Goal: Task Accomplishment & Management: Manage account settings

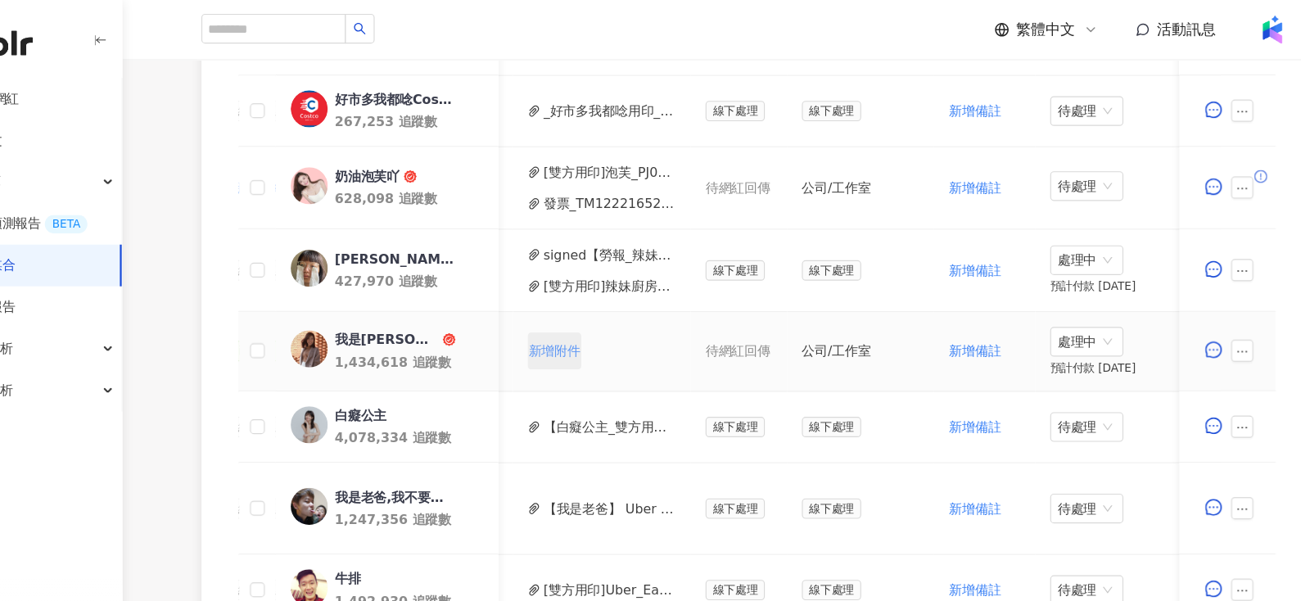
scroll to position [538, 0]
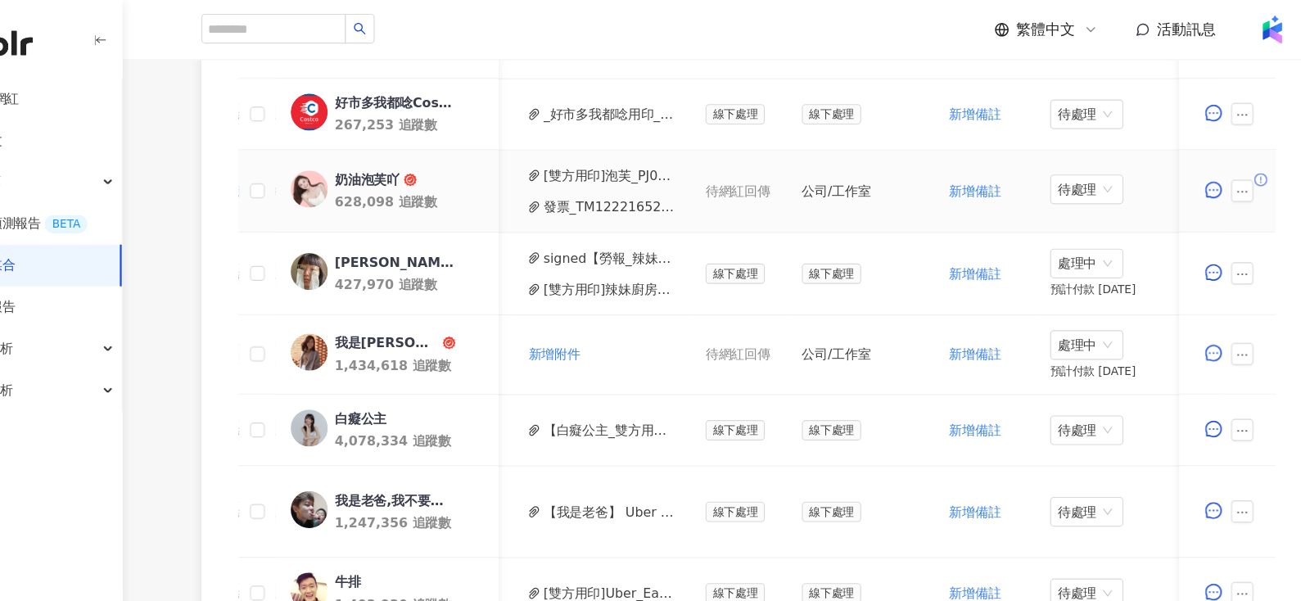
click at [562, 159] on button "[雙方用印]泡芙_PJ0001676_Uber_Eats_Costco_202509_KOL_Buzz_活動確認單.pdf" at bounding box center [610, 155] width 117 height 18
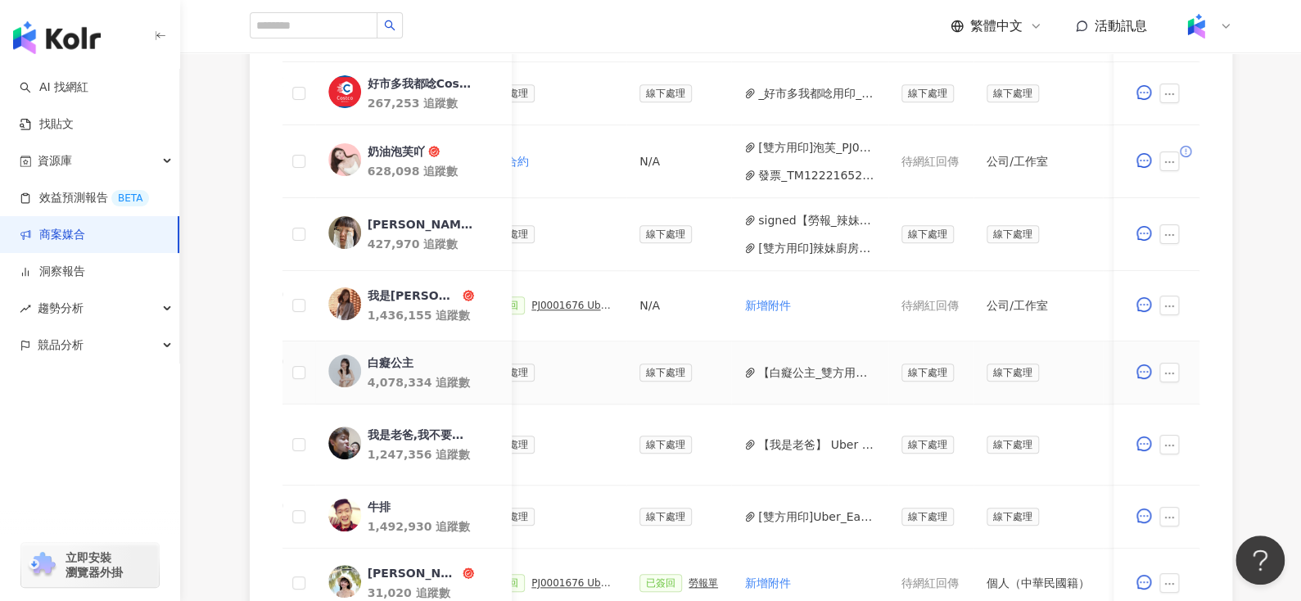
scroll to position [0, 521]
click at [769, 141] on button "[雙方用印]泡芙_PJ0001676_Uber_Eats_Costco_202509_KOL_Buzz_活動確認單.pdf" at bounding box center [815, 147] width 117 height 18
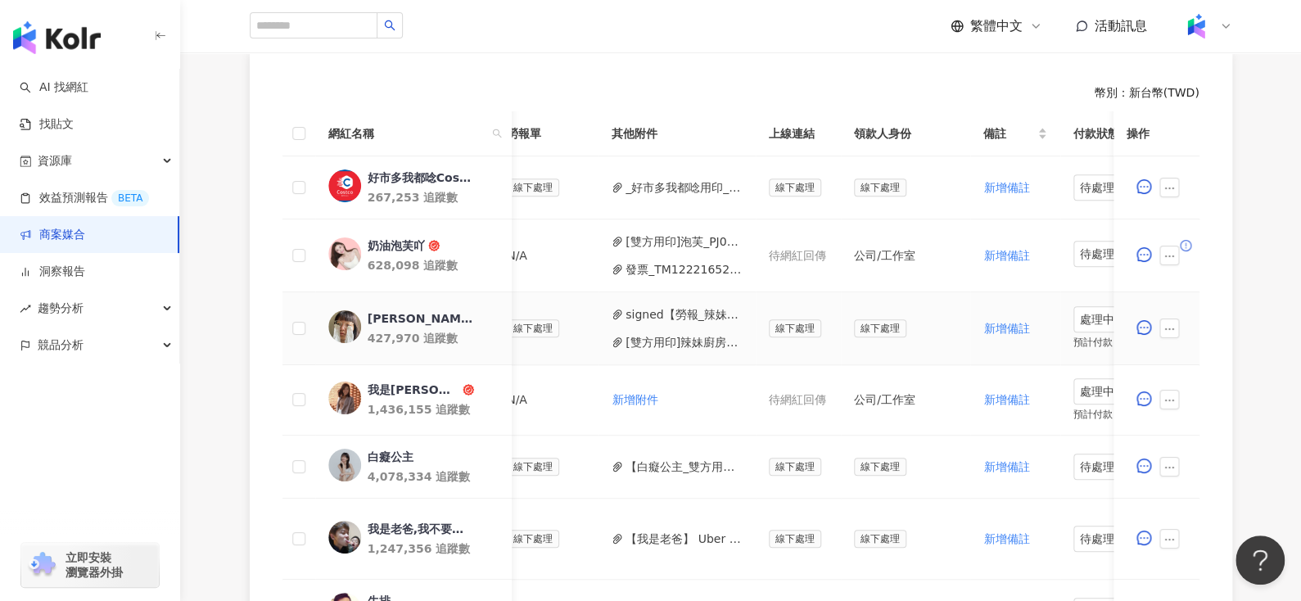
scroll to position [0, 750]
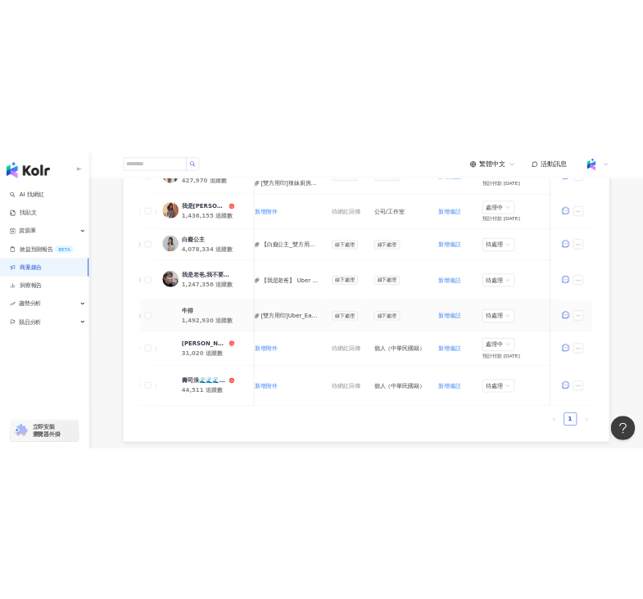
scroll to position [781, 0]
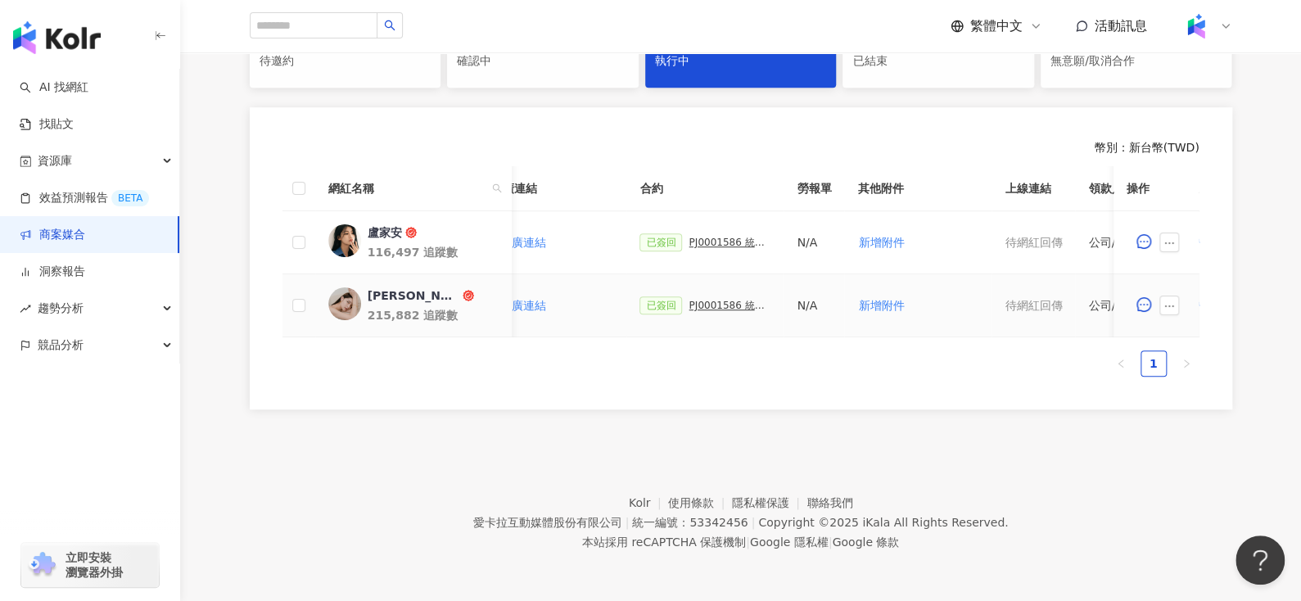
scroll to position [0, 357]
click at [694, 237] on div "PJ0001586 統一藥品_雅漾_長銷熱賣品限動導購_2025H2_KOL合作" at bounding box center [729, 242] width 82 height 11
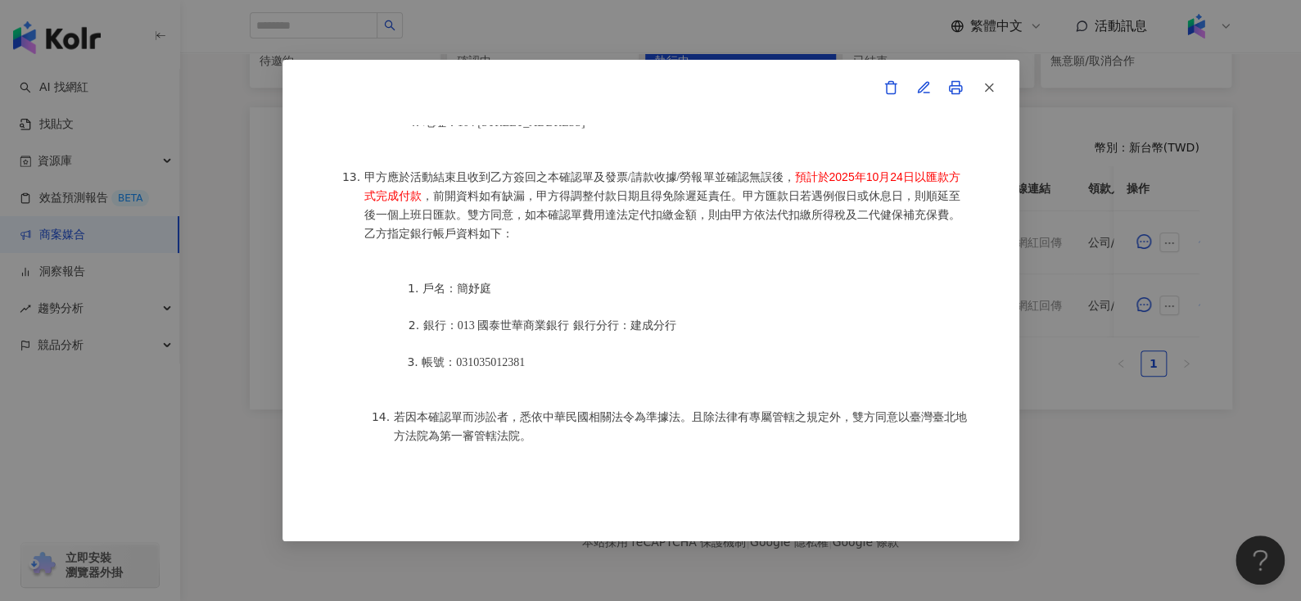
scroll to position [2267, 0]
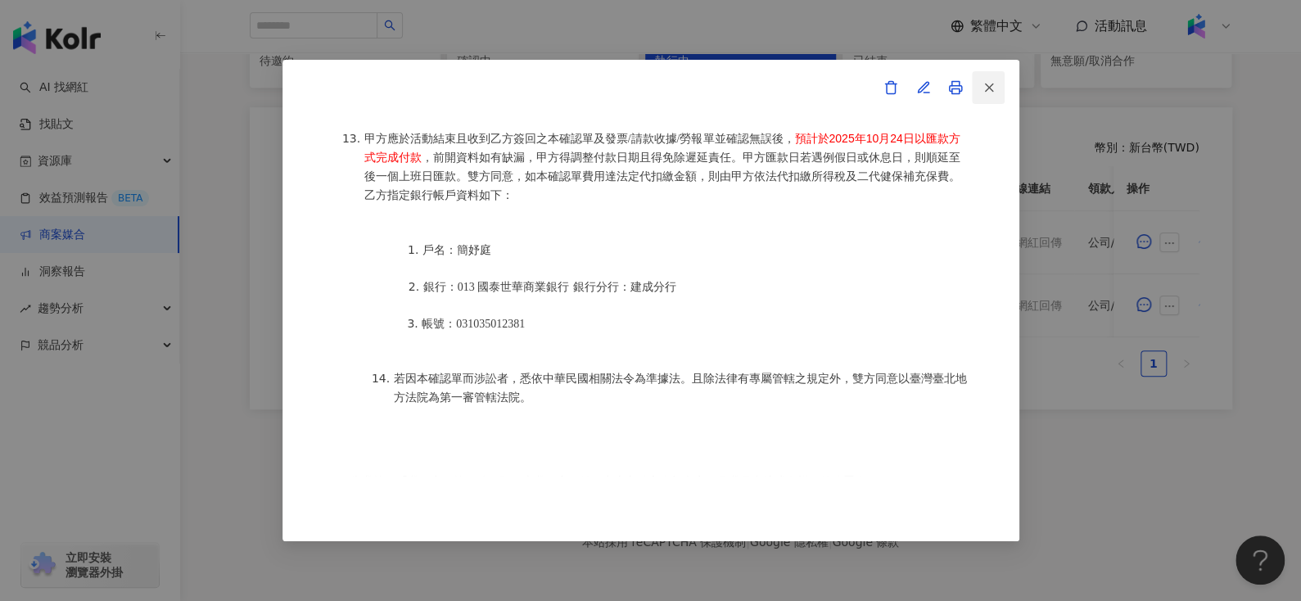
click at [994, 81] on icon "button" at bounding box center [988, 87] width 15 height 15
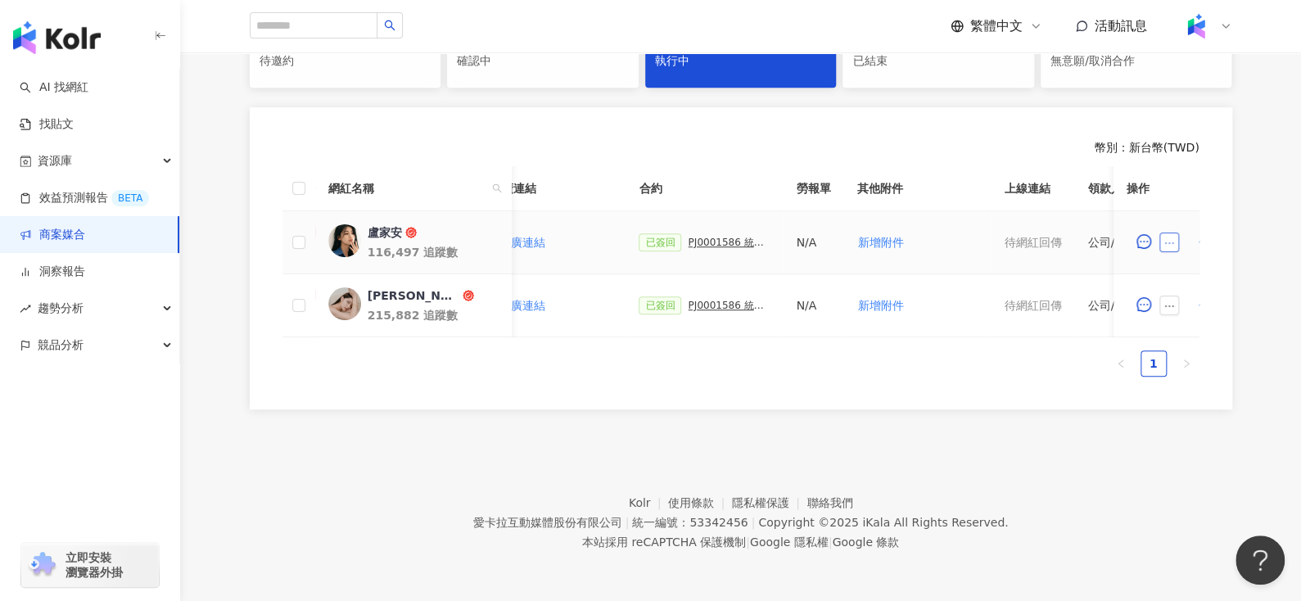
click at [1170, 237] on icon "ellipsis" at bounding box center [1169, 242] width 11 height 11
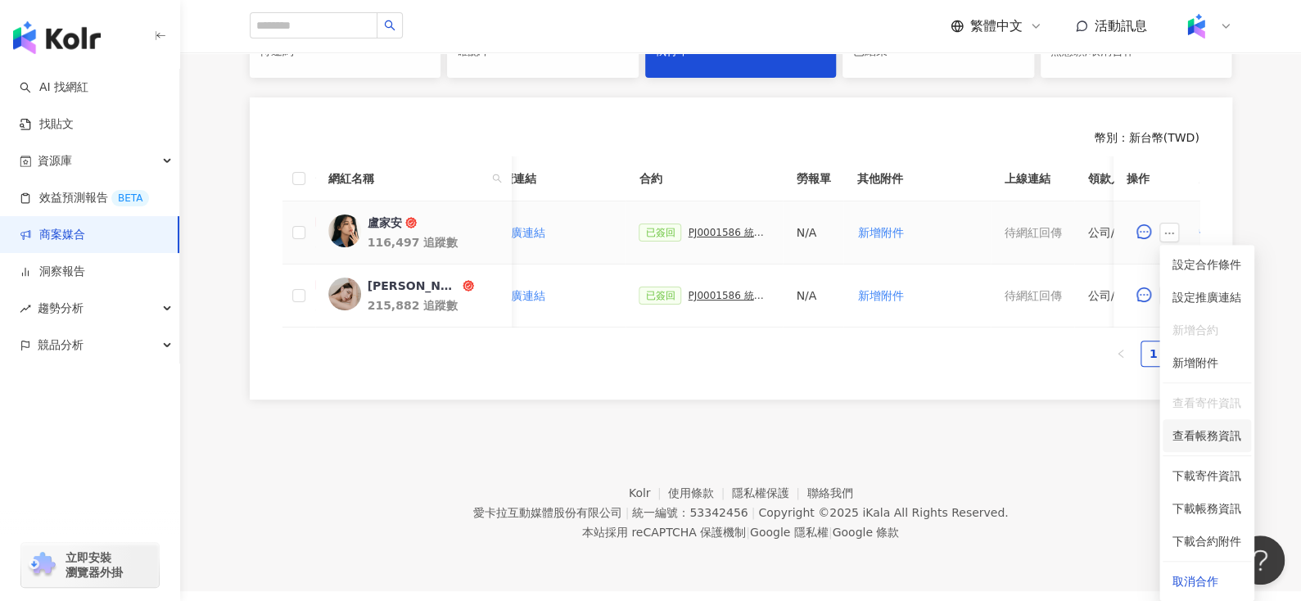
click at [1216, 442] on span "查看帳務資訊" at bounding box center [1206, 435] width 69 height 18
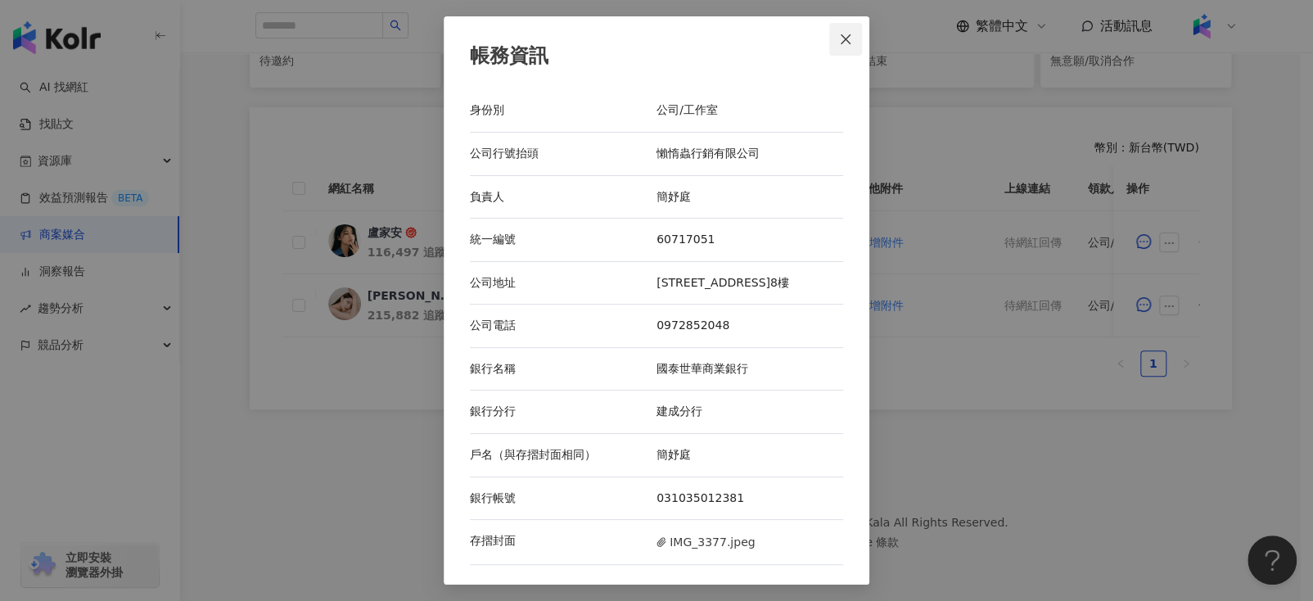
click at [838, 43] on span "Close" at bounding box center [845, 39] width 33 height 13
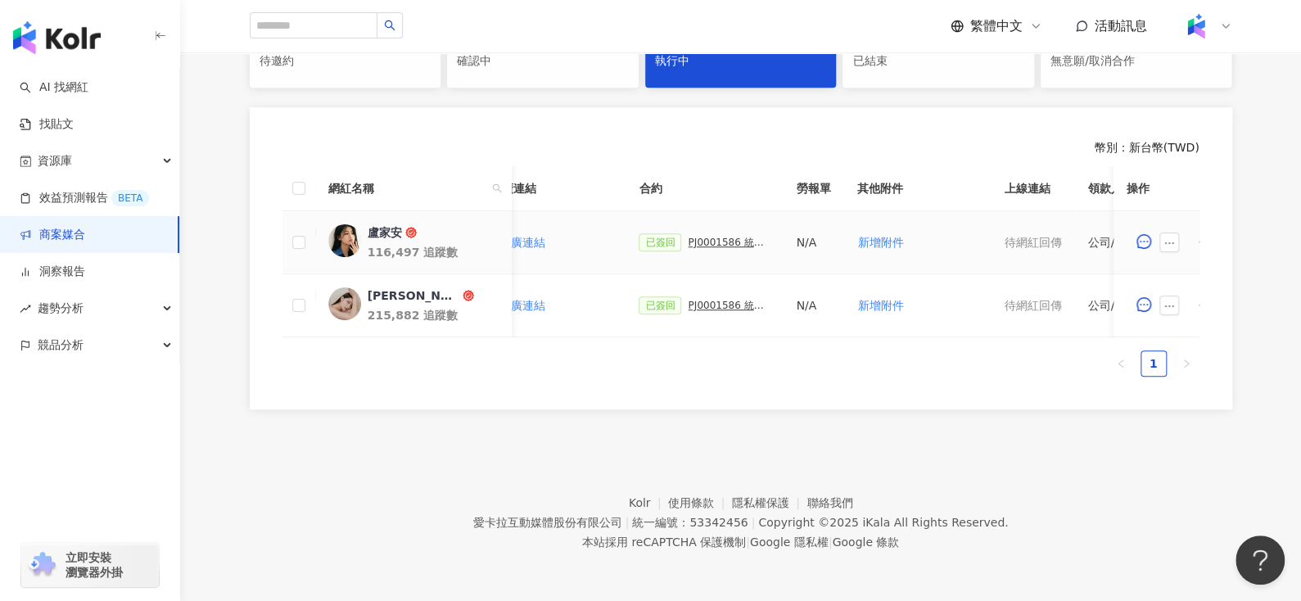
click at [692, 237] on div "PJ0001586 統一藥品_雅漾_長銷熱賣品限動導購_2025H2_KOL合作" at bounding box center [729, 242] width 82 height 11
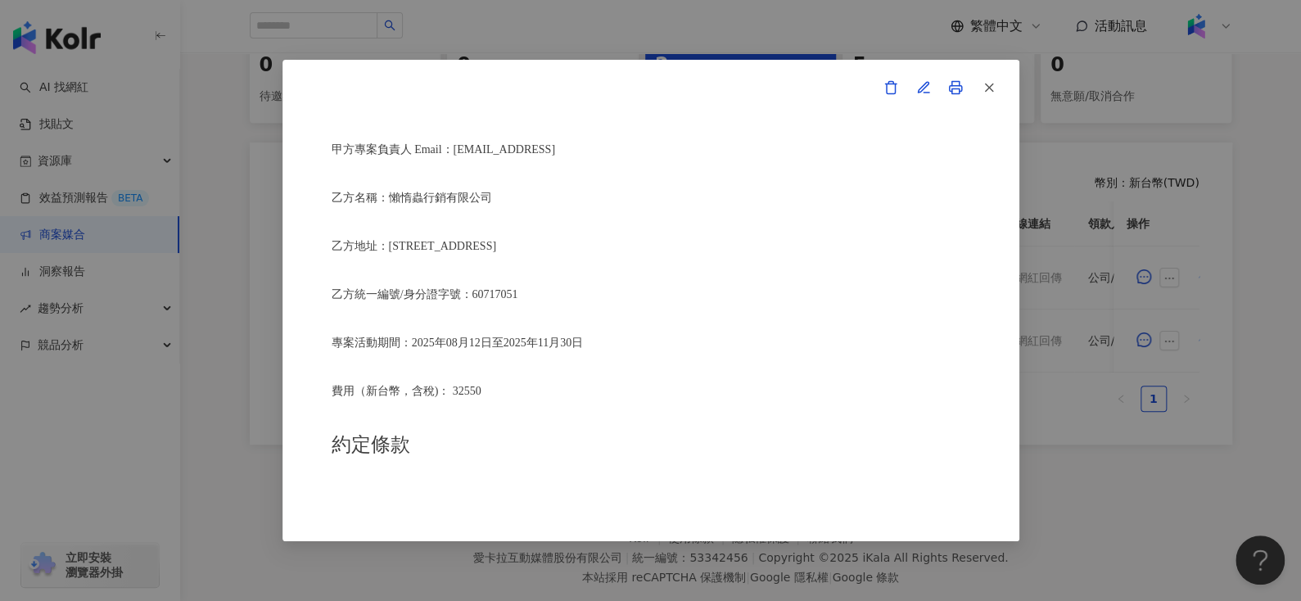
scroll to position [470, 0]
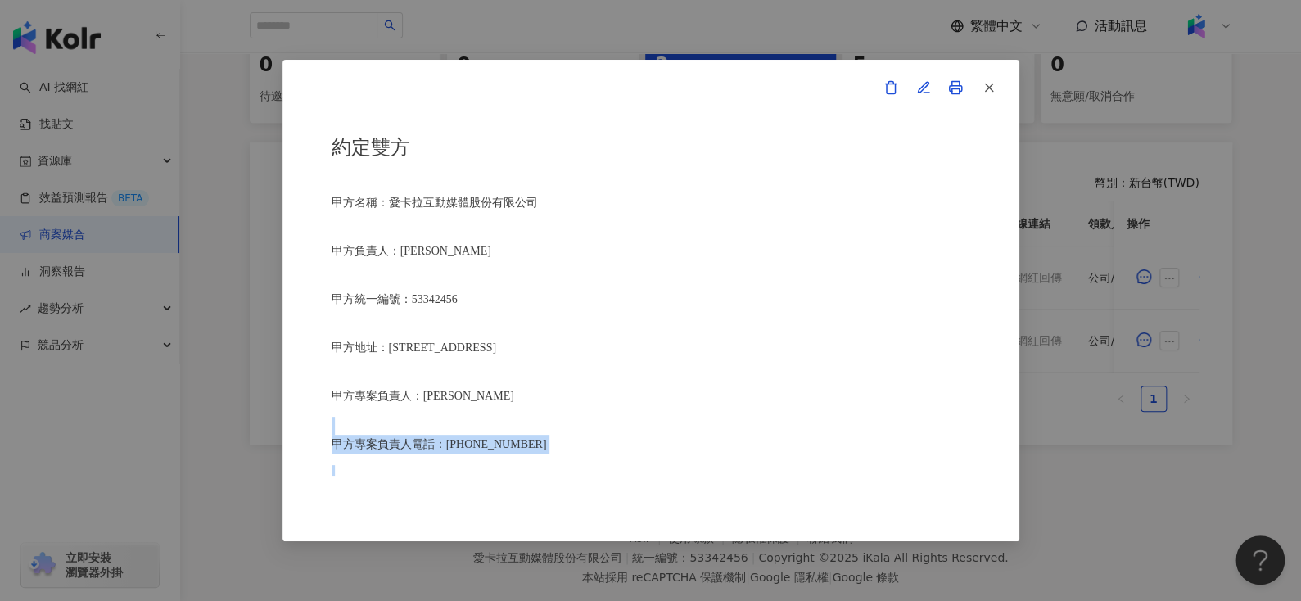
drag, startPoint x: 386, startPoint y: 136, endPoint x: 542, endPoint y: 404, distance: 310.7
click at [542, 404] on div "活動確認單 約定雙方 甲方名稱：愛卡拉互動媒體股份有限公司 甲方負責人：程世嘉 甲方統一編號：53342456 甲方地址：104 台北市中山區南京東路二段16…" at bounding box center [651, 300] width 638 height 350
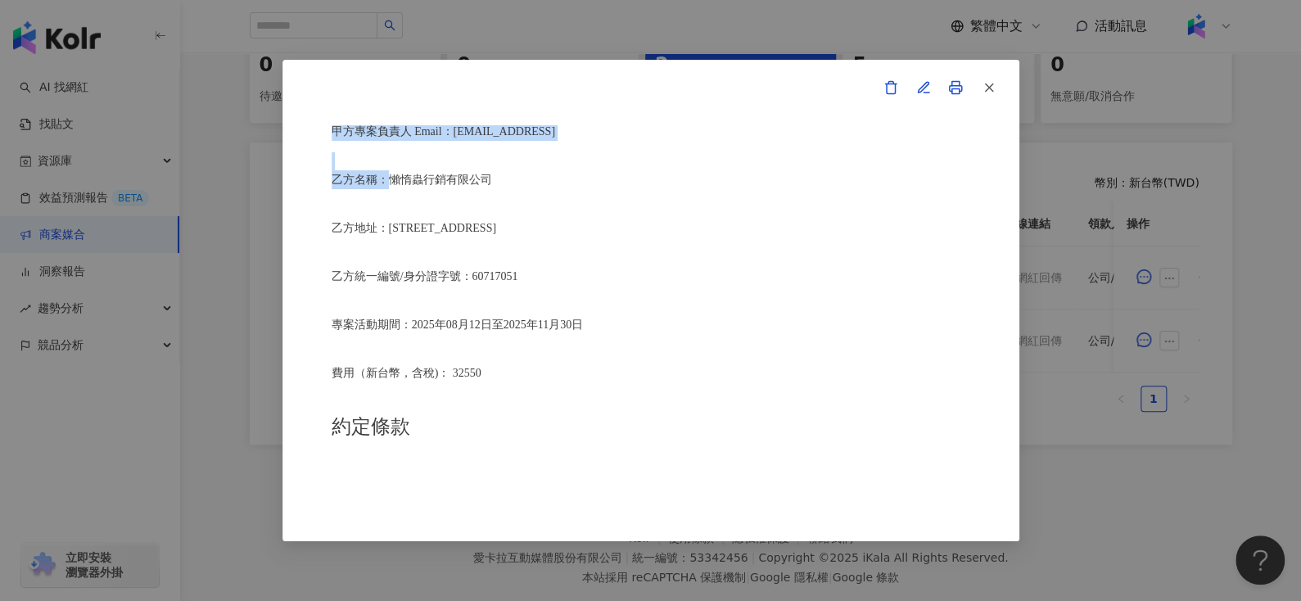
scroll to position [431, 0]
click at [422, 247] on div "活動確認單 約定雙方 甲方名稱：愛卡拉互動媒體股份有限公司 甲方負責人：程世嘉 甲方統一編號：53342456 甲方地址：104 台北市中山區南京東路二段16…" at bounding box center [651, 300] width 638 height 350
drag, startPoint x: 397, startPoint y: 171, endPoint x: 506, endPoint y: 173, distance: 108.9
click at [506, 173] on p "乙方名稱：懶惰蟲行銷有限公司" at bounding box center [651, 178] width 638 height 19
copy span "懶惰蟲行銷有限公司"
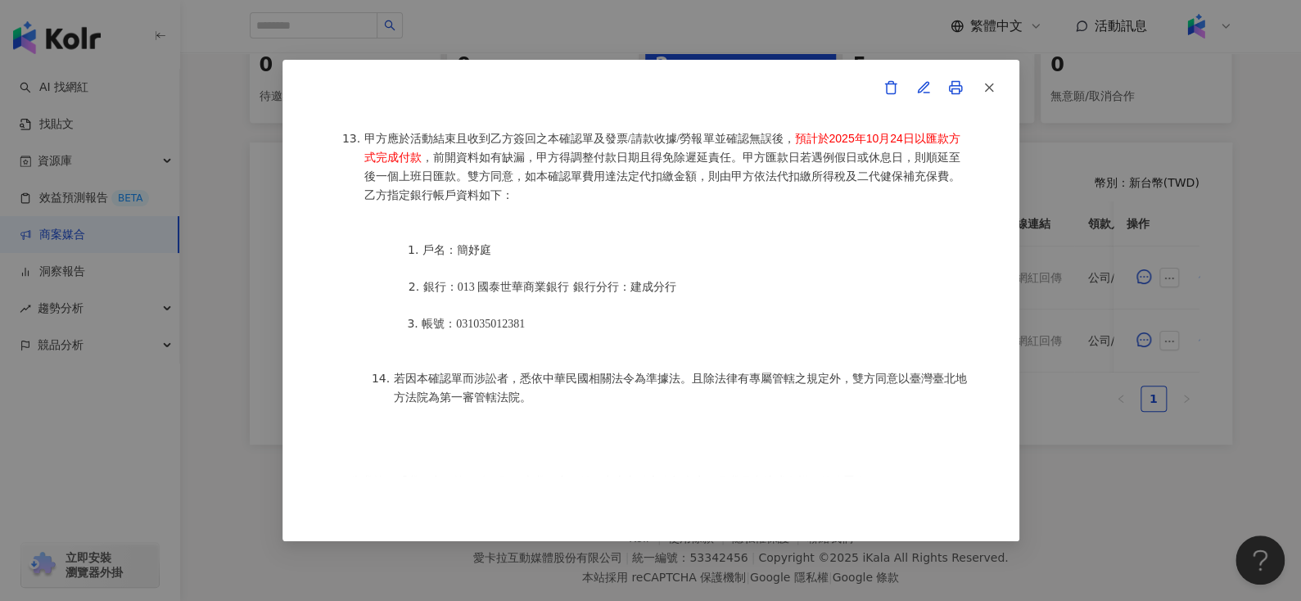
scroll to position [408, 0]
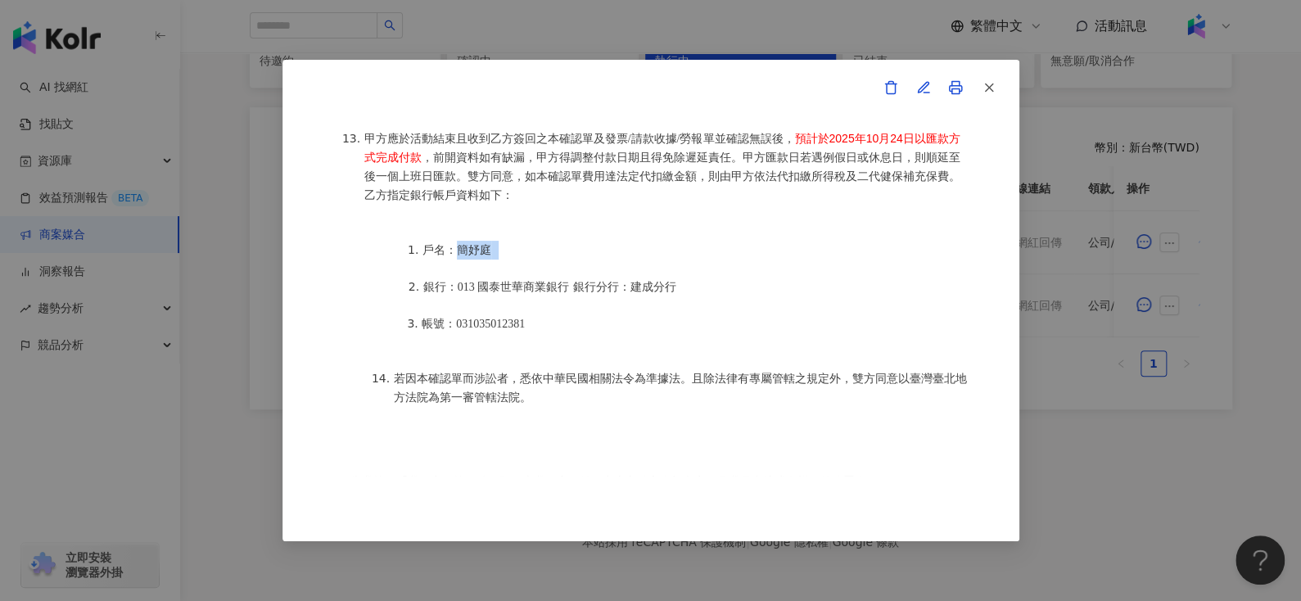
drag, startPoint x: 455, startPoint y: 224, endPoint x: 521, endPoint y: 236, distance: 67.3
click at [521, 236] on ol "戶名：簡妤庭 銀行：013 國泰世華商業銀行 銀行分行：建成分行 帳號：031035012381" at bounding box center [667, 287] width 606 height 129
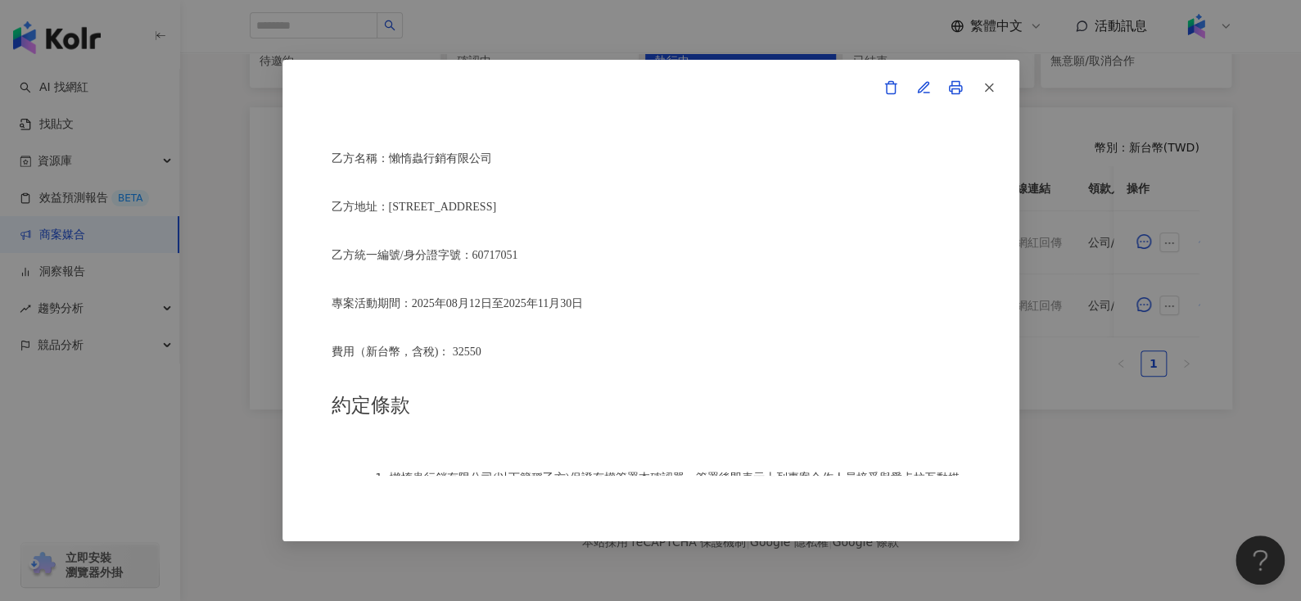
scroll to position [487, 0]
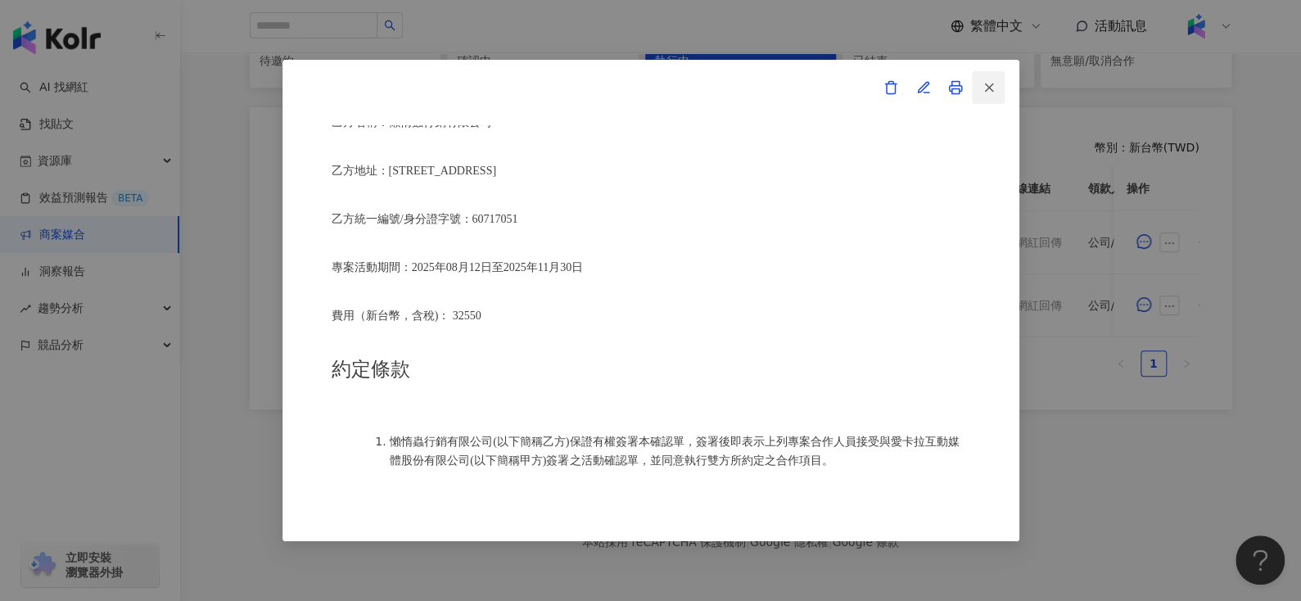
click at [1003, 87] on div "活動確認單 約定雙方 甲方名稱：愛卡拉互動媒體股份有限公司 甲方負責人：程世嘉 甲方統一編號：53342456 甲方地址：104 台北市中山區南京東路二段16…" at bounding box center [650, 300] width 737 height 480
click at [980, 84] on button "button" at bounding box center [988, 87] width 33 height 33
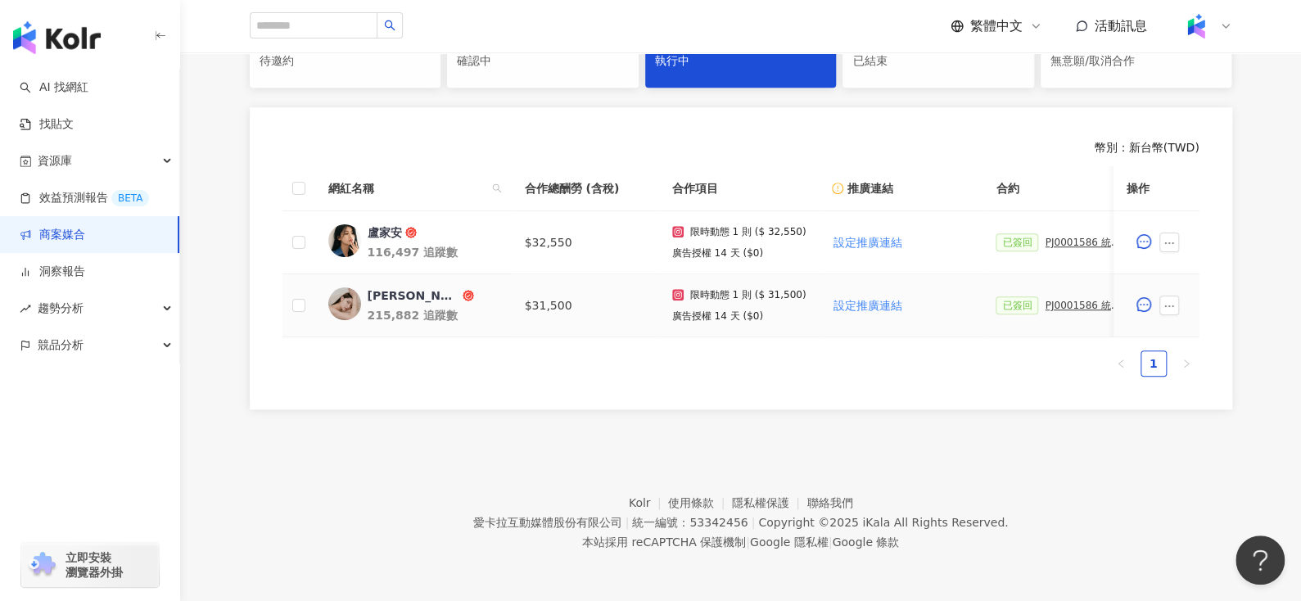
scroll to position [0, 123]
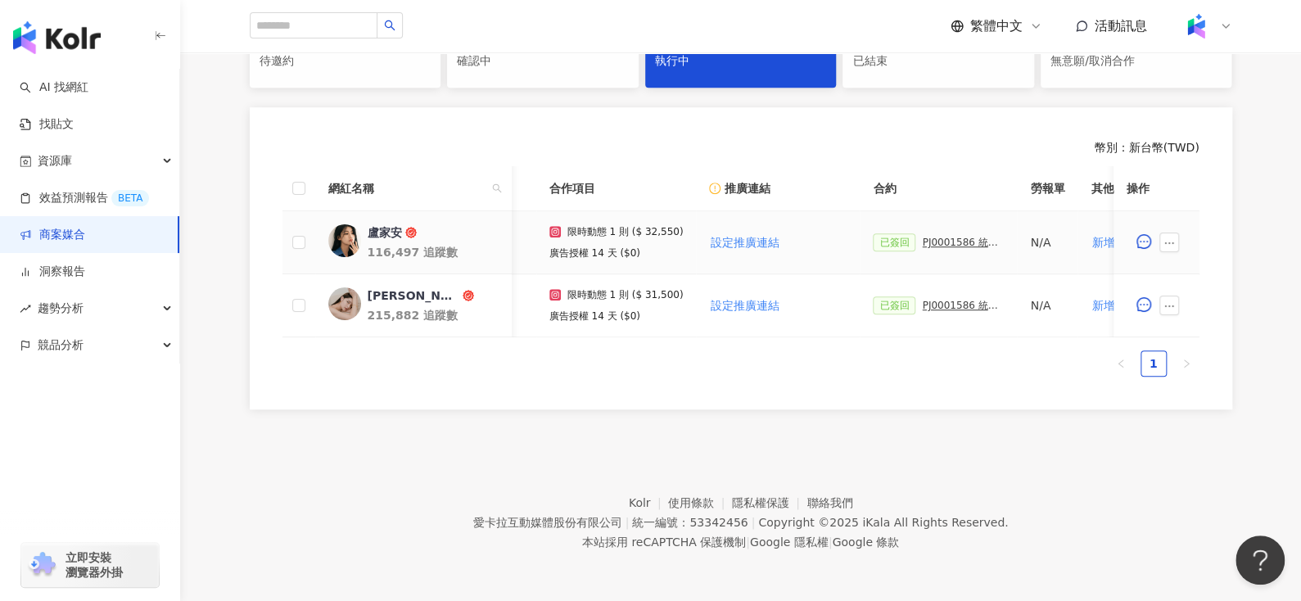
click at [931, 237] on div "PJ0001586 統一藥品_雅漾_長銷熱賣品限動導購_2025H2_KOL合作" at bounding box center [963, 242] width 82 height 11
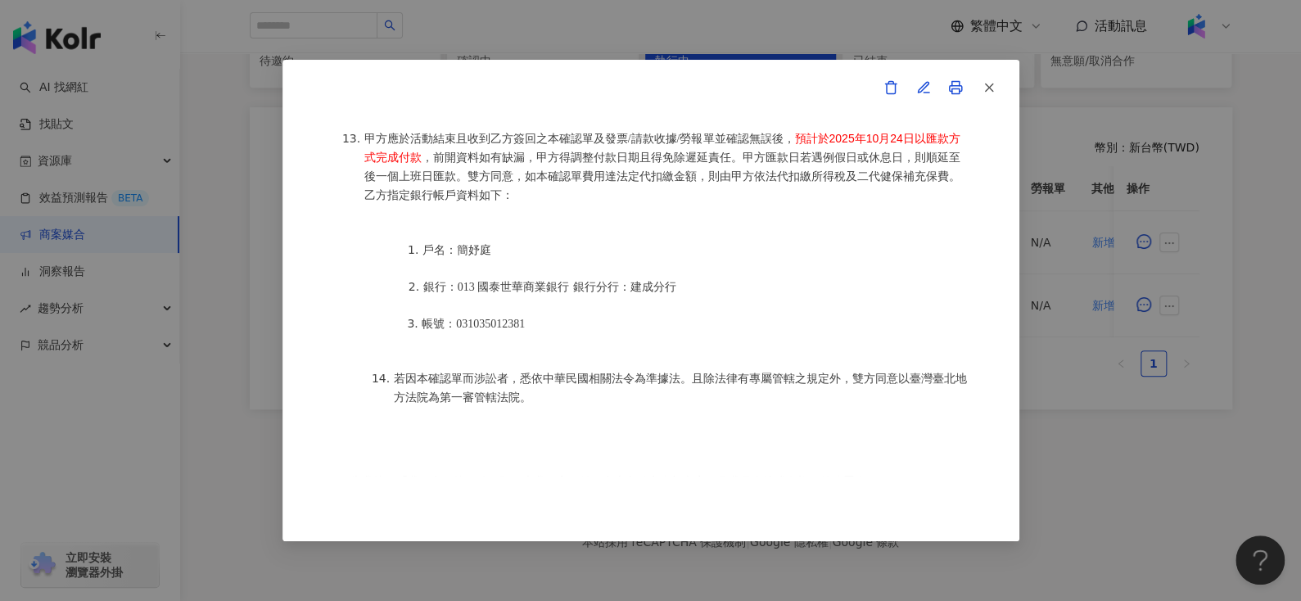
scroll to position [2238, 0]
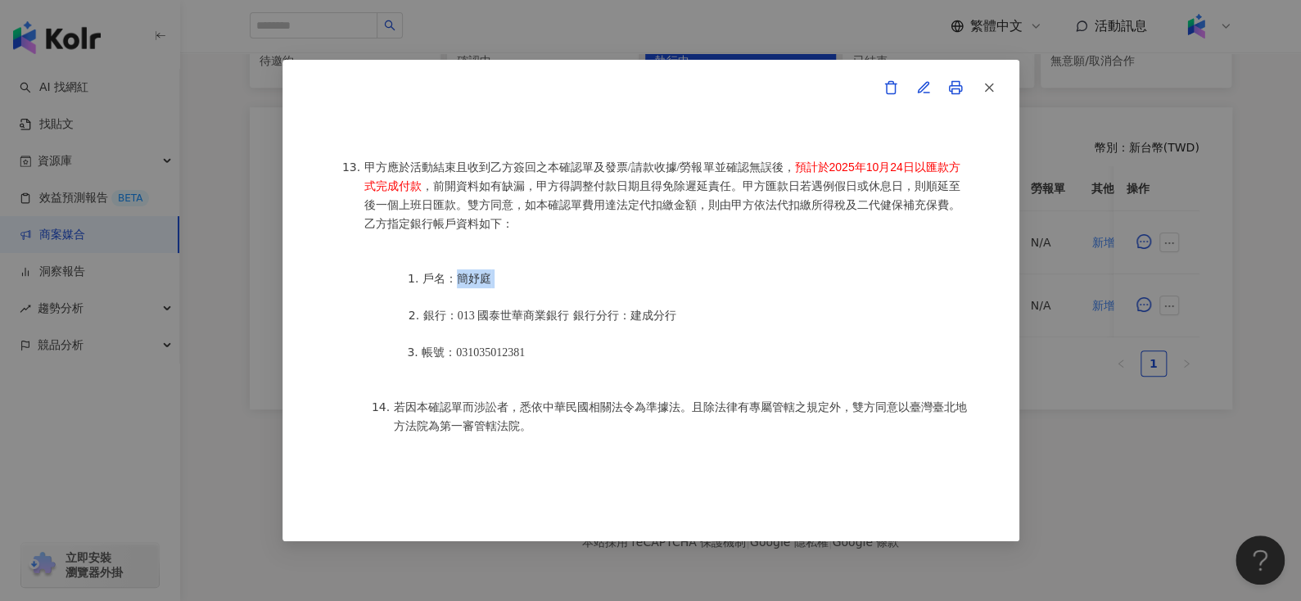
drag, startPoint x: 458, startPoint y: 249, endPoint x: 497, endPoint y: 250, distance: 38.5
click at [497, 269] on li "戶名：簡妤庭" at bounding box center [696, 278] width 548 height 19
copy li "簡妤庭"
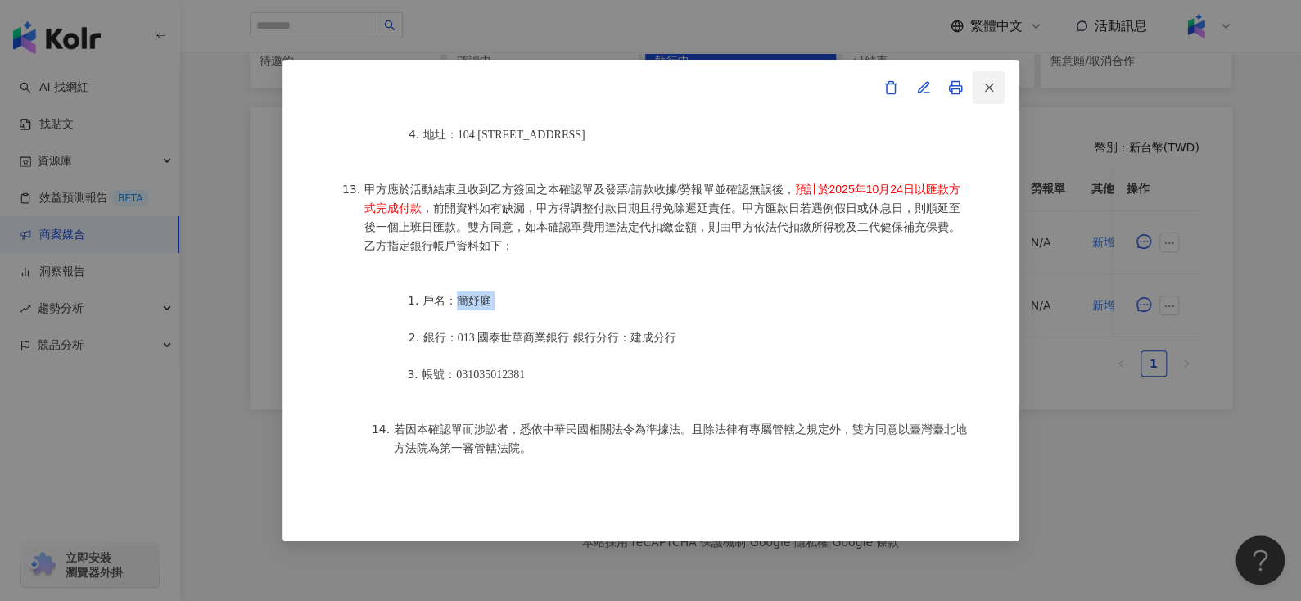
click at [998, 81] on button "button" at bounding box center [988, 87] width 33 height 33
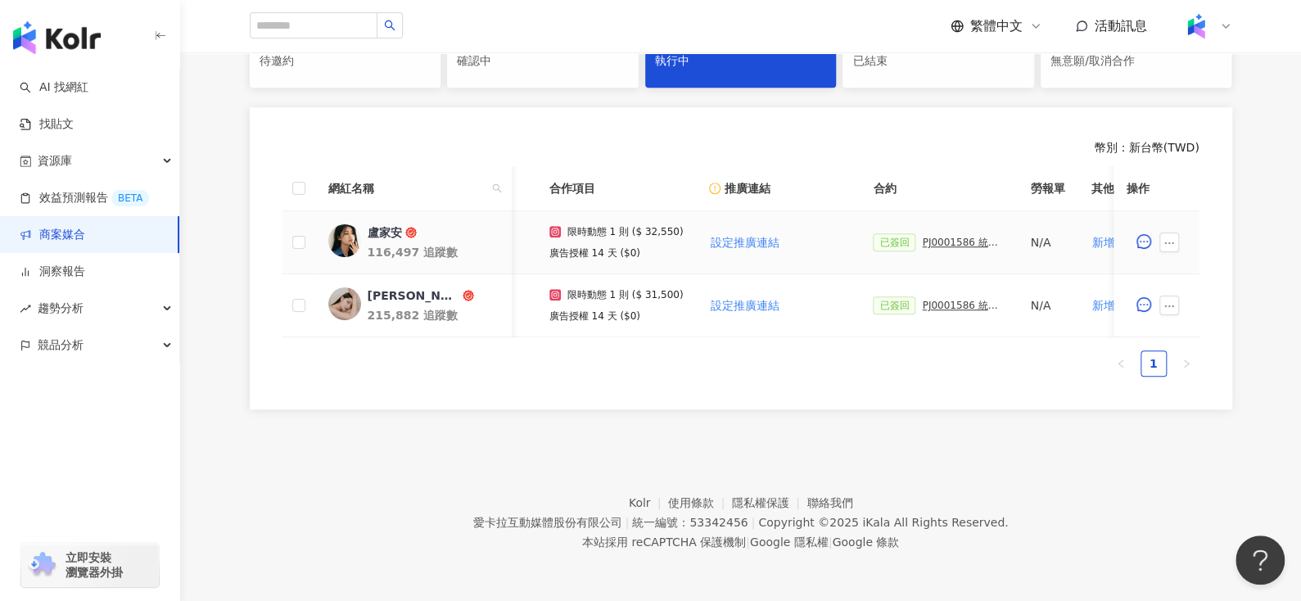
click at [376, 224] on div "盧家安" at bounding box center [384, 232] width 34 height 16
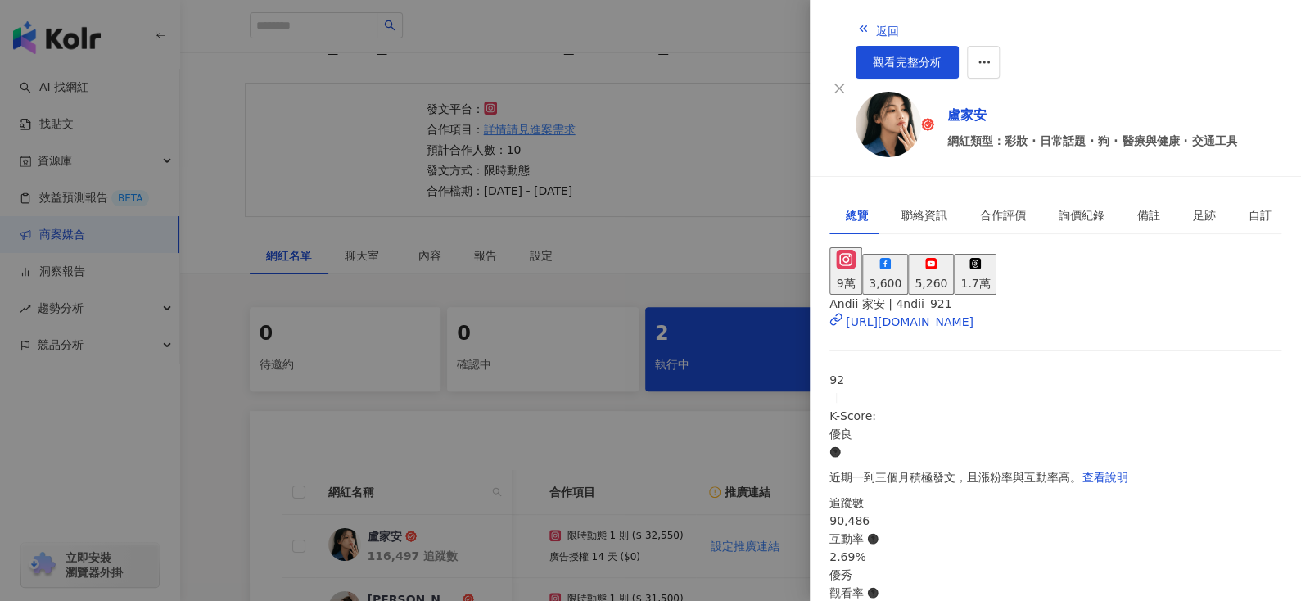
scroll to position [0, 0]
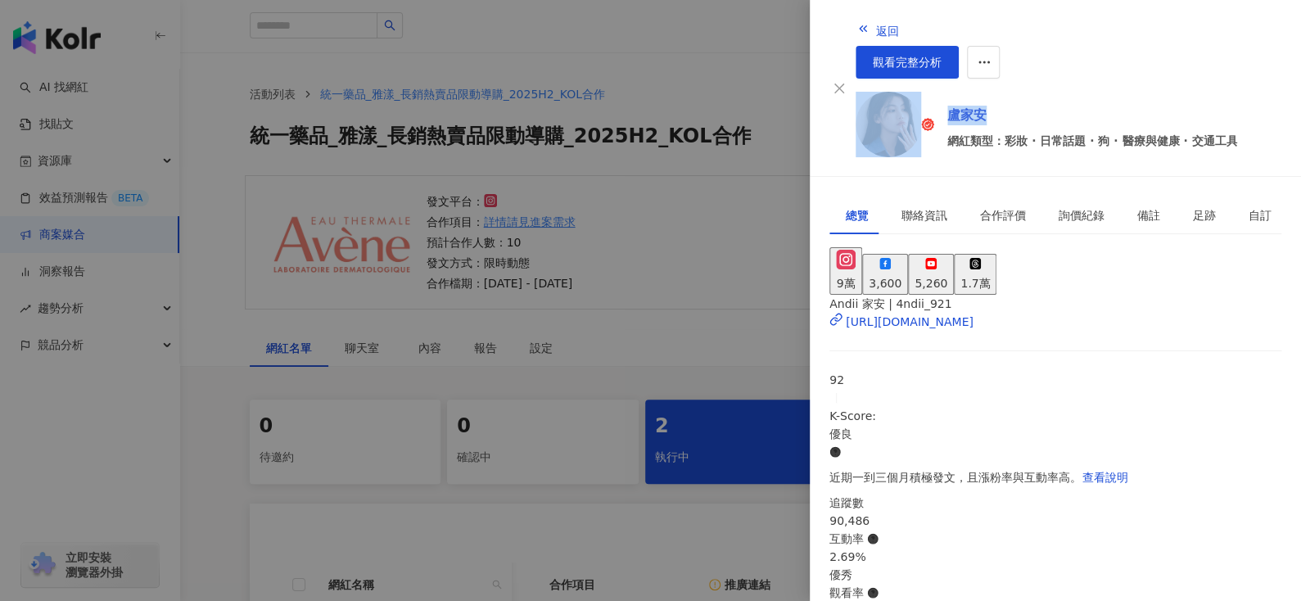
drag, startPoint x: 893, startPoint y: 62, endPoint x: 967, endPoint y: 82, distance: 76.2
click at [967, 82] on div "返回 觀看完整分析 盧家安 網紅類型：彩妝 · 日常話題 · 狗 · 醫療與健康 · 交通工具" at bounding box center [1068, 88] width 426 height 150
click at [855, 29] on button "返回" at bounding box center [877, 29] width 44 height 33
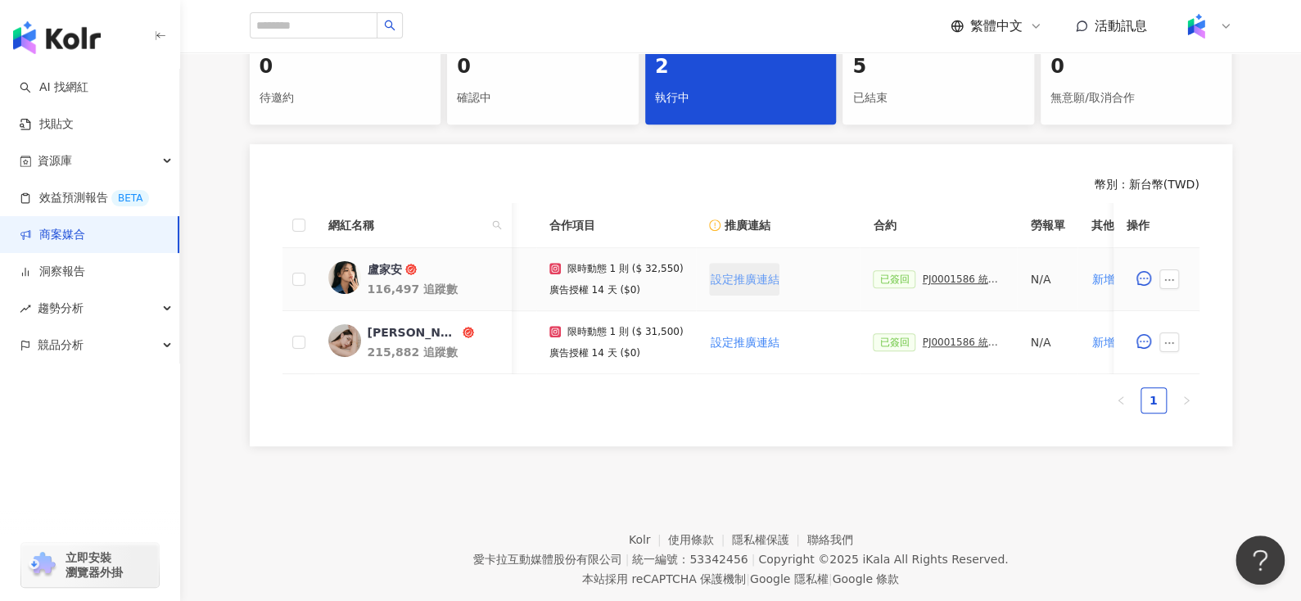
scroll to position [0, 318]
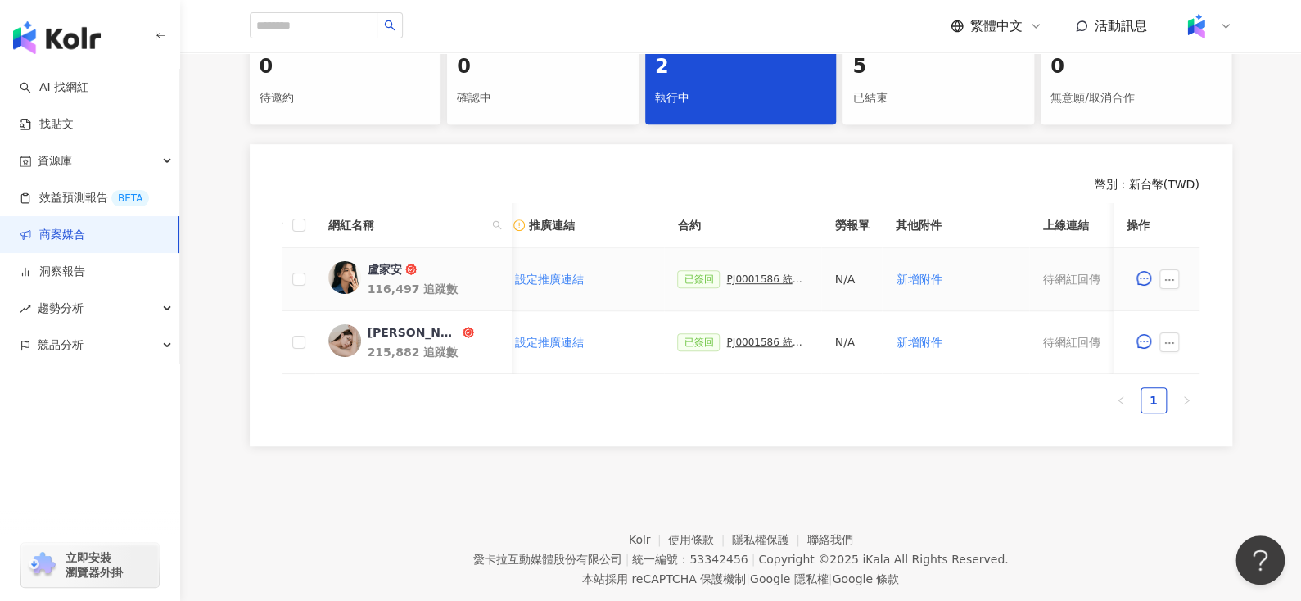
click at [732, 280] on div "PJ0001586 統一藥品_雅漾_長銷熱賣品限動導購_2025H2_KOL合作" at bounding box center [767, 278] width 82 height 11
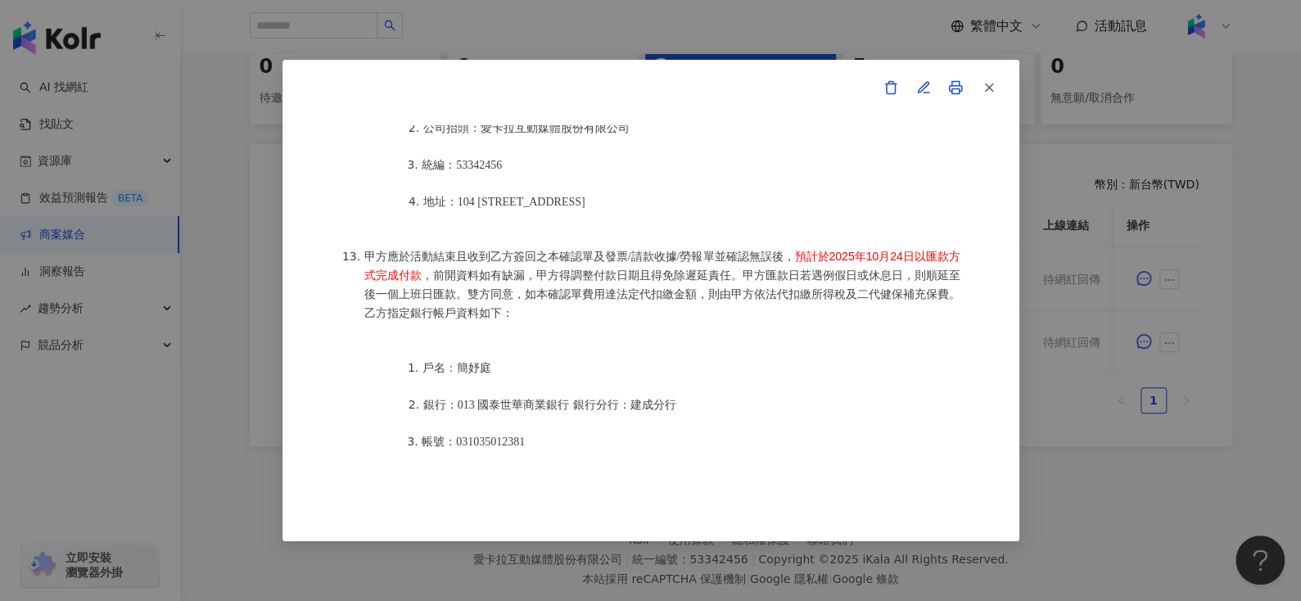
scroll to position [2267, 0]
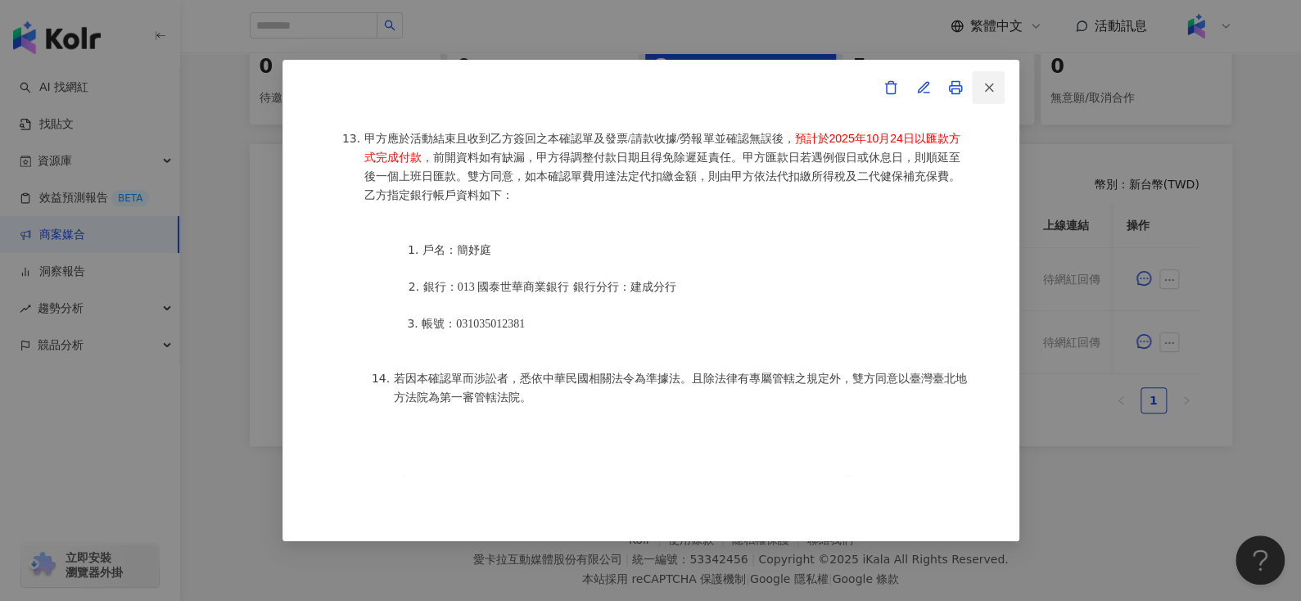
click at [983, 87] on icon "button" at bounding box center [988, 87] width 15 height 15
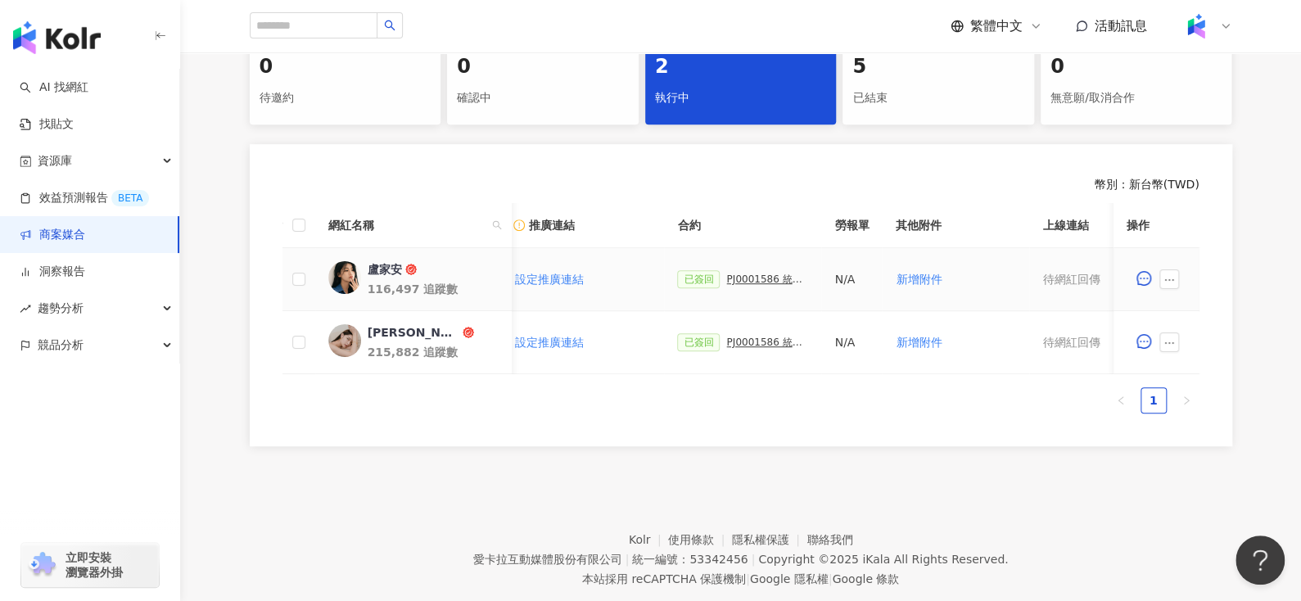
scroll to position [0, 648]
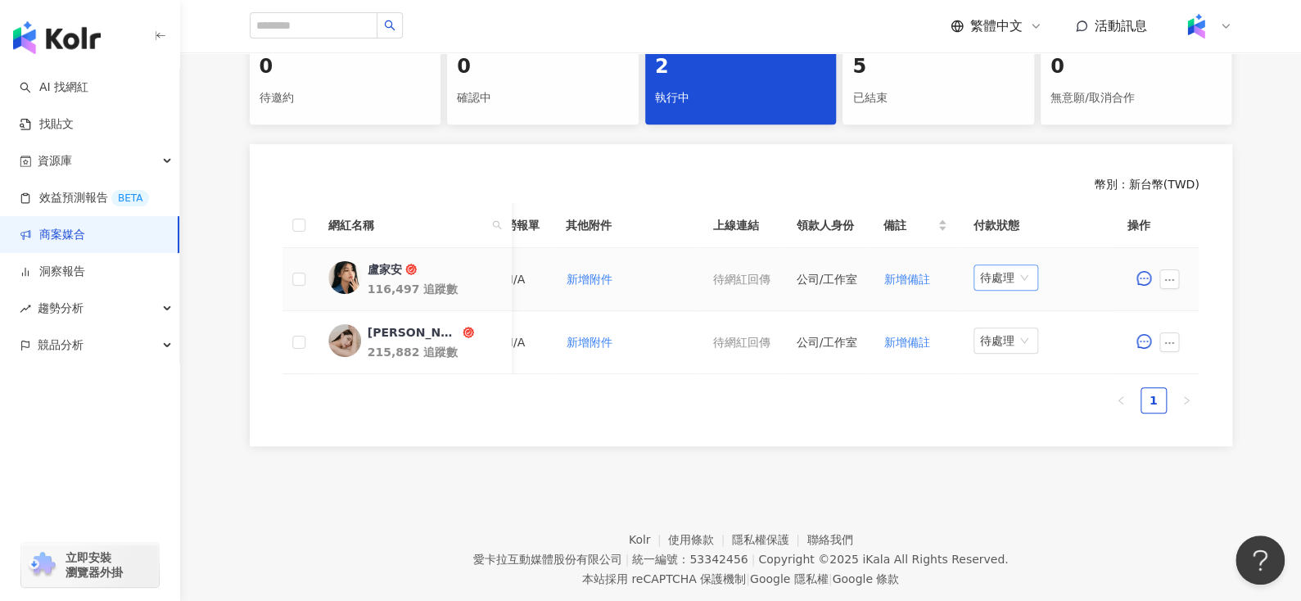
click at [993, 272] on span "待處理" at bounding box center [1006, 277] width 52 height 25
click at [1169, 276] on icon "ellipsis" at bounding box center [1169, 279] width 11 height 11
click at [1189, 488] on span "查看帳務資訊" at bounding box center [1206, 482] width 69 height 18
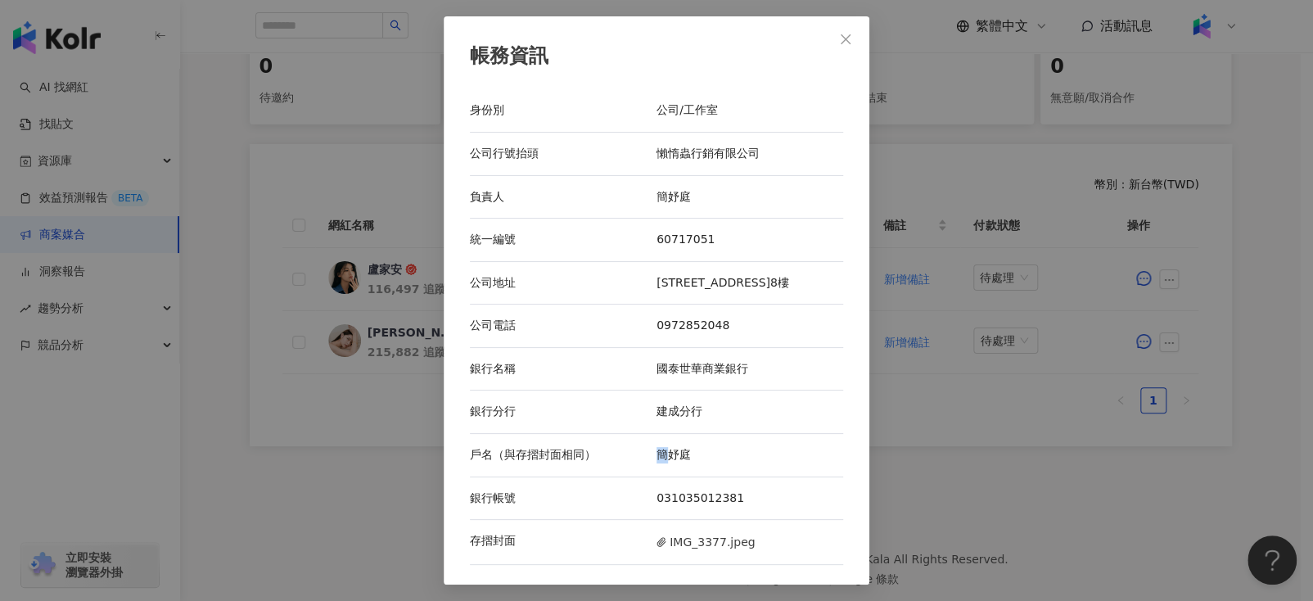
drag, startPoint x: 652, startPoint y: 474, endPoint x: 666, endPoint y: 474, distance: 14.7
click at [666, 474] on div "戶名（與存摺封面相同） 簡妤庭" at bounding box center [656, 455] width 373 height 43
click at [670, 452] on div "簡妤庭" at bounding box center [749, 455] width 187 height 16
drag, startPoint x: 647, startPoint y: 450, endPoint x: 706, endPoint y: 465, distance: 60.7
click at [706, 465] on div "戶名（與存摺封面相同） 簡妤庭" at bounding box center [656, 455] width 373 height 43
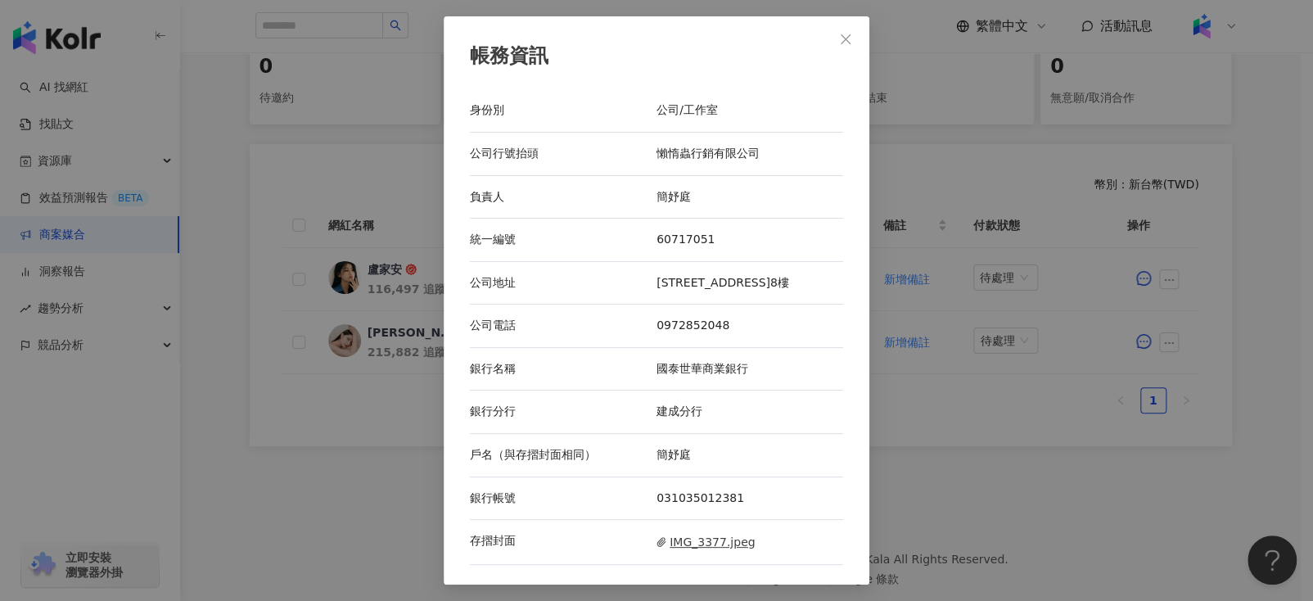
click at [688, 539] on span "IMG_3377.jpeg" at bounding box center [705, 542] width 98 height 18
click at [847, 29] on button "Close" at bounding box center [845, 39] width 33 height 33
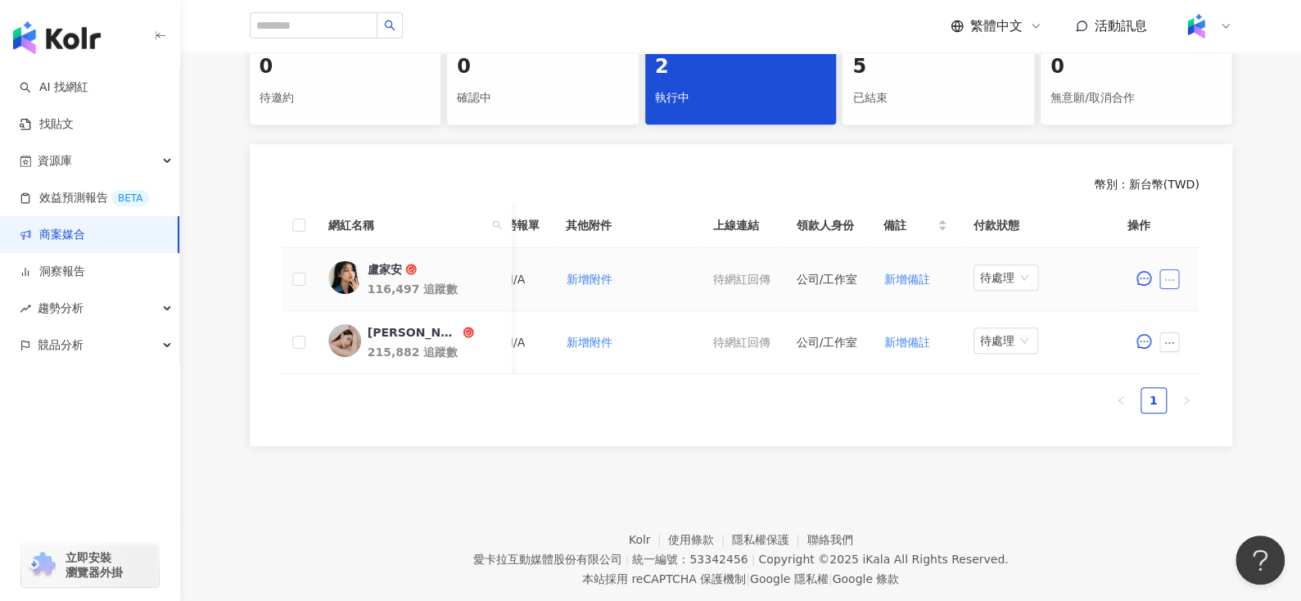
click at [1171, 277] on icon "ellipsis" at bounding box center [1169, 279] width 11 height 11
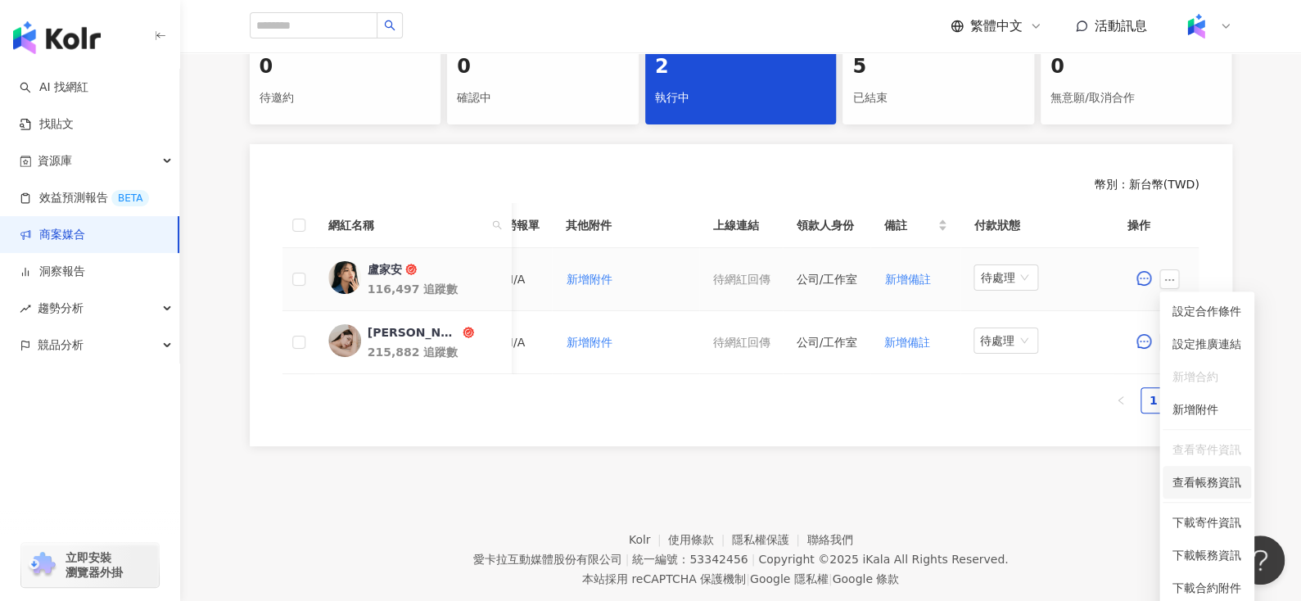
click at [1184, 478] on span "查看帳務資訊" at bounding box center [1206, 482] width 69 height 18
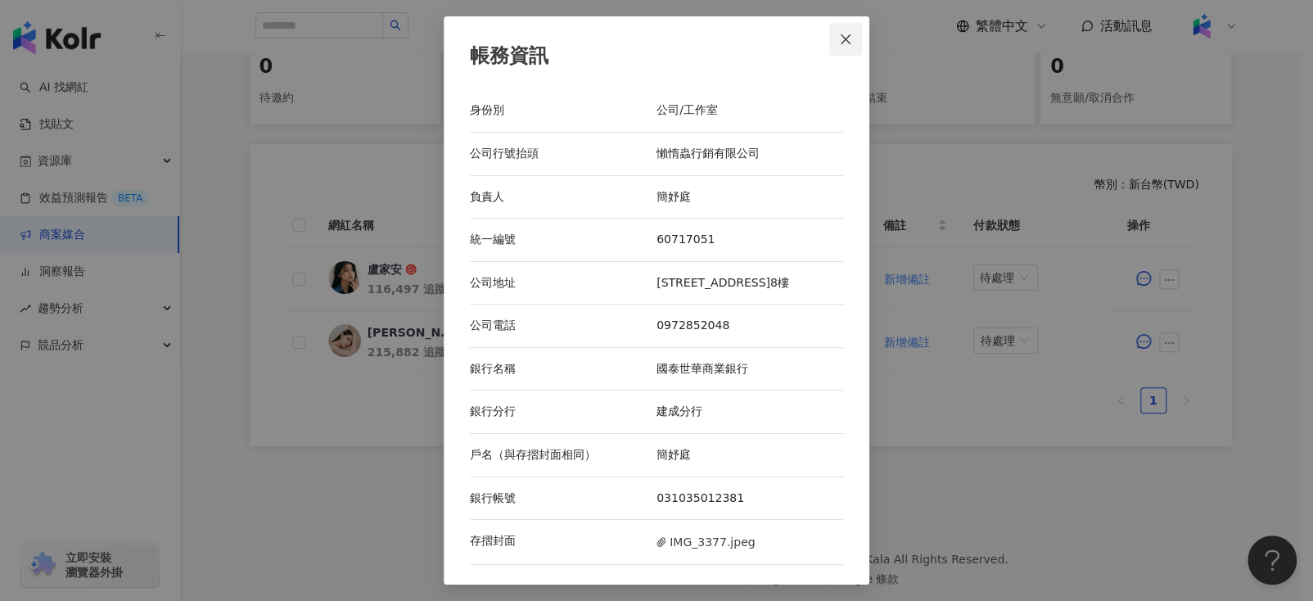
click at [835, 48] on button "Close" at bounding box center [845, 39] width 33 height 33
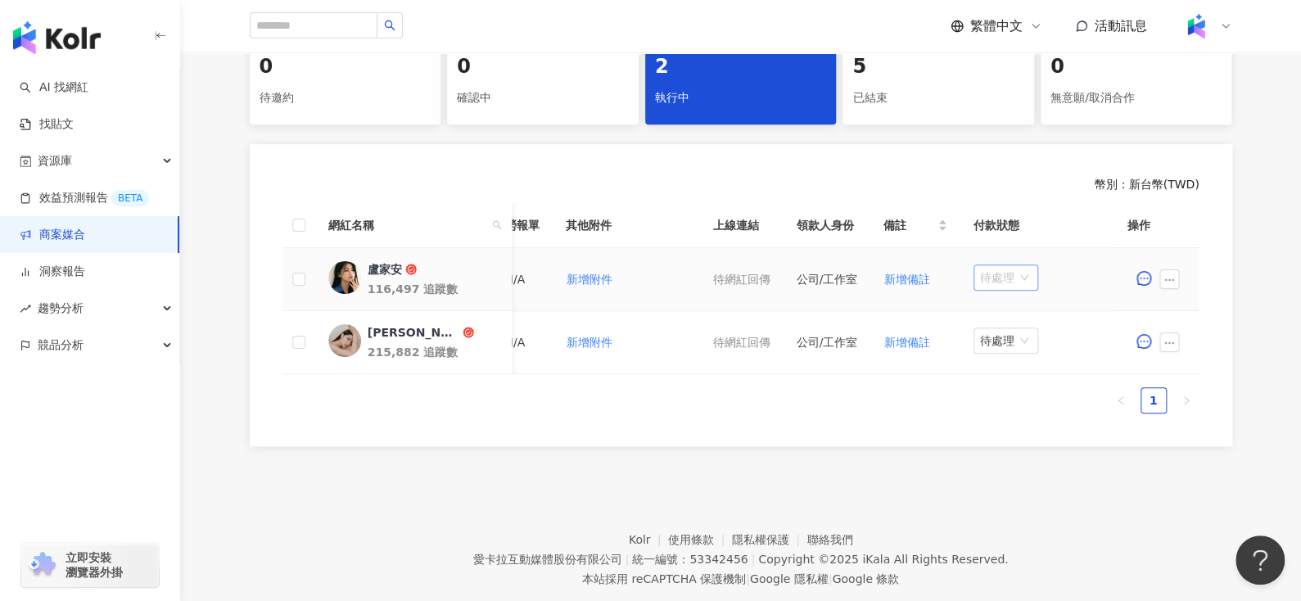
click at [1016, 275] on span "待處理" at bounding box center [1006, 277] width 52 height 25
click at [1005, 332] on div "處理中" at bounding box center [1000, 338] width 46 height 18
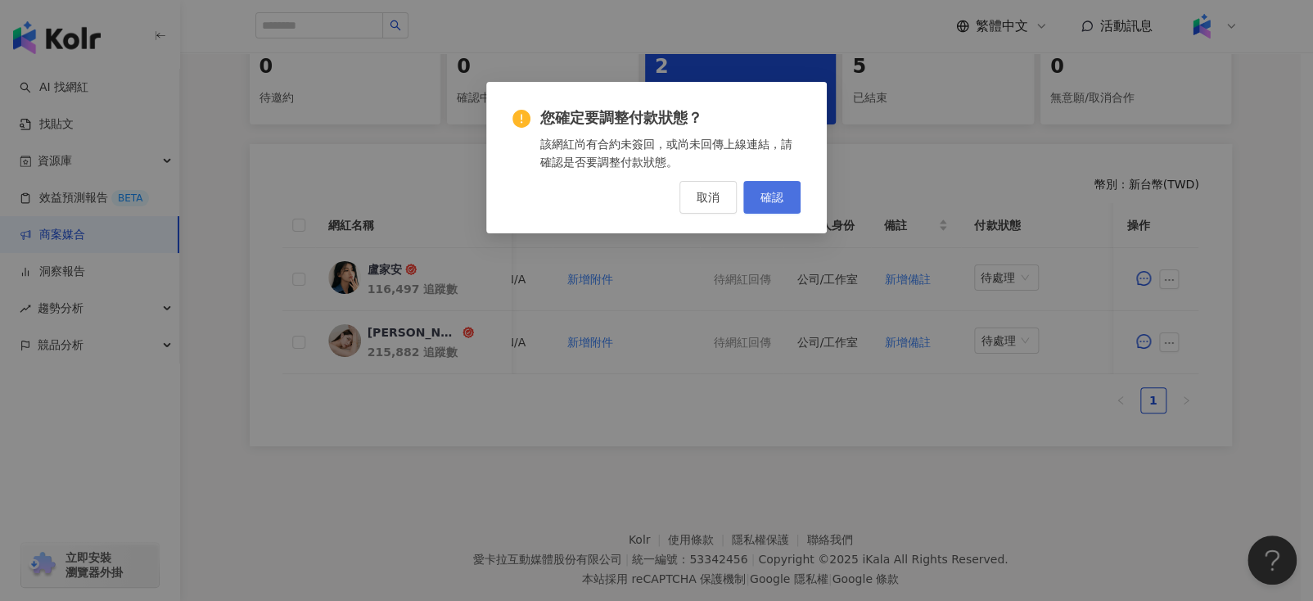
click at [784, 203] on button "確認" at bounding box center [771, 197] width 57 height 33
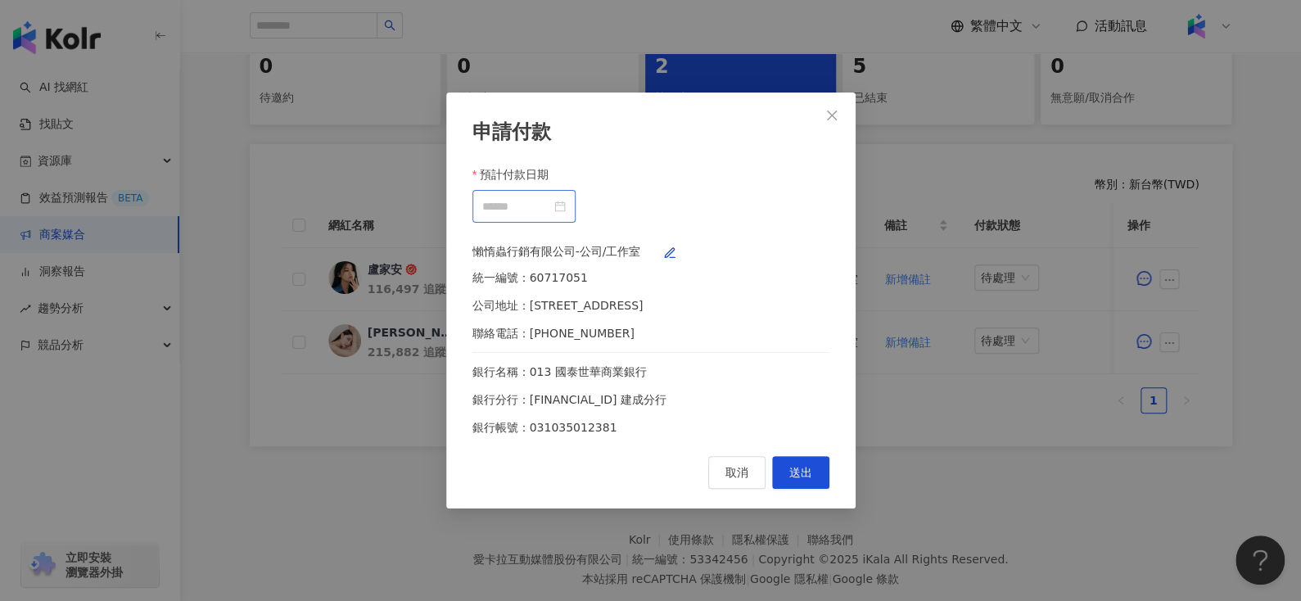
click at [566, 199] on div at bounding box center [523, 206] width 83 height 18
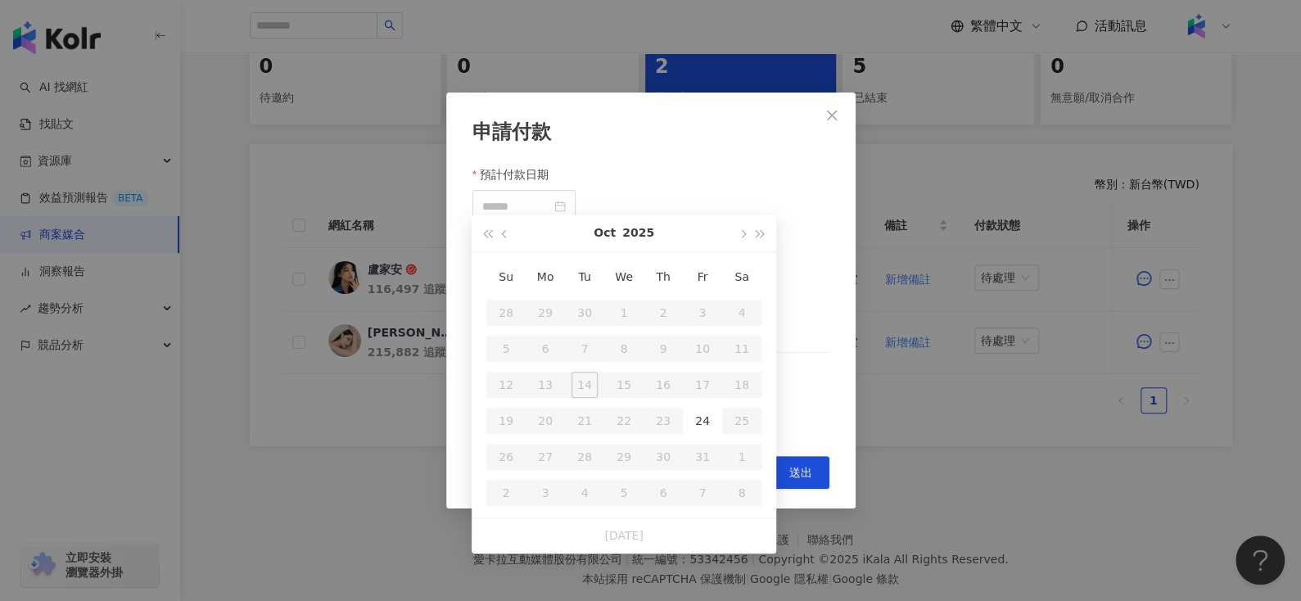
click at [676, 247] on icon "button" at bounding box center [669, 252] width 13 height 13
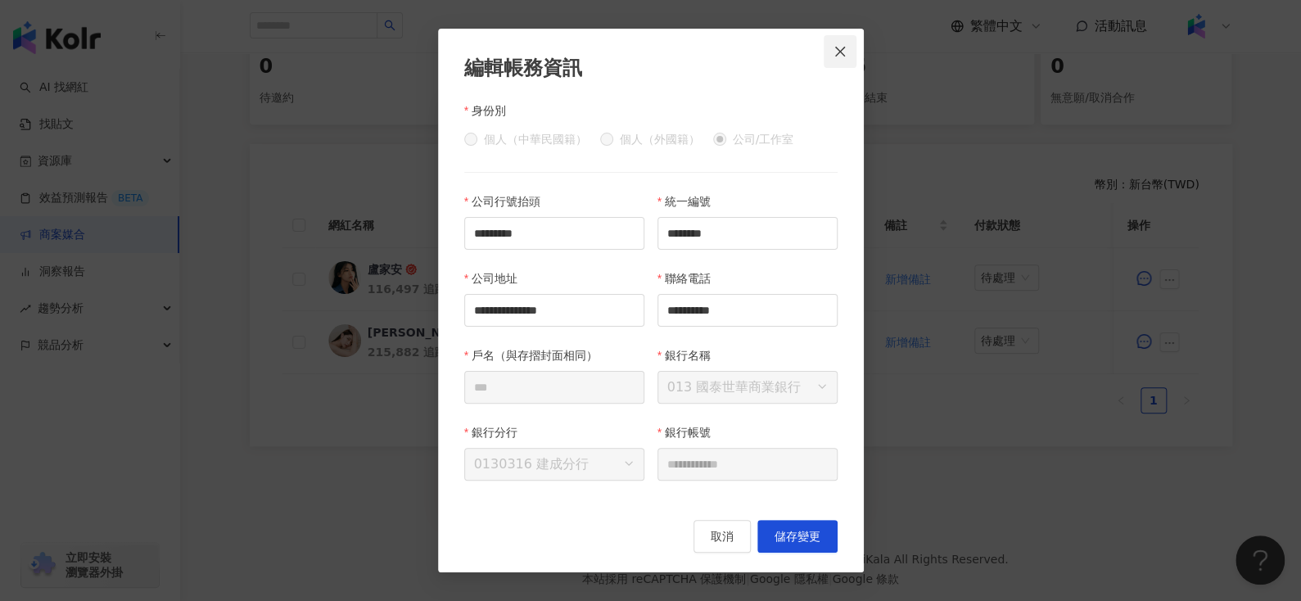
click at [844, 55] on icon "close" at bounding box center [839, 51] width 13 height 13
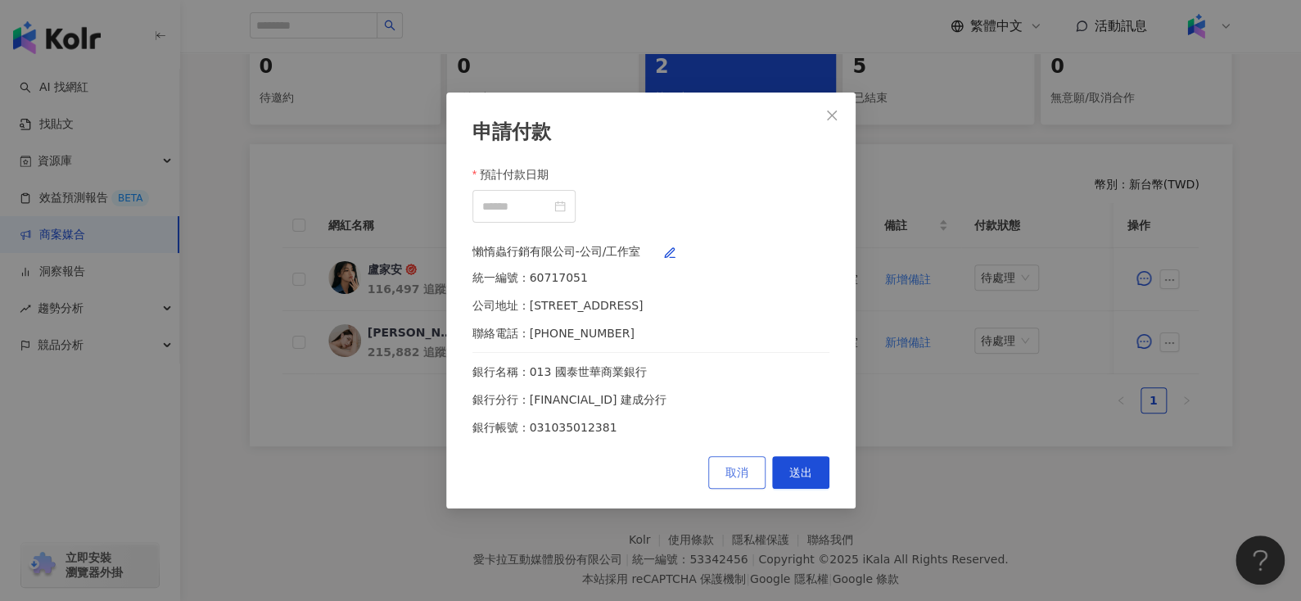
click at [711, 488] on button "取消" at bounding box center [736, 472] width 57 height 33
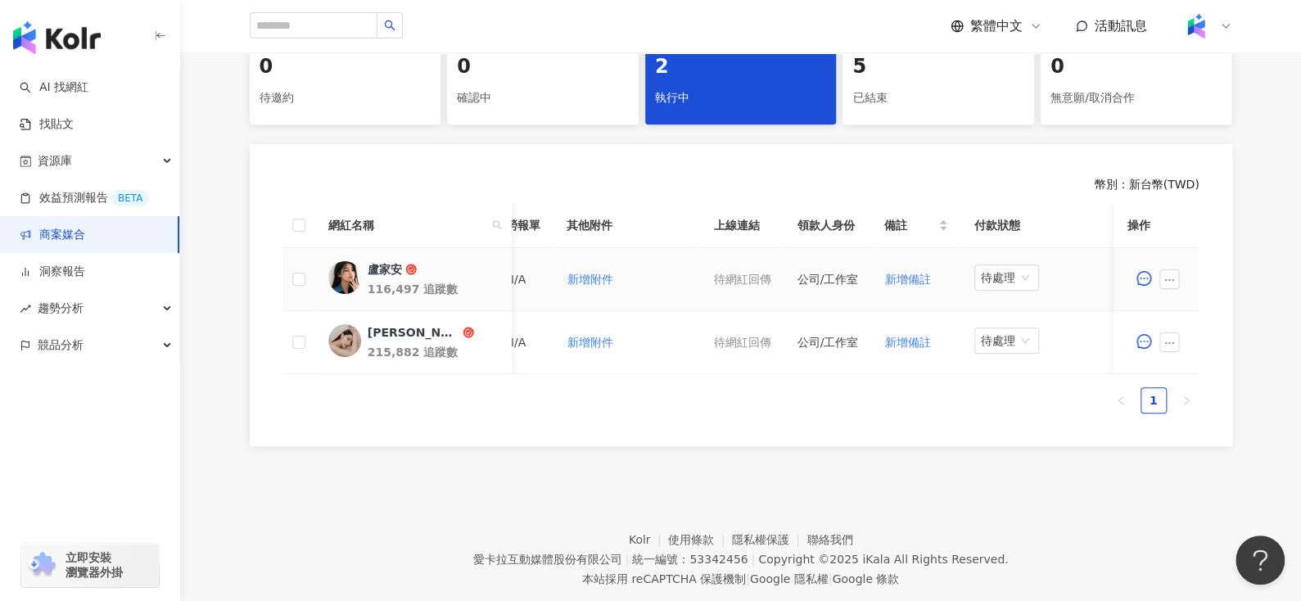
scroll to position [0, 462]
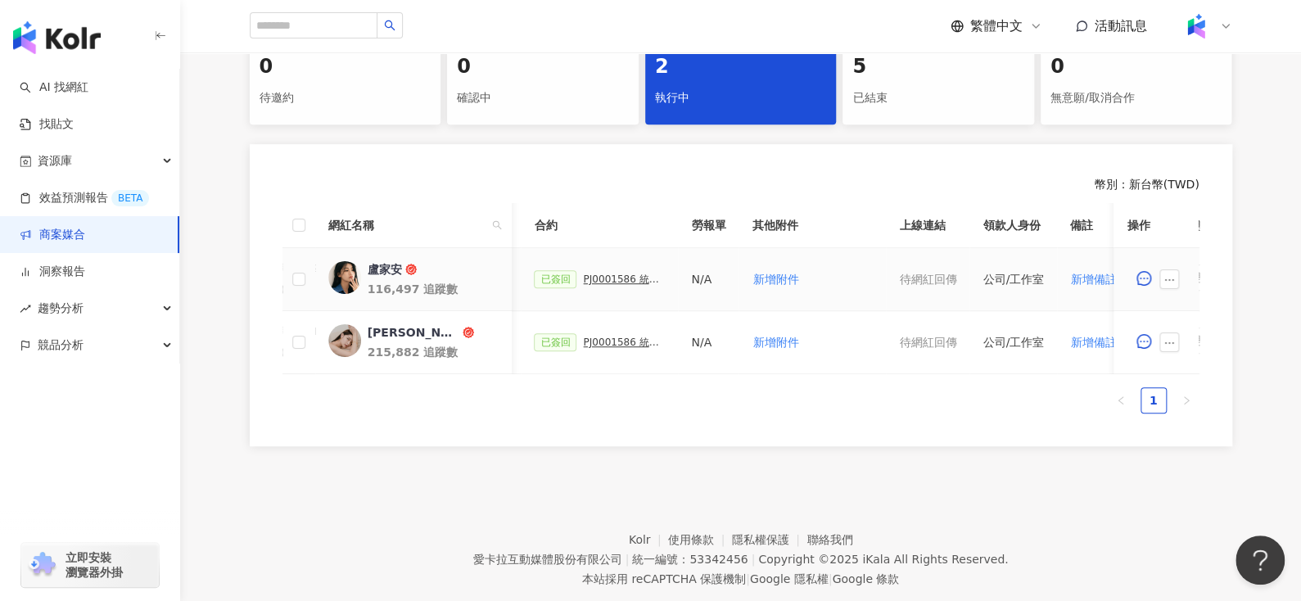
click at [626, 281] on div "PJ0001586 統一藥品_雅漾_長銷熱賣品限動導購_2025H2_KOL合作" at bounding box center [624, 278] width 82 height 11
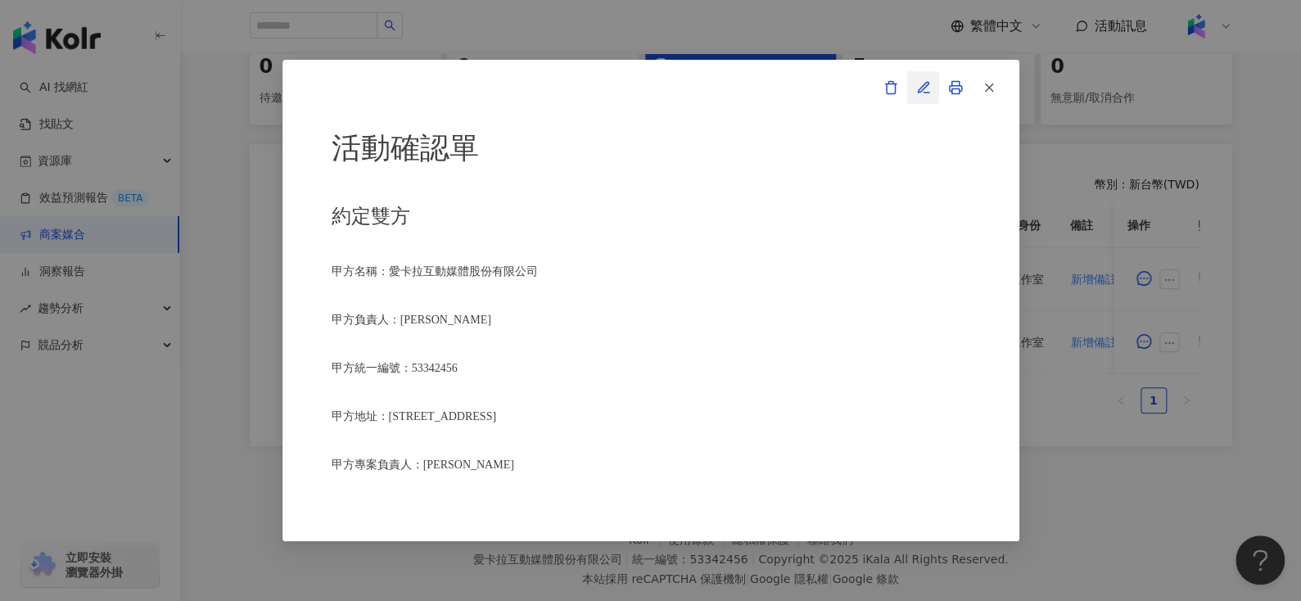
click at [925, 91] on icon "button" at bounding box center [923, 87] width 15 height 15
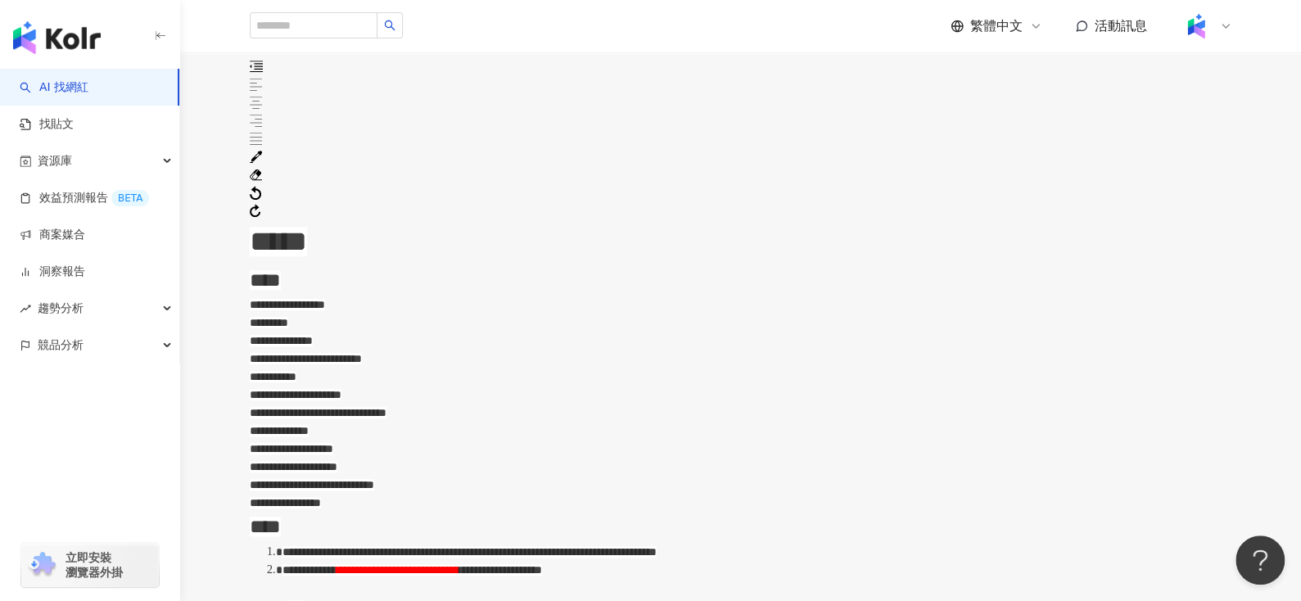
scroll to position [370, 0]
drag, startPoint x: 359, startPoint y: 354, endPoint x: 476, endPoint y: 359, distance: 117.2
click at [476, 422] on div "**********" at bounding box center [741, 431] width 982 height 18
copy span "*********"
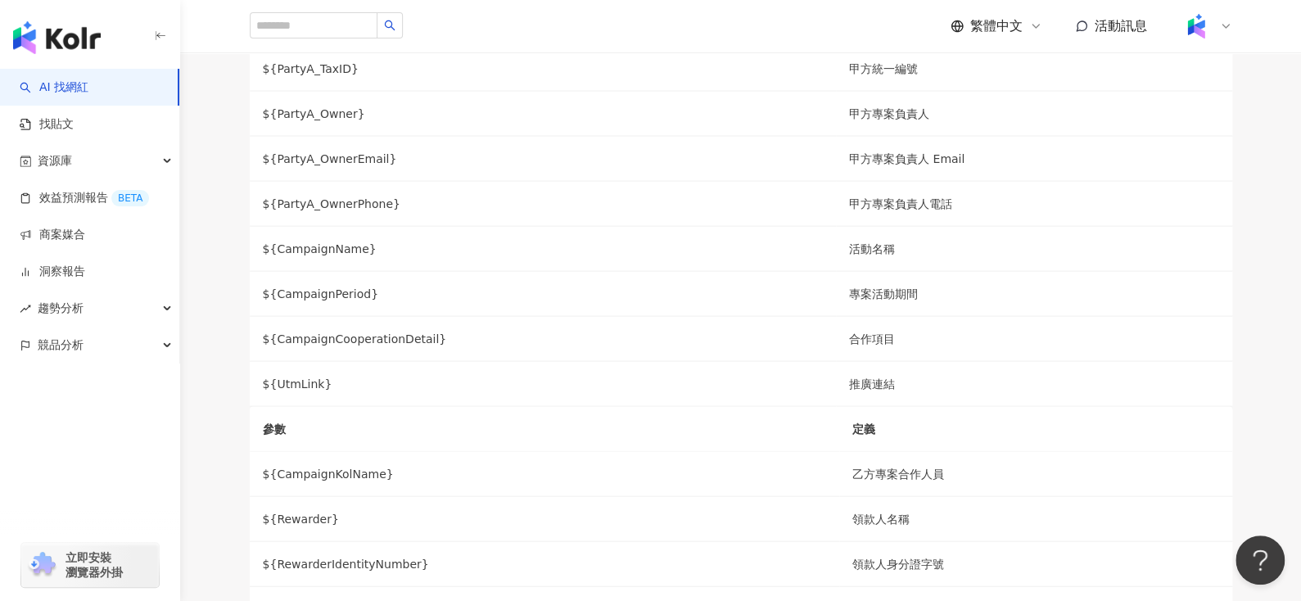
scroll to position [1667, 0]
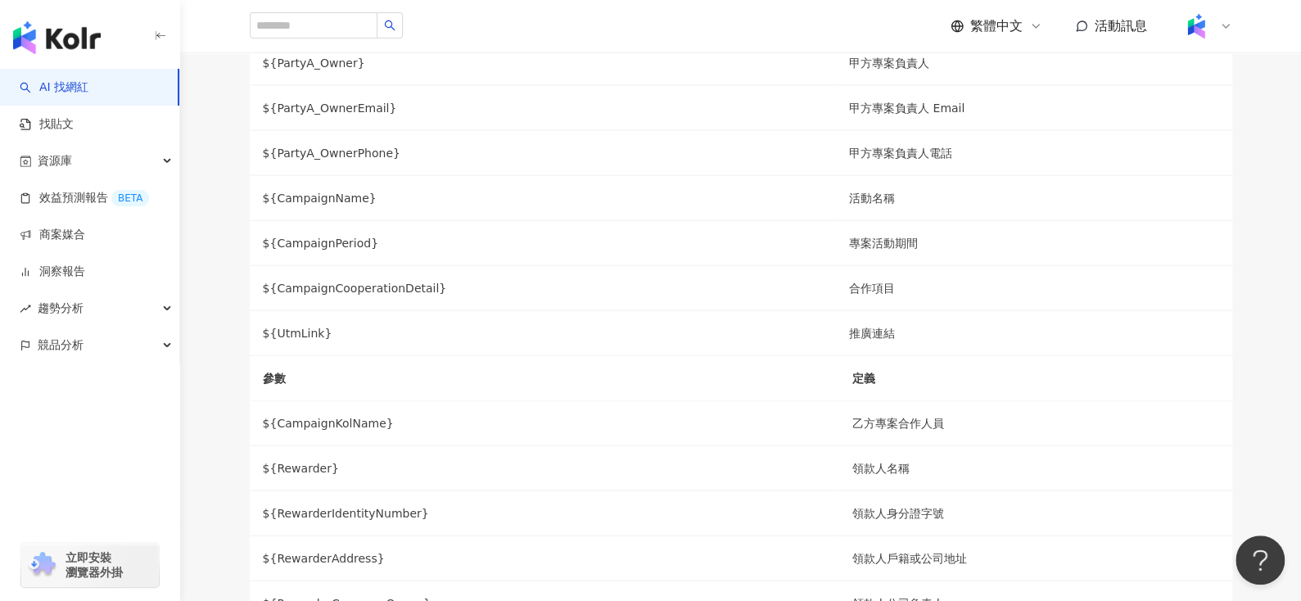
drag, startPoint x: 367, startPoint y: 424, endPoint x: 404, endPoint y: 422, distance: 36.9
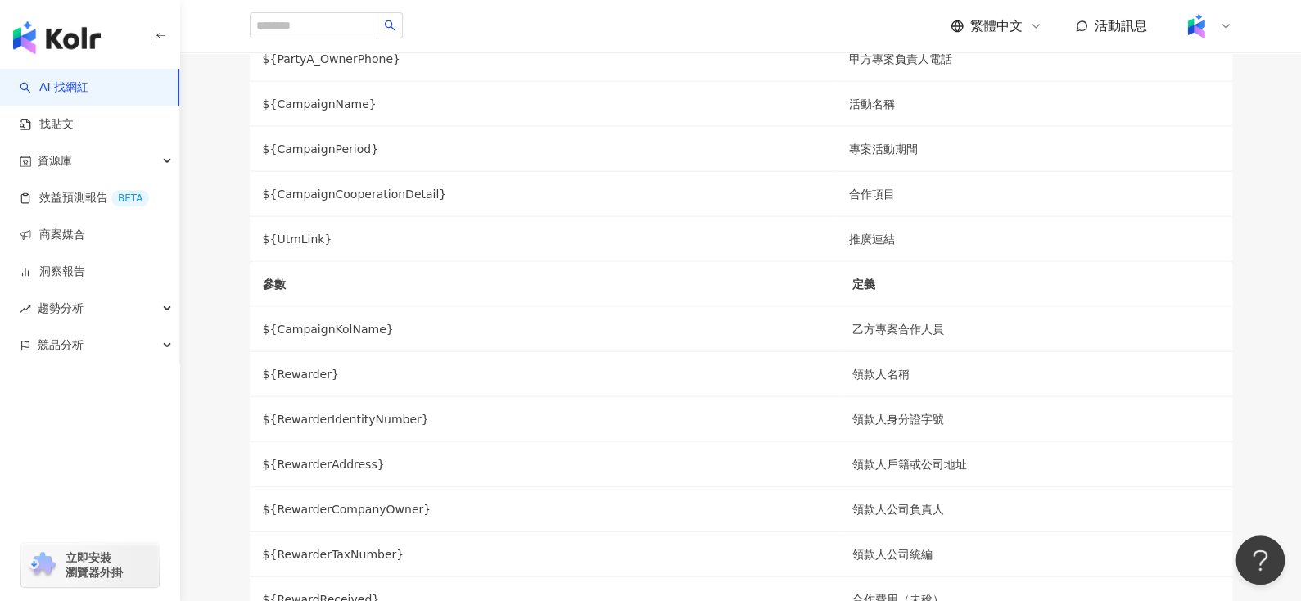
scroll to position [1762, 0]
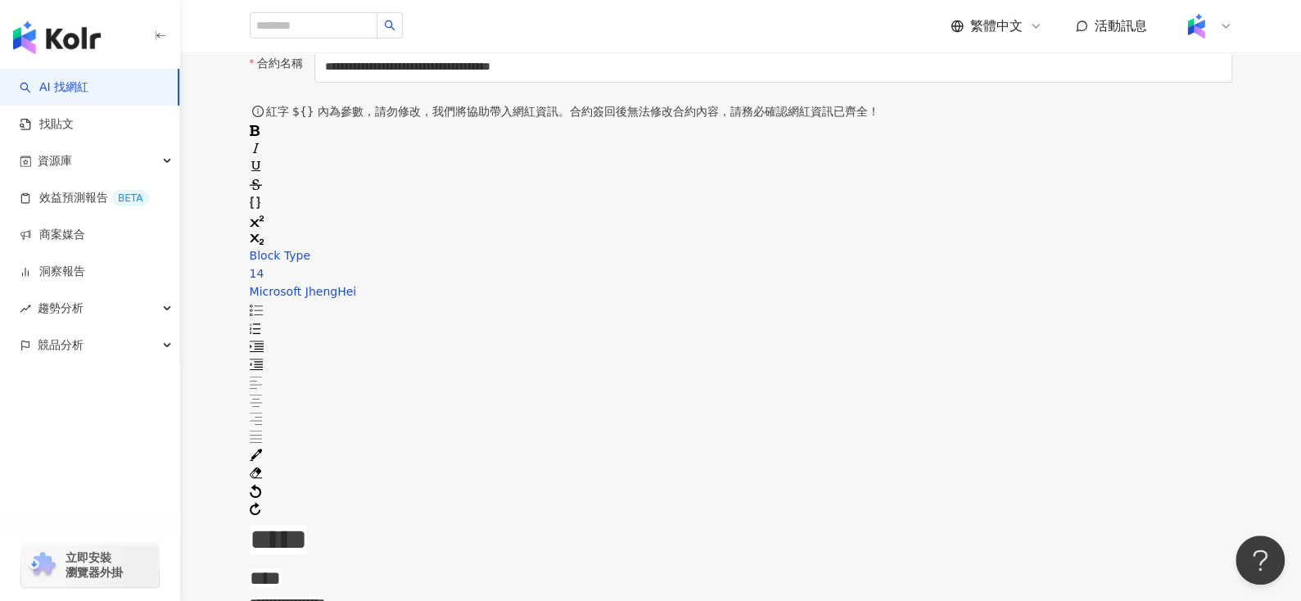
scroll to position [0, 0]
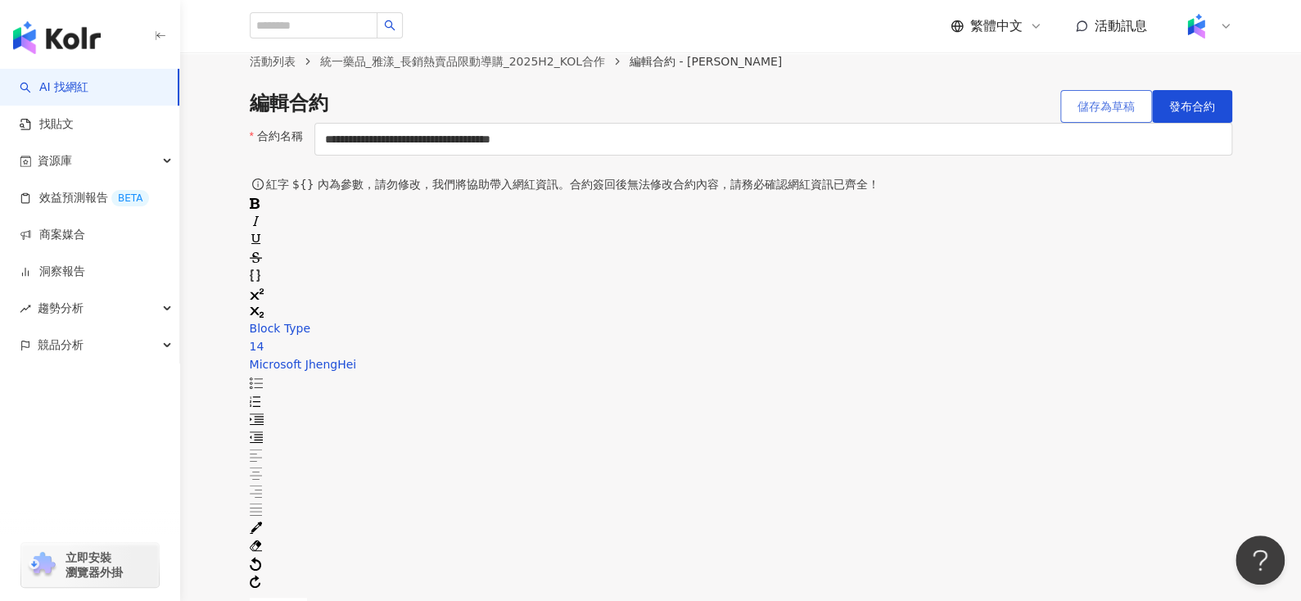
click at [1097, 113] on span "儲存為草稿" at bounding box center [1105, 106] width 57 height 13
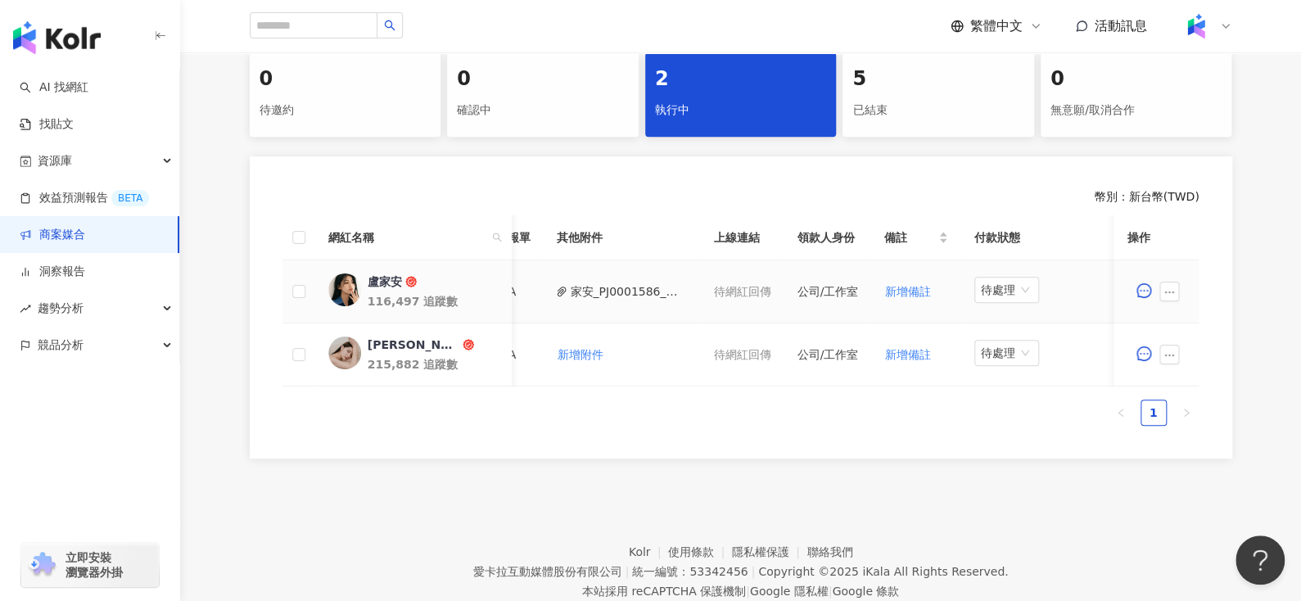
scroll to position [0, 409]
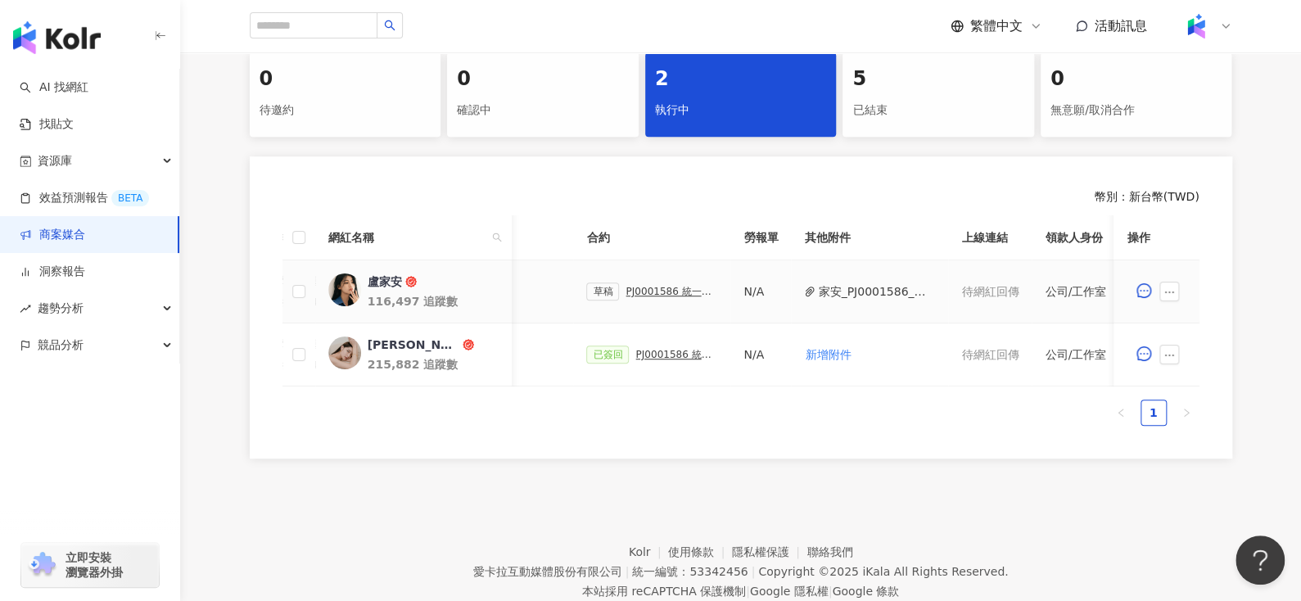
click at [659, 289] on div "PJ0001586 統一藥品_雅漾_長銷熱賣品限動導購_2025H2_KOL合作" at bounding box center [671, 291] width 92 height 11
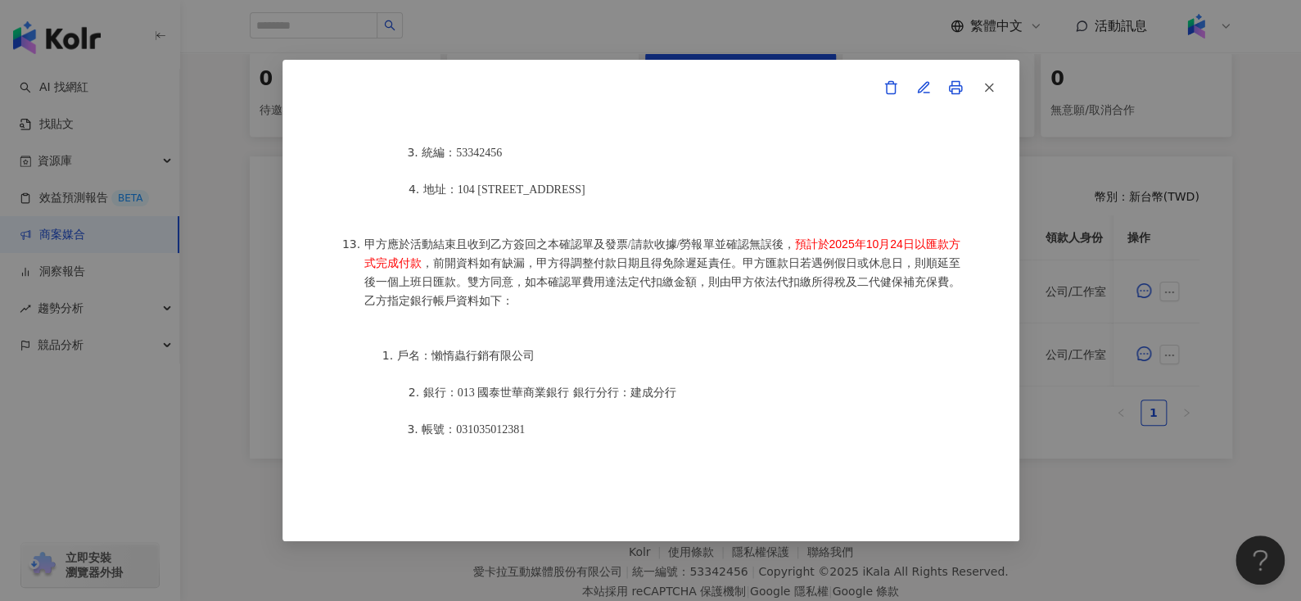
scroll to position [2178, 0]
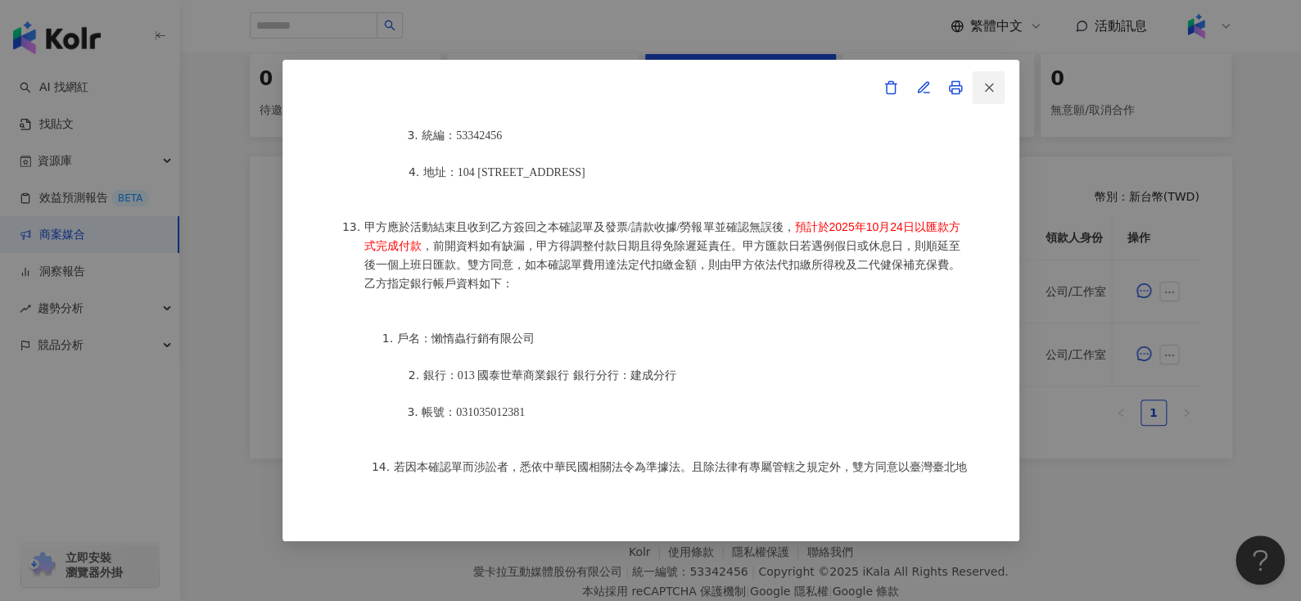
click at [995, 92] on icon "button" at bounding box center [988, 87] width 15 height 15
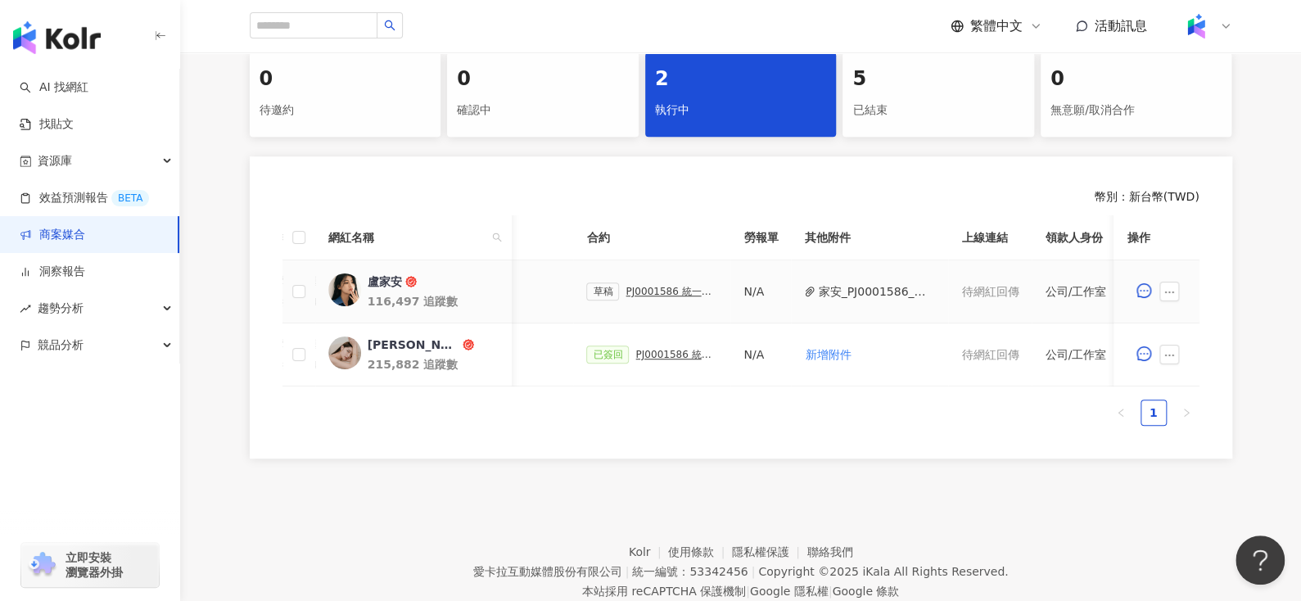
scroll to position [0, 657]
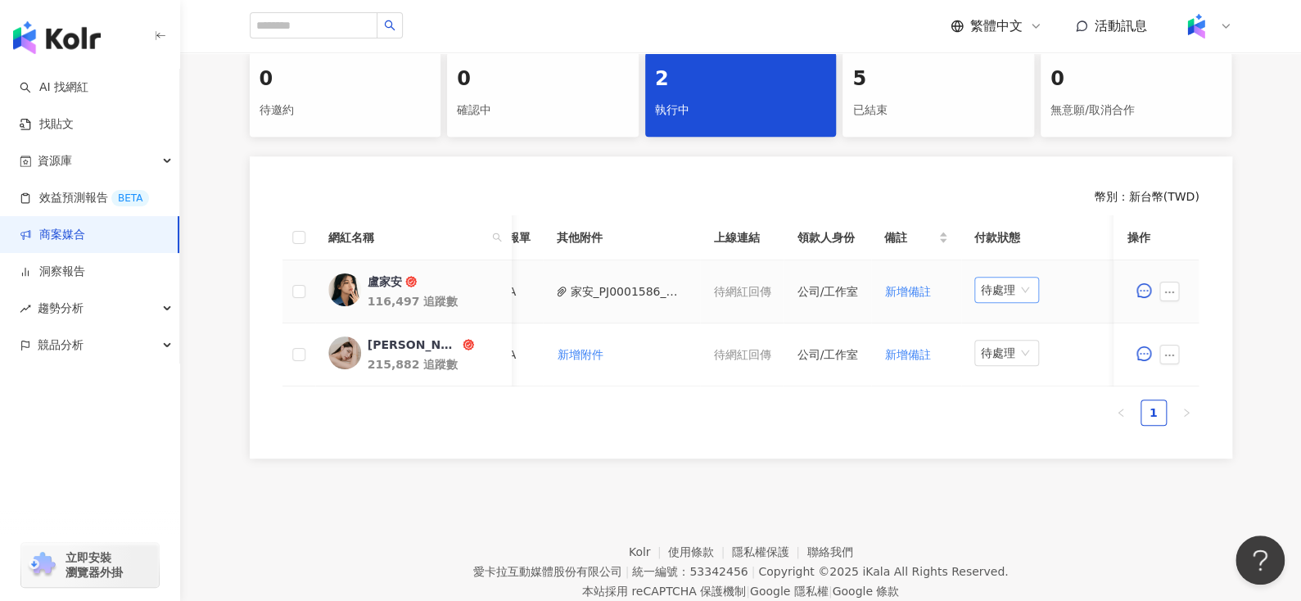
click at [981, 289] on span "待處理" at bounding box center [1007, 289] width 52 height 25
click at [980, 347] on div "處理中" at bounding box center [999, 350] width 46 height 18
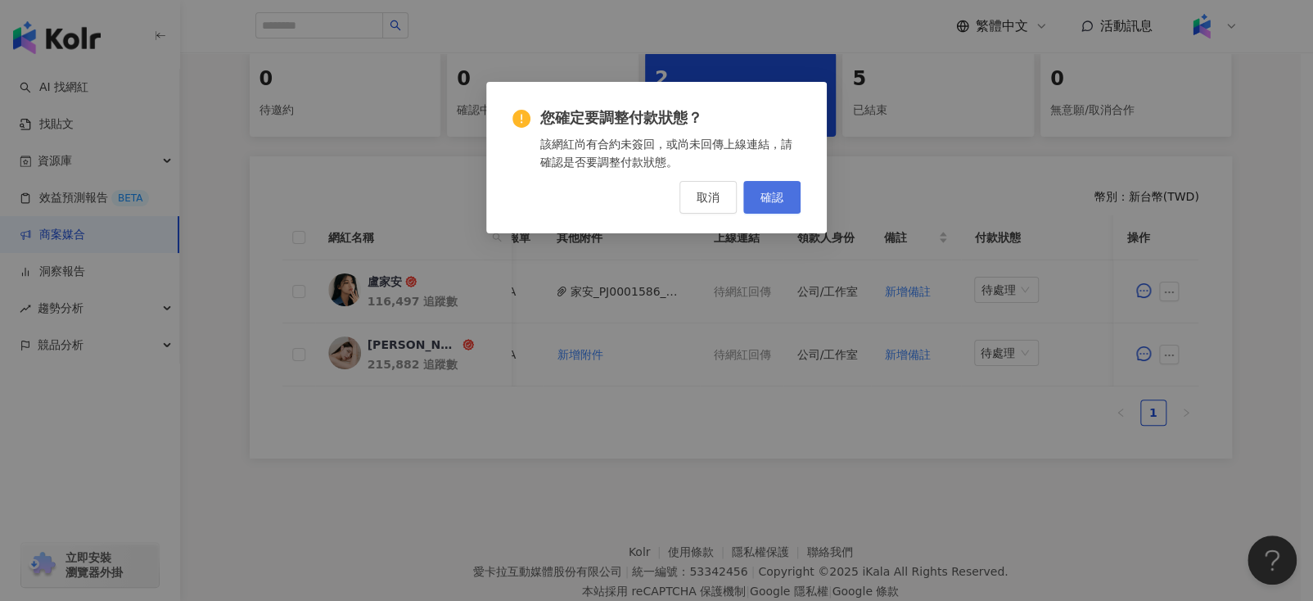
click at [783, 201] on button "確認" at bounding box center [771, 197] width 57 height 33
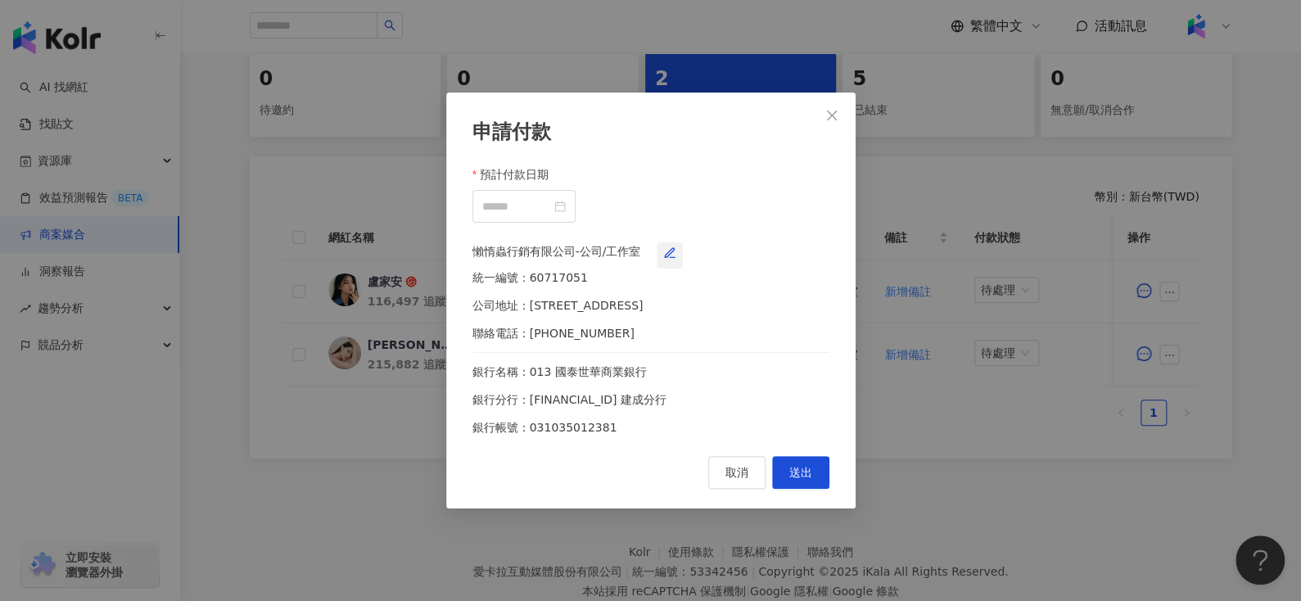
click at [676, 260] on span "button" at bounding box center [669, 255] width 13 height 13
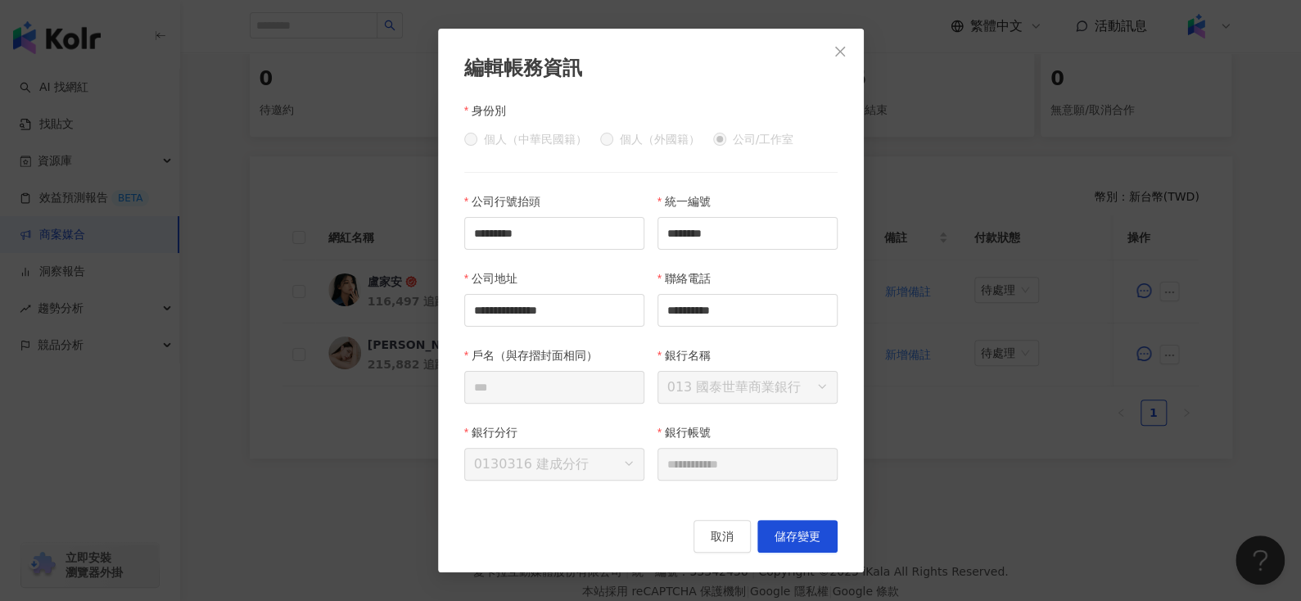
click at [837, 59] on button "Close" at bounding box center [839, 51] width 33 height 33
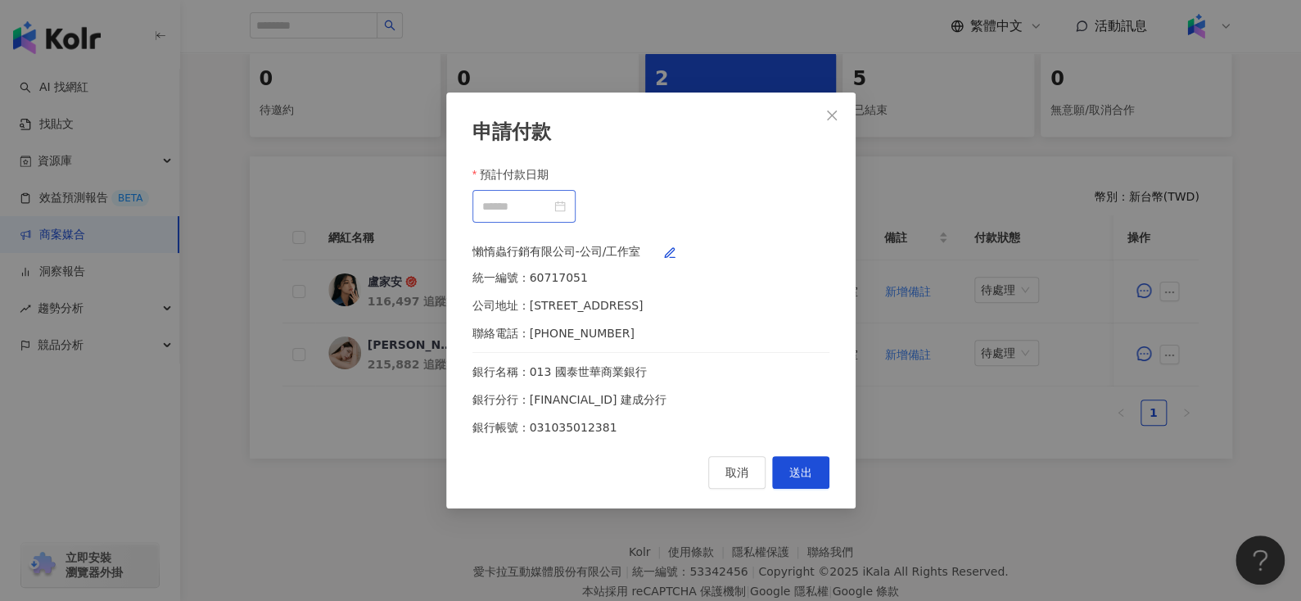
click at [575, 206] on div at bounding box center [523, 206] width 103 height 33
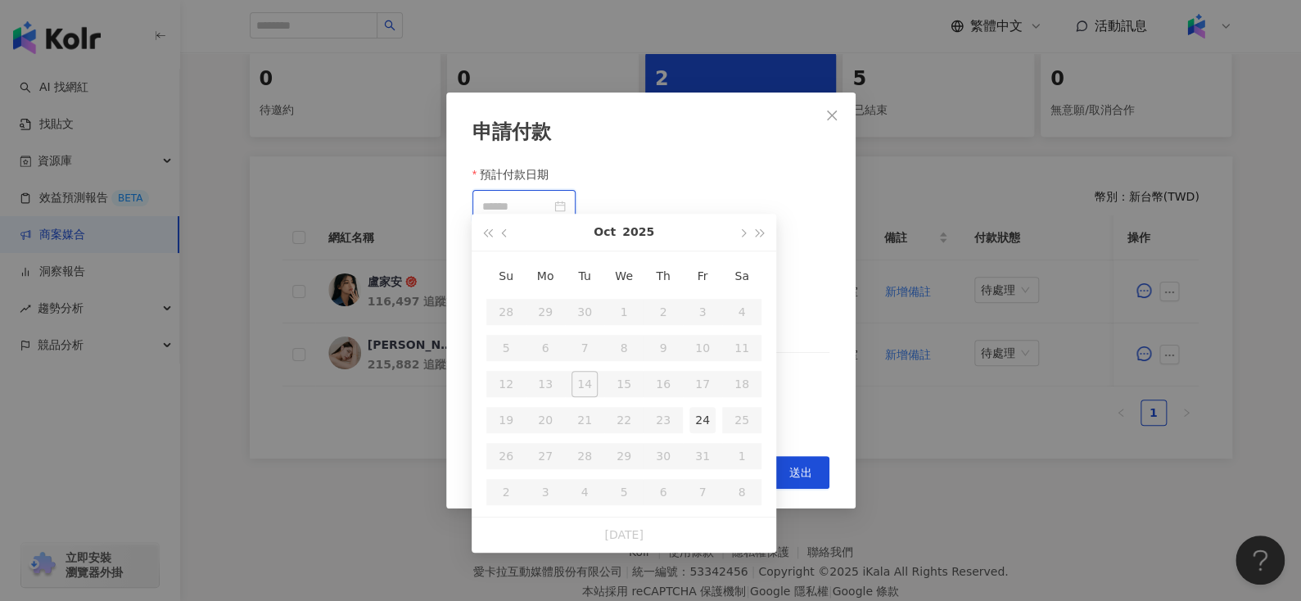
type input "**********"
click at [704, 421] on div "24" at bounding box center [702, 420] width 26 height 26
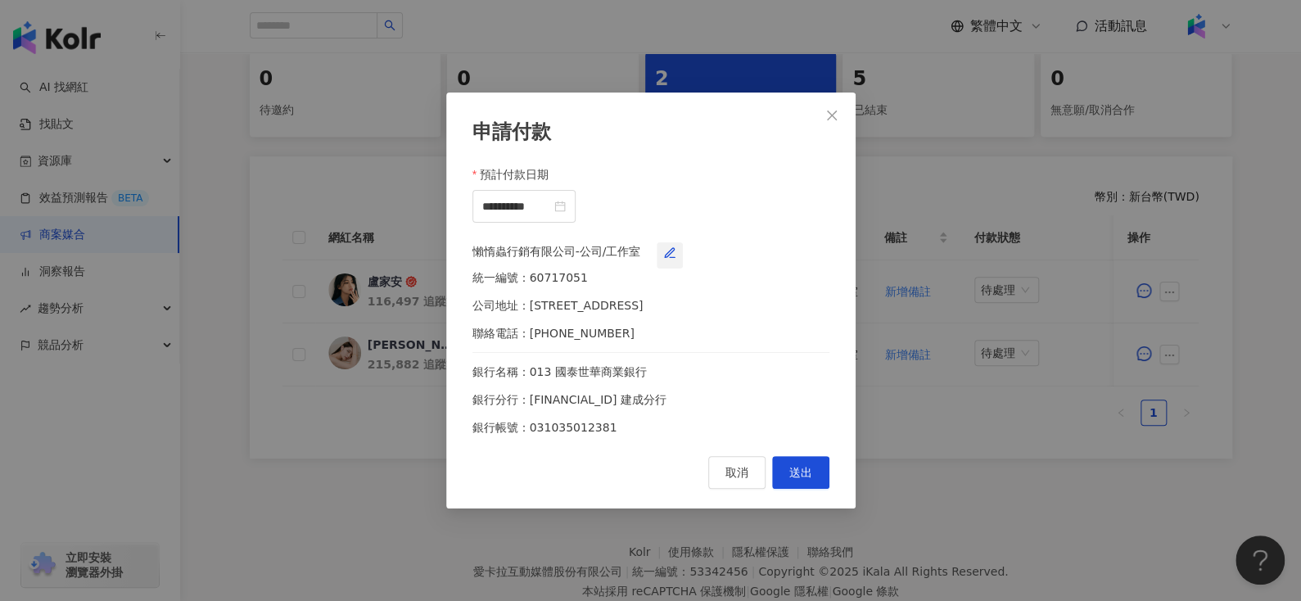
click at [683, 260] on button "button" at bounding box center [669, 255] width 26 height 26
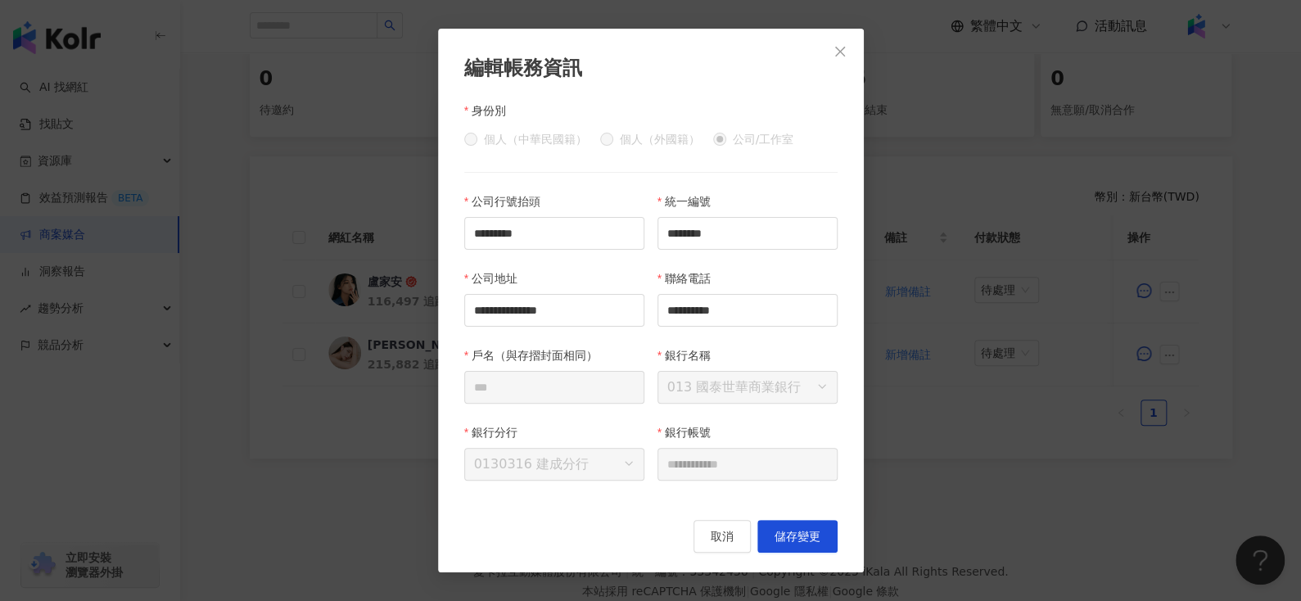
scroll to position [408, 0]
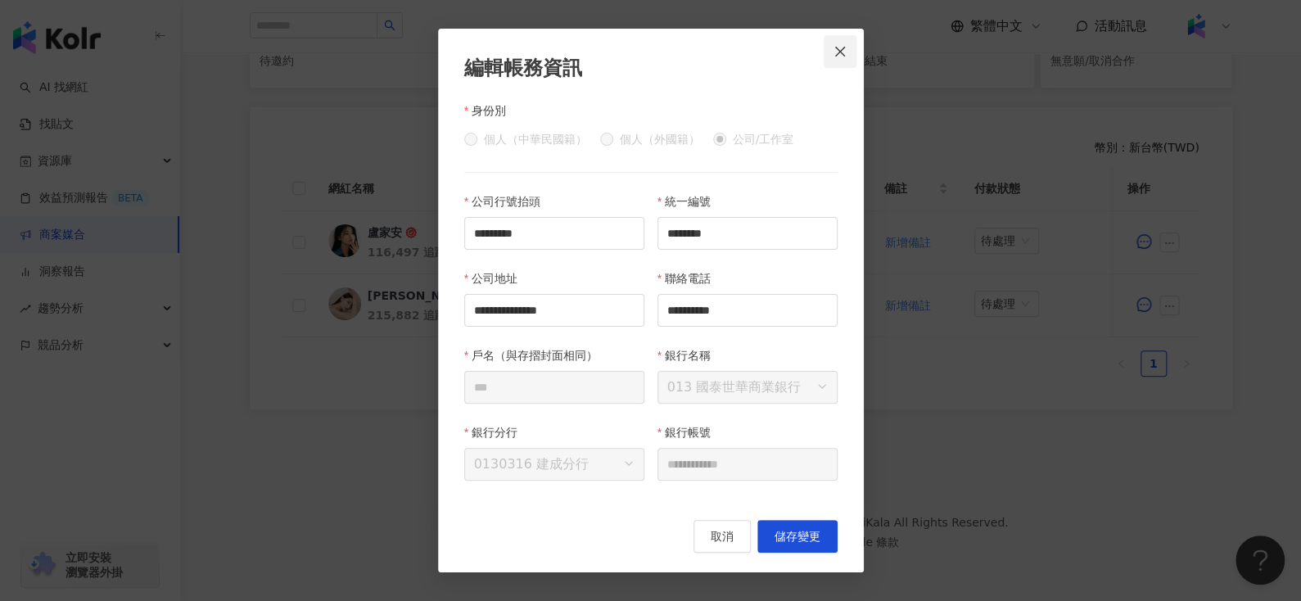
click at [843, 42] on button "Close" at bounding box center [839, 51] width 33 height 33
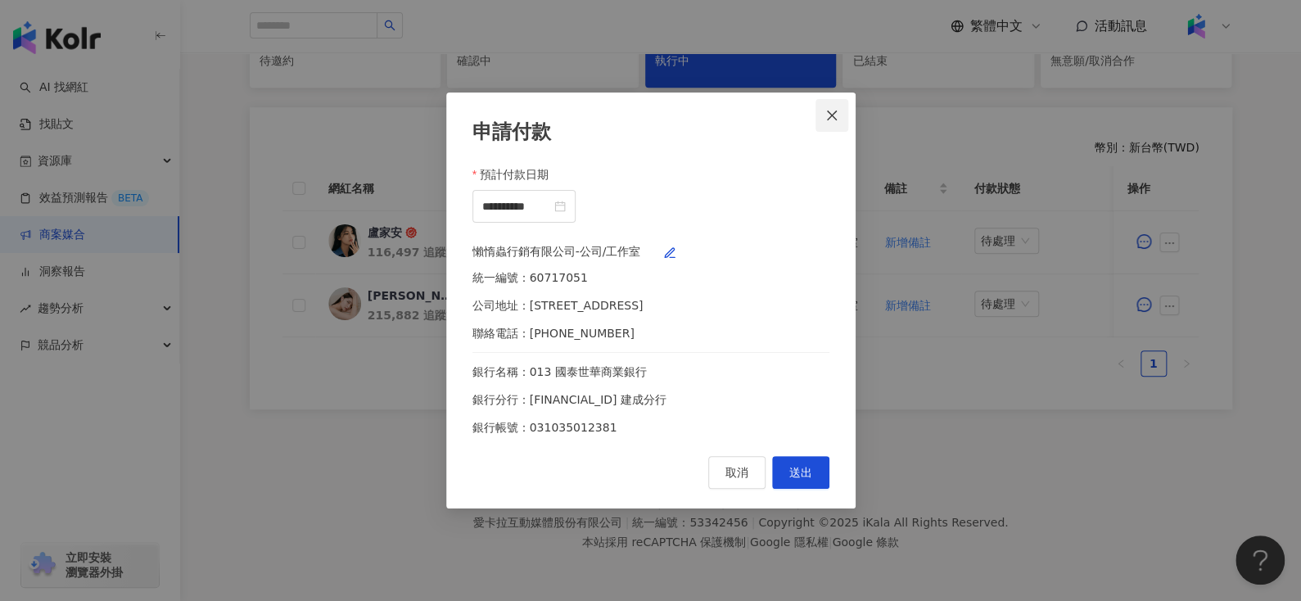
click at [831, 109] on icon "close" at bounding box center [831, 115] width 13 height 13
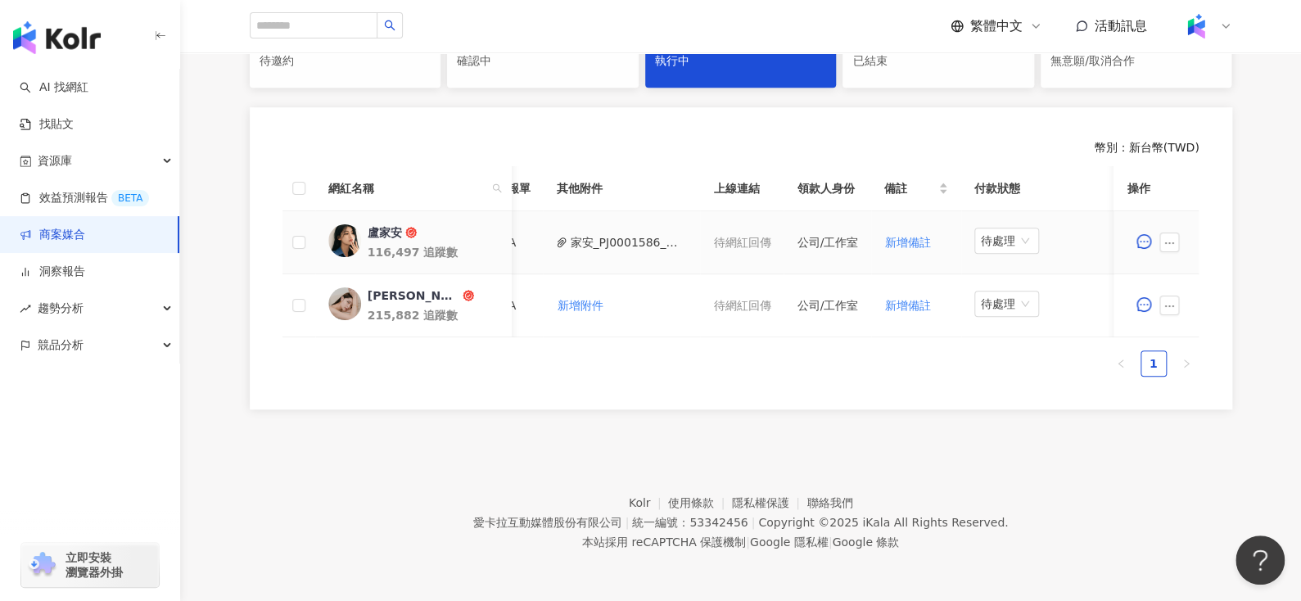
scroll to position [0, 462]
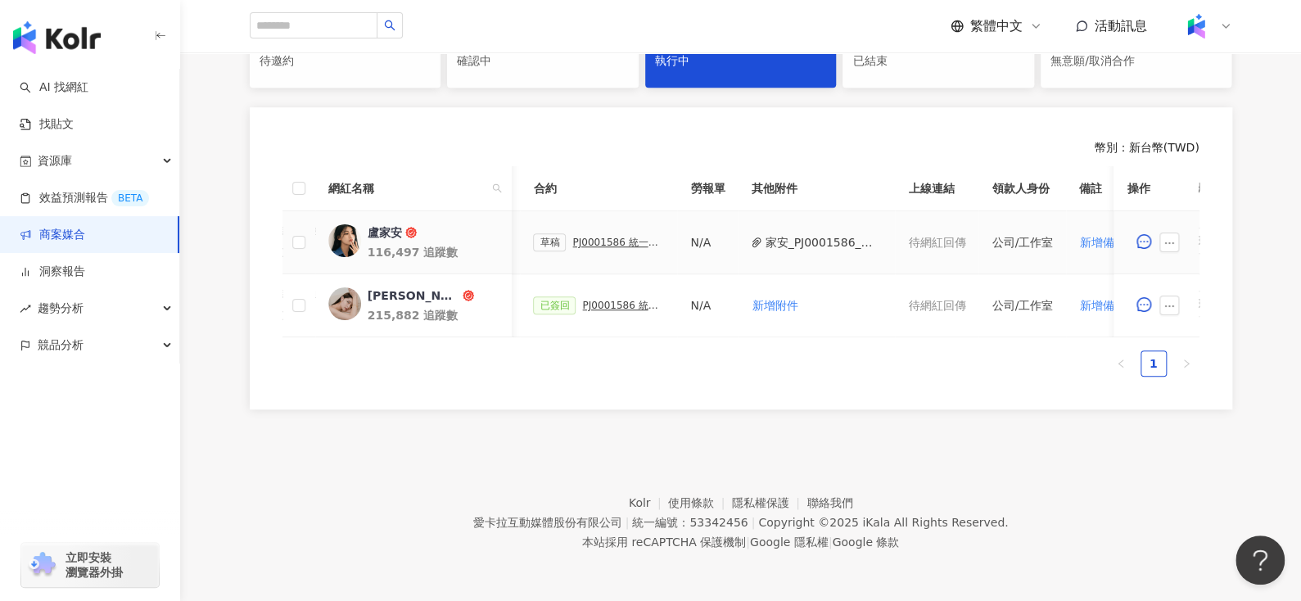
click at [576, 237] on div "PJ0001586 統一藥品_雅漾_長銷熱賣品限動導購_2025H2_KOL合作" at bounding box center [618, 242] width 92 height 11
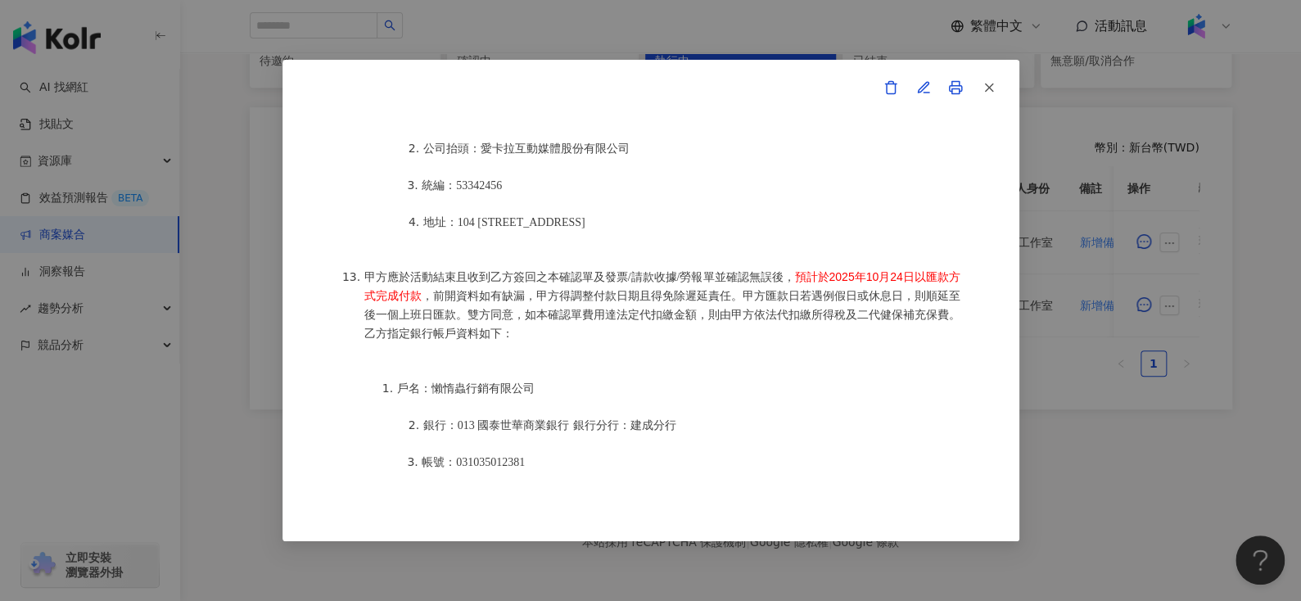
scroll to position [2249, 0]
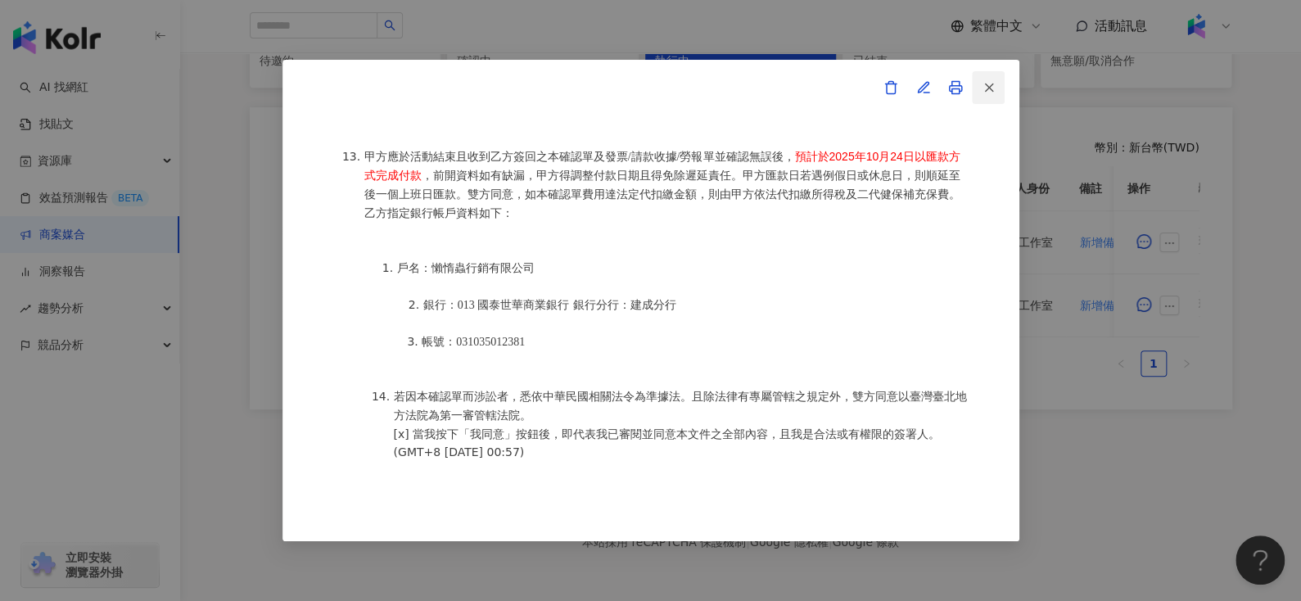
click at [998, 79] on button "button" at bounding box center [988, 87] width 33 height 33
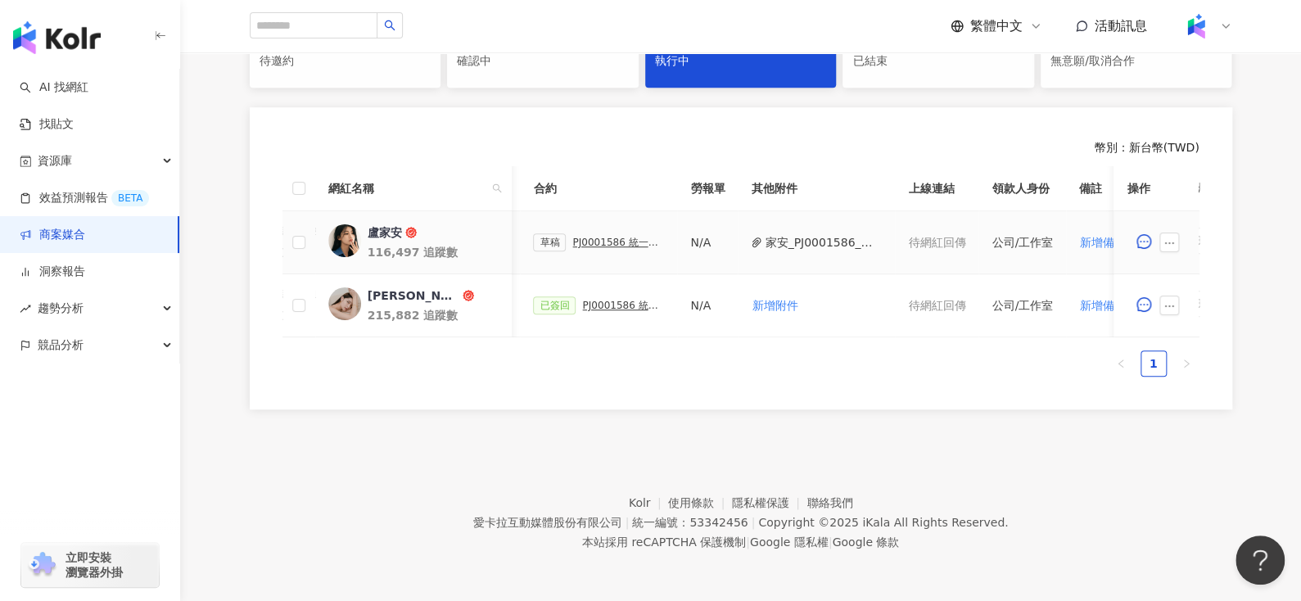
scroll to position [0, 657]
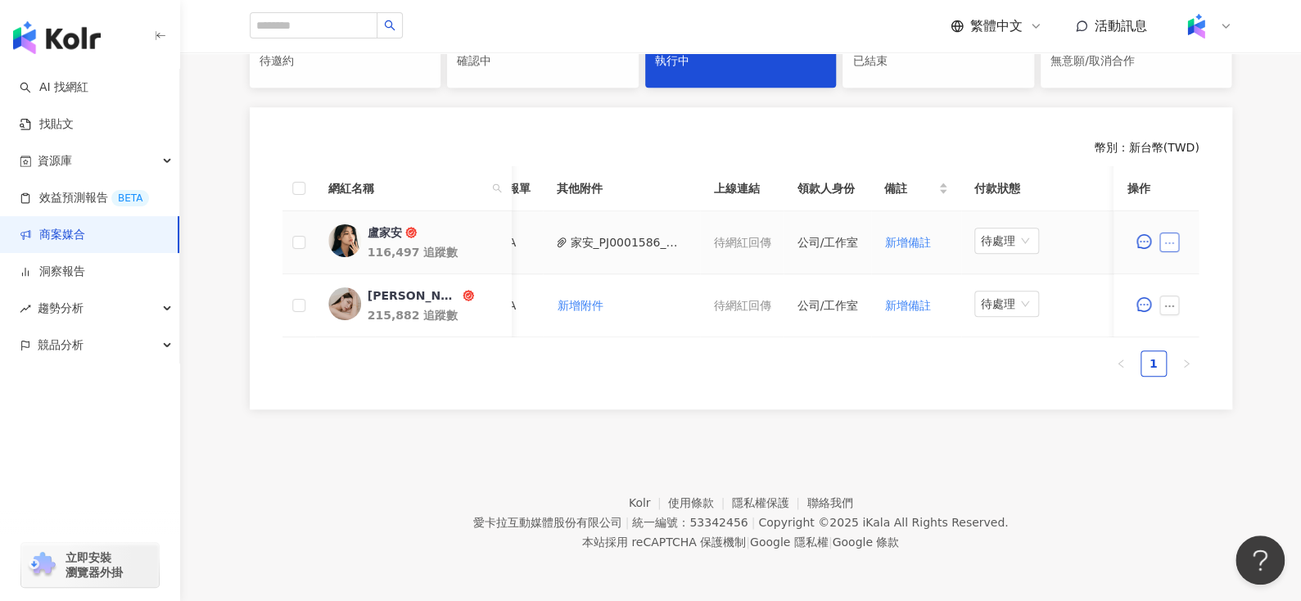
click at [1178, 232] on button "button" at bounding box center [1170, 242] width 20 height 20
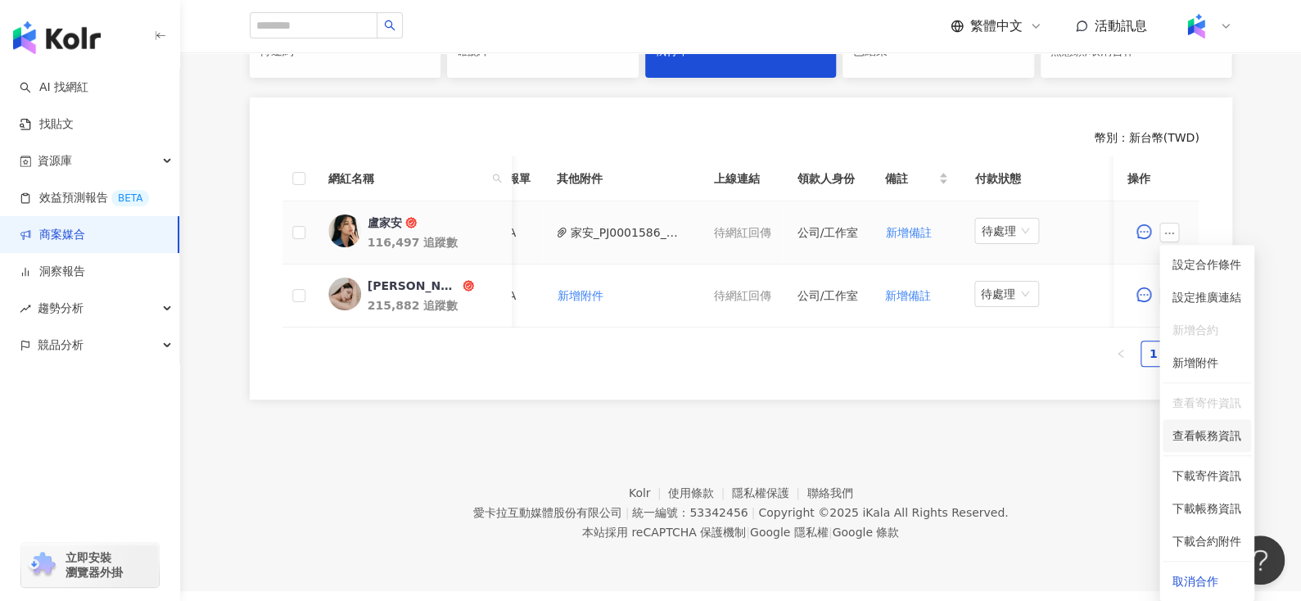
click at [1179, 430] on span "查看帳務資訊" at bounding box center [1206, 435] width 69 height 18
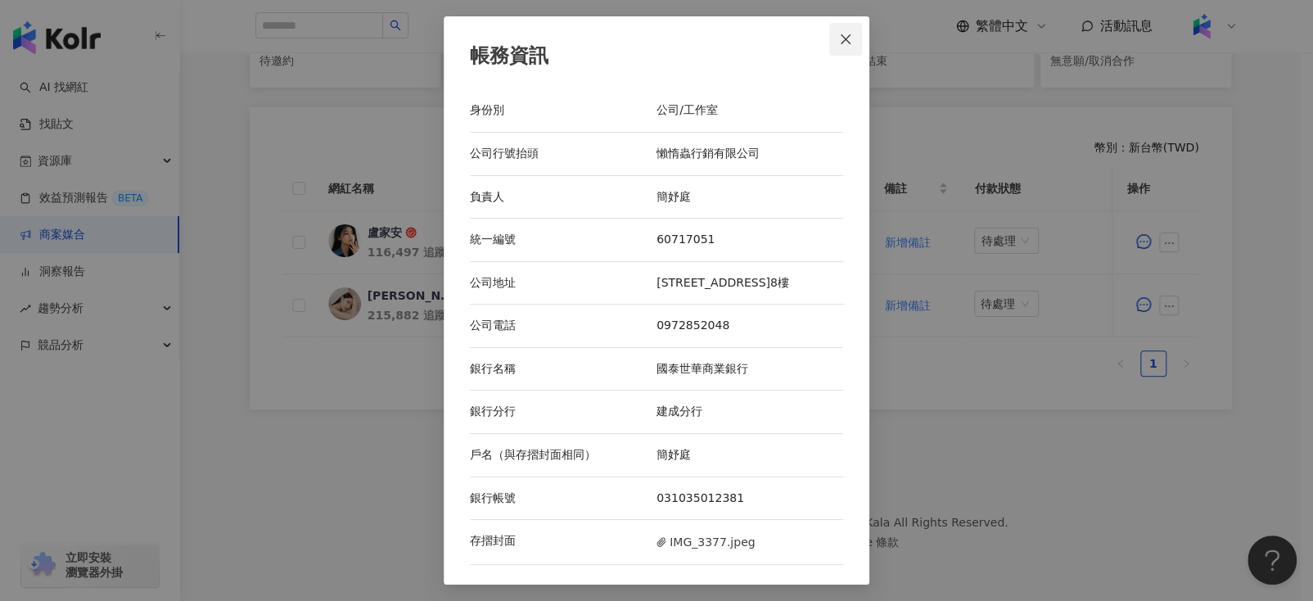
click at [849, 29] on button "Close" at bounding box center [845, 39] width 33 height 33
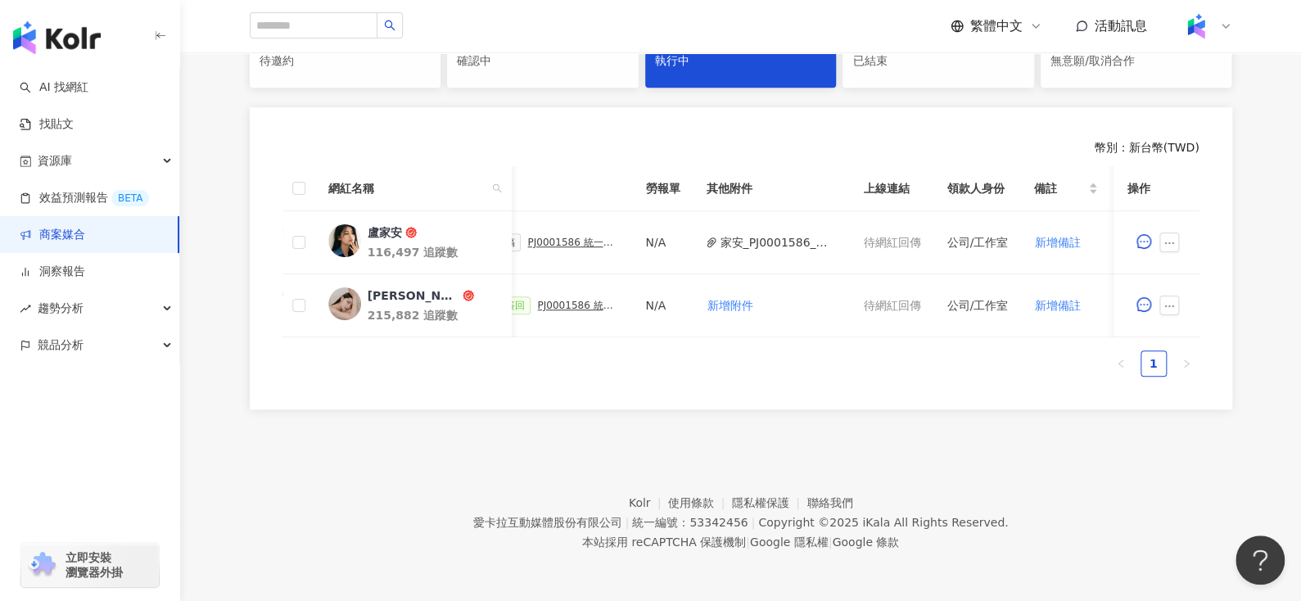
scroll to position [0, 508]
click at [554, 237] on div "PJ0001586 統一藥品_雅漾_長銷熱賣品限動導購_2025H2_KOL合作" at bounding box center [572, 242] width 92 height 11
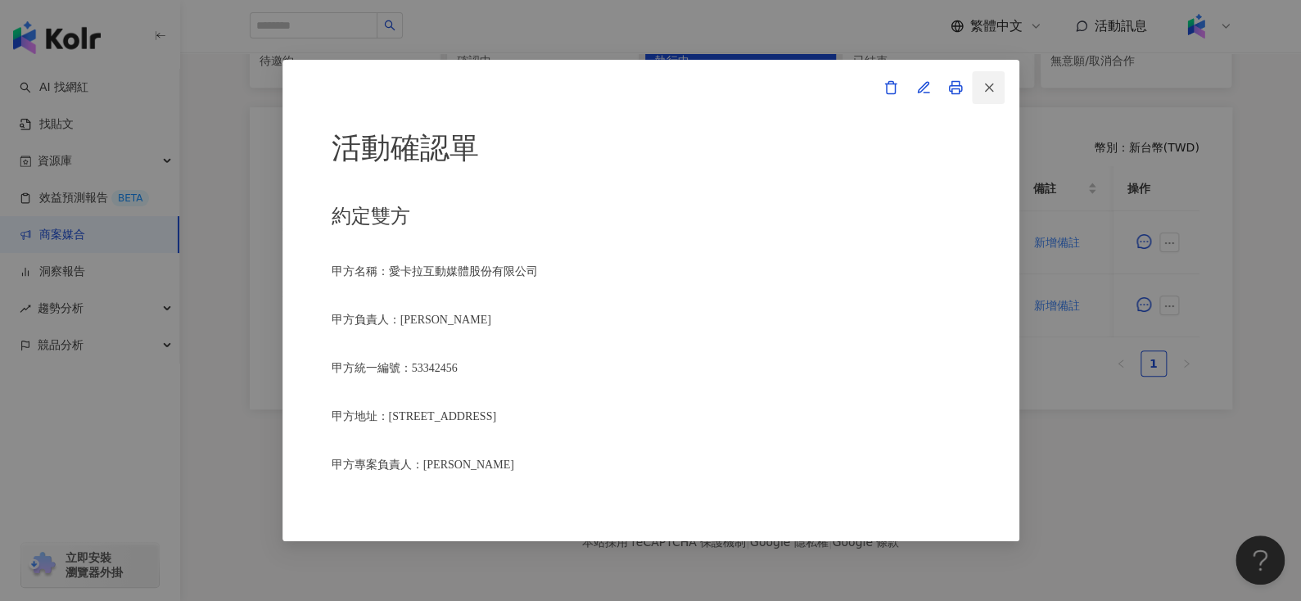
click at [999, 92] on button "button" at bounding box center [988, 87] width 33 height 33
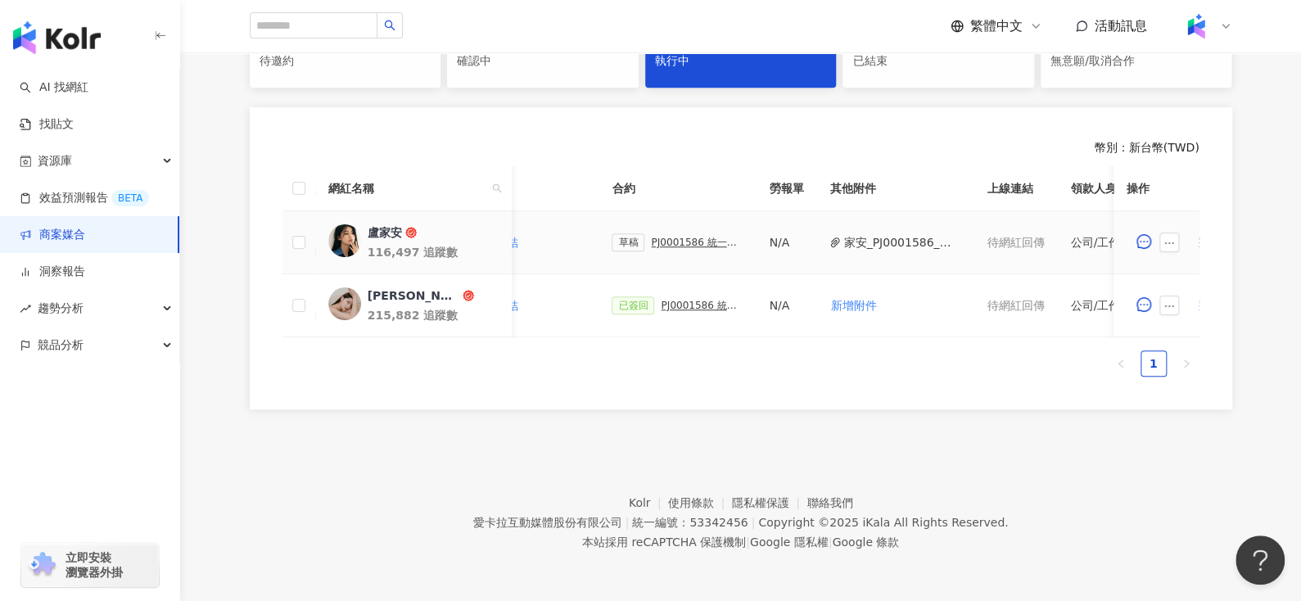
scroll to position [0, 657]
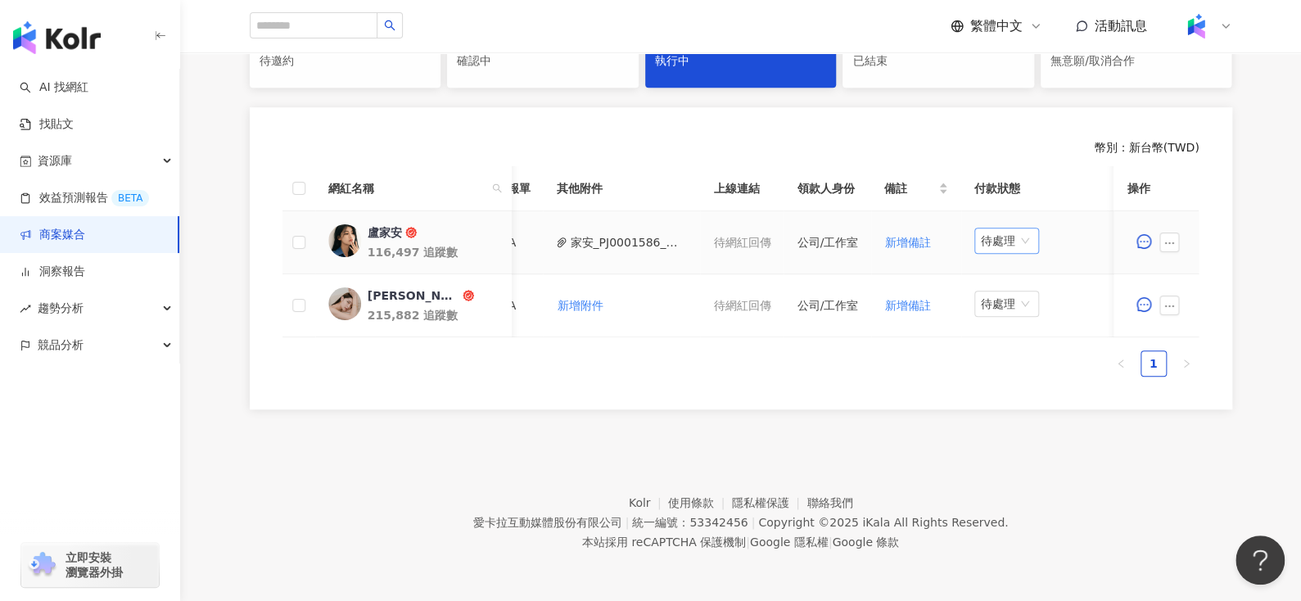
click at [995, 228] on span "待處理" at bounding box center [1007, 240] width 52 height 25
click at [988, 294] on div "處理中" at bounding box center [999, 301] width 46 height 18
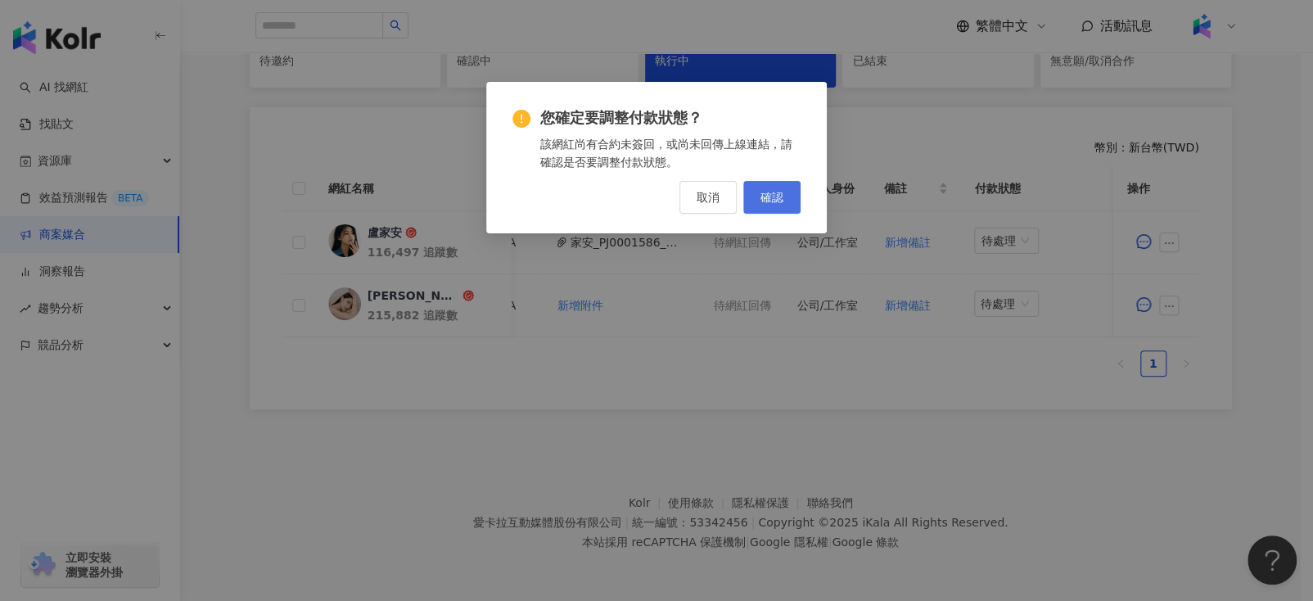
click at [765, 210] on button "確認" at bounding box center [771, 197] width 57 height 33
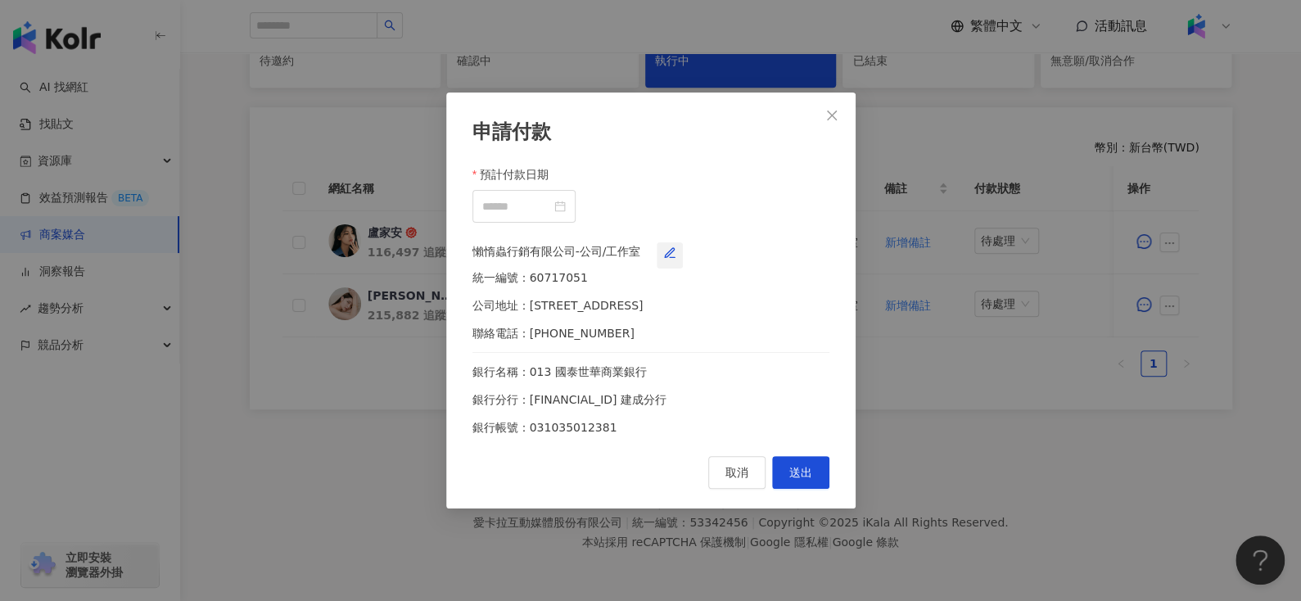
click at [676, 249] on span "button" at bounding box center [669, 255] width 13 height 13
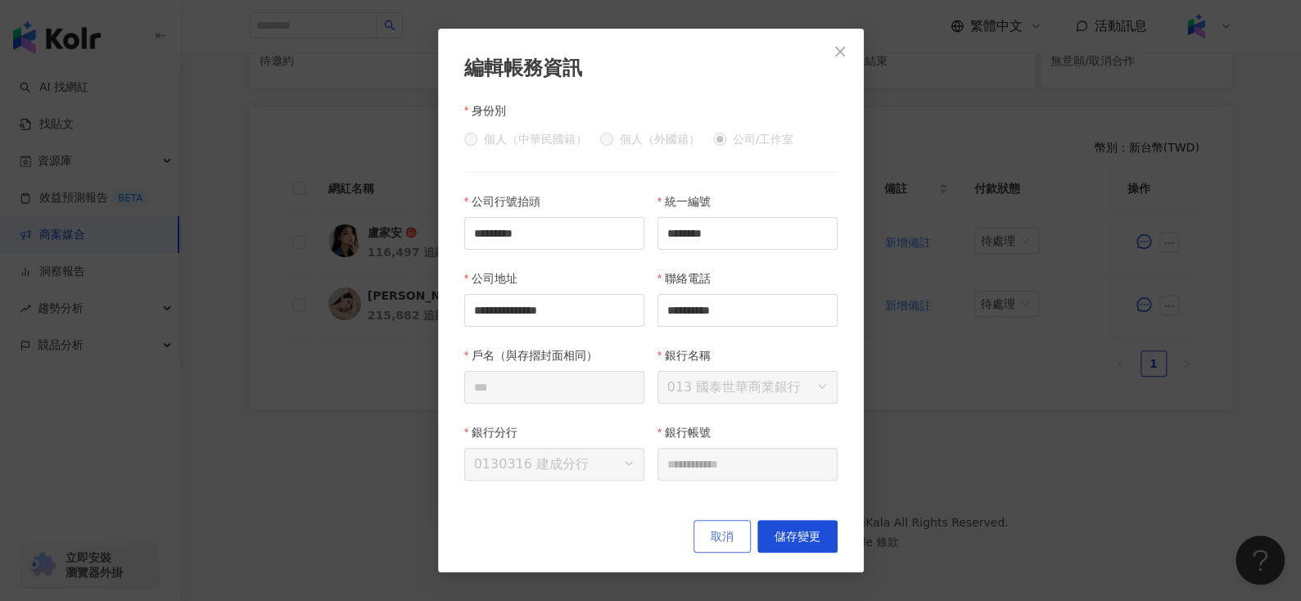
click at [717, 538] on span "取消" at bounding box center [721, 536] width 23 height 13
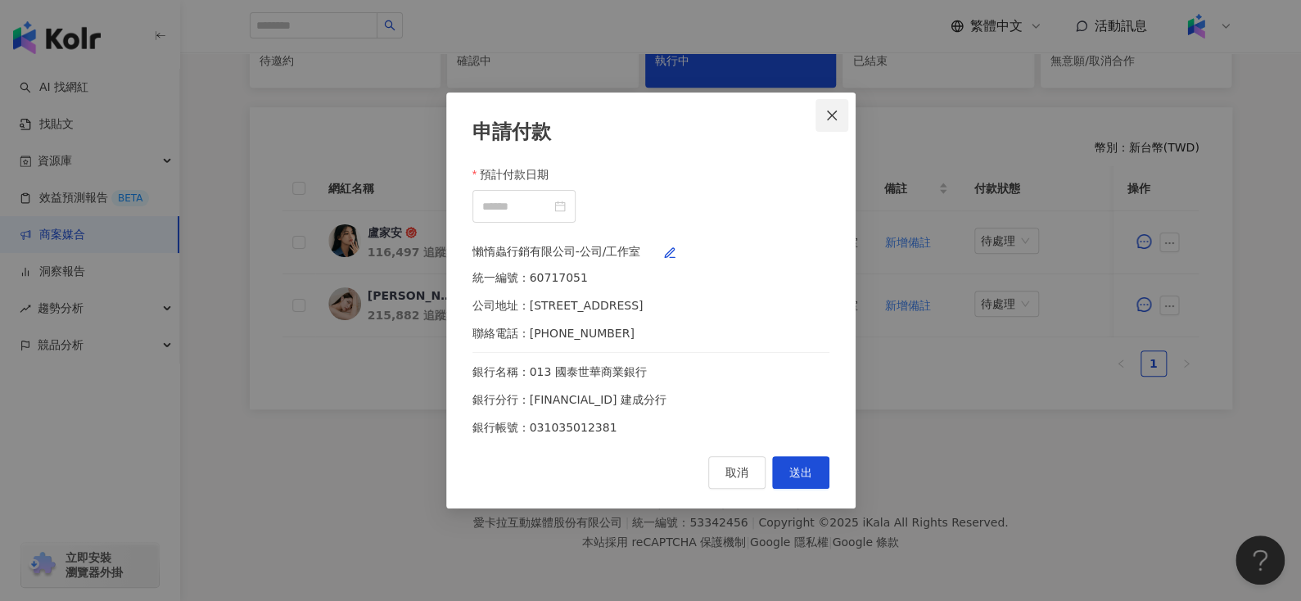
click at [829, 99] on button "Close" at bounding box center [831, 115] width 33 height 33
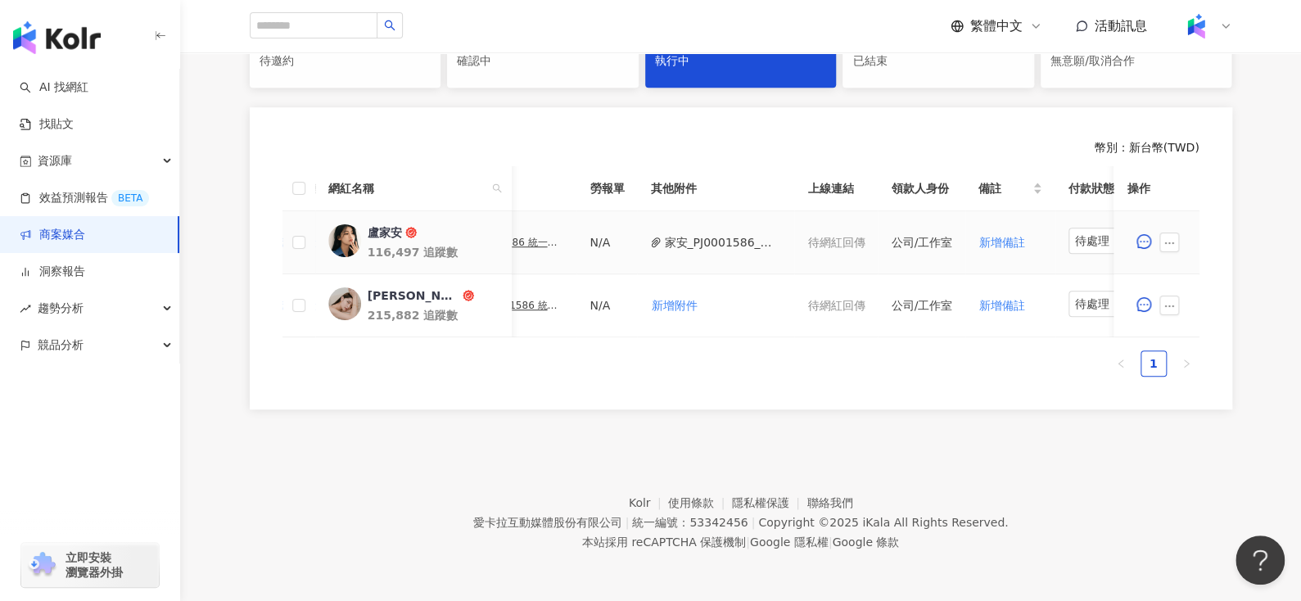
scroll to position [0, 446]
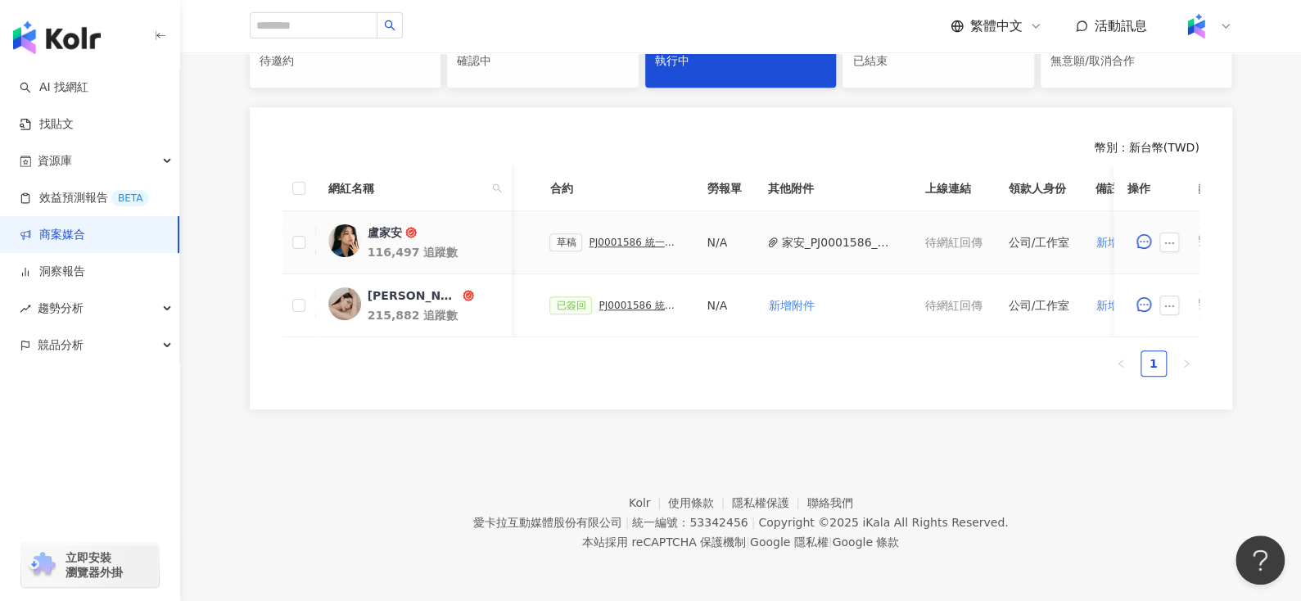
click at [599, 237] on div "PJ0001586 統一藥品_雅漾_長銷熱賣品限動導購_2025H2_KOL合作" at bounding box center [635, 242] width 92 height 11
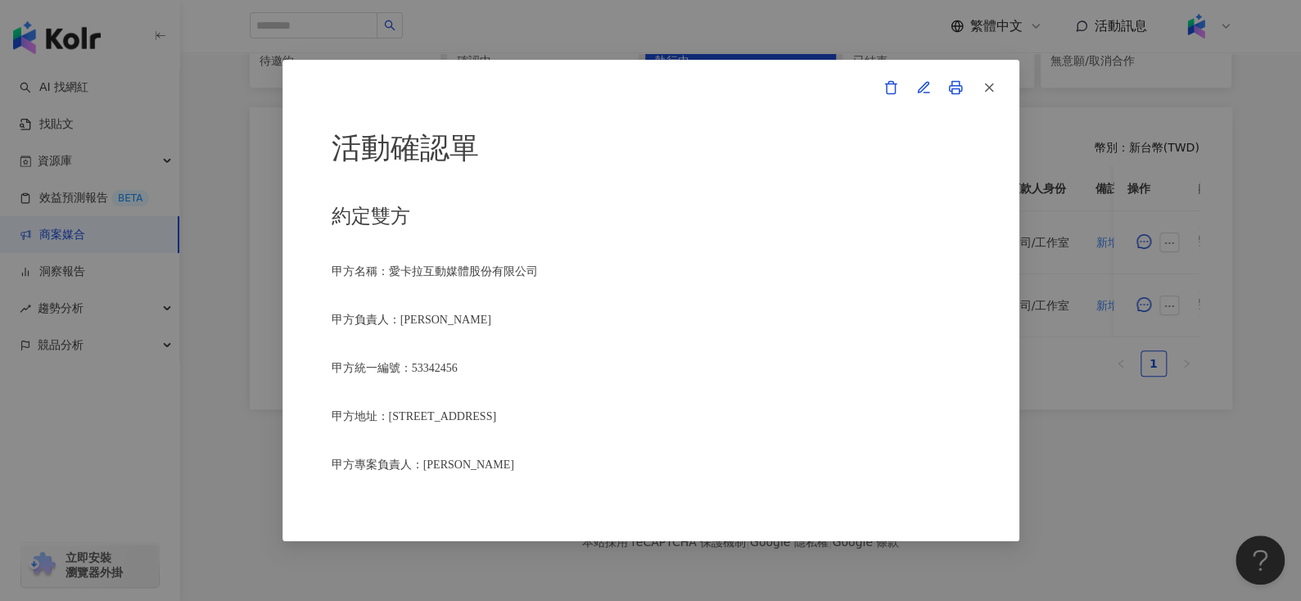
click at [949, 94] on icon at bounding box center [955, 87] width 15 height 15
click at [999, 91] on button "button" at bounding box center [988, 87] width 33 height 33
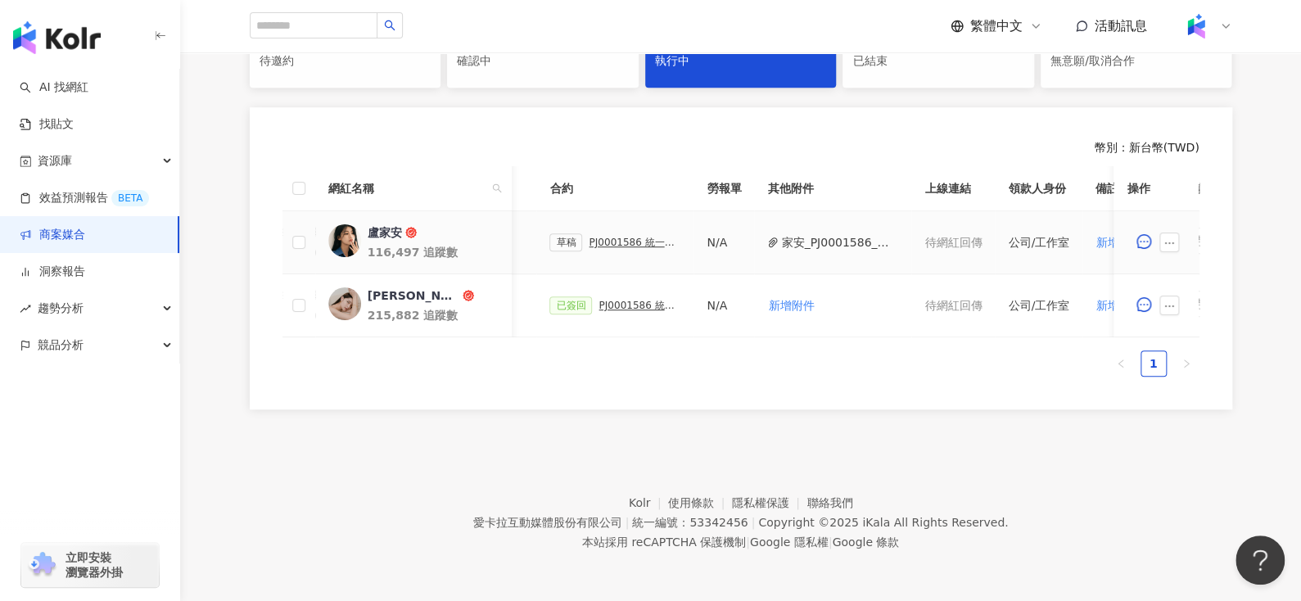
click at [591, 237] on div "PJ0001586 統一藥品_雅漾_長銷熱賣品限動導購_2025H2_KOL合作" at bounding box center [635, 242] width 92 height 11
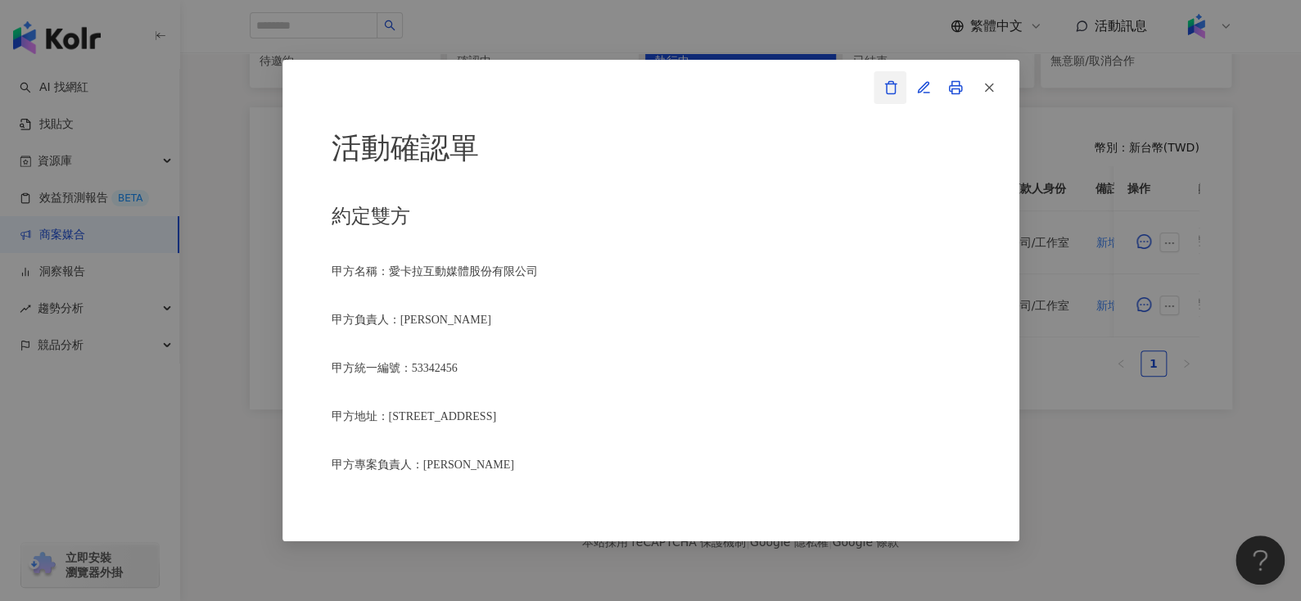
click at [891, 91] on icon "button" at bounding box center [890, 87] width 15 height 15
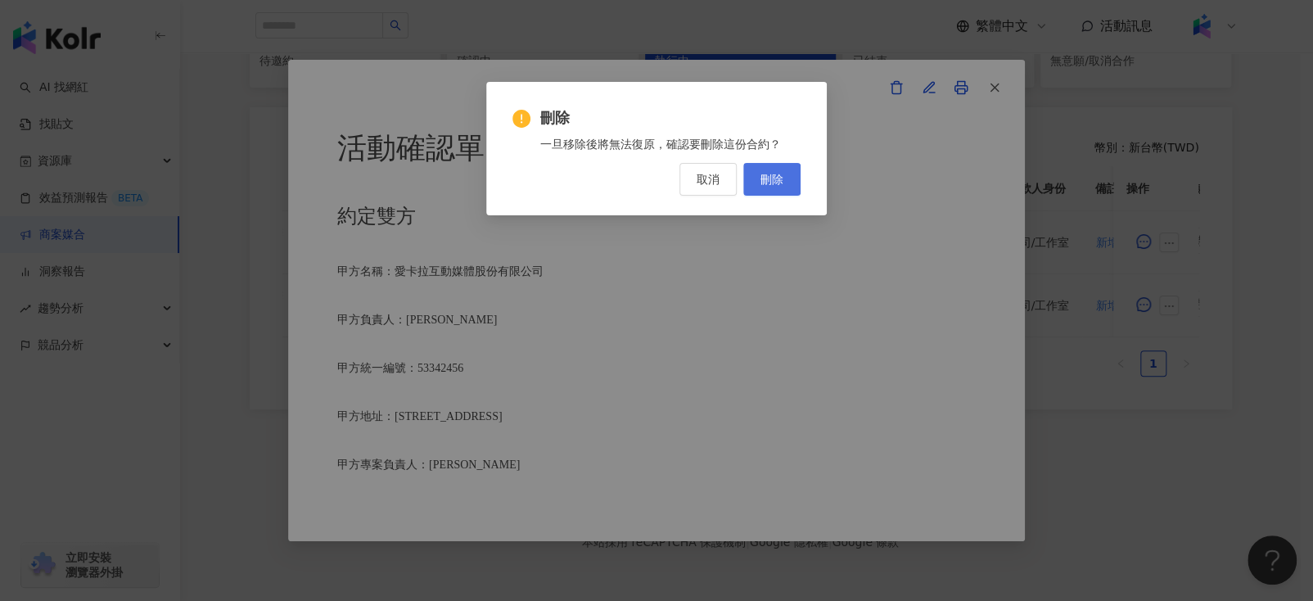
click at [774, 183] on span "刪除" at bounding box center [771, 179] width 23 height 13
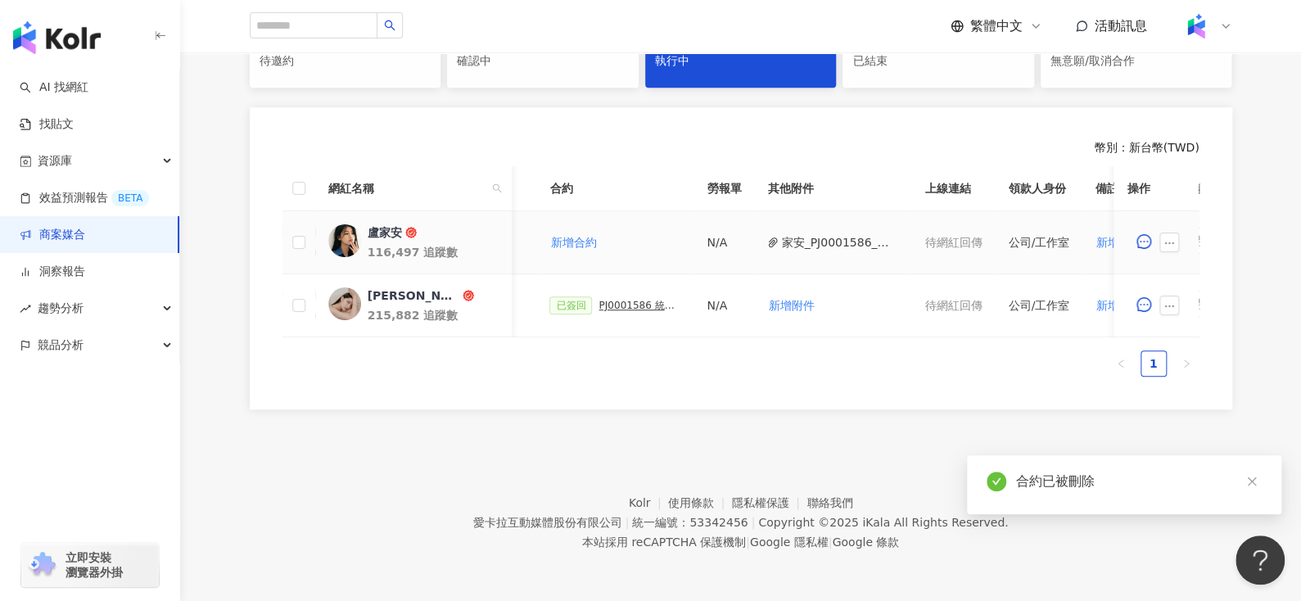
scroll to position [0, 657]
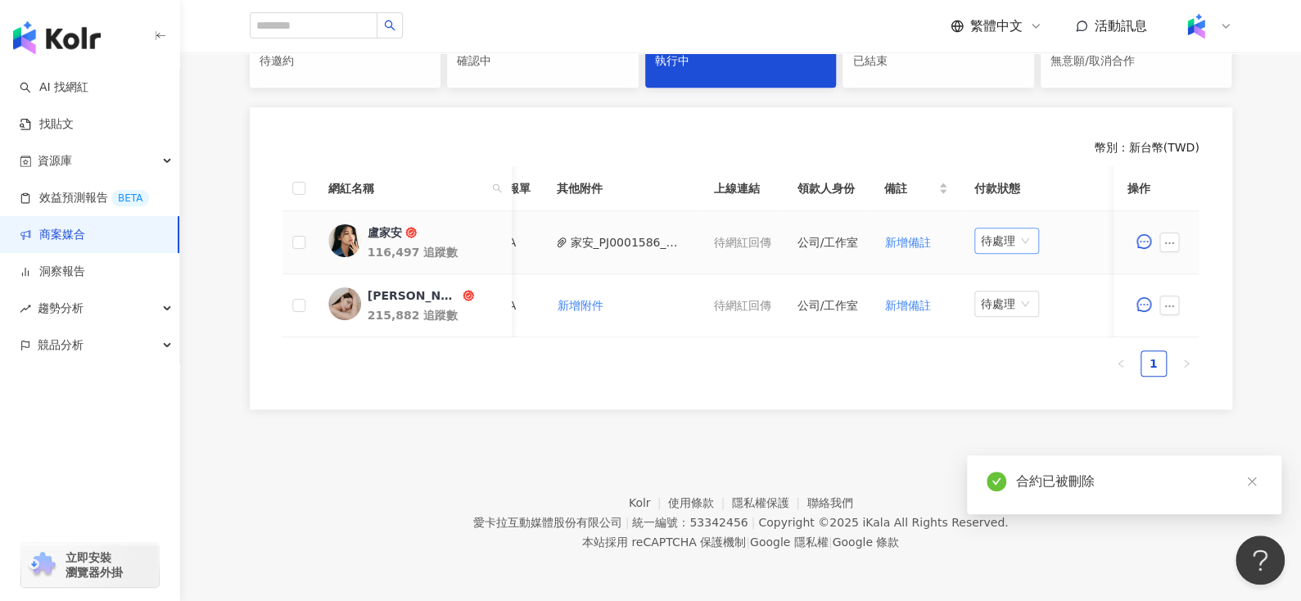
click at [983, 228] on span "待處理" at bounding box center [1007, 240] width 52 height 25
click at [989, 292] on div "處理中" at bounding box center [999, 301] width 46 height 18
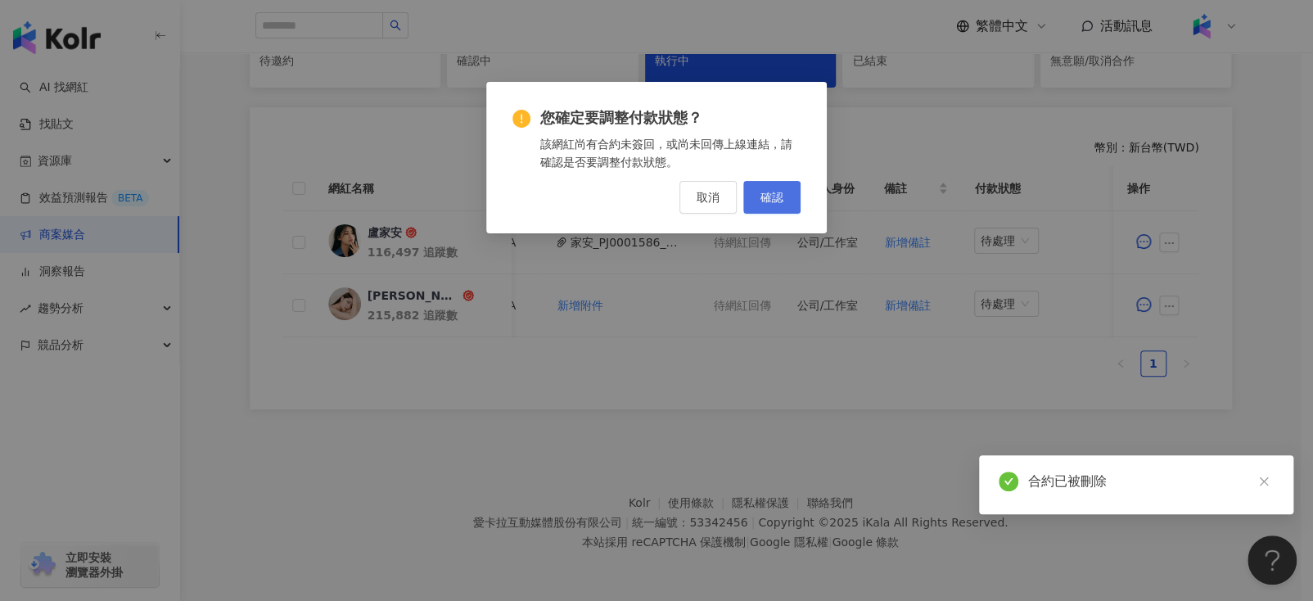
click at [767, 205] on button "確認" at bounding box center [771, 197] width 57 height 33
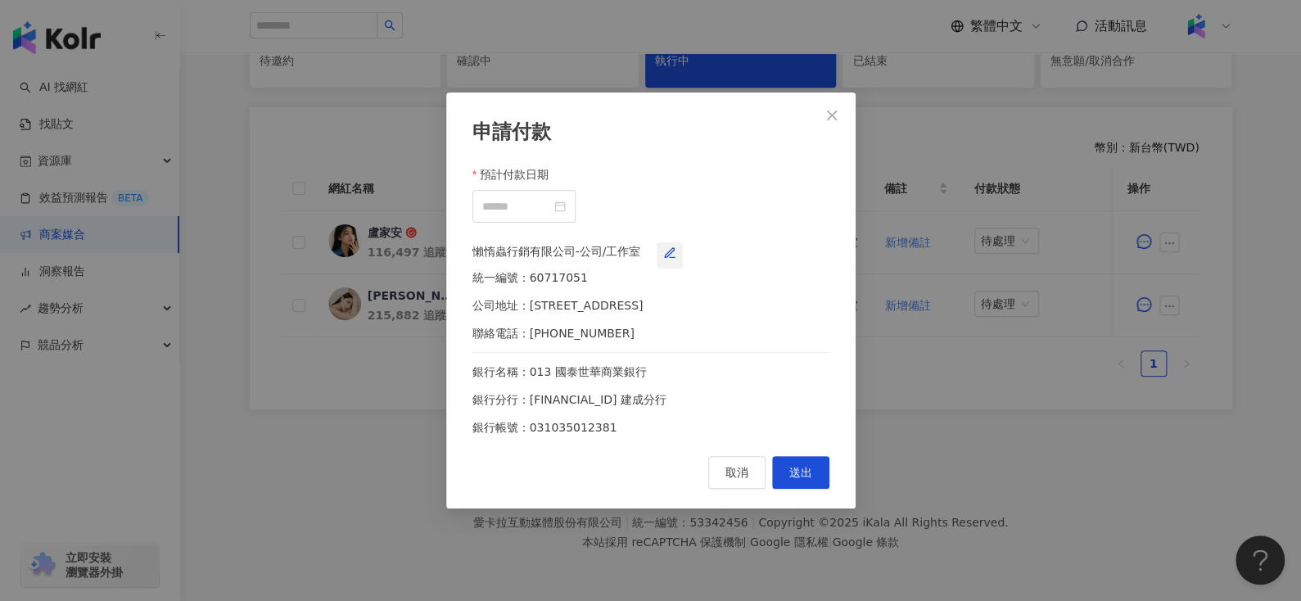
click at [676, 249] on span "button" at bounding box center [669, 255] width 13 height 13
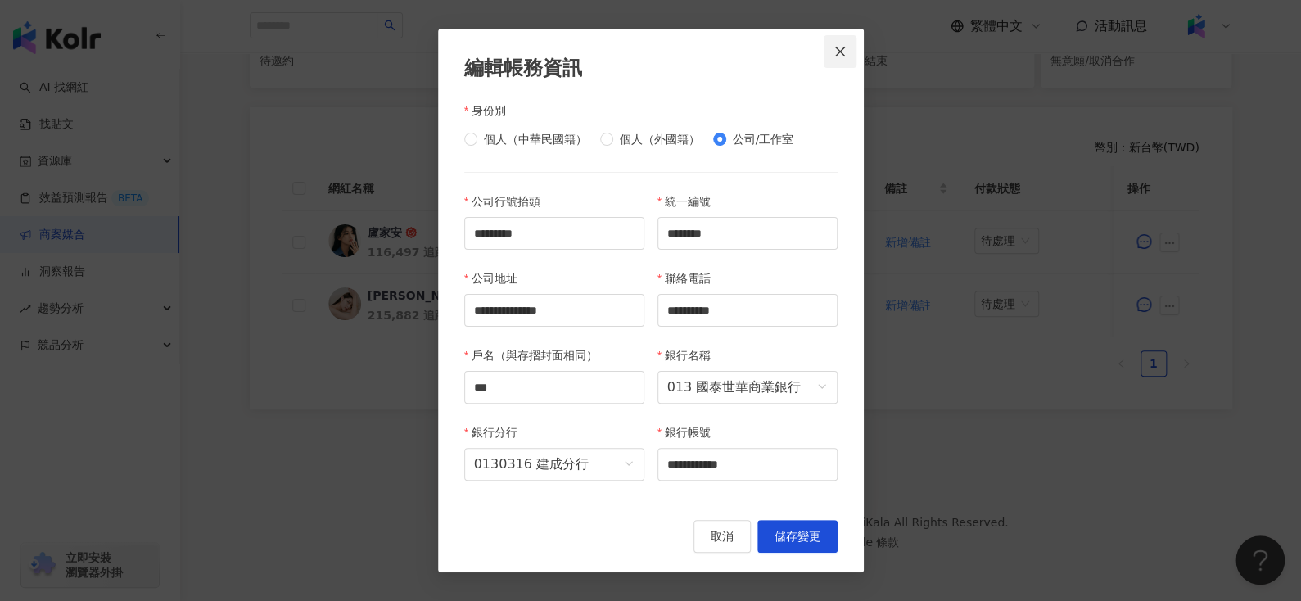
click at [838, 52] on icon "close" at bounding box center [839, 51] width 13 height 13
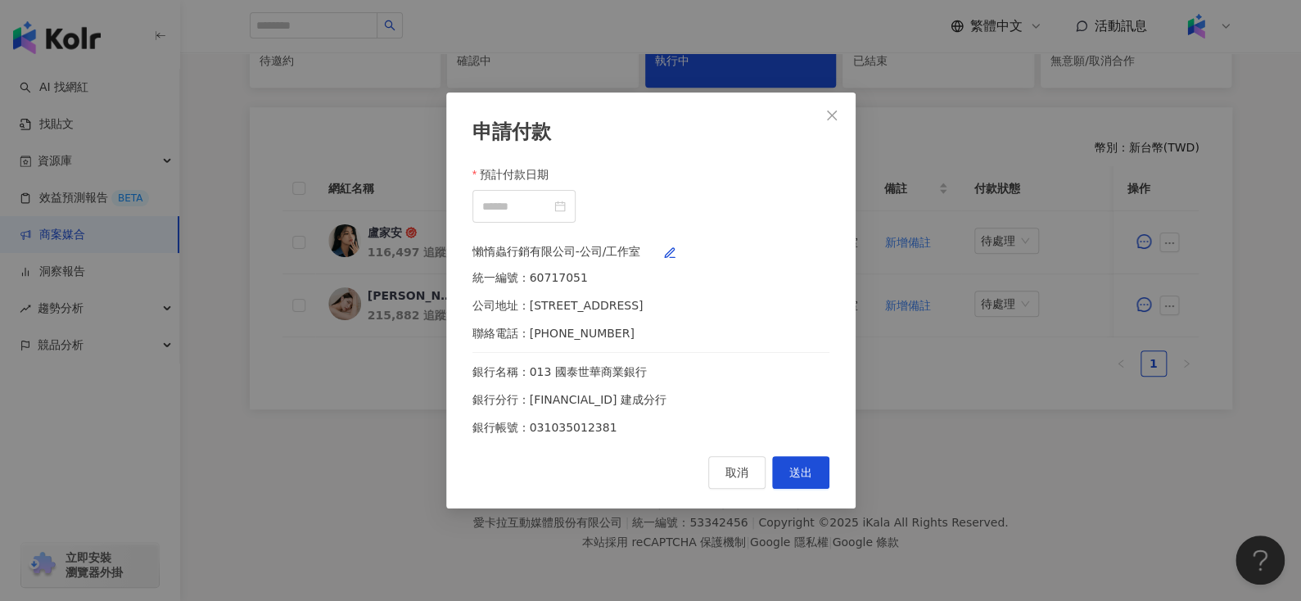
click at [840, 109] on span "Close" at bounding box center [831, 115] width 33 height 13
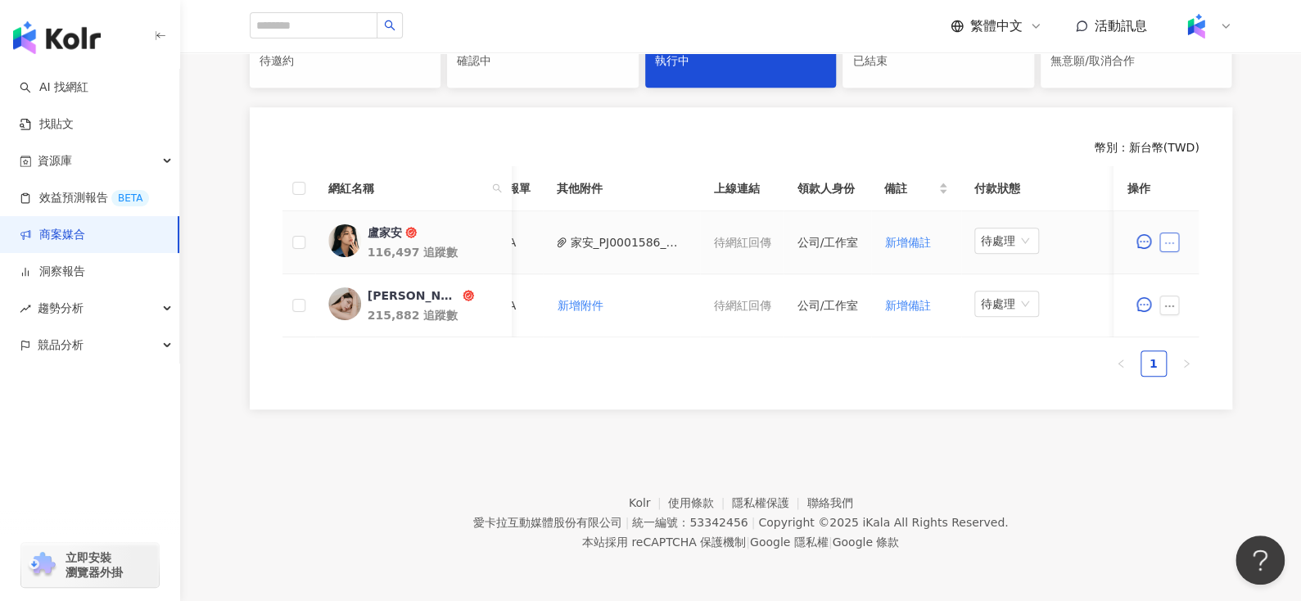
click at [1174, 237] on icon "ellipsis" at bounding box center [1169, 242] width 11 height 11
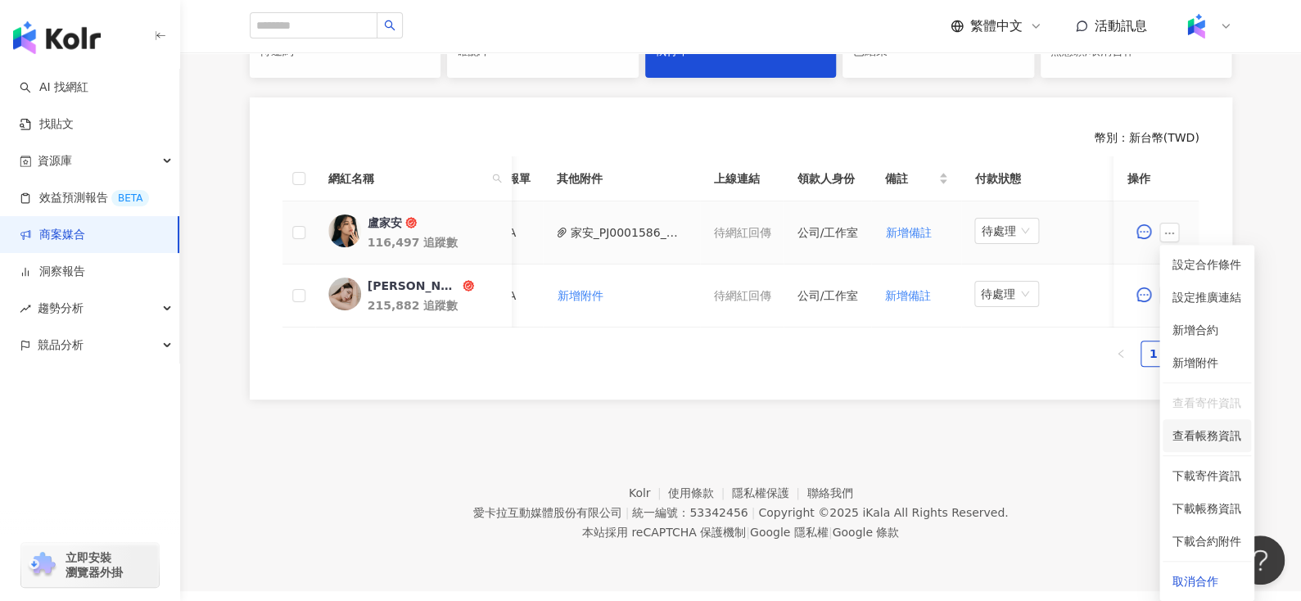
click at [1186, 434] on span "查看帳務資訊" at bounding box center [1206, 435] width 69 height 18
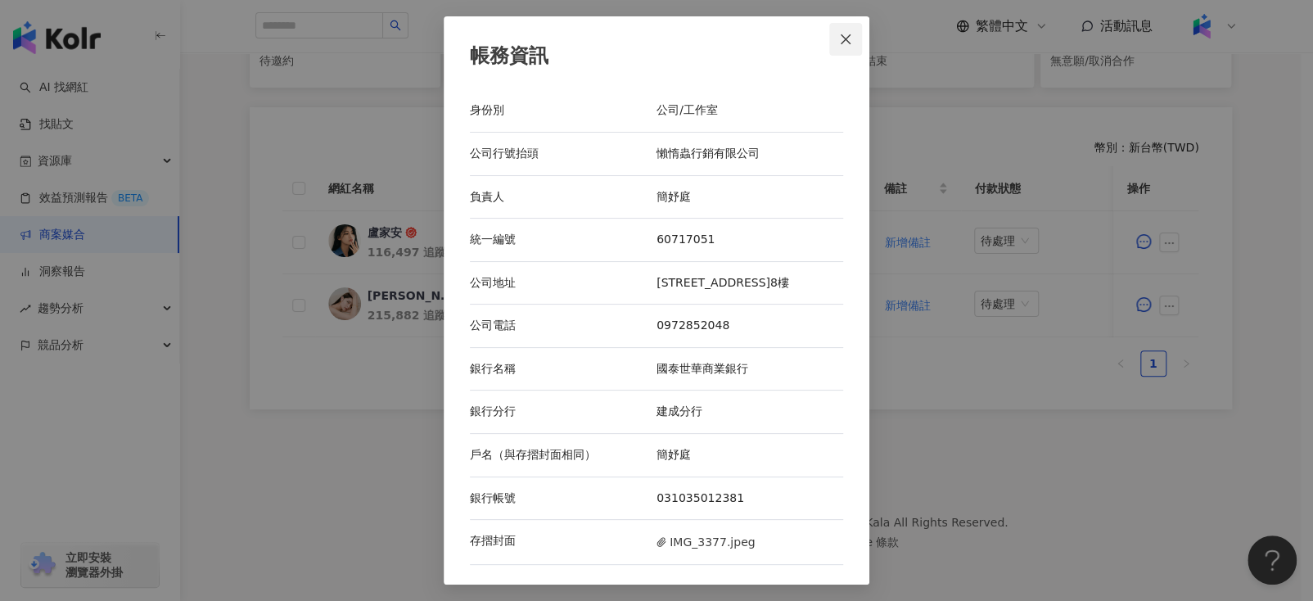
click at [847, 36] on icon "close" at bounding box center [845, 39] width 13 height 13
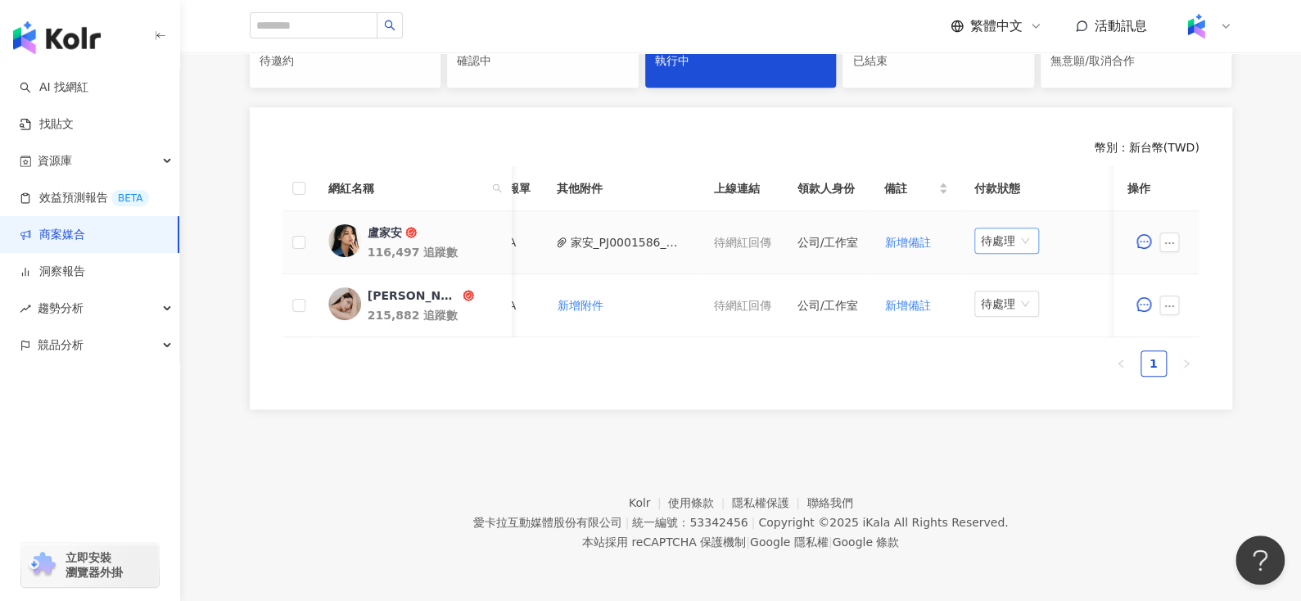
click at [1004, 234] on span "待處理" at bounding box center [1007, 240] width 52 height 25
click at [995, 292] on div "處理中" at bounding box center [999, 301] width 46 height 18
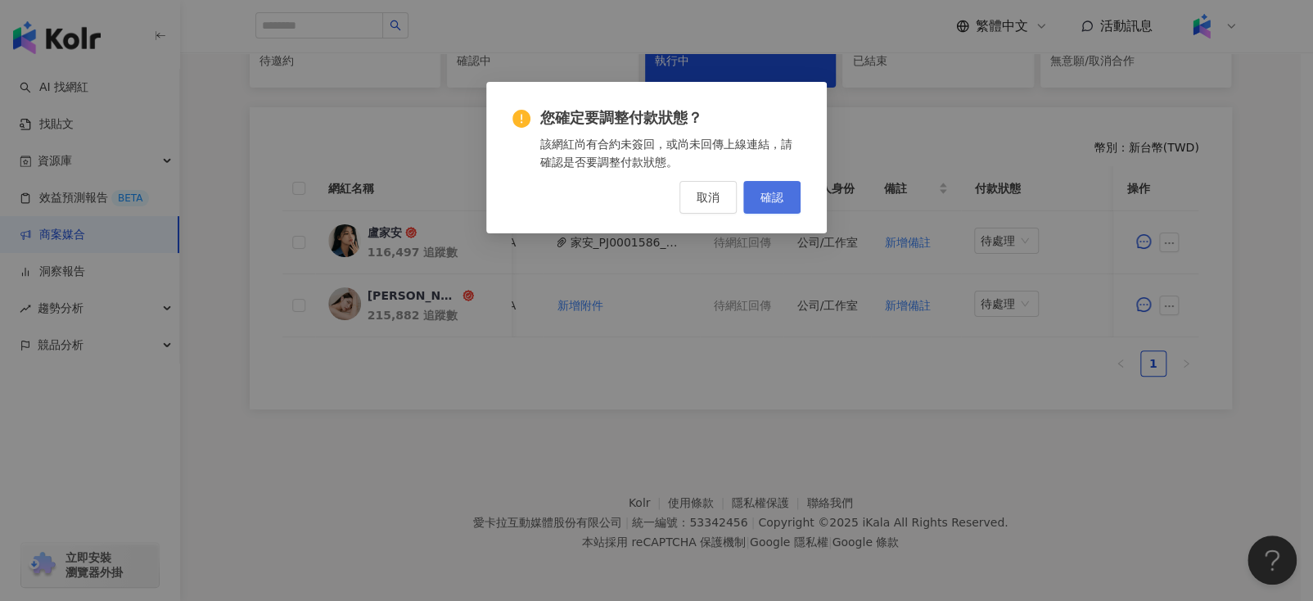
click at [765, 207] on button "確認" at bounding box center [771, 197] width 57 height 33
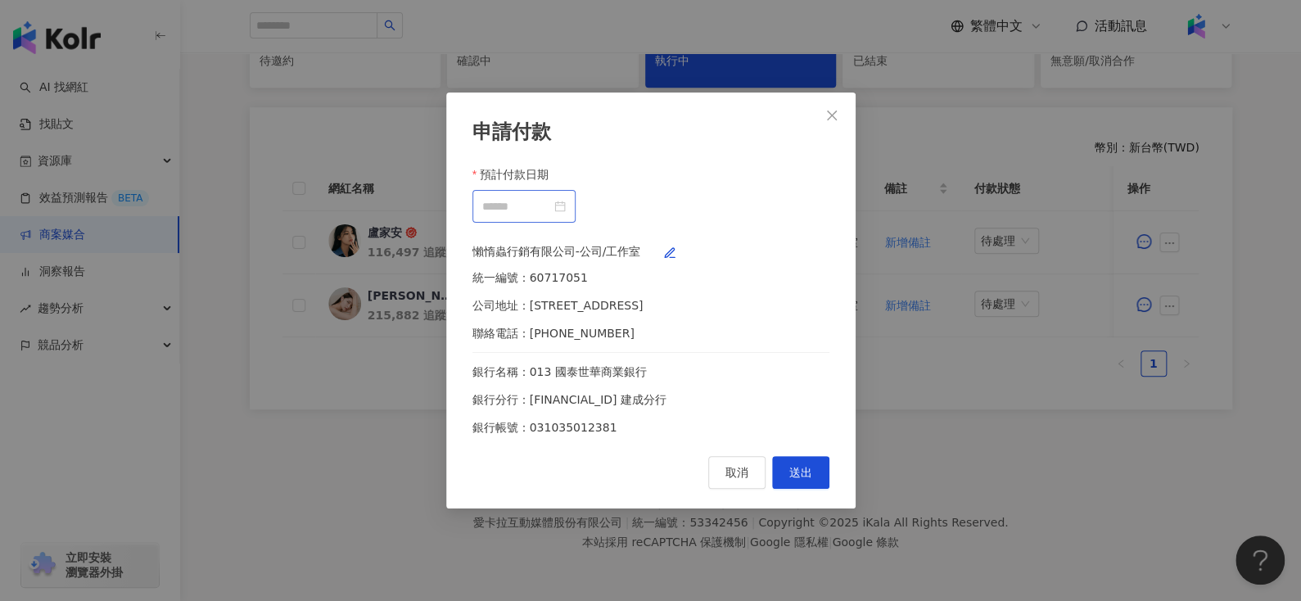
click at [566, 200] on div at bounding box center [523, 206] width 83 height 18
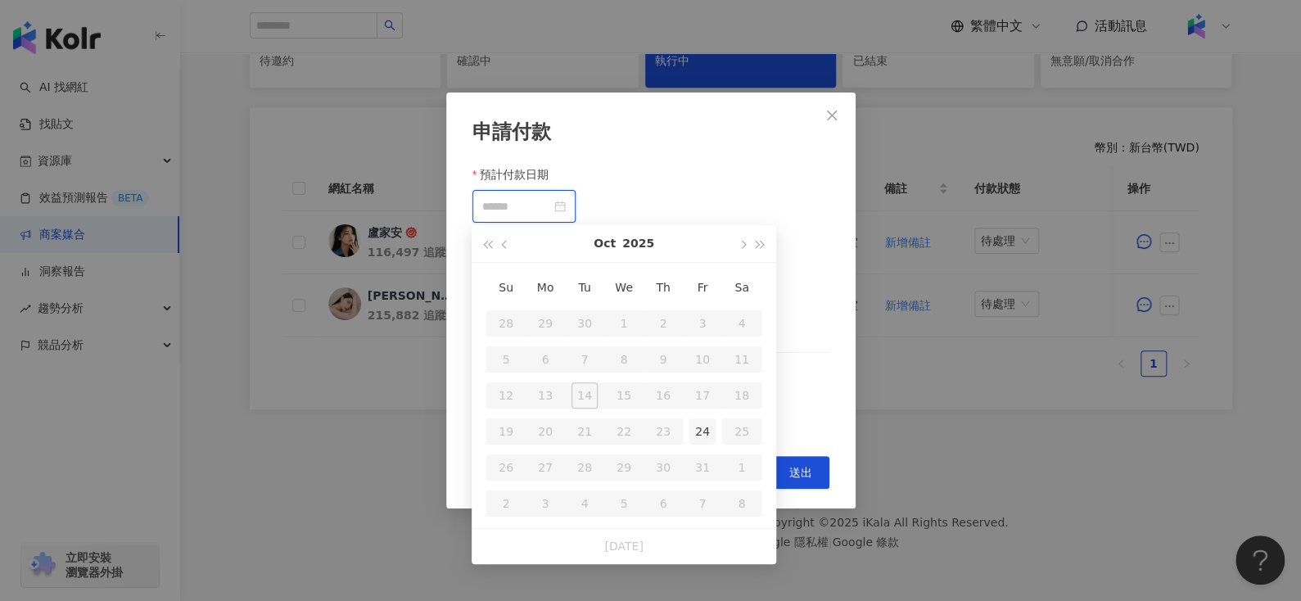
type input "**********"
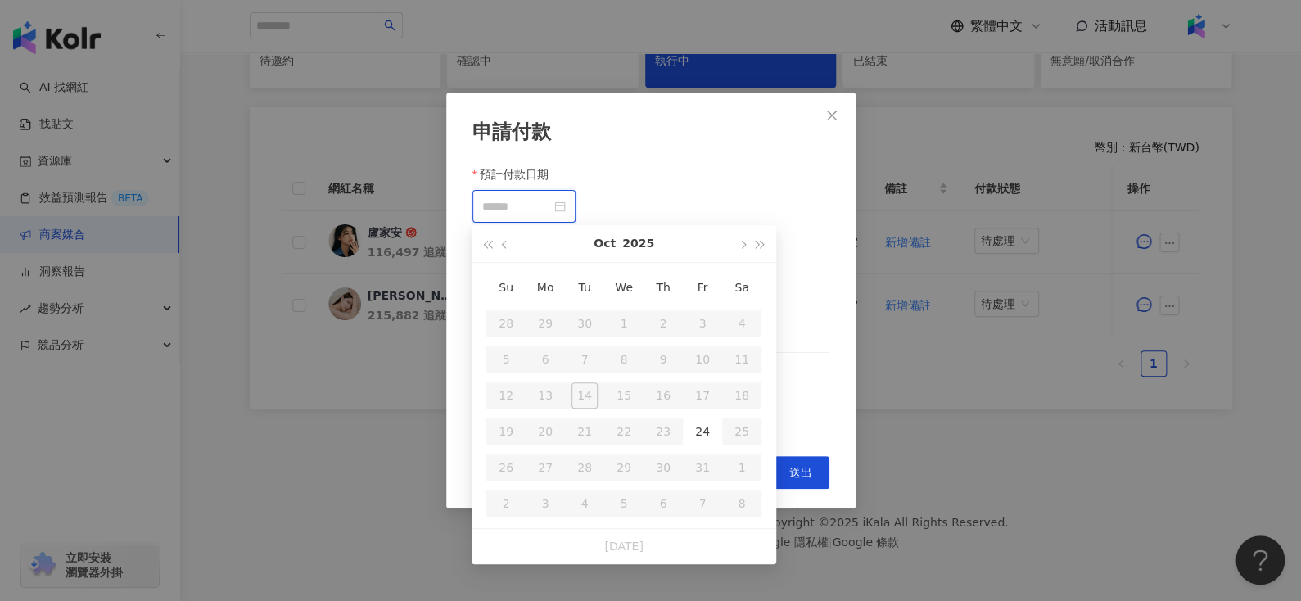
type input "**********"
click at [743, 237] on button "button" at bounding box center [742, 243] width 18 height 37
type input "**********"
click at [546, 454] on div "24" at bounding box center [545, 467] width 26 height 26
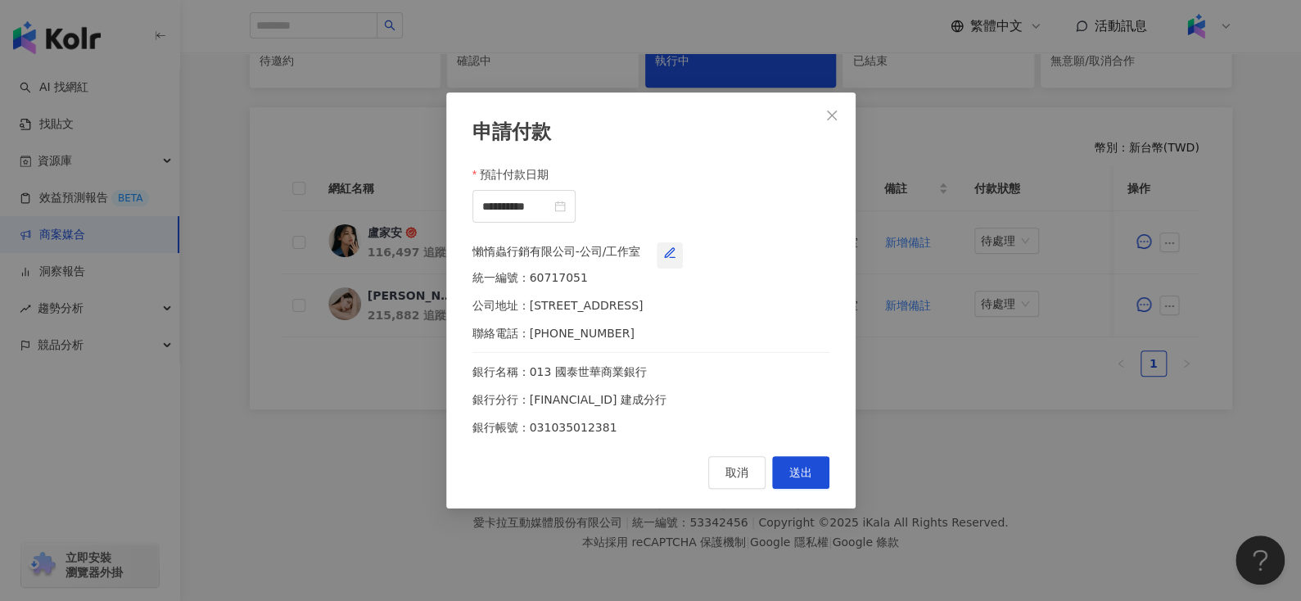
click at [676, 258] on icon "button" at bounding box center [669, 252] width 13 height 13
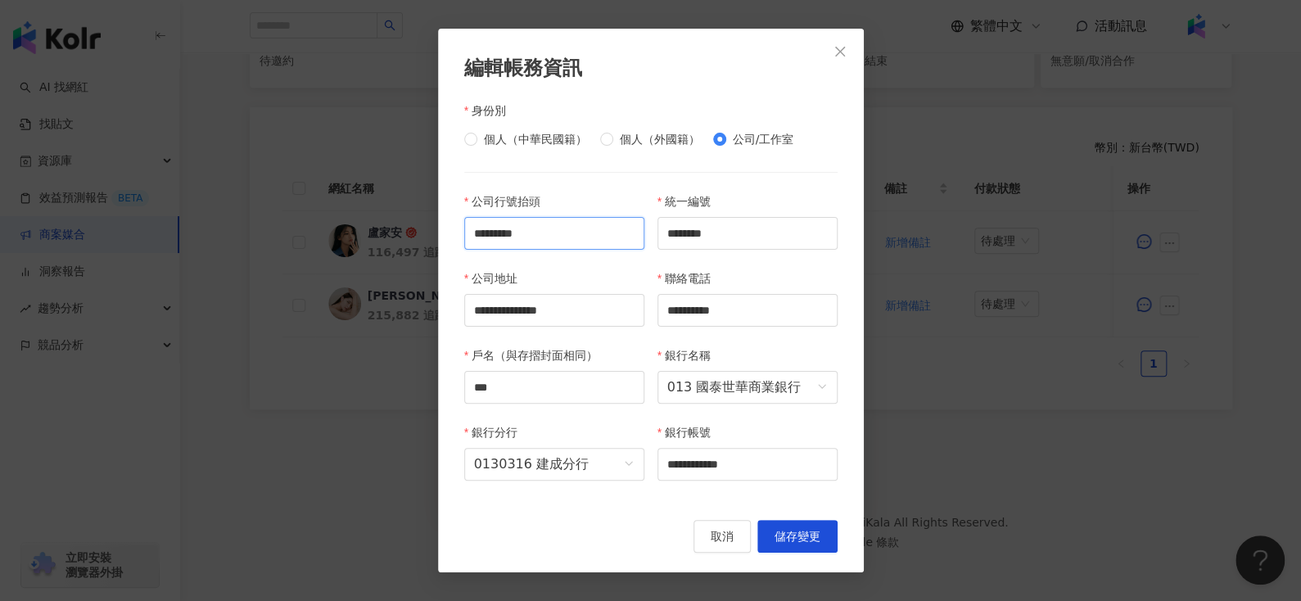
drag, startPoint x: 422, startPoint y: 262, endPoint x: 380, endPoint y: 263, distance: 41.8
click at [380, 263] on div "**********" at bounding box center [650, 300] width 1301 height 601
drag, startPoint x: 443, startPoint y: 392, endPoint x: 334, endPoint y: 390, distance: 108.9
click at [334, 390] on div "**********" at bounding box center [650, 300] width 1301 height 601
paste input "******"
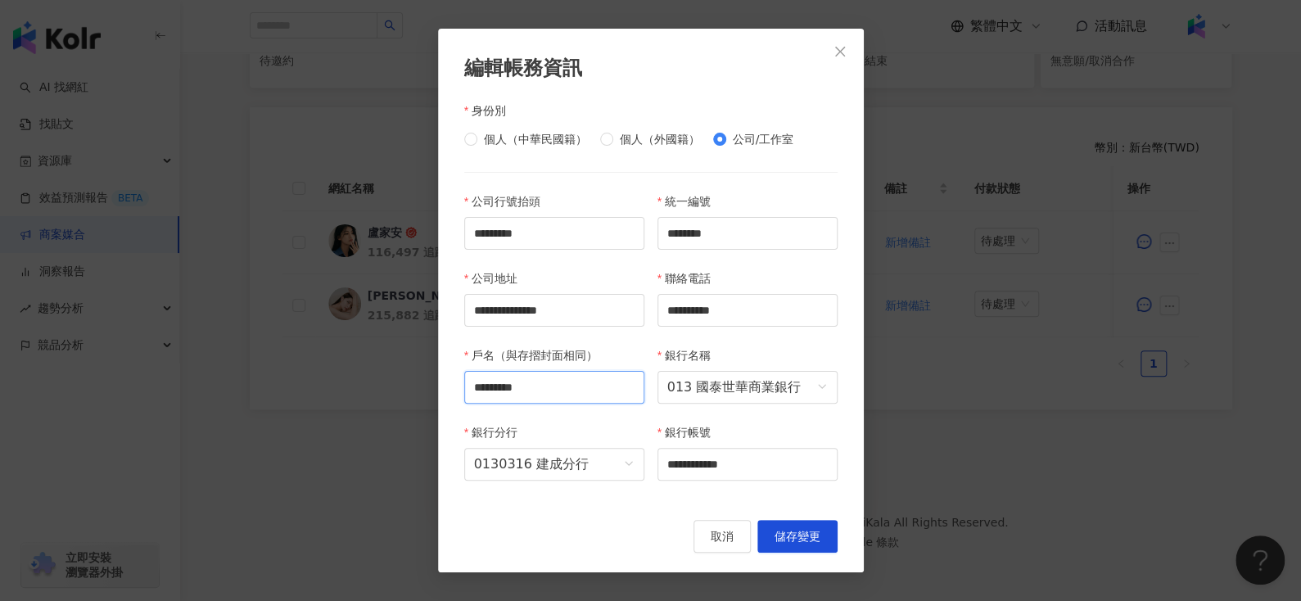
type input "*********"
click at [798, 537] on span "儲存變更" at bounding box center [797, 536] width 46 height 13
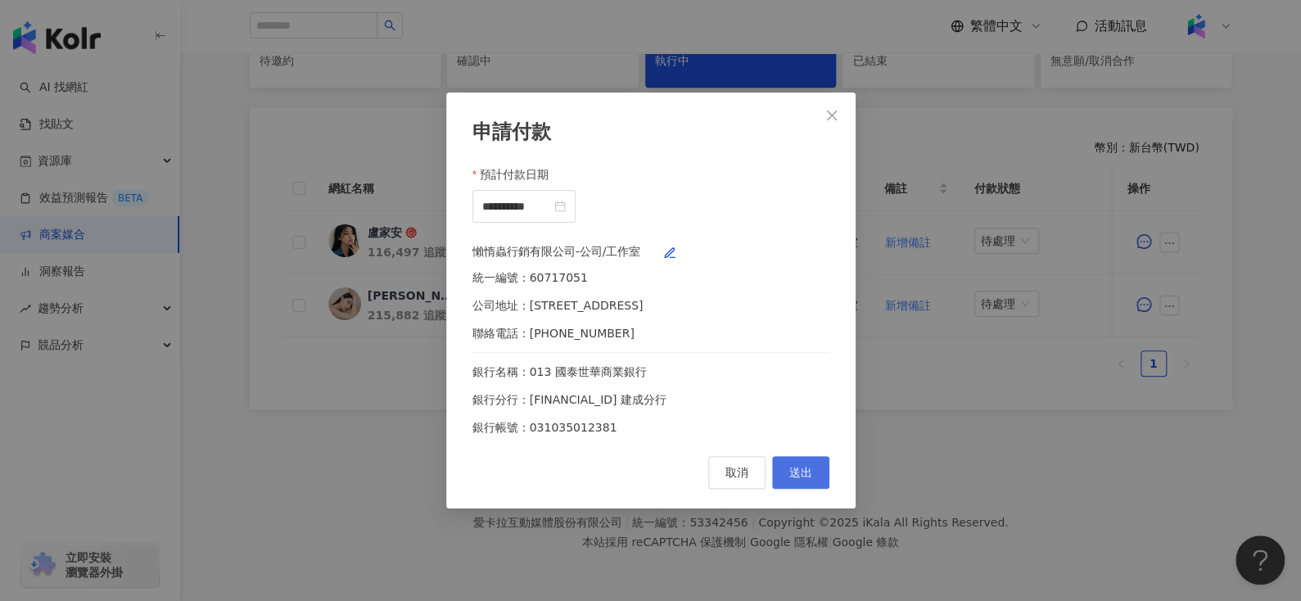
click at [796, 478] on span "送出" at bounding box center [800, 472] width 23 height 13
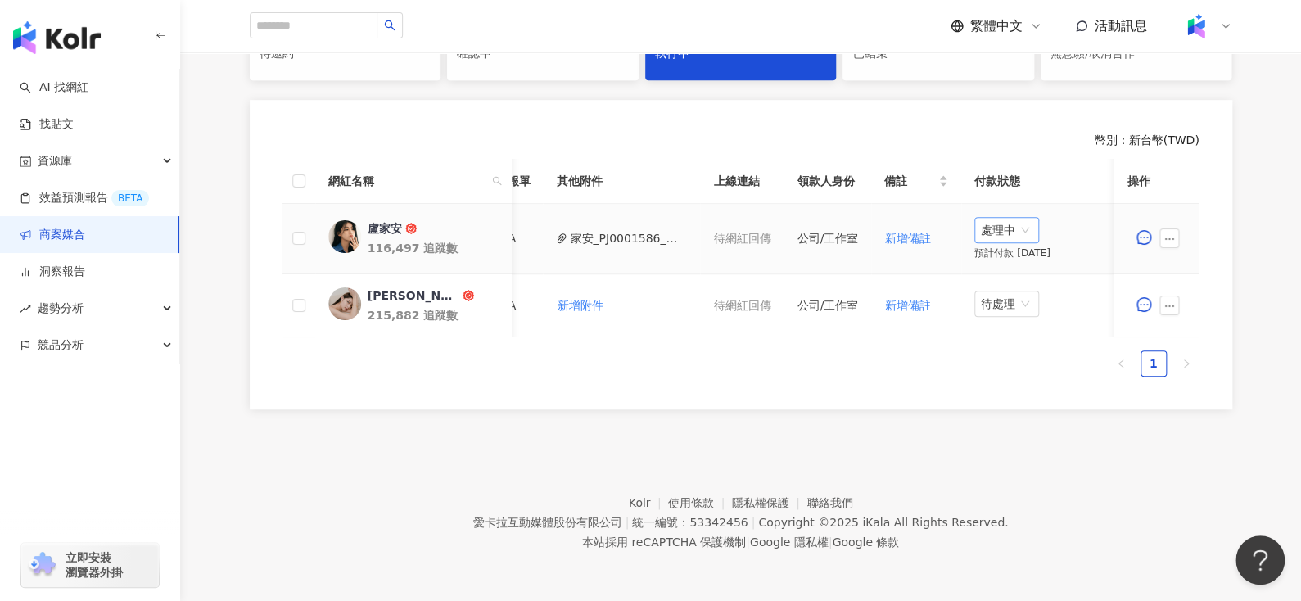
click at [998, 218] on span "處理中" at bounding box center [1007, 230] width 52 height 25
click at [994, 256] on div "待處理" at bounding box center [999, 263] width 46 height 18
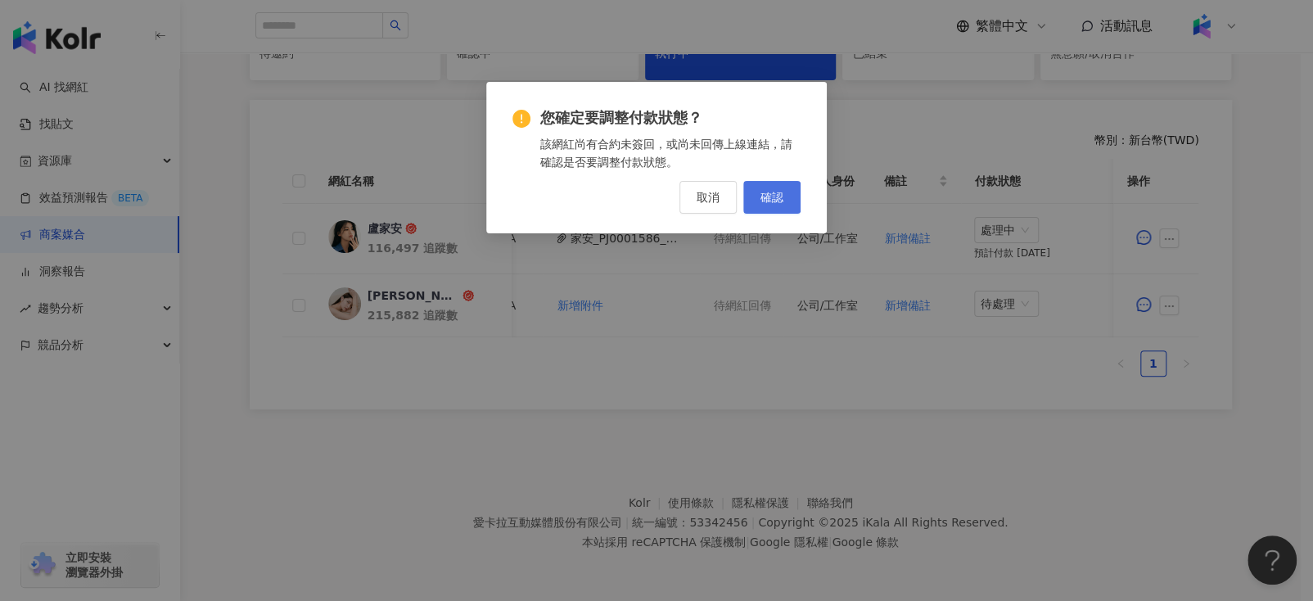
click at [765, 194] on span "確認" at bounding box center [771, 197] width 23 height 13
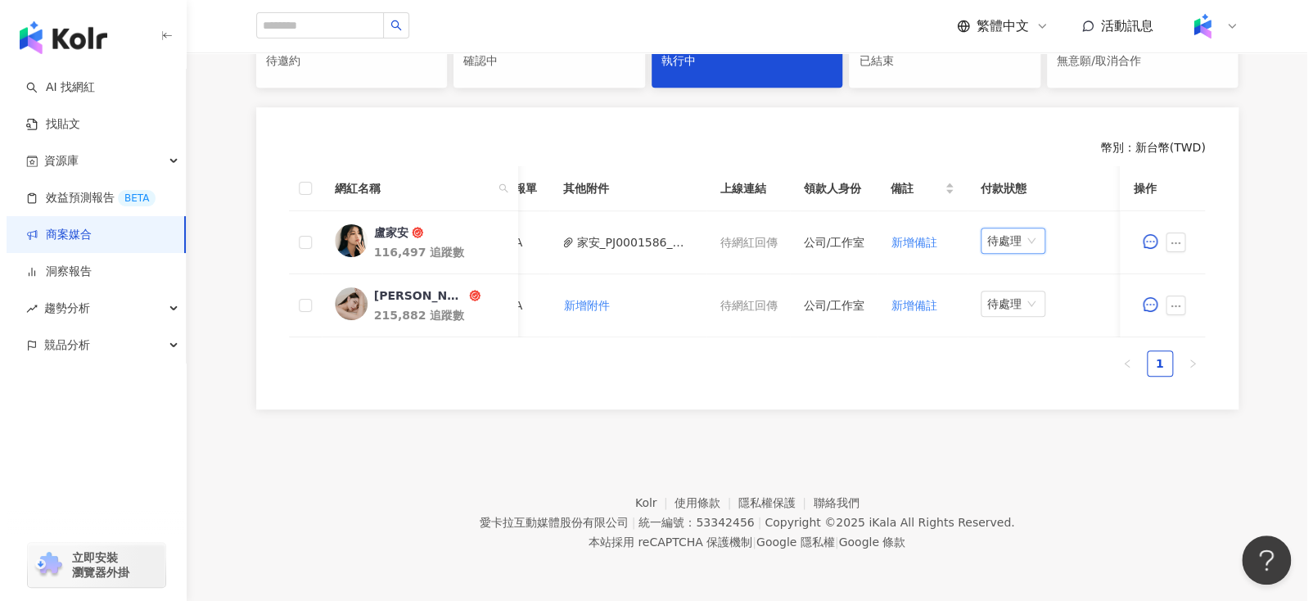
scroll to position [0, 368]
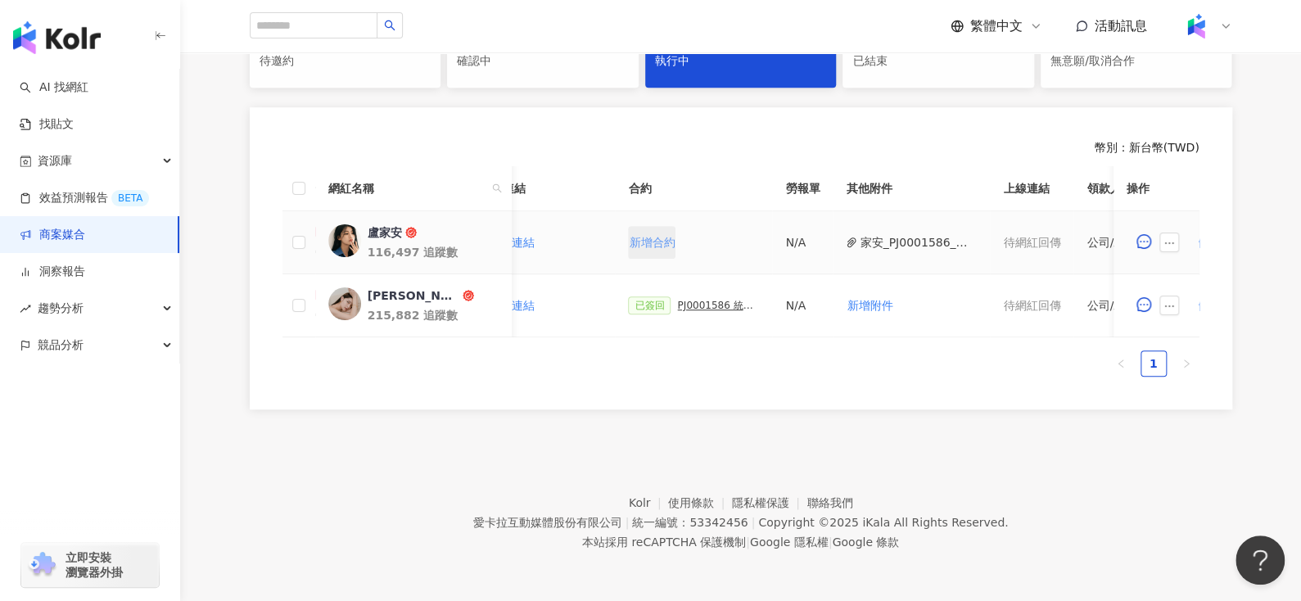
click at [629, 236] on span "新增合約" at bounding box center [652, 242] width 46 height 13
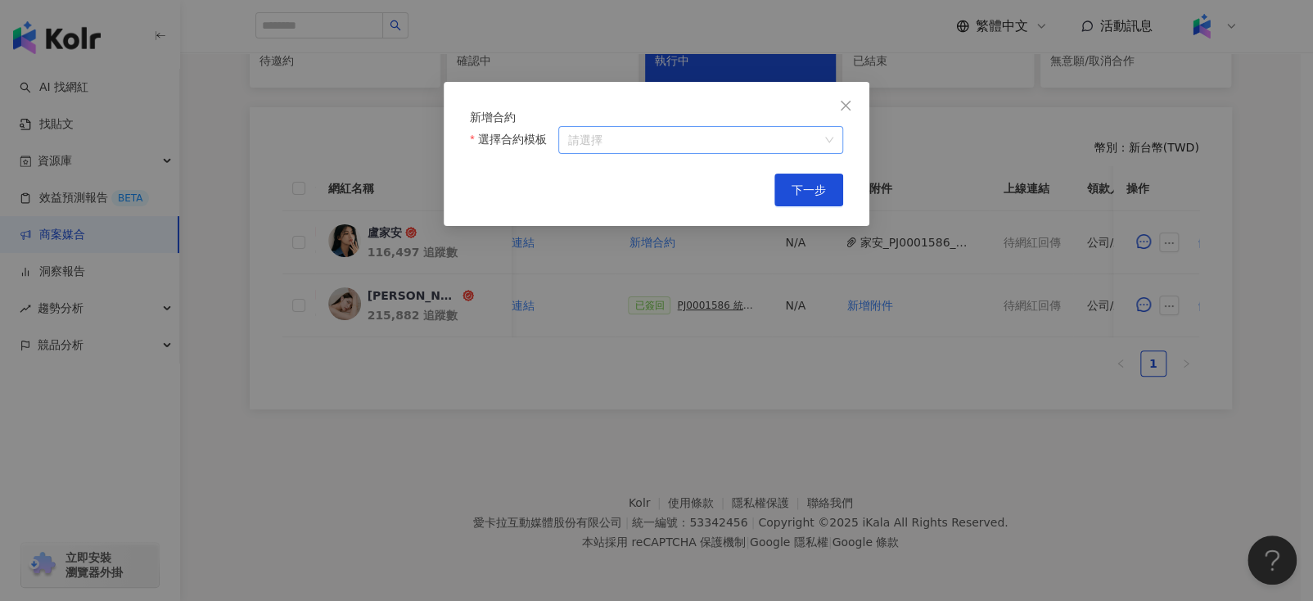
click at [748, 153] on input "選擇合約模板" at bounding box center [700, 140] width 265 height 26
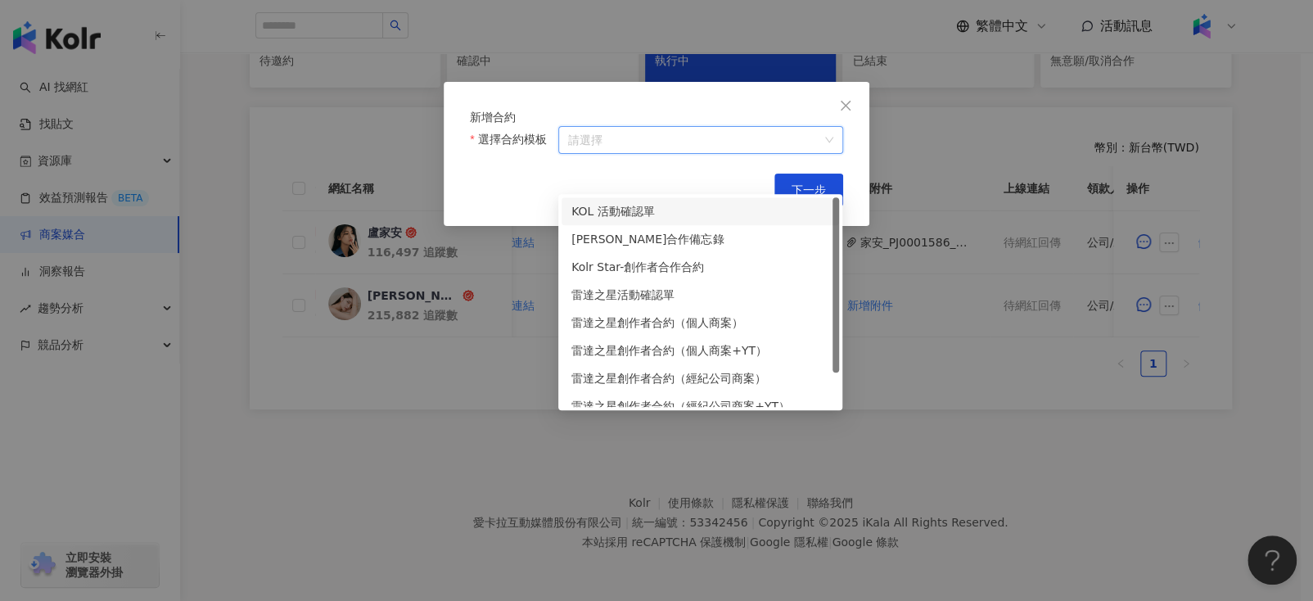
click at [638, 206] on div "KOL 活動確認單" at bounding box center [700, 211] width 258 height 18
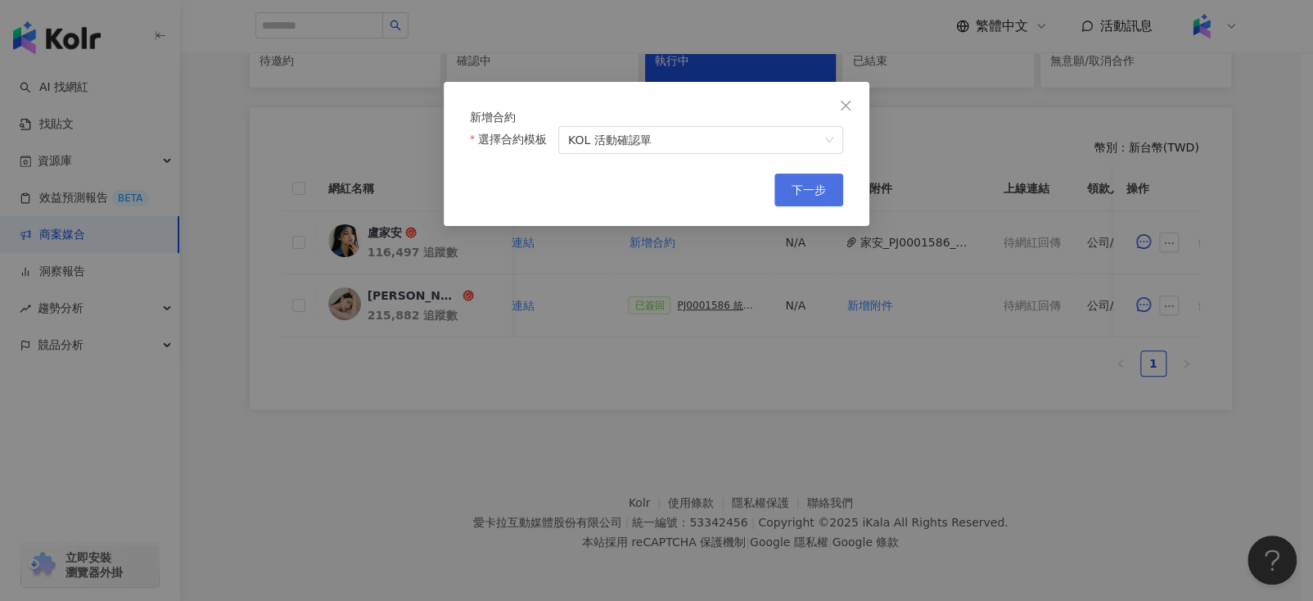
click at [810, 196] on span "下一步" at bounding box center [809, 189] width 34 height 13
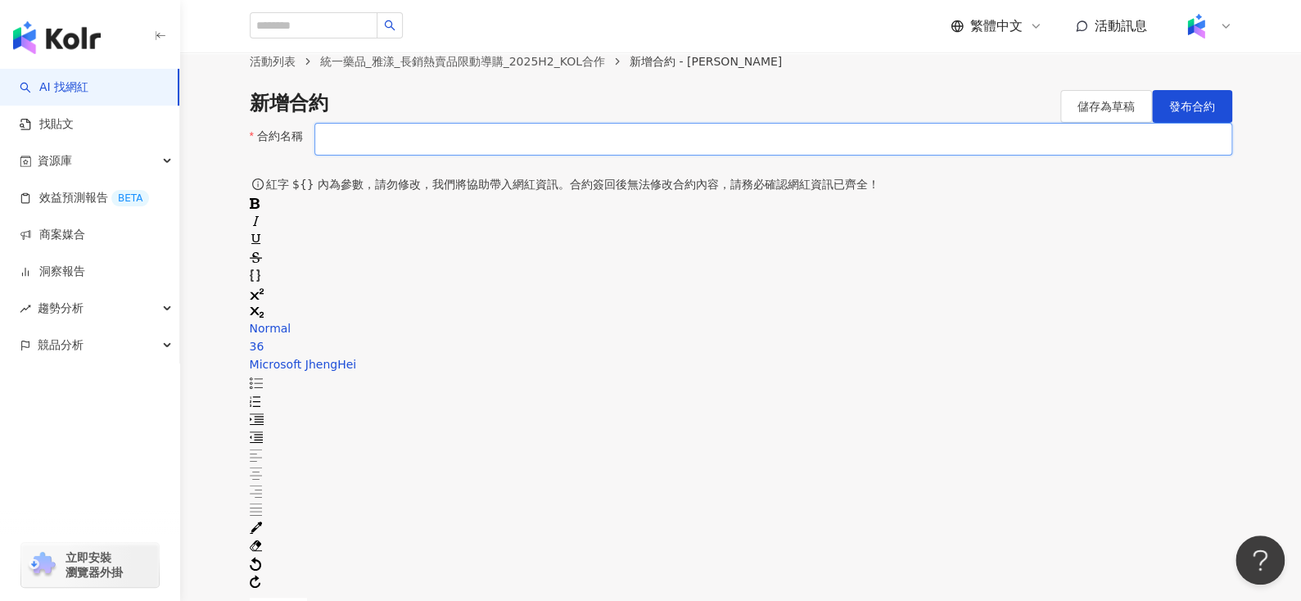
click at [549, 156] on input "合約名稱" at bounding box center [772, 139] width 917 height 33
paste input "**********"
type input "**********"
click at [1085, 113] on span "儲存為草稿" at bounding box center [1105, 106] width 57 height 13
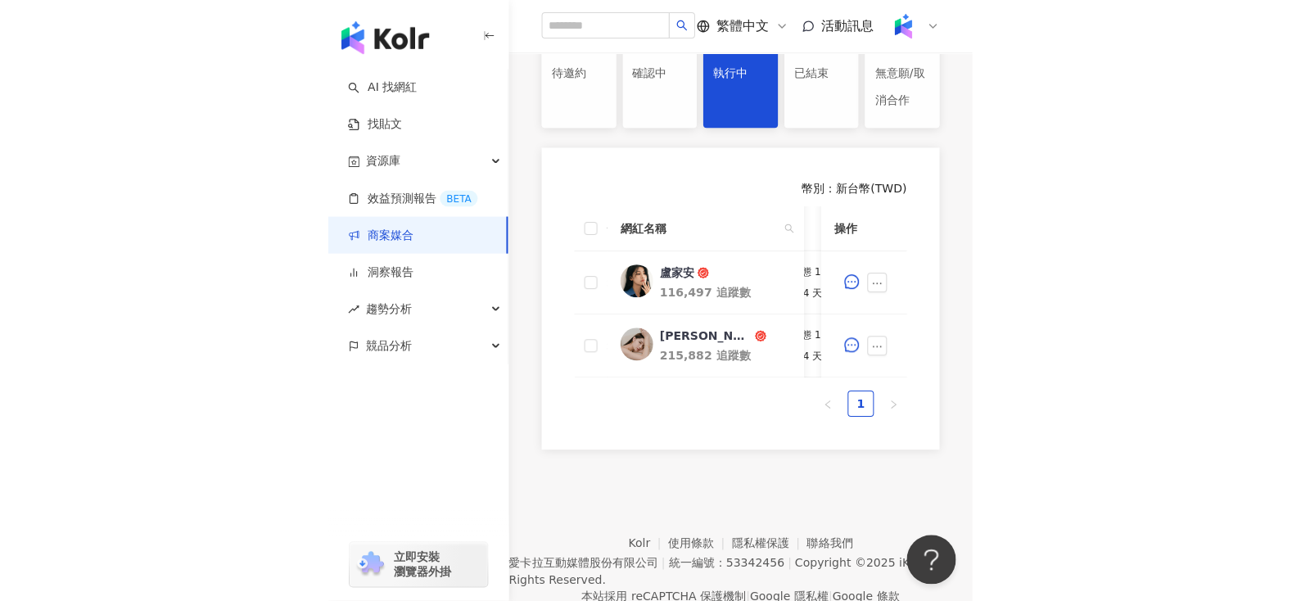
scroll to position [408, 0]
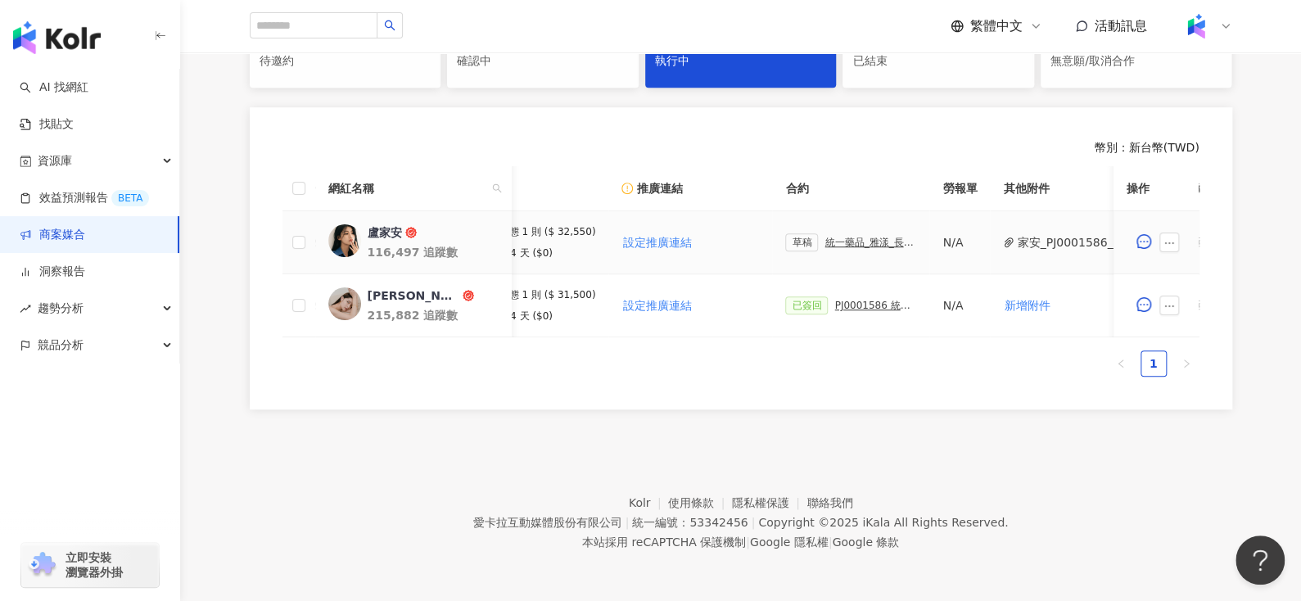
click at [830, 233] on div "草稿 統一藥品_雅漾_長銷熱賣品限動導購_2025H2_KOL合作" at bounding box center [850, 242] width 131 height 18
click at [861, 237] on div "統一藥品_雅漾_長銷熱賣品限動導購_2025H2_KOL合作" at bounding box center [870, 242] width 92 height 11
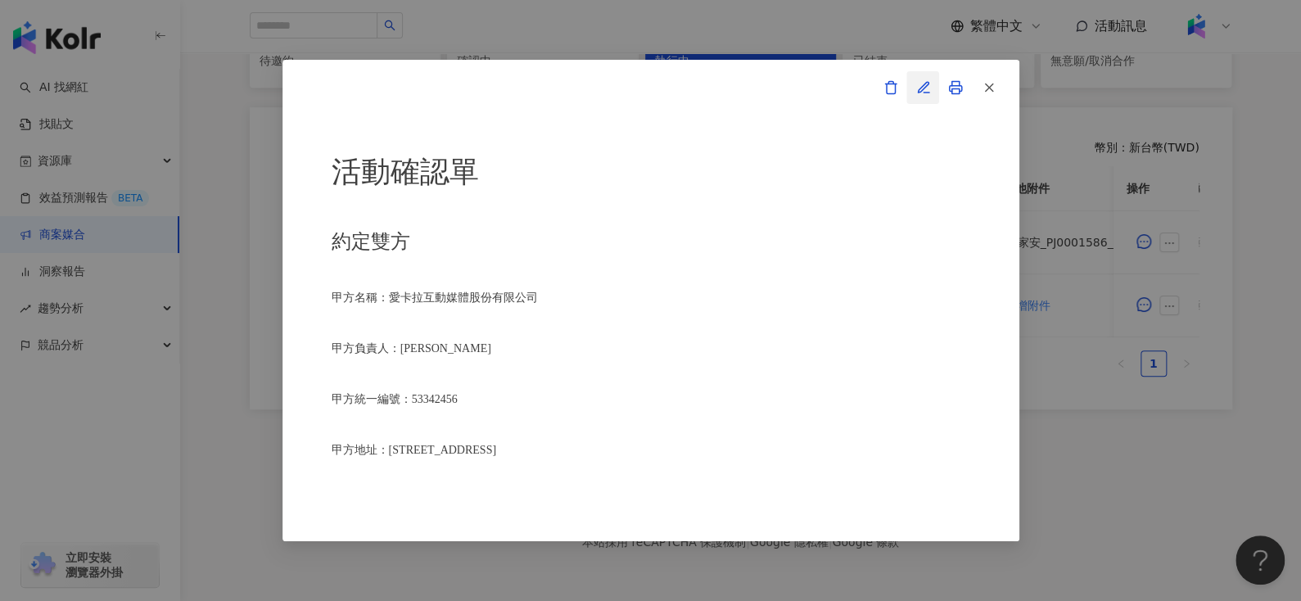
click at [921, 82] on icon "button" at bounding box center [923, 87] width 15 height 15
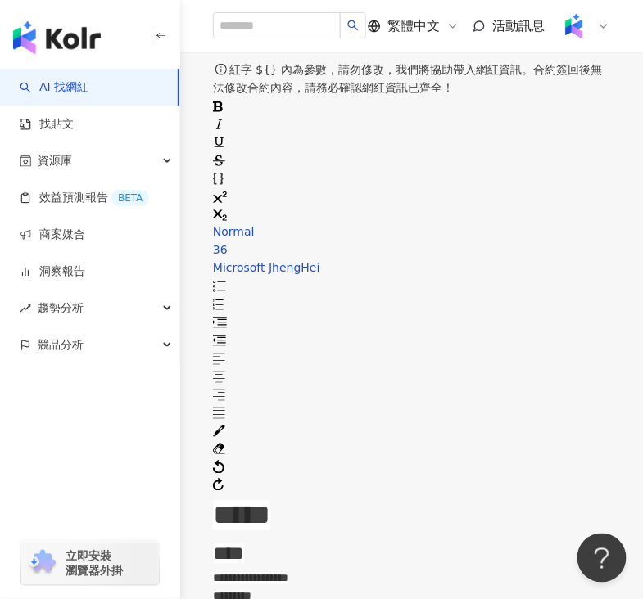
scroll to position [86, 0]
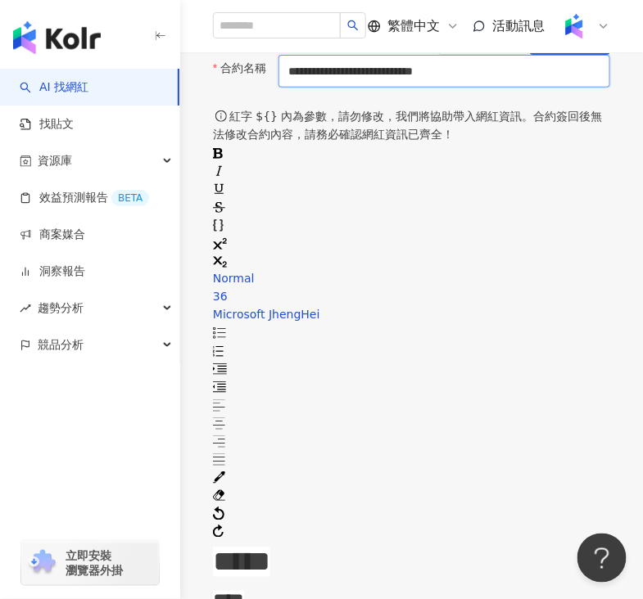
click at [318, 88] on input "**********" at bounding box center [444, 71] width 332 height 33
paste input "*********"
type input "**********"
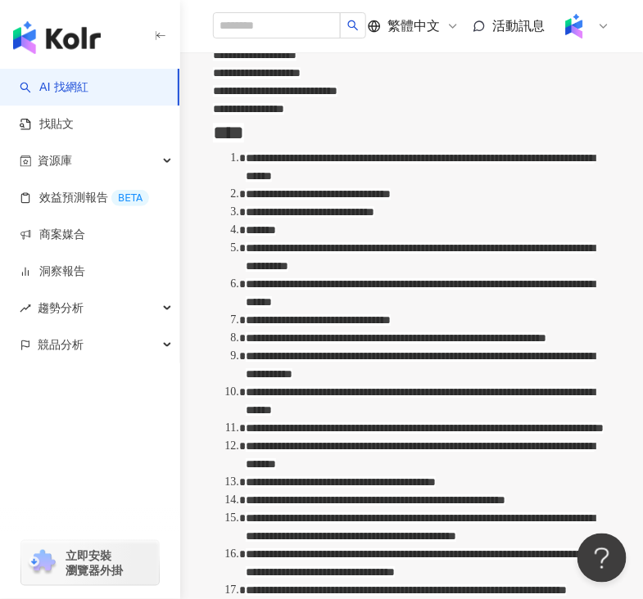
scroll to position [801, 0]
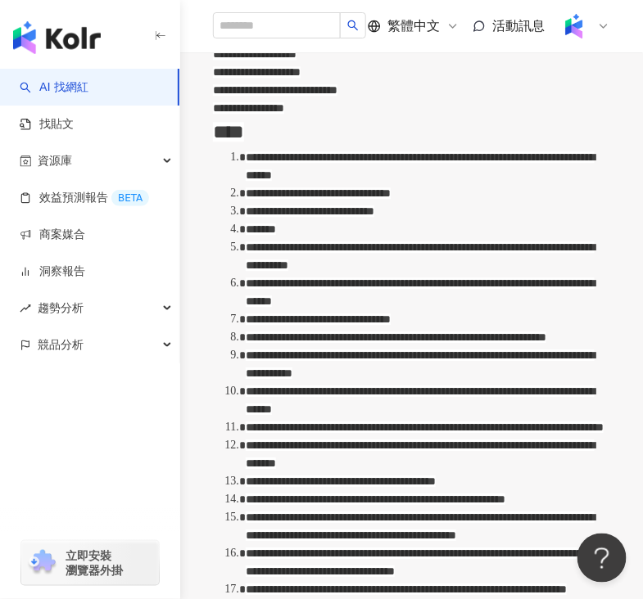
click at [390, 199] on span "**********" at bounding box center [318, 192] width 145 height 11
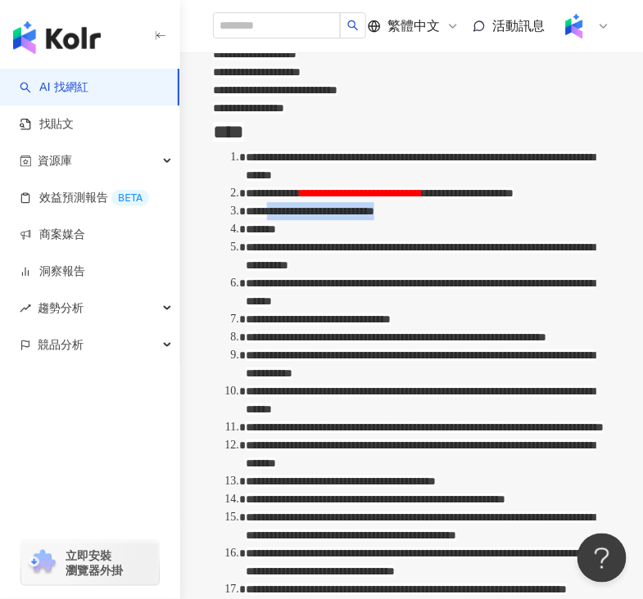
drag, startPoint x: 363, startPoint y: 377, endPoint x: 544, endPoint y: 381, distance: 181.8
click at [374, 217] on span "**********" at bounding box center [310, 210] width 129 height 11
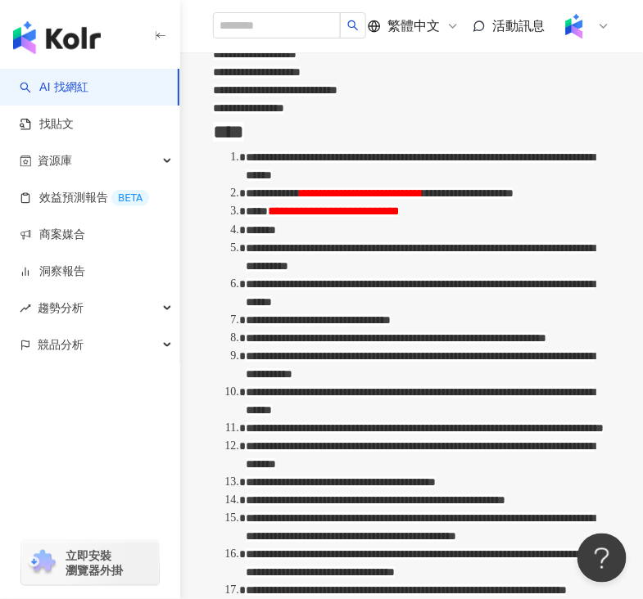
click at [377, 239] on div "*******" at bounding box center [428, 230] width 364 height 18
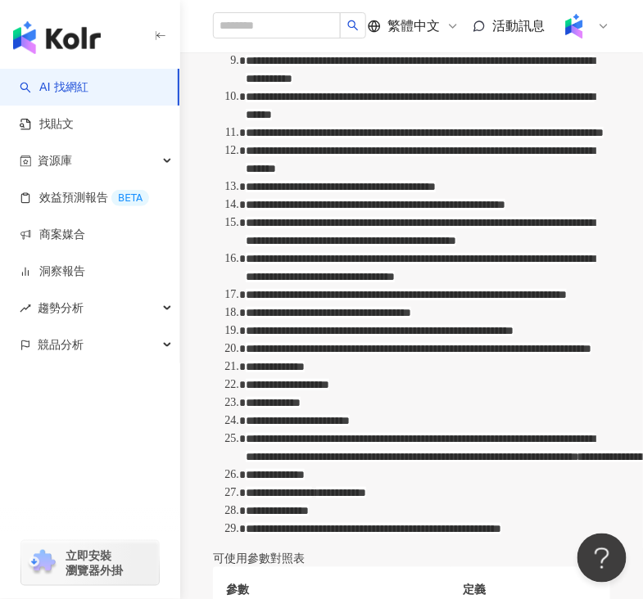
scroll to position [1125, 0]
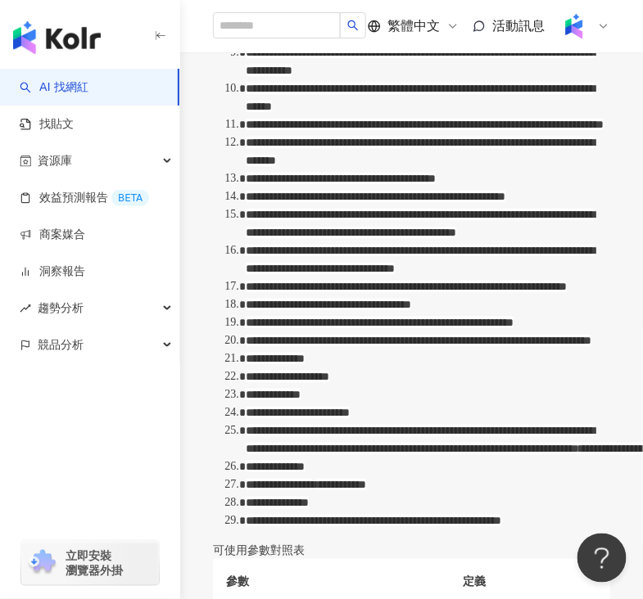
drag, startPoint x: 394, startPoint y: 215, endPoint x: 327, endPoint y: 214, distance: 67.1
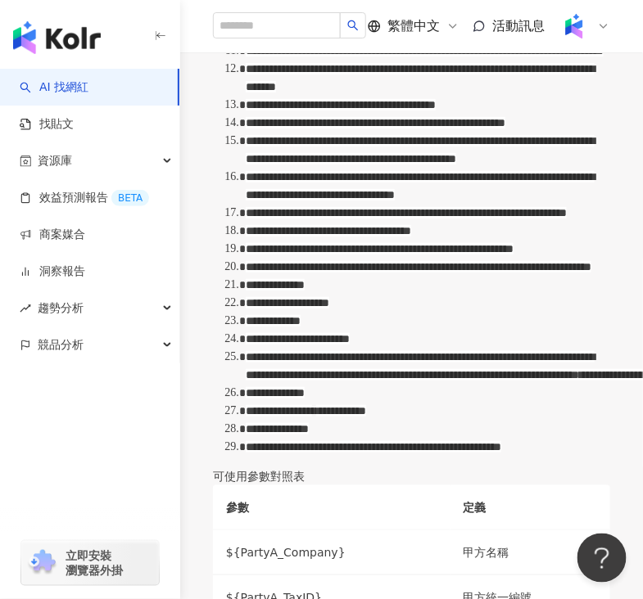
scroll to position [1200, 0]
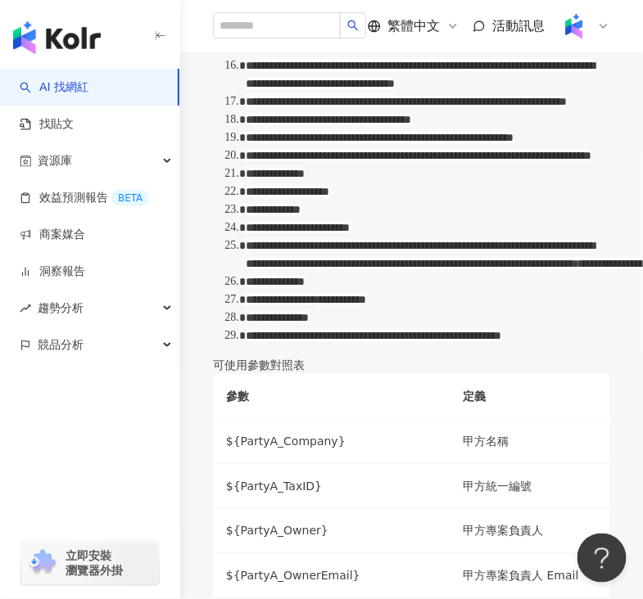
scroll to position [1315, 0]
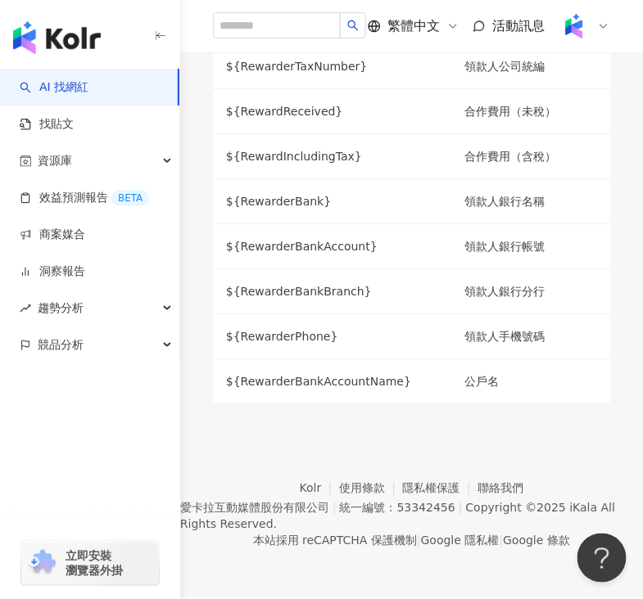
scroll to position [2729, 0]
drag, startPoint x: 387, startPoint y: 97, endPoint x: 450, endPoint y: 95, distance: 63.0
drag, startPoint x: 439, startPoint y: 119, endPoint x: 510, endPoint y: 117, distance: 71.2
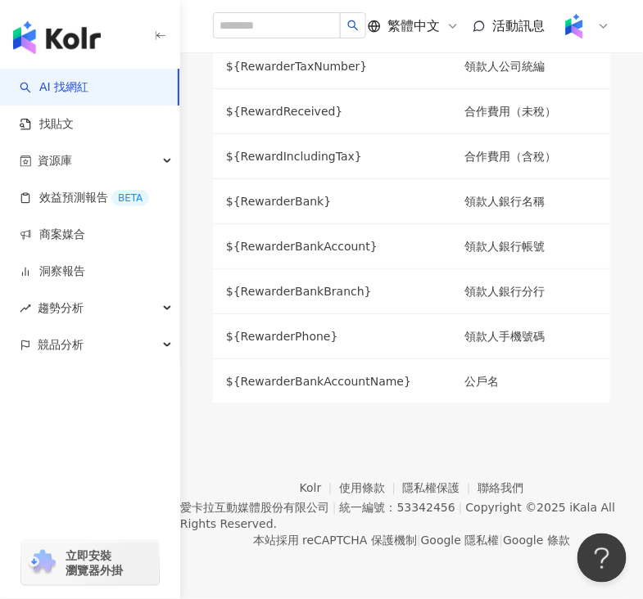
scroll to position [2874, 0]
drag, startPoint x: 458, startPoint y: 197, endPoint x: 309, endPoint y: 215, distance: 150.1
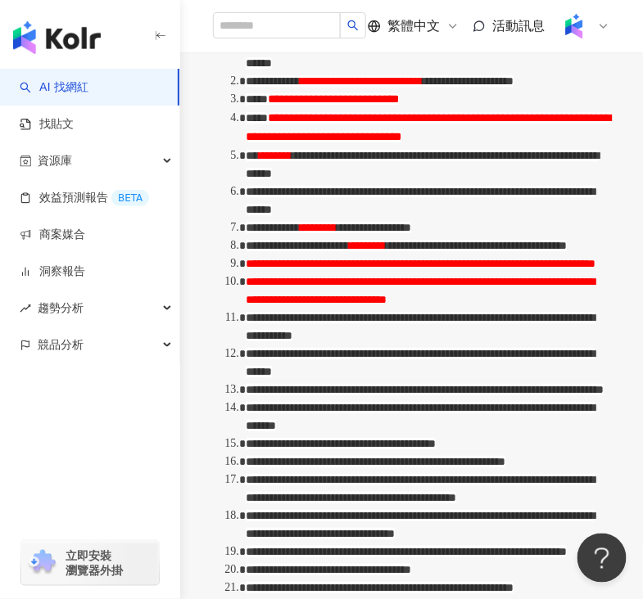
scroll to position [915, 0]
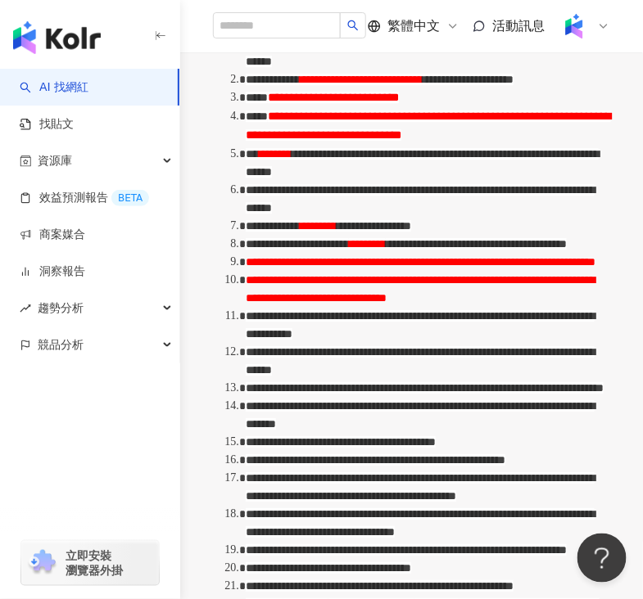
click at [449, 141] on span "**********" at bounding box center [428, 126] width 365 height 30
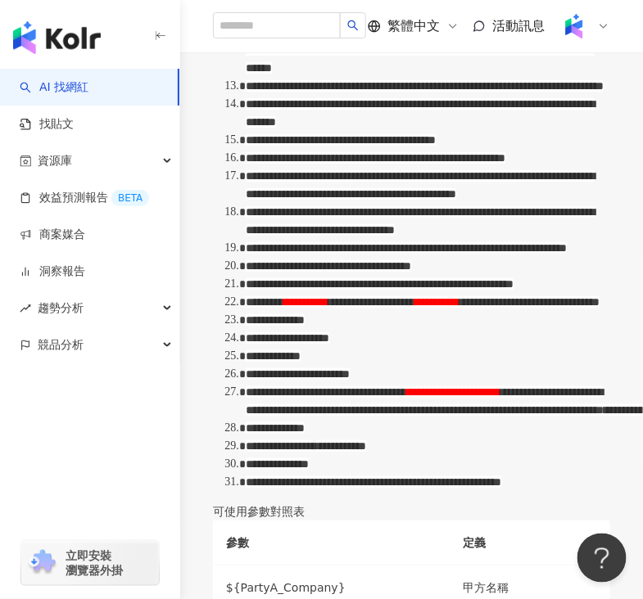
scroll to position [1202, 0]
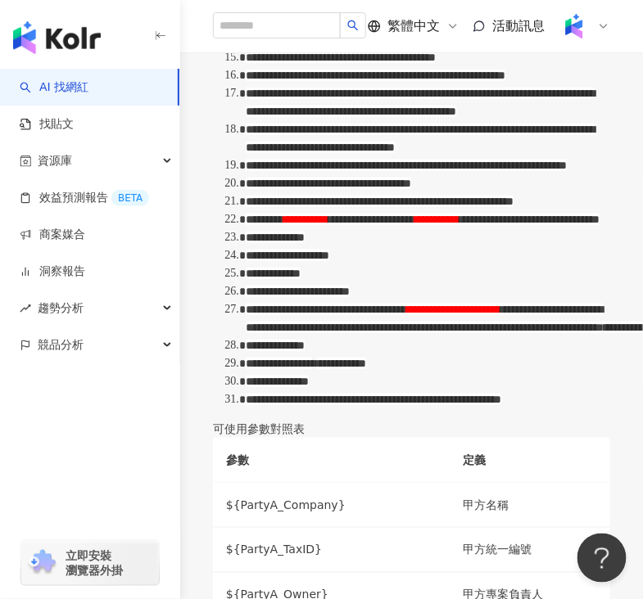
scroll to position [1283, 0]
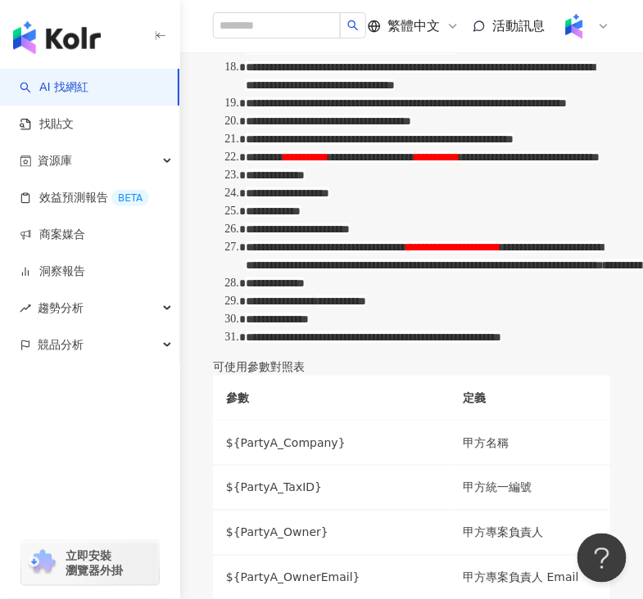
scroll to position [1359, 0]
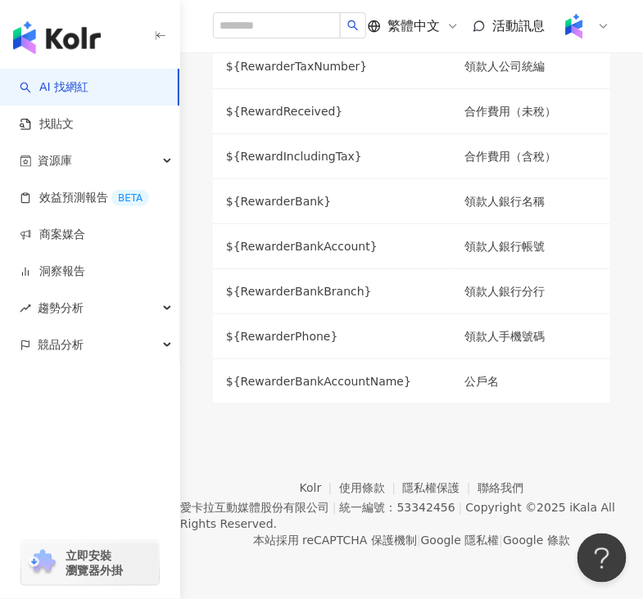
scroll to position [2627, 0]
drag, startPoint x: 392, startPoint y: 196, endPoint x: 539, endPoint y: 189, distance: 146.7
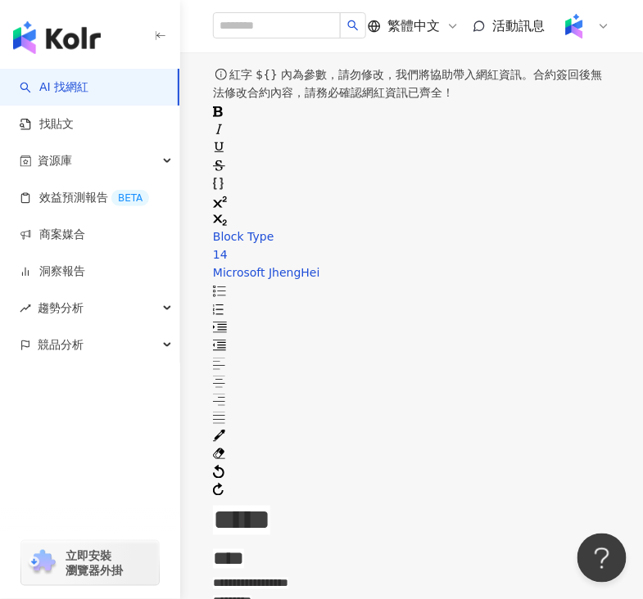
scroll to position [0, 0]
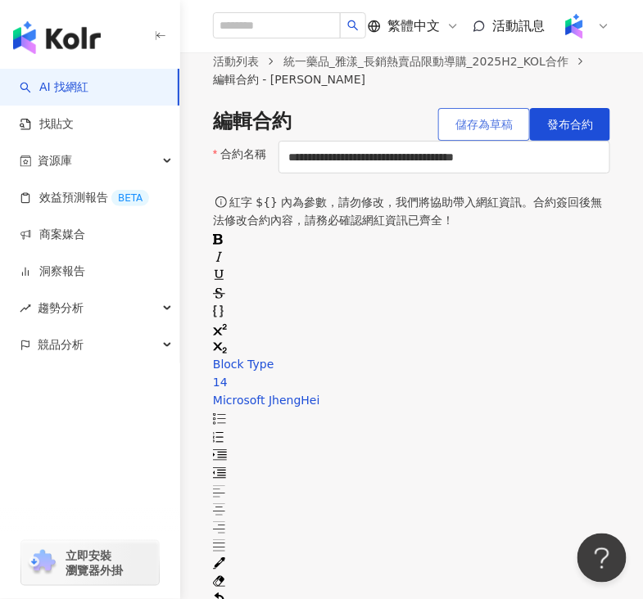
click at [455, 131] on span "儲存為草稿" at bounding box center [483, 124] width 57 height 13
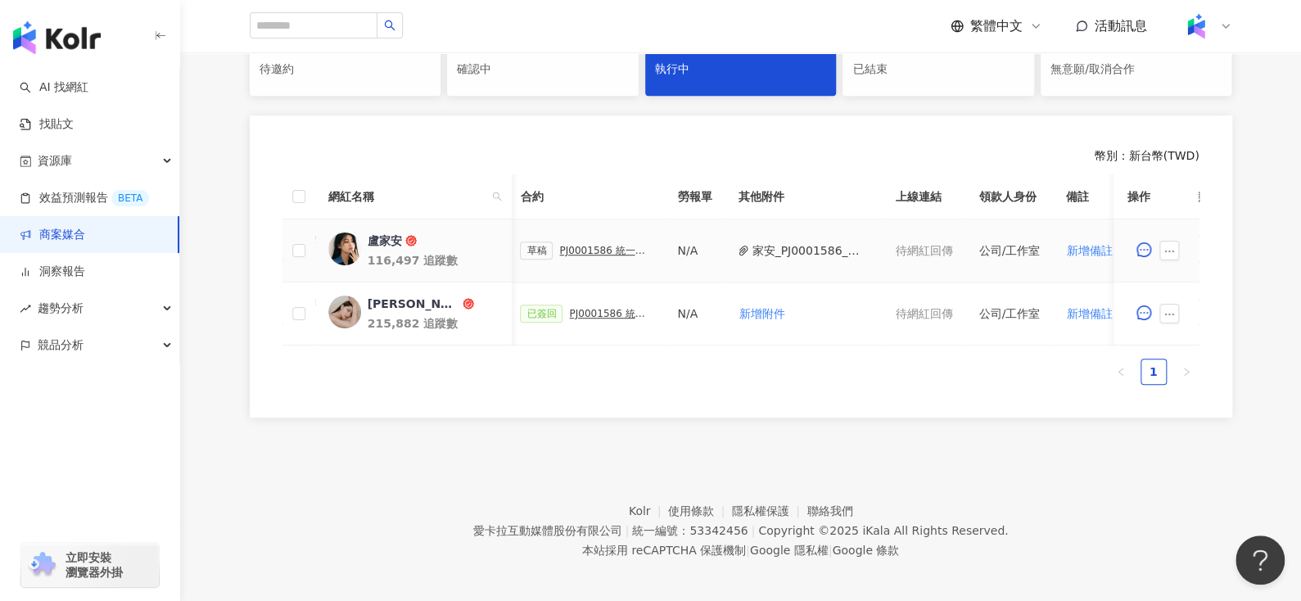
scroll to position [0, 476]
click at [590, 255] on div "PJ0001586 統一藥品_雅漾_長銷熱賣品限動導購_2025H2_KOL合作" at bounding box center [604, 250] width 92 height 11
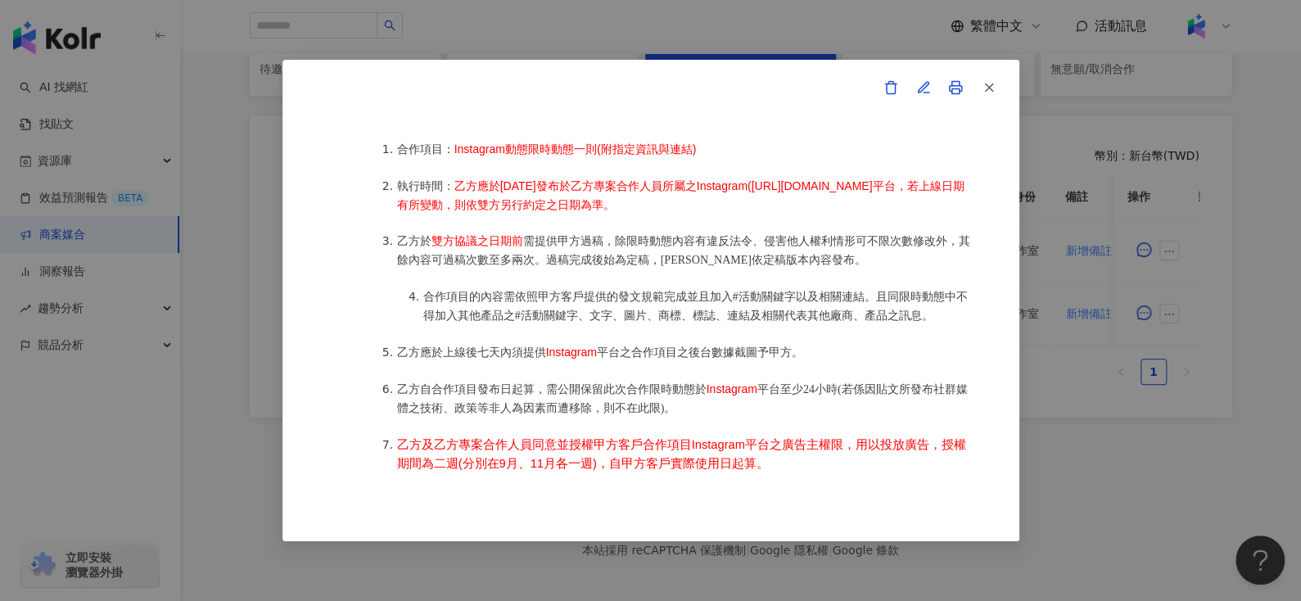
scroll to position [911, 0]
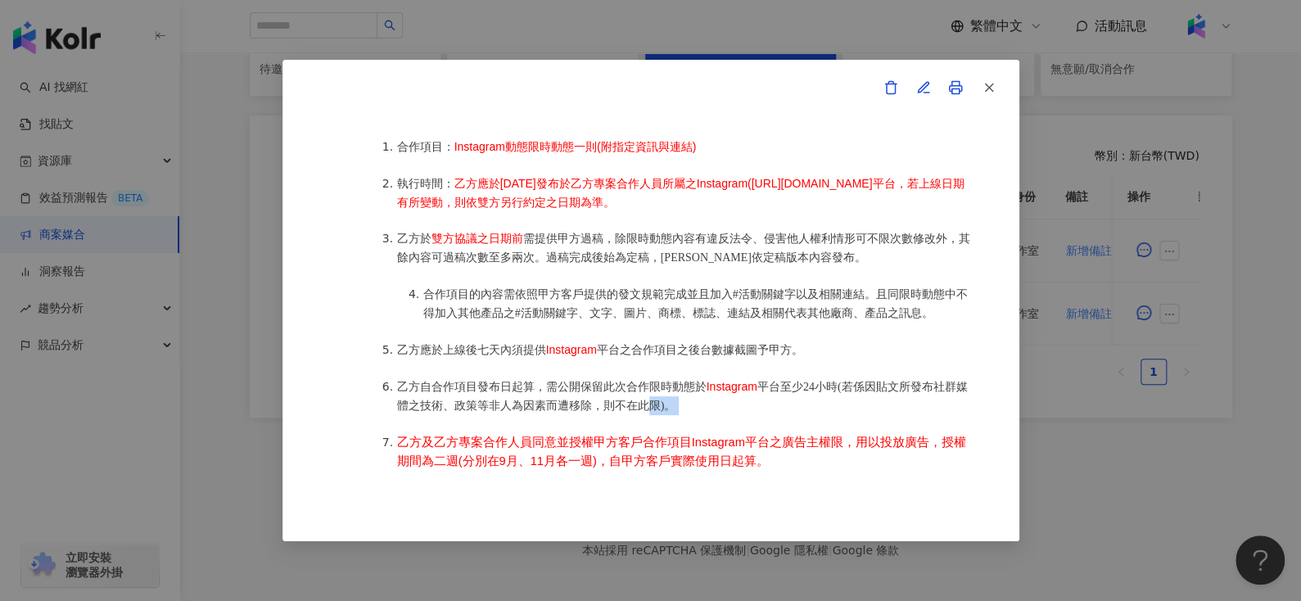
drag, startPoint x: 663, startPoint y: 412, endPoint x: 790, endPoint y: 442, distance: 130.4
click at [790, 442] on ol "合作項目： Instagram動態限時動態一則(附指定資訊與連結) 執行時間： 乙方應於2025年9月1日發布於乙方專案合作人員所屬之Instagram(ht…" at bounding box center [667, 342] width 606 height 444
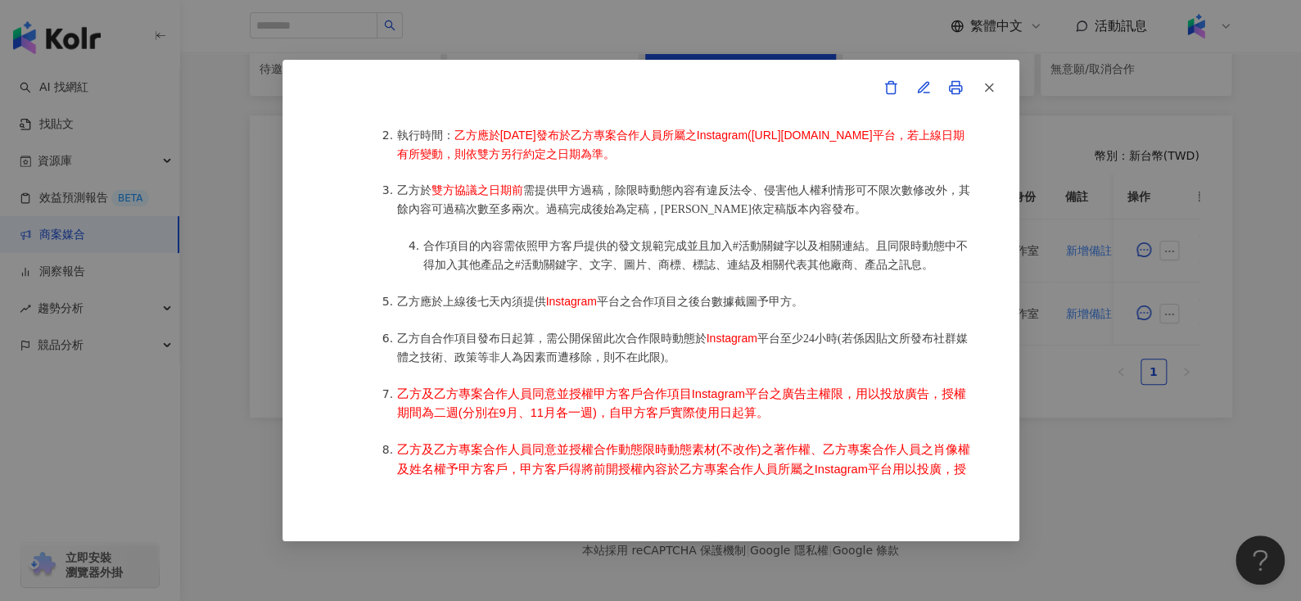
click at [790, 442] on ol "合作項目： Instagram動態限時動態一則(附指定資訊與連結) 執行時間： 乙方應於2025年9月1日發布於乙方專案合作人員所屬之Instagram(ht…" at bounding box center [667, 293] width 606 height 444
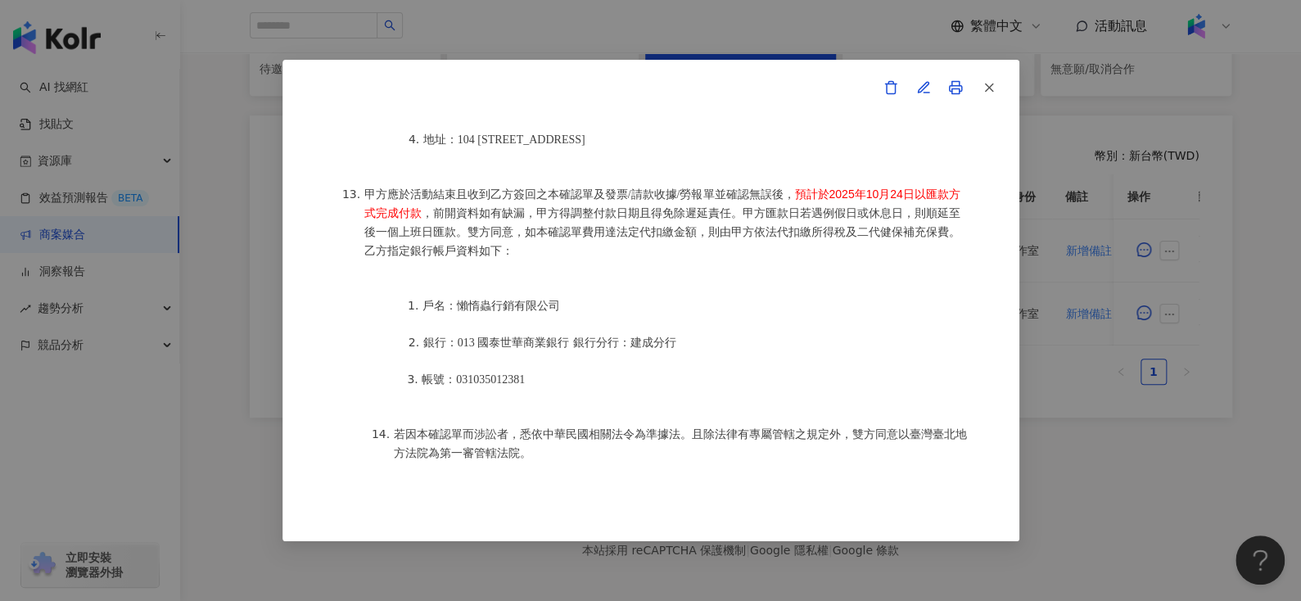
scroll to position [408, 0]
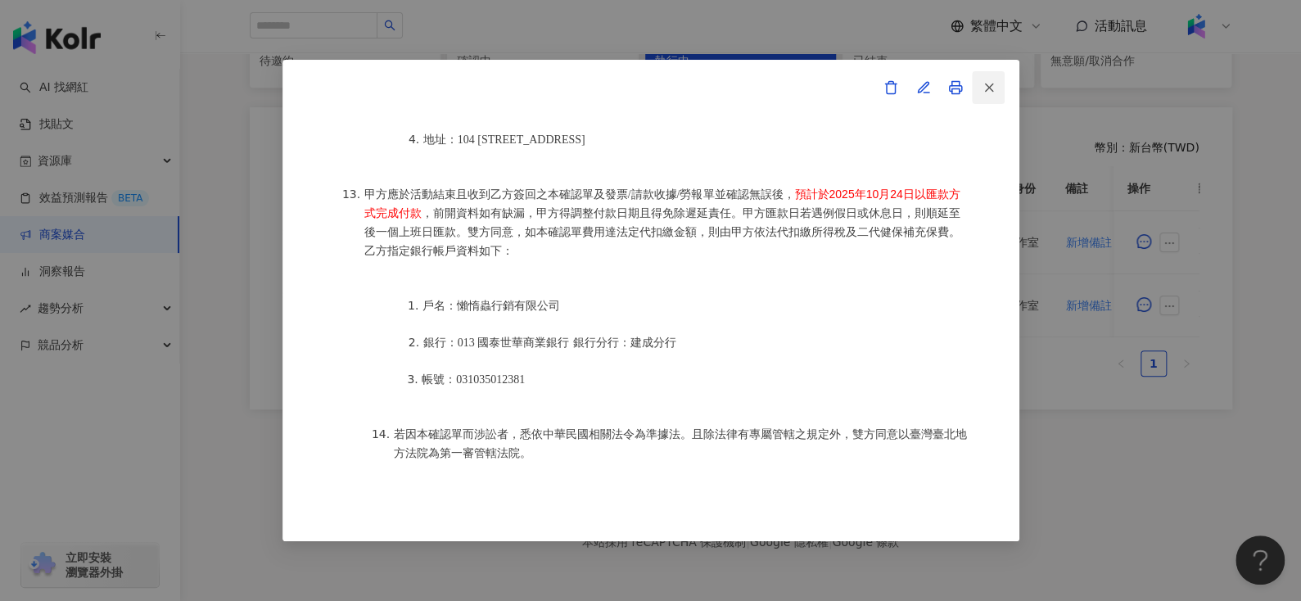
click at [992, 83] on icon "button" at bounding box center [988, 87] width 15 height 15
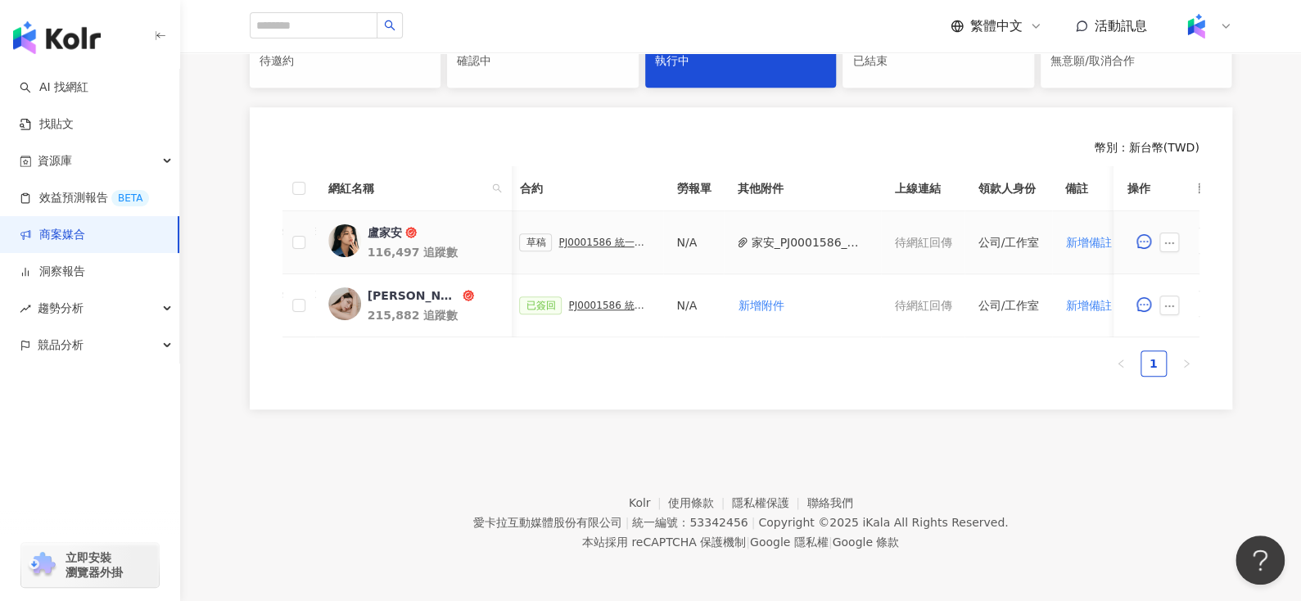
scroll to position [0, 479]
click at [777, 233] on button "家安_PJ0001586_發票_TL97688701.pdf" at bounding box center [806, 242] width 117 height 18
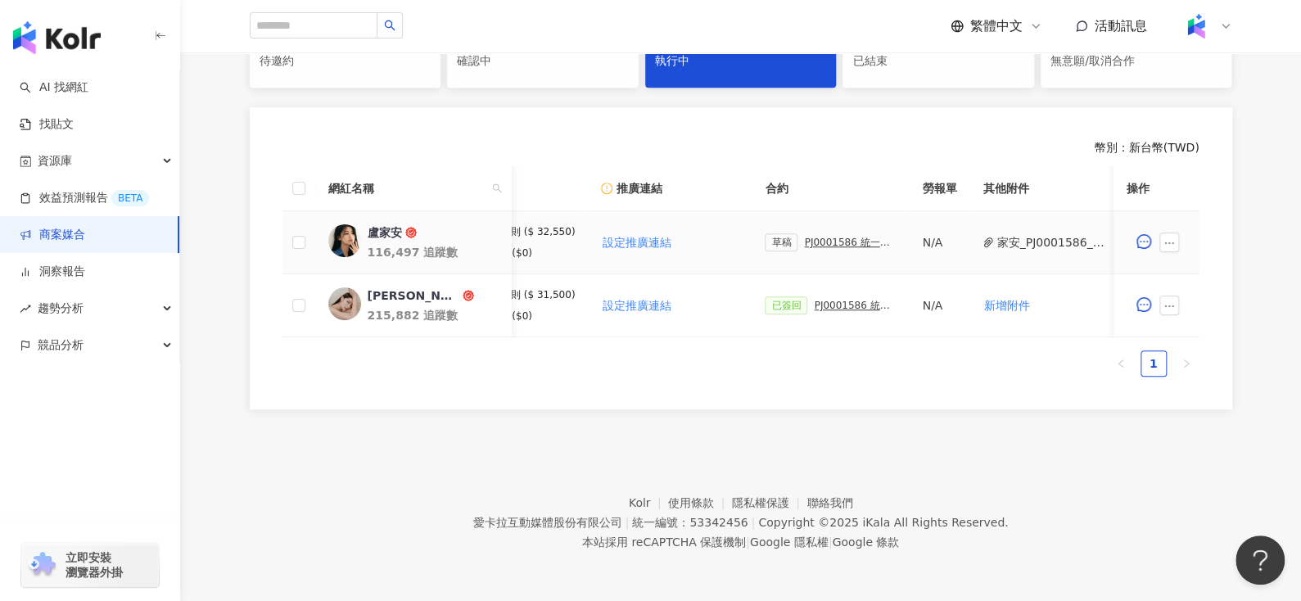
scroll to position [0, 236]
click at [799, 237] on div "PJ0001586 統一藥品_雅漾_長銷熱賣品限動導購_2025H2_KOL合作" at bounding box center [845, 242] width 92 height 11
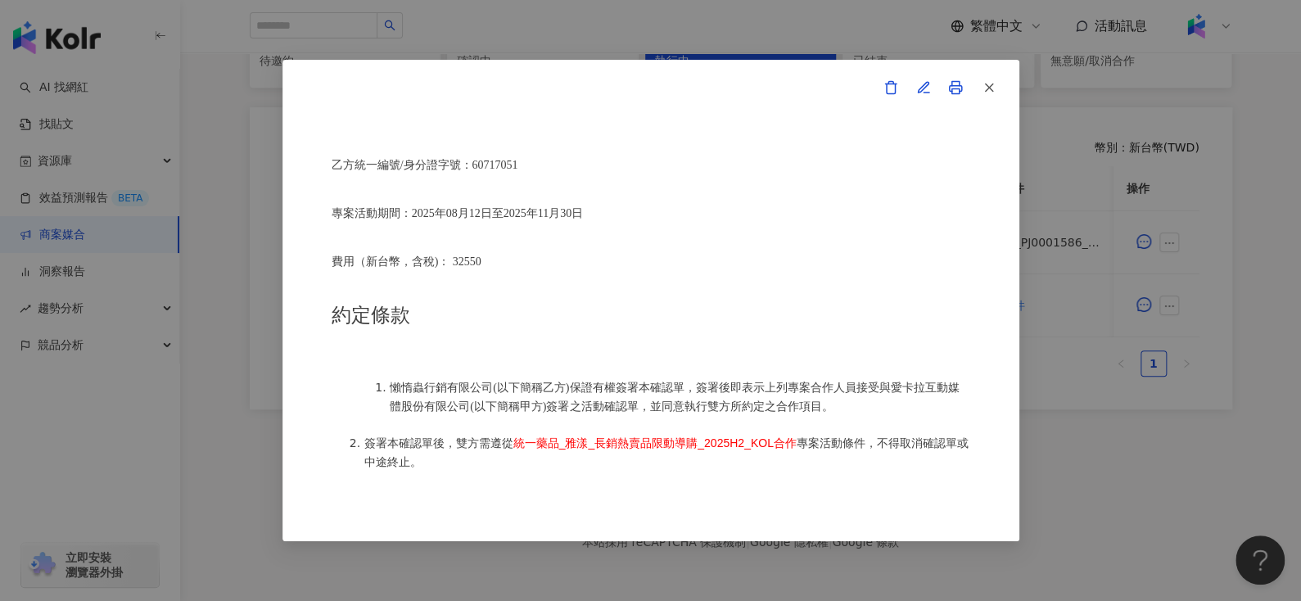
scroll to position [541, 0]
click at [996, 89] on button "button" at bounding box center [988, 87] width 33 height 33
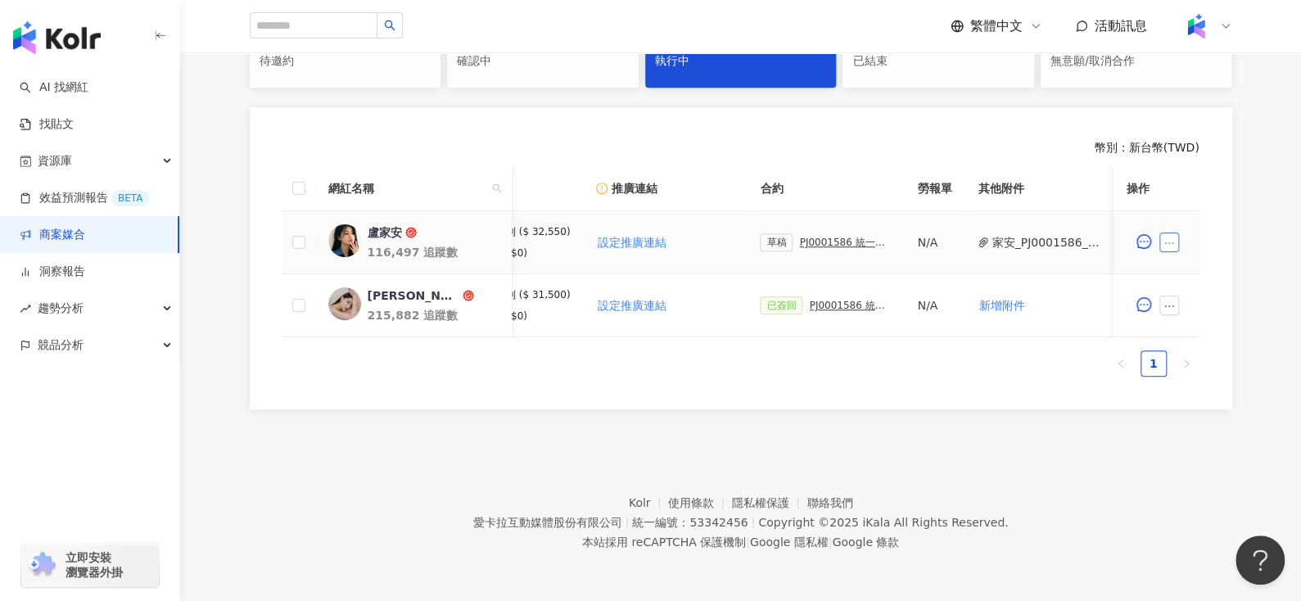
click at [1172, 237] on icon "ellipsis" at bounding box center [1169, 242] width 11 height 11
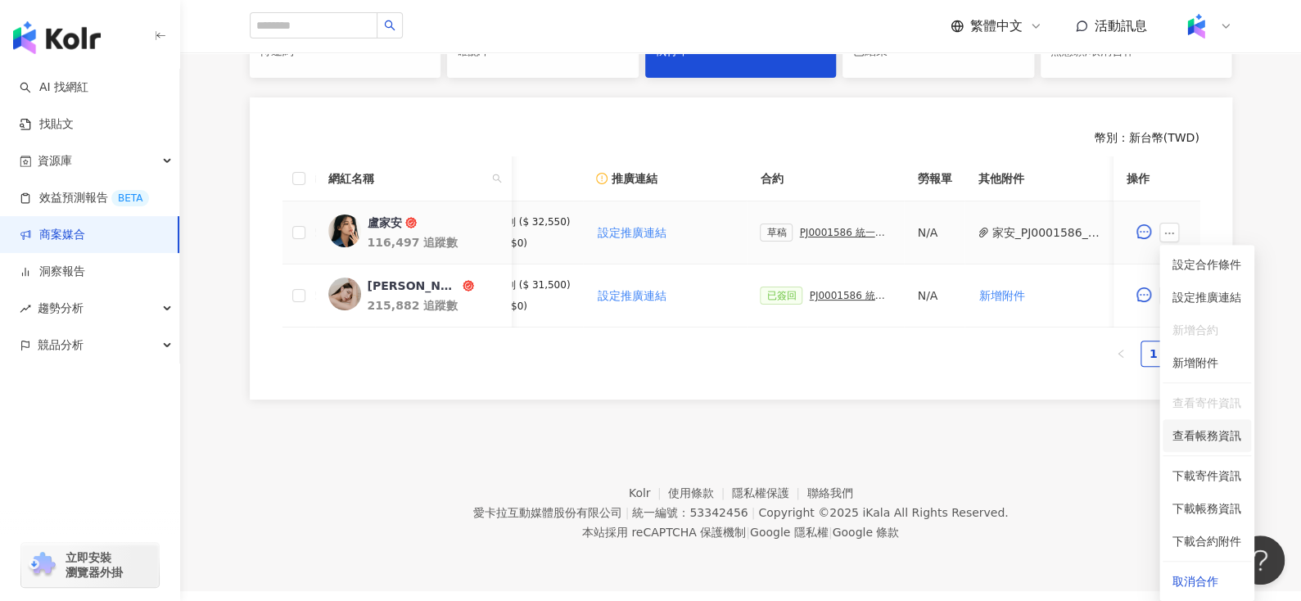
click at [1199, 430] on span "查看帳務資訊" at bounding box center [1206, 435] width 69 height 18
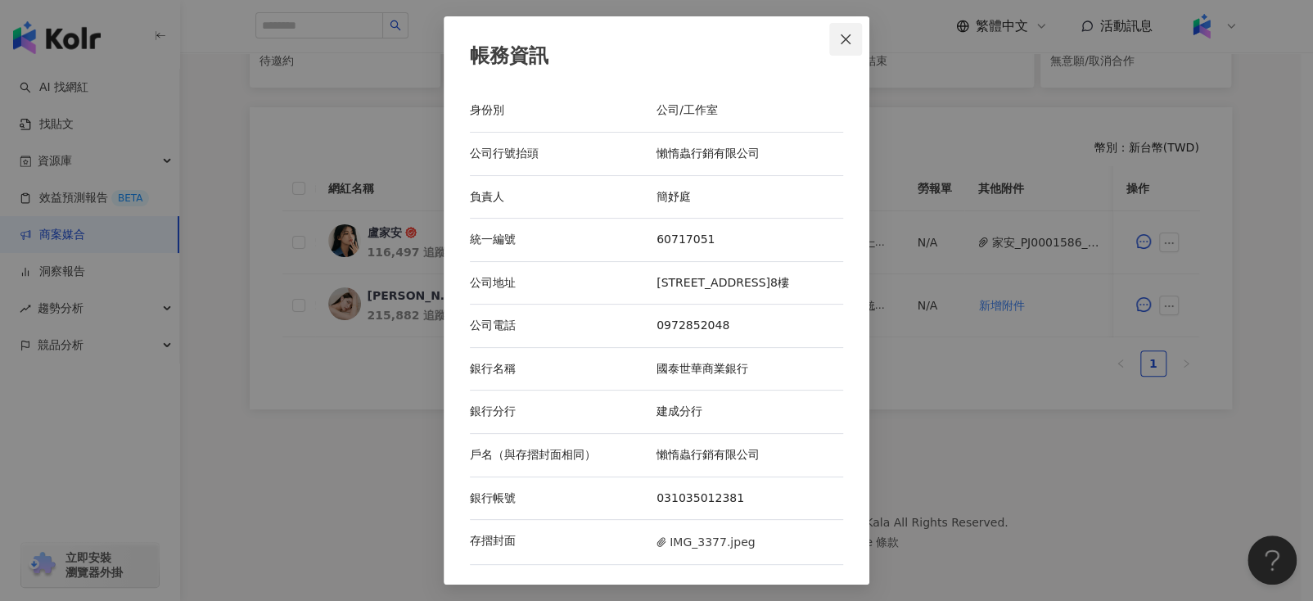
click at [846, 41] on icon "close" at bounding box center [845, 39] width 13 height 13
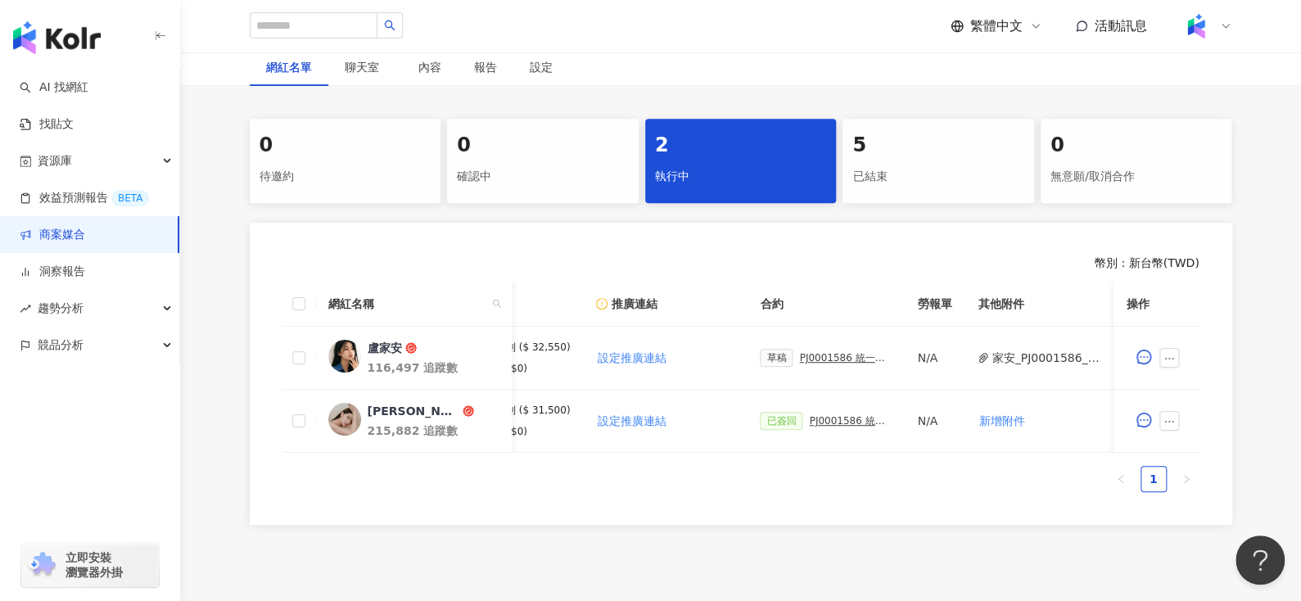
scroll to position [314, 0]
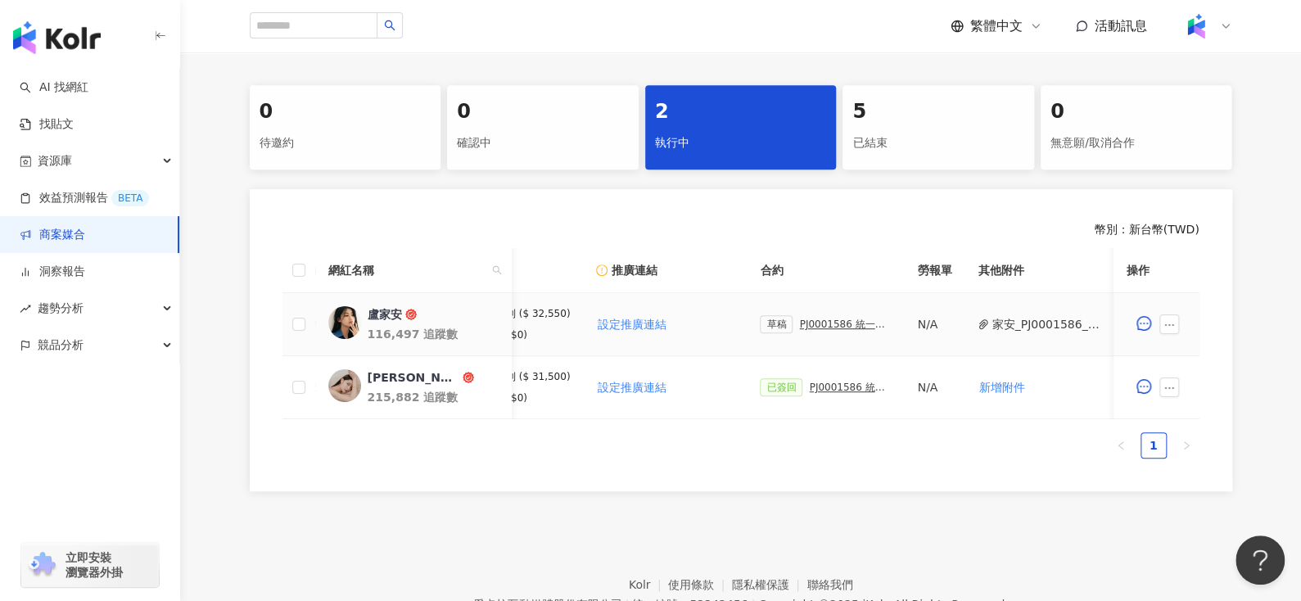
click at [806, 323] on div "PJ0001586 統一藥品_雅漾_長銷熱賣品限動導購_2025H2_KOL合作" at bounding box center [845, 323] width 92 height 11
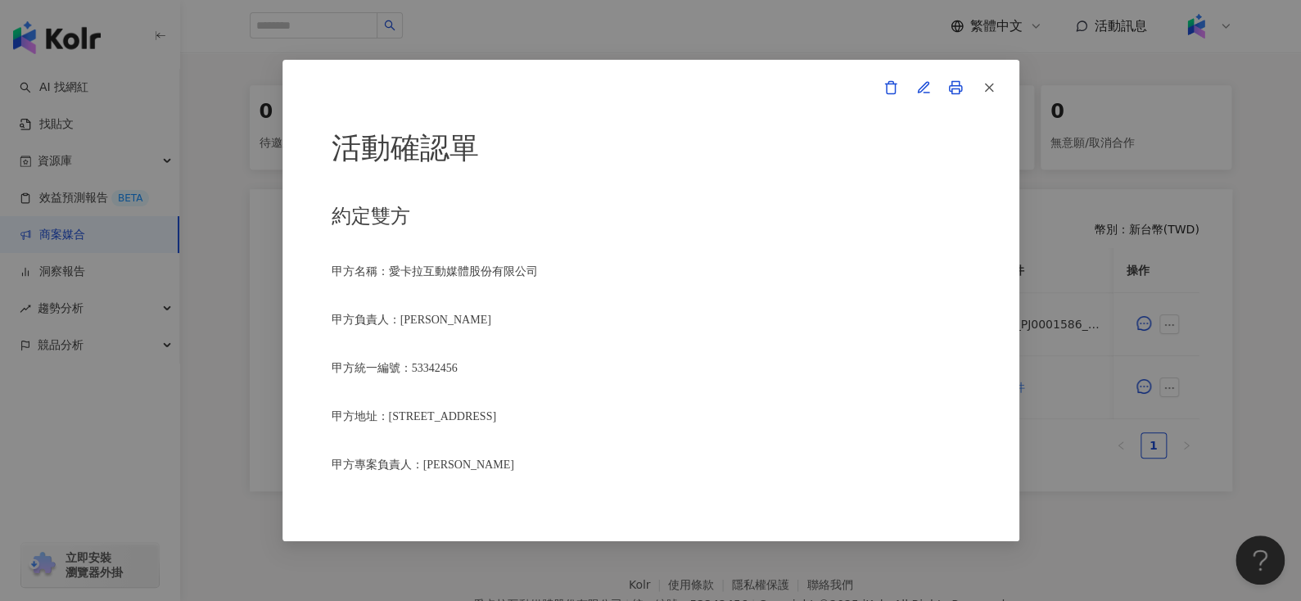
scroll to position [162, 0]
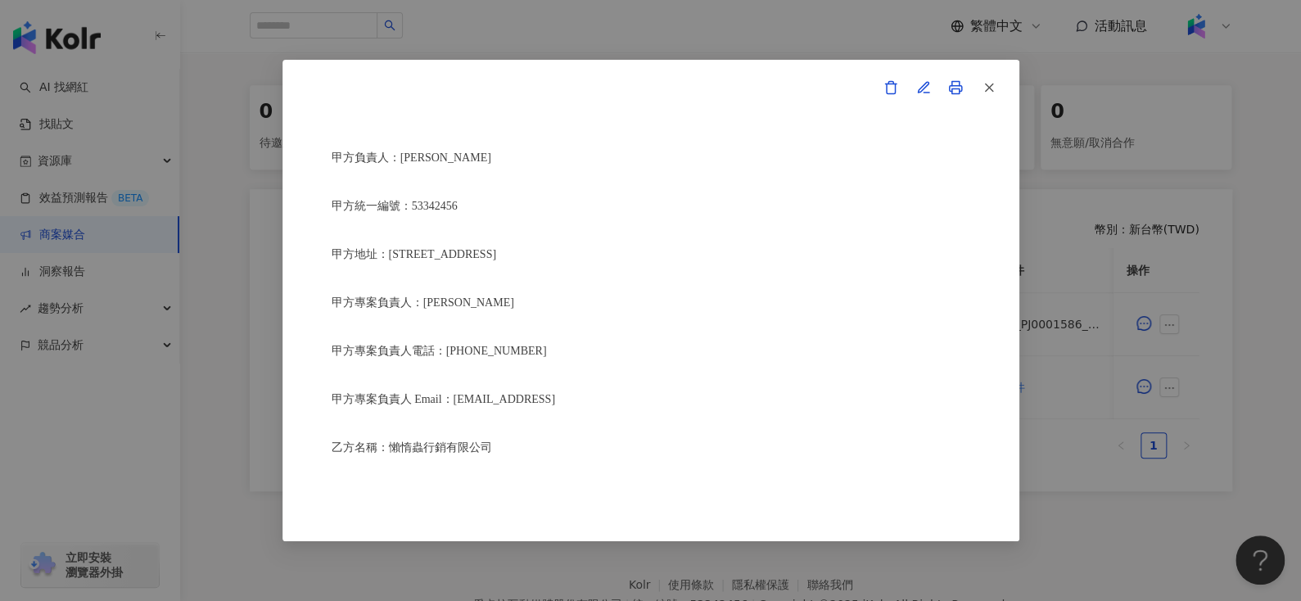
click at [1004, 88] on div "活動確認單 約定雙方 甲方名稱：愛卡拉互動媒體股份有限公司 甲方負責人：程世嘉 甲方統一編號：53342456 甲方地址：104 台北市中山區南京東路二段16…" at bounding box center [650, 300] width 737 height 480
click at [997, 86] on button "button" at bounding box center [988, 87] width 33 height 33
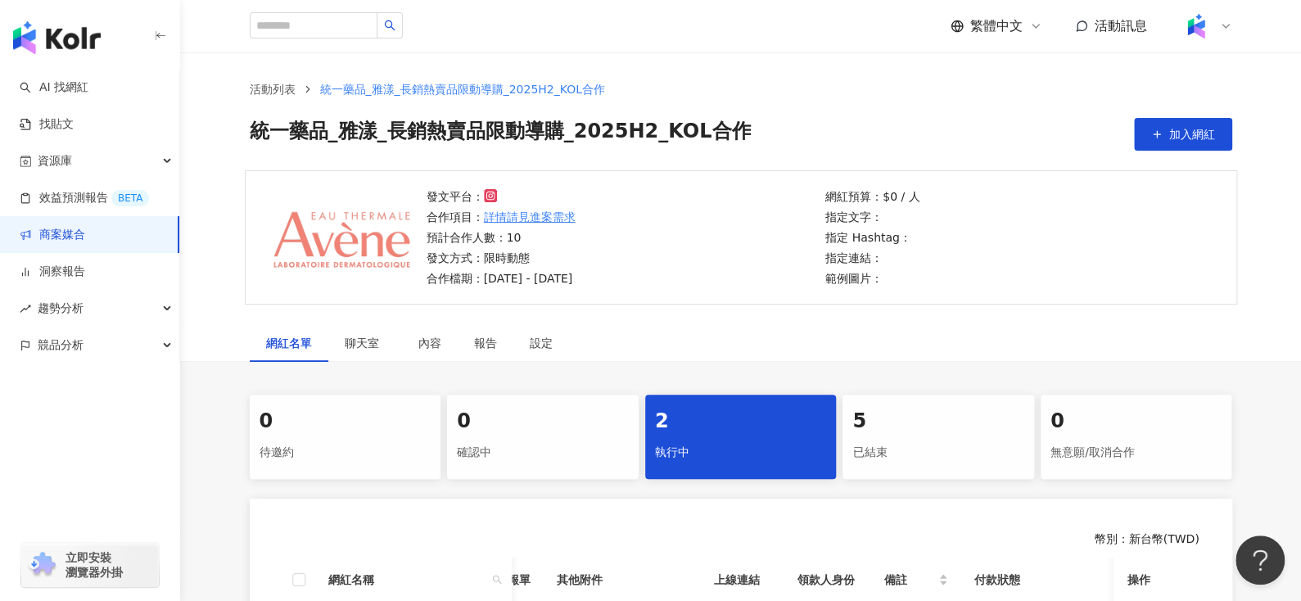
scroll to position [0, 0]
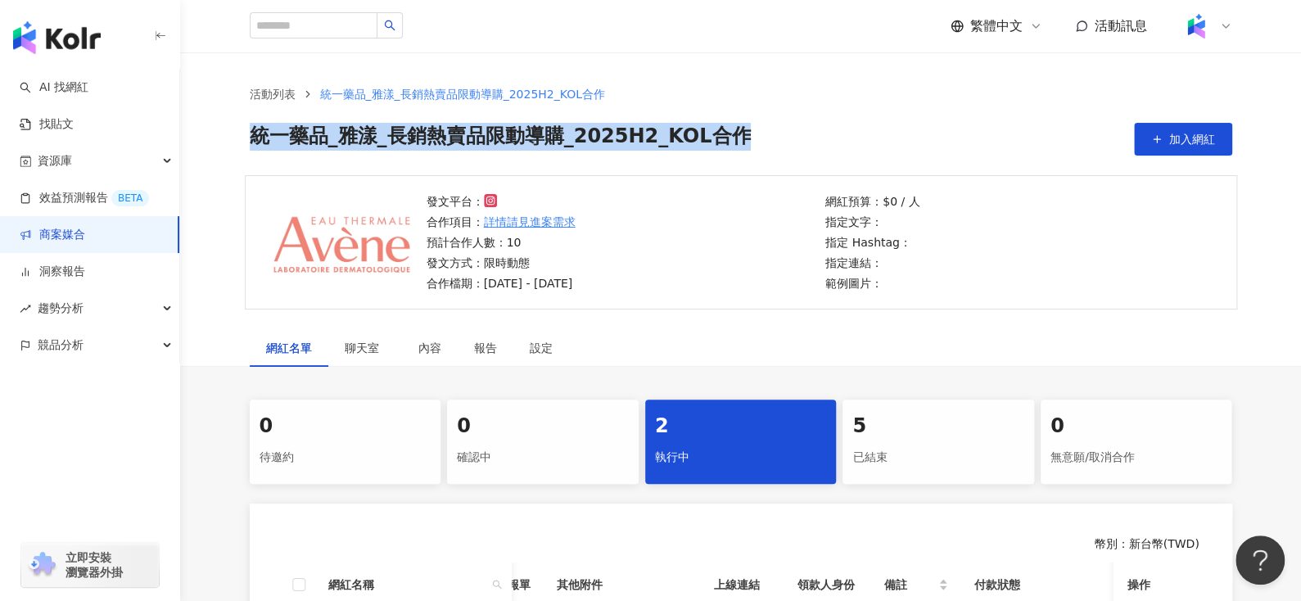
drag, startPoint x: 746, startPoint y: 138, endPoint x: 232, endPoint y: 128, distance: 514.2
click at [232, 128] on div "活動列表 統一藥品_雅漾_長銷熱賣品限動導購_2025H2_KOL合作 統一藥品_雅漾_長銷熱賣品限動導購_2025H2_KOL合作 加入網紅" at bounding box center [741, 120] width 1048 height 70
copy span "統一藥品_雅漾_長銷熱賣品限動導購_2025H2_KOL合作"
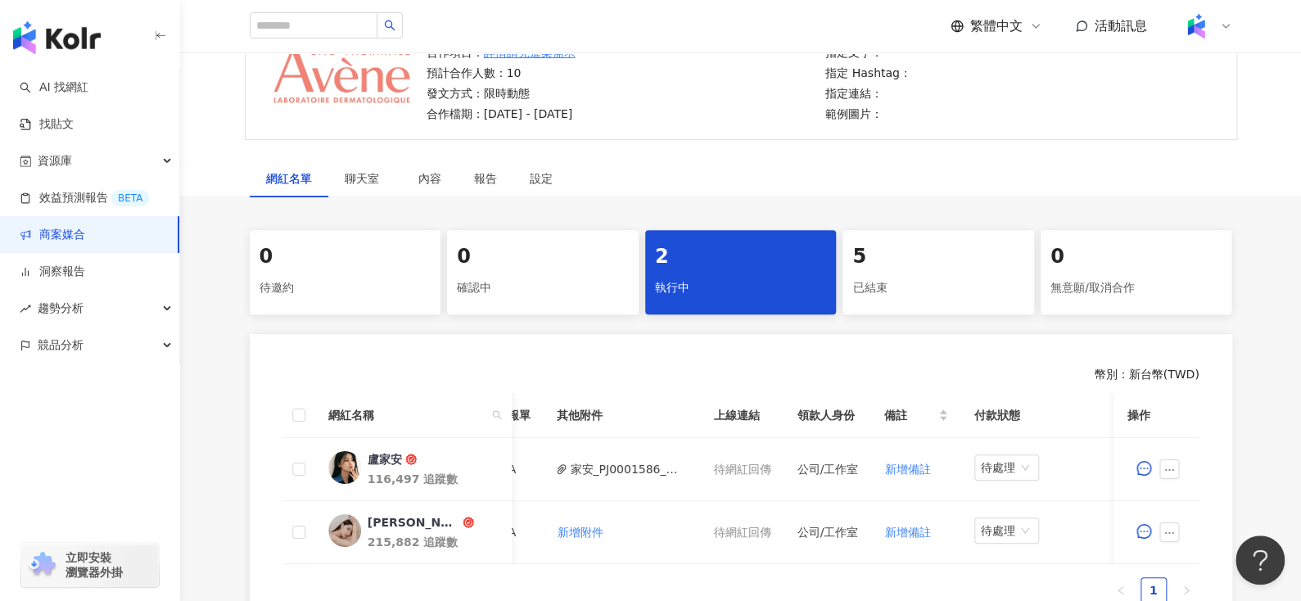
scroll to position [169, 0]
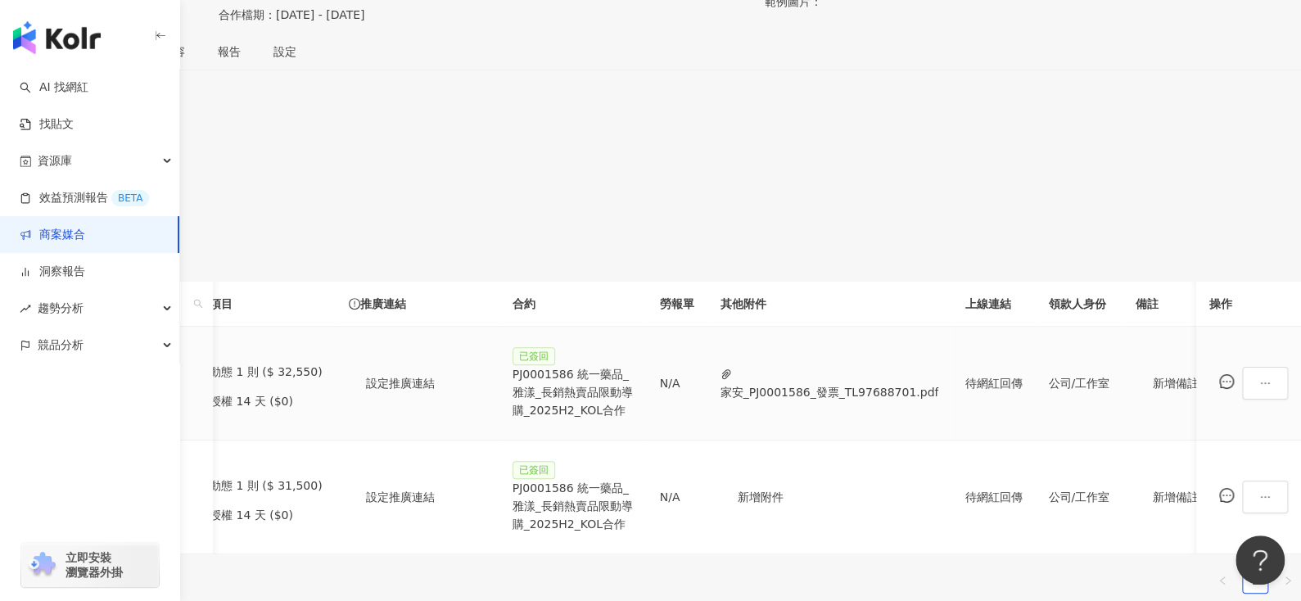
scroll to position [0, 206]
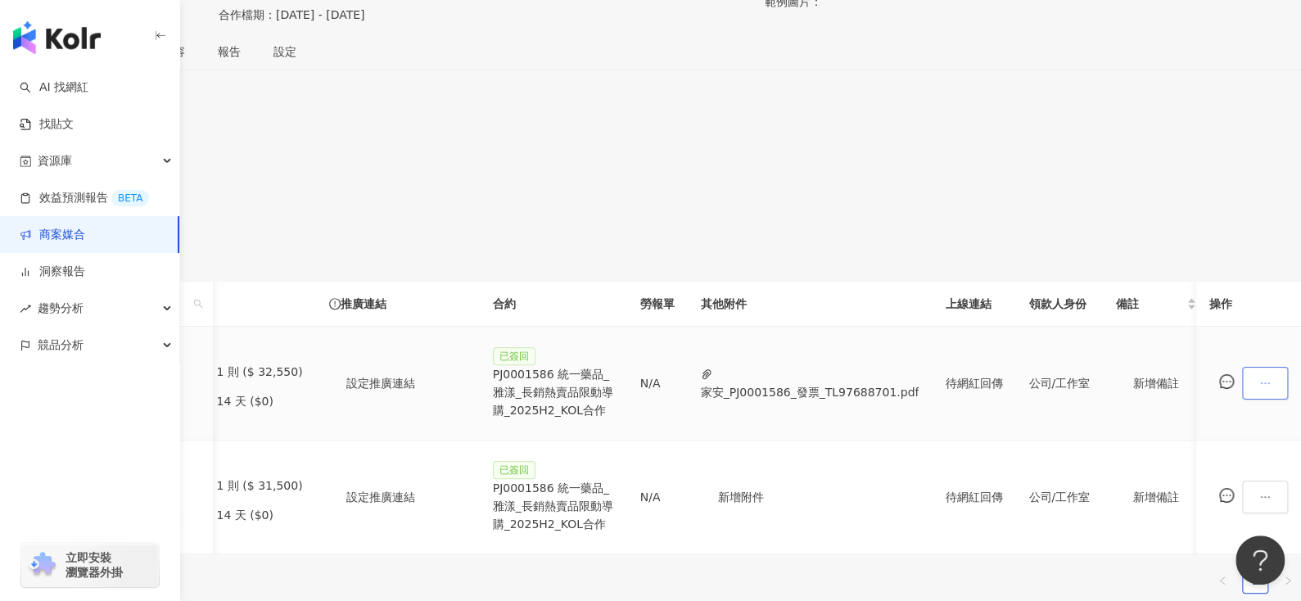
click at [1259, 389] on icon "ellipsis" at bounding box center [1264, 382] width 11 height 11
click at [1204, 219] on span "查看帳務資訊" at bounding box center [1206, 213] width 69 height 18
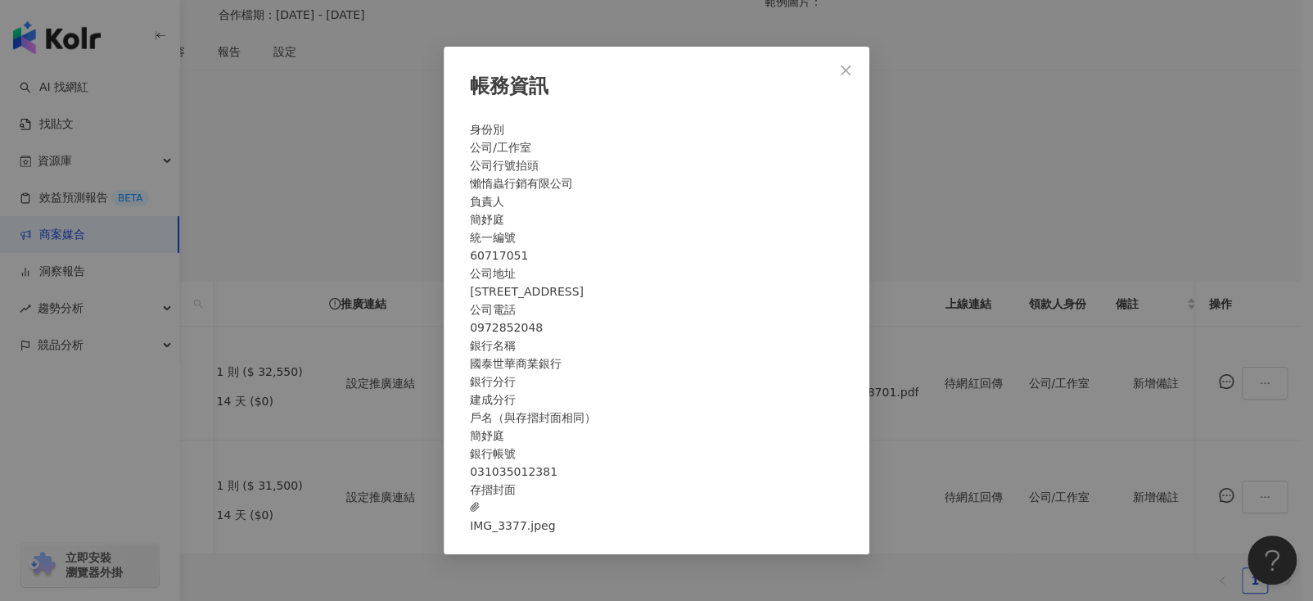
click at [989, 583] on div "帳務資訊 身份別 公司/工作室 公司行號抬頭 懶惰蟲行銷有限公司 負責人 簡妤庭 統一編號 60717051 公司地址 新北市永和區中正路417號8樓 公司電…" at bounding box center [656, 300] width 1313 height 601
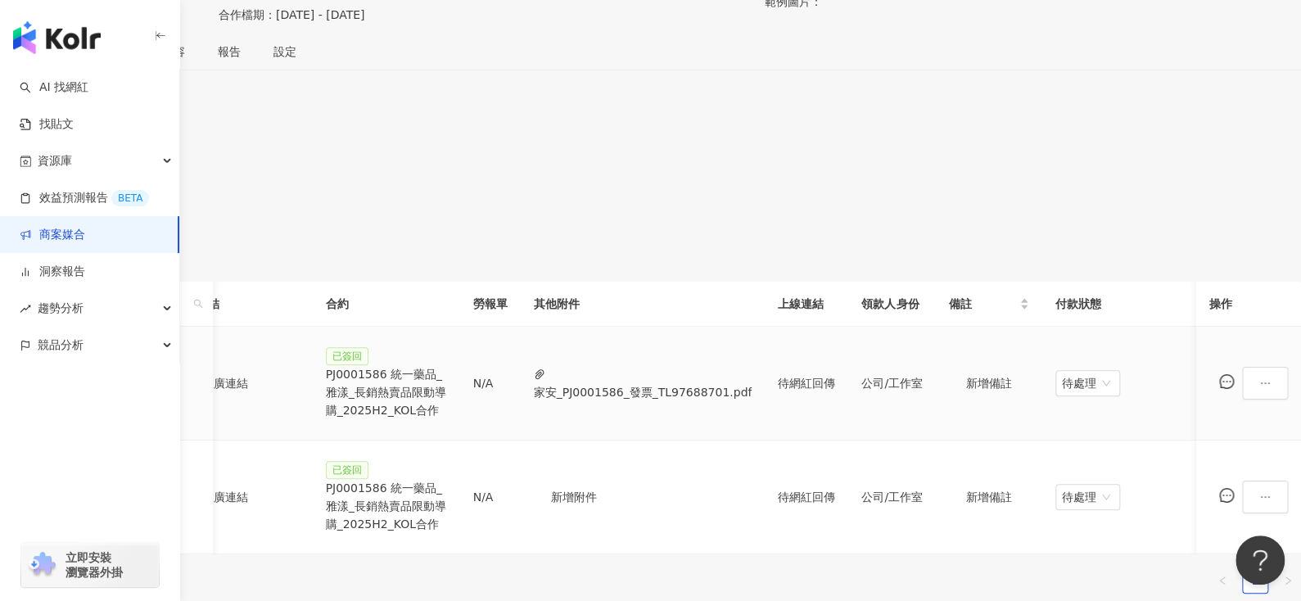
scroll to position [0, 375]
click at [1259, 389] on icon "ellipsis" at bounding box center [1264, 382] width 11 height 11
click at [1203, 218] on span "查看帳務資訊" at bounding box center [1206, 213] width 69 height 18
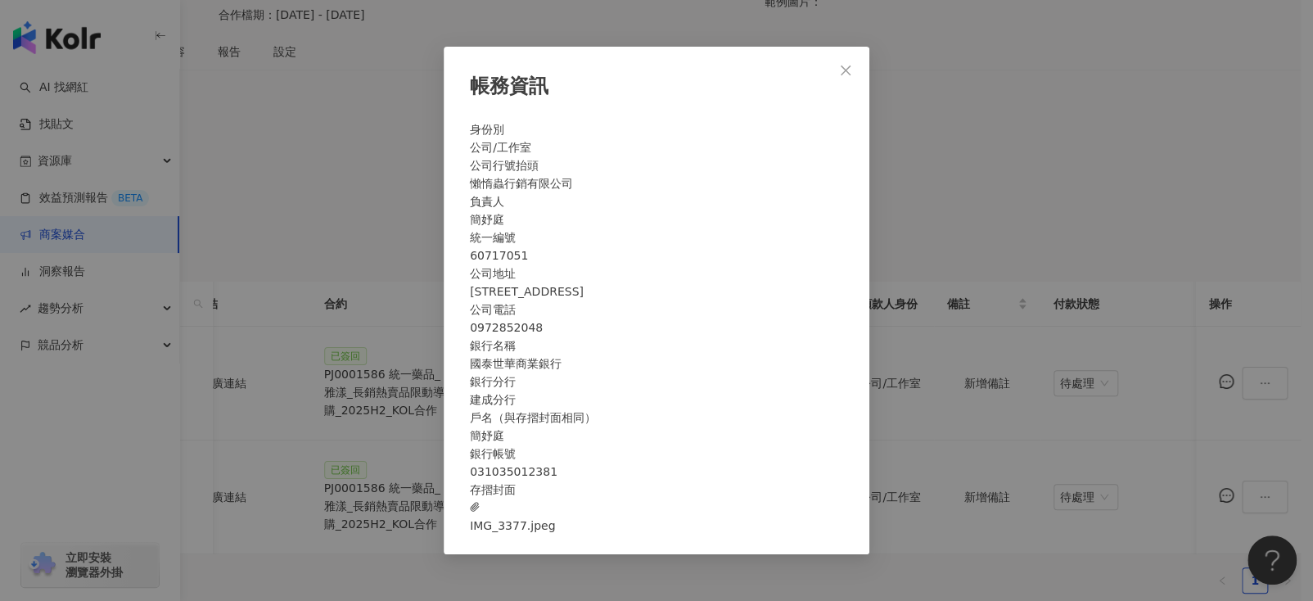
click at [555, 535] on span "IMG_3377.jpeg" at bounding box center [512, 516] width 85 height 36
click at [833, 54] on button "Close" at bounding box center [845, 70] width 33 height 33
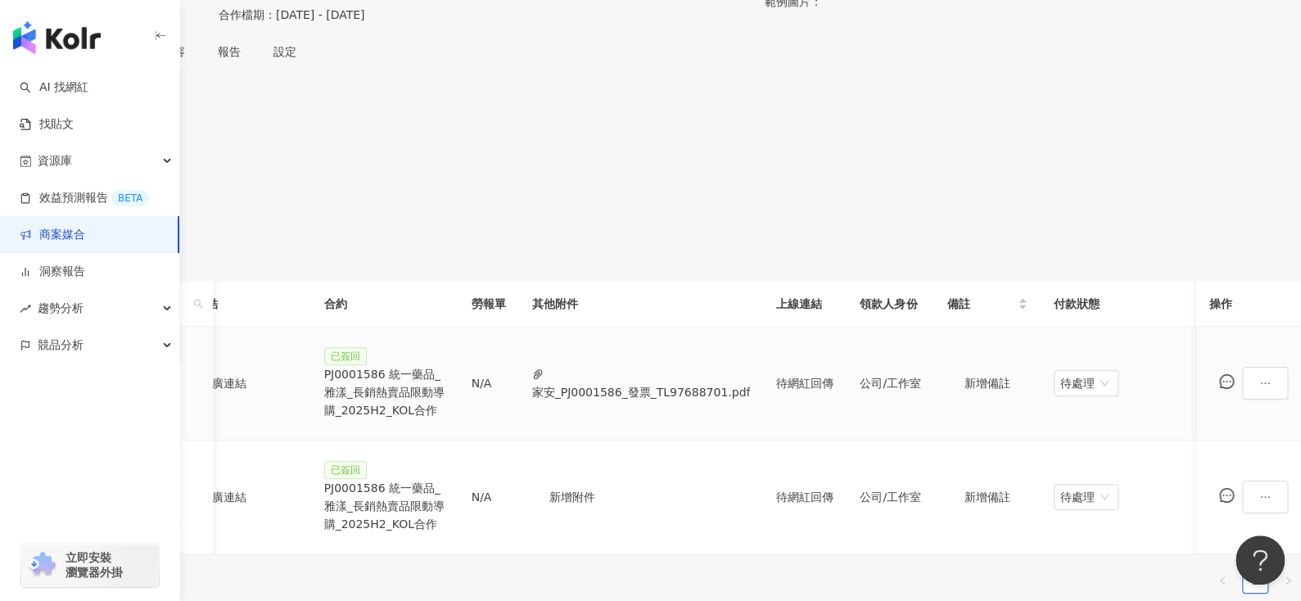
click at [445, 395] on div "PJ0001586 統一藥品_雅漾_長銷熱賣品限動導購_2025H2_KOL合作" at bounding box center [384, 392] width 121 height 54
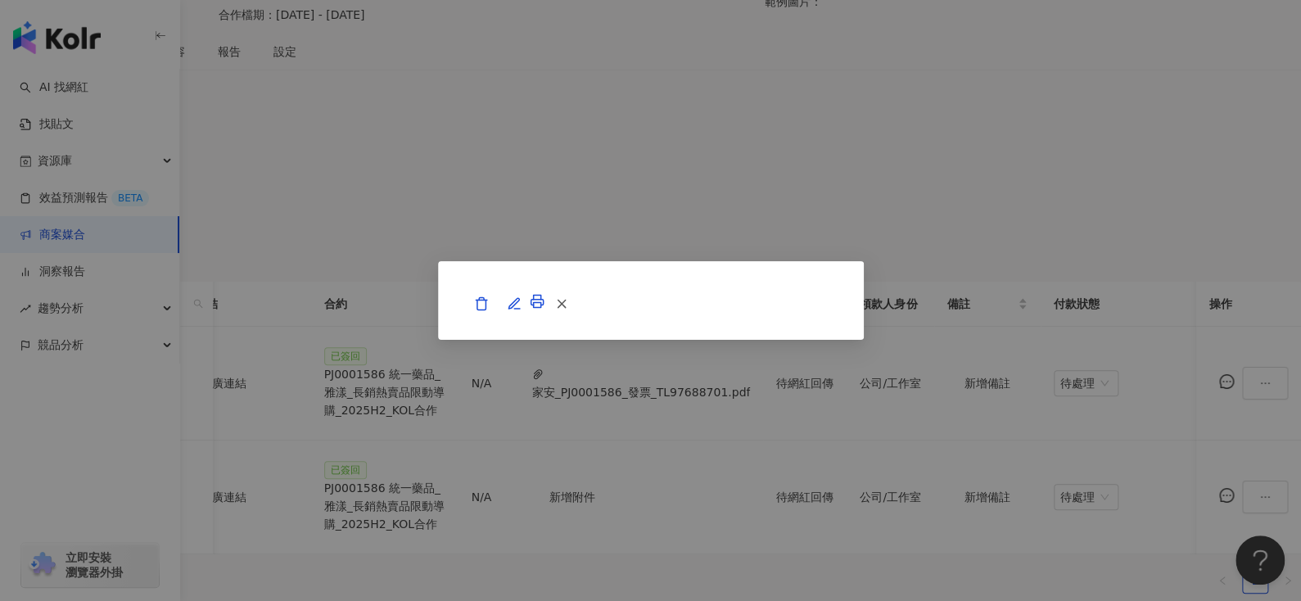
click at [540, 302] on rect at bounding box center [536, 304] width 7 height 5
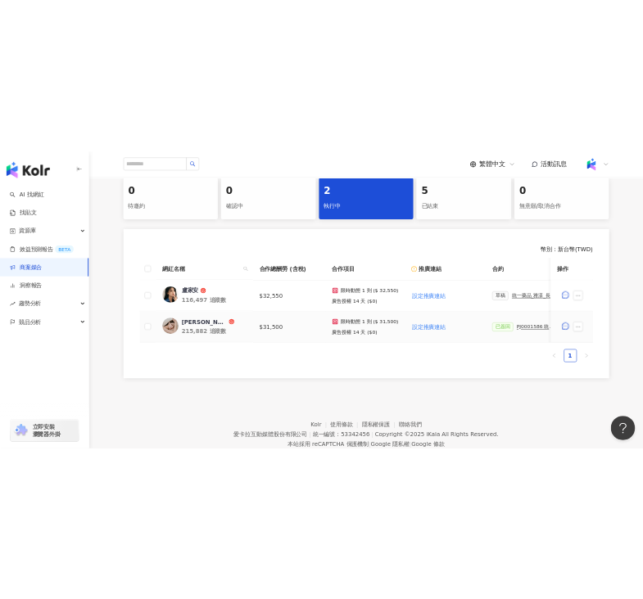
scroll to position [347, 0]
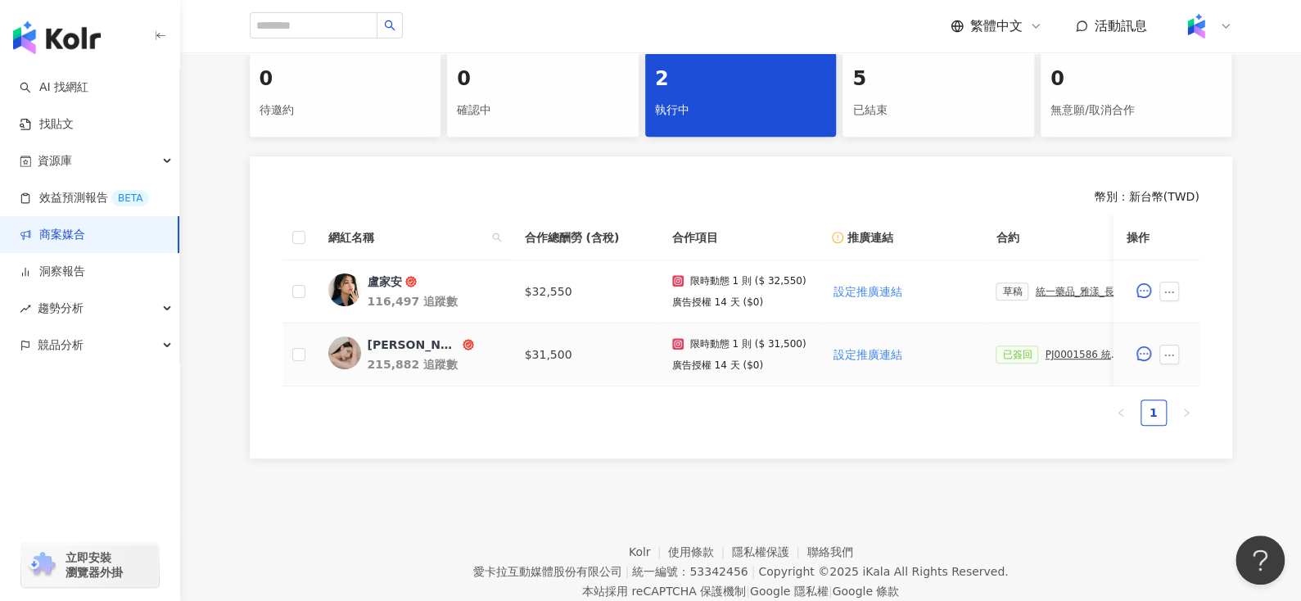
click at [1062, 355] on div "PJ0001586 統一藥品_雅漾_長銷熱賣品限動導購_2025H2_KOL合作" at bounding box center [1085, 354] width 82 height 11
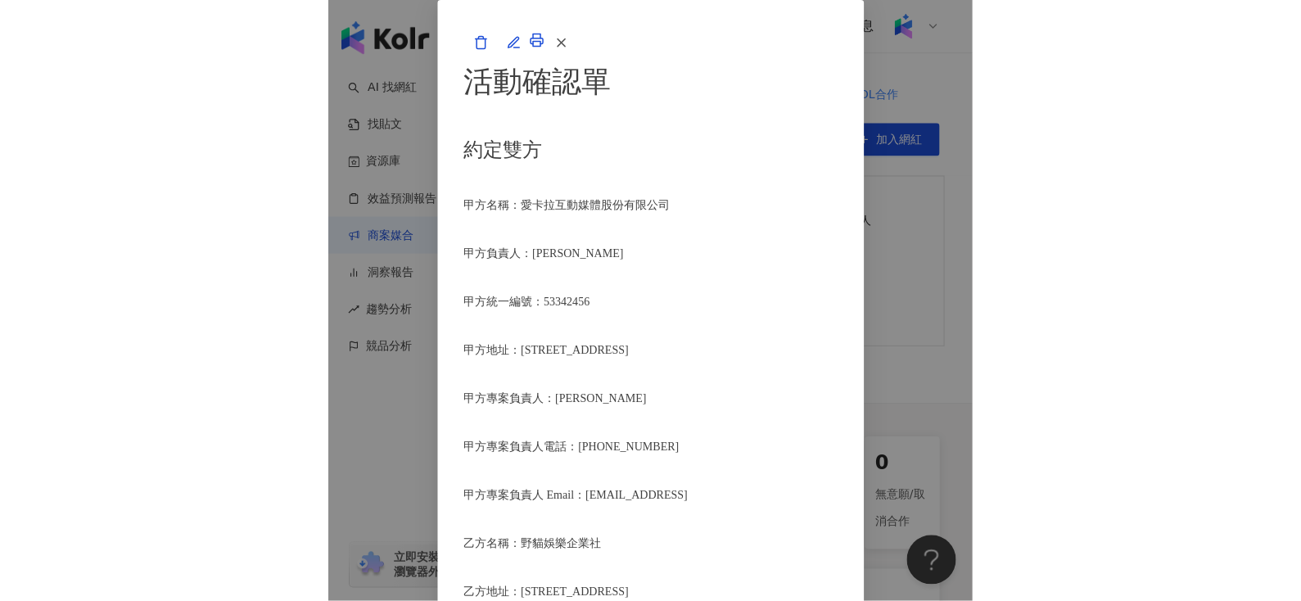
scroll to position [210, 0]
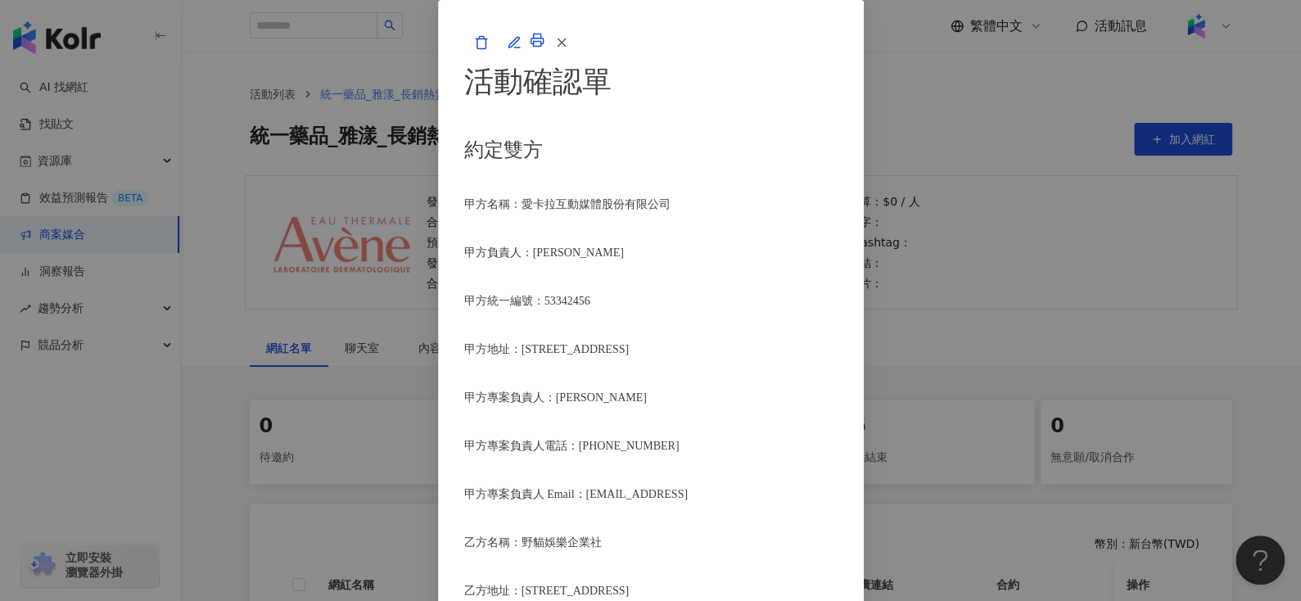
click at [569, 50] on icon "button" at bounding box center [561, 42] width 15 height 15
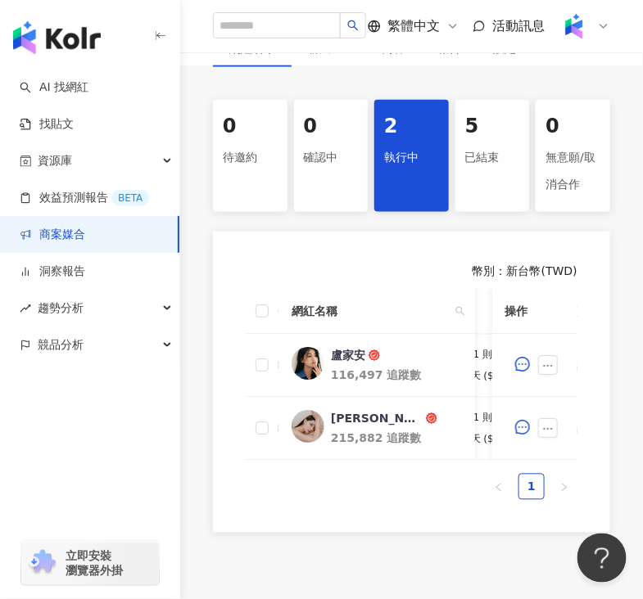
scroll to position [338, 0]
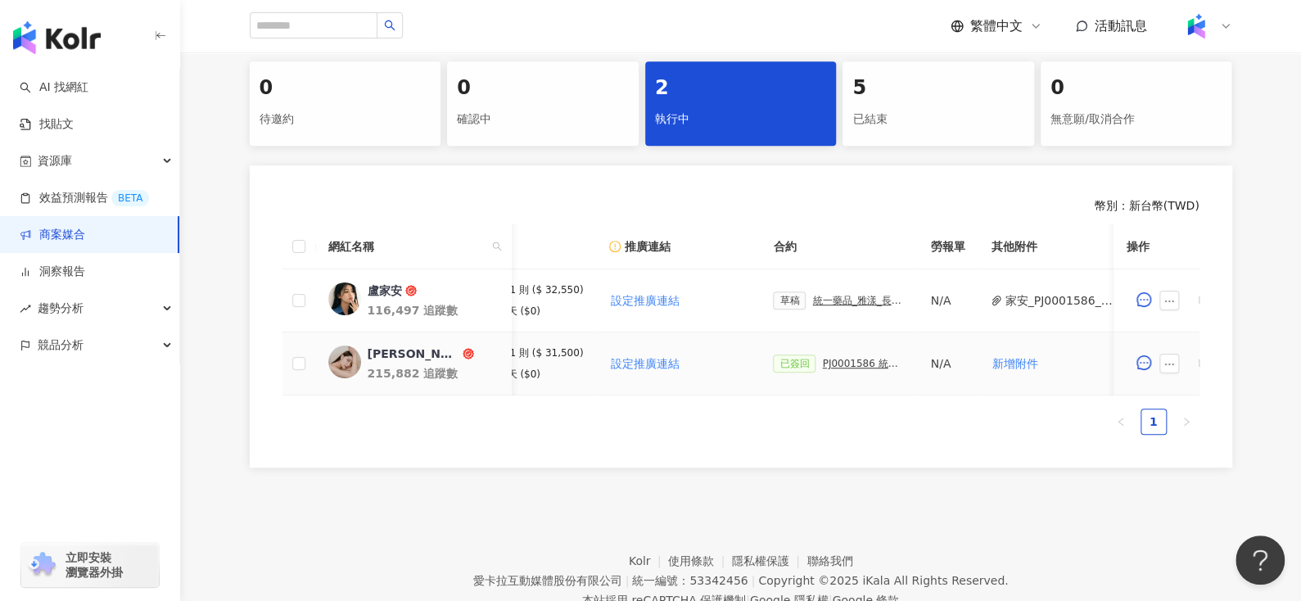
click at [843, 363] on div "PJ0001586 統一藥品_雅漾_長銷熱賣品限動導購_2025H2_KOL合作" at bounding box center [863, 363] width 82 height 11
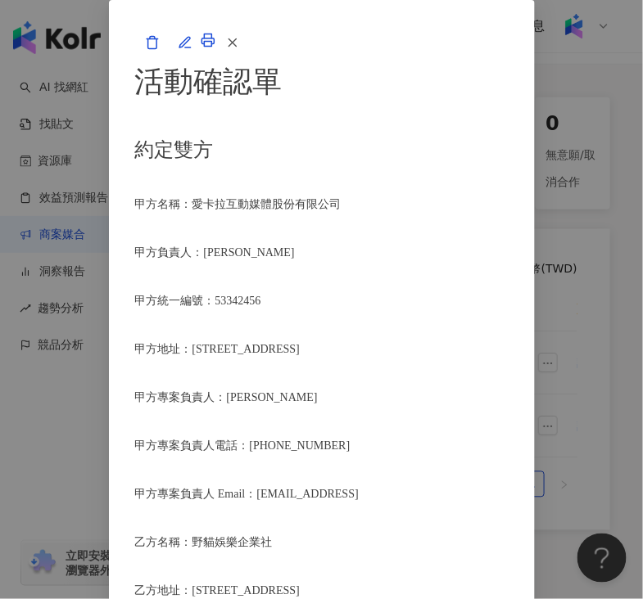
scroll to position [794, 0]
drag, startPoint x: 308, startPoint y: 210, endPoint x: 253, endPoint y: 240, distance: 62.6
copy span "統一藥品_雅漾_長銷熱賣品限動導購_2025H2_KOL合作"
drag, startPoint x: 248, startPoint y: 287, endPoint x: 512, endPoint y: 291, distance: 264.4
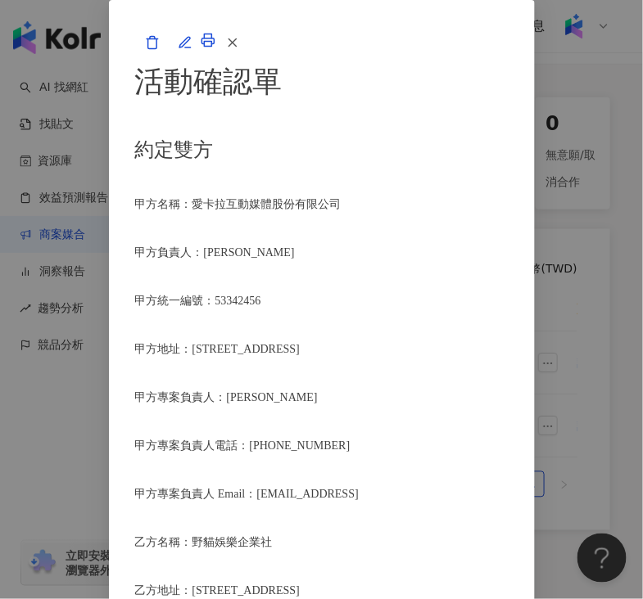
copy span "Instagram動態限時動態一則(附指定資訊與連結)"
drag, startPoint x: 247, startPoint y: 330, endPoint x: 500, endPoint y: 363, distance: 255.1
copy span "乙方應於2025年8月25日發布於乙方專案合作人員所屬之Instagram(https://www.instagram.com/ljljljlij/)平台，若…"
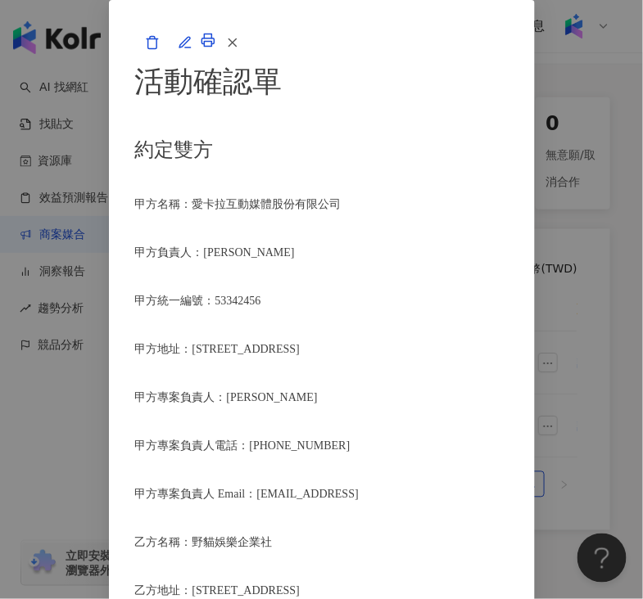
drag, startPoint x: 229, startPoint y: 407, endPoint x: 318, endPoint y: 409, distance: 89.3
copy span "雙方協議之日期前"
drag, startPoint x: 342, startPoint y: 308, endPoint x: 393, endPoint y: 310, distance: 50.8
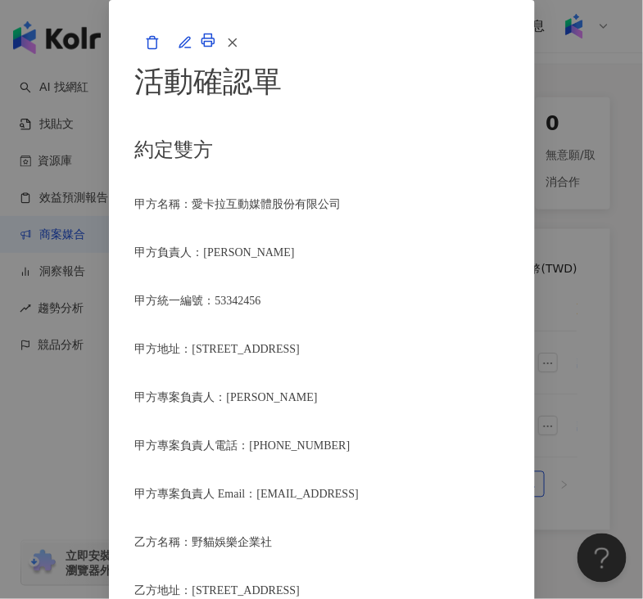
copy span "Instagram"
drag, startPoint x: 220, startPoint y: 314, endPoint x: 192, endPoint y: 255, distance: 64.4
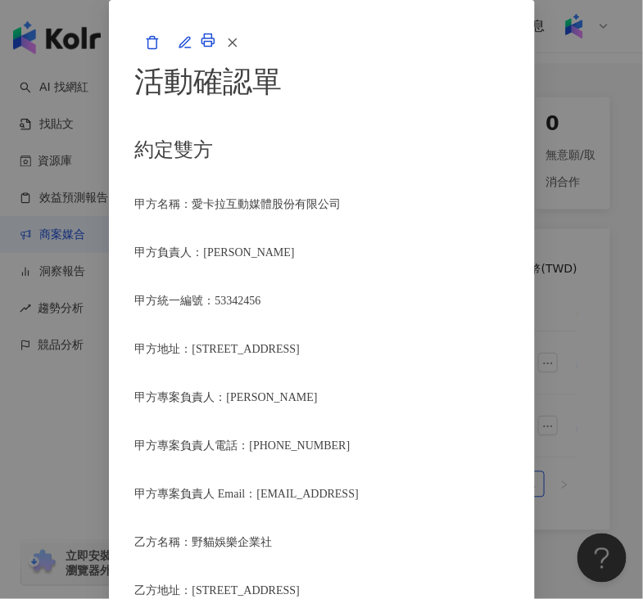
copy span "乙方及乙方專案合作人員同意並授權甲方客戶合作項目Instagram平台之廣告主權限，用以投放廣告，授權期間為二週(分別在9月、11月各一週)，自甲方客戶實際使…"
drag, startPoint x: 312, startPoint y: 263, endPoint x: 193, endPoint y: 187, distance: 140.6
copy span "乙方及乙方專案合作人員同意並授權合作動態限時動態素材(不改作)之著作權、乙方專案合作人員之肖像權及姓名權予甲方客戶，甲方客戶得將前開授權內容於乙方專案合作人員…"
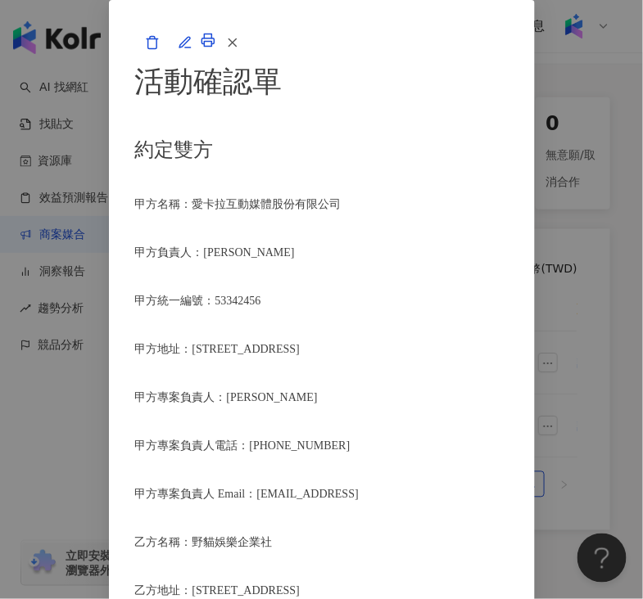
scroll to position [2527, 0]
drag, startPoint x: 259, startPoint y: 149, endPoint x: 351, endPoint y: 146, distance: 91.7
copy span "2025年8月15日前"
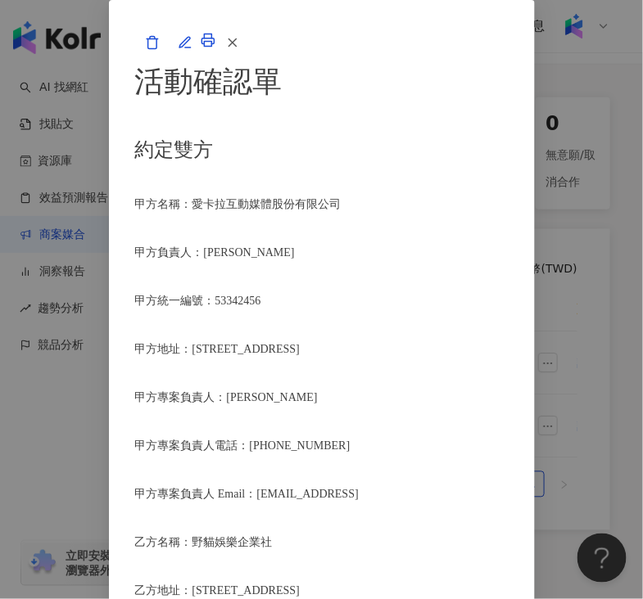
drag, startPoint x: 248, startPoint y: 343, endPoint x: 473, endPoint y: 343, distance: 225.1
copy span "預計於2025年10月24日以匯款方式完成付款"
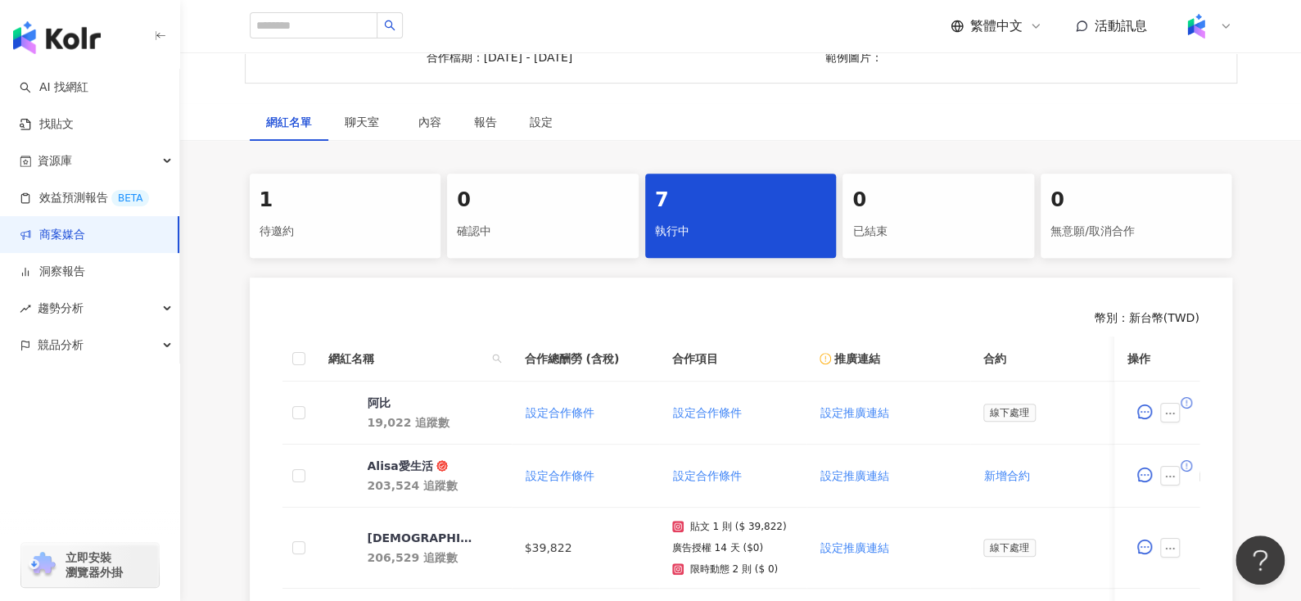
scroll to position [224, 0]
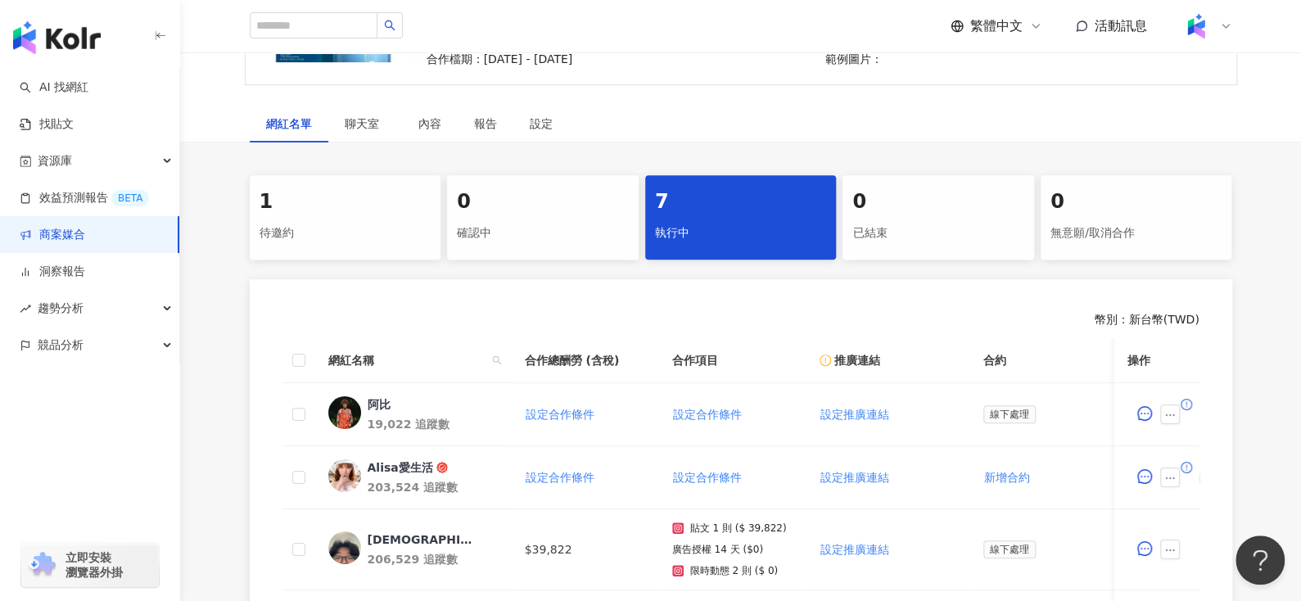
click at [323, 188] on div "1" at bounding box center [345, 202] width 172 height 28
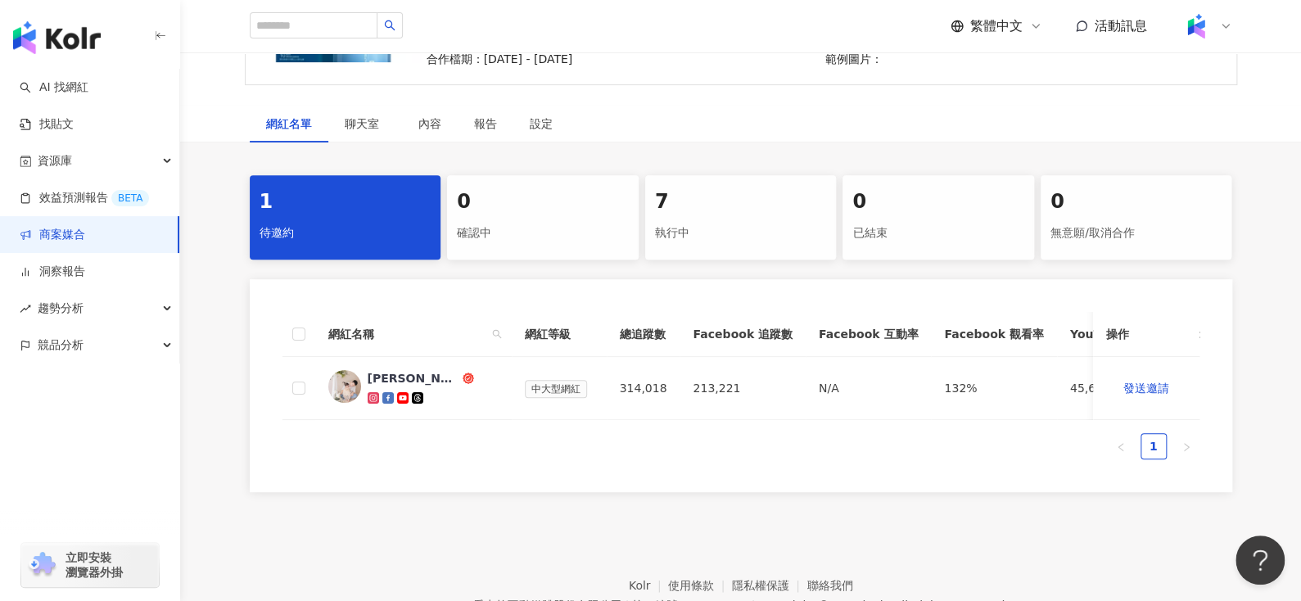
click at [791, 188] on div "7" at bounding box center [741, 202] width 172 height 28
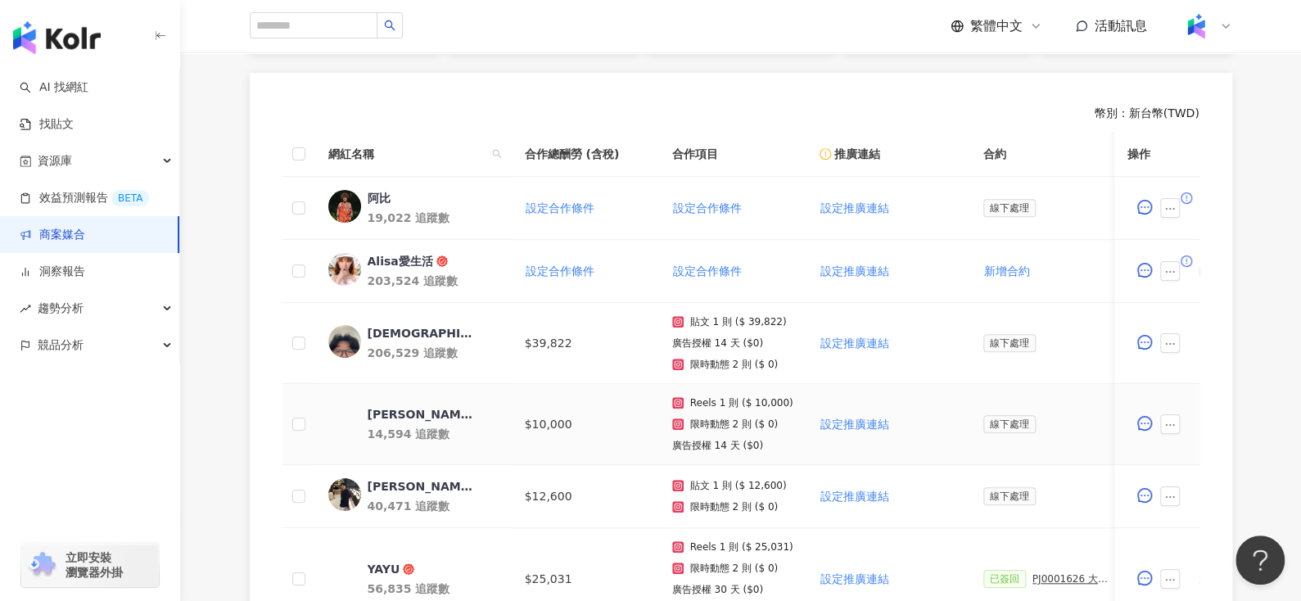
scroll to position [429, 0]
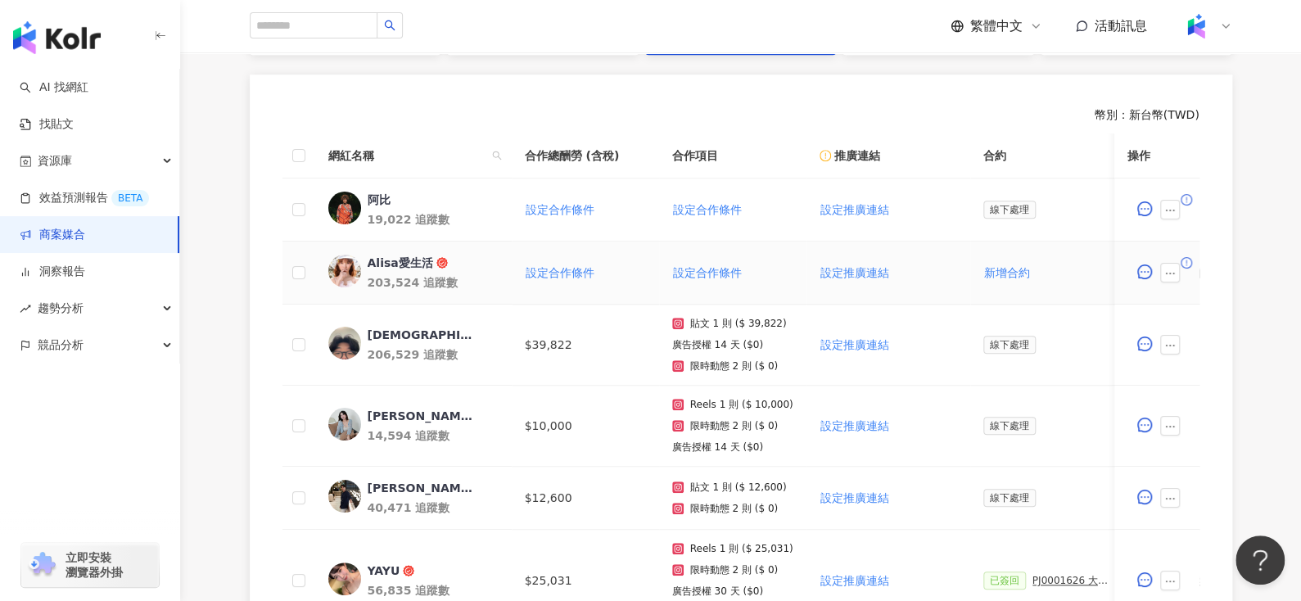
click at [376, 268] on div "Alisa愛生活" at bounding box center [400, 263] width 65 height 16
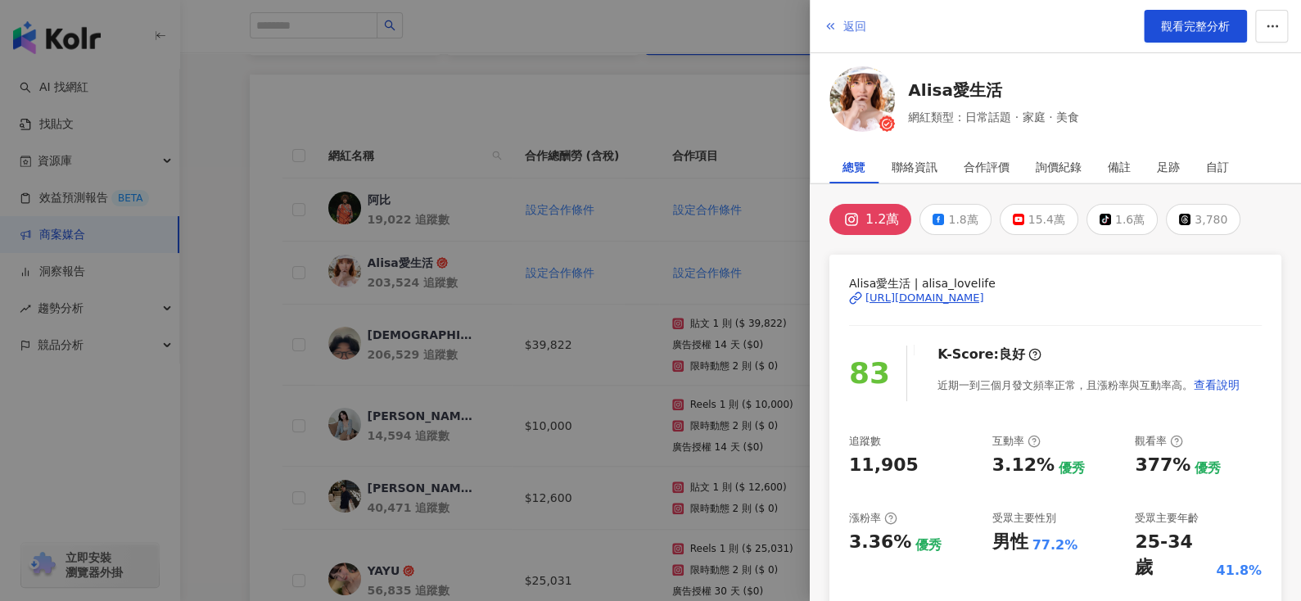
click at [842, 40] on button "返回" at bounding box center [845, 26] width 44 height 33
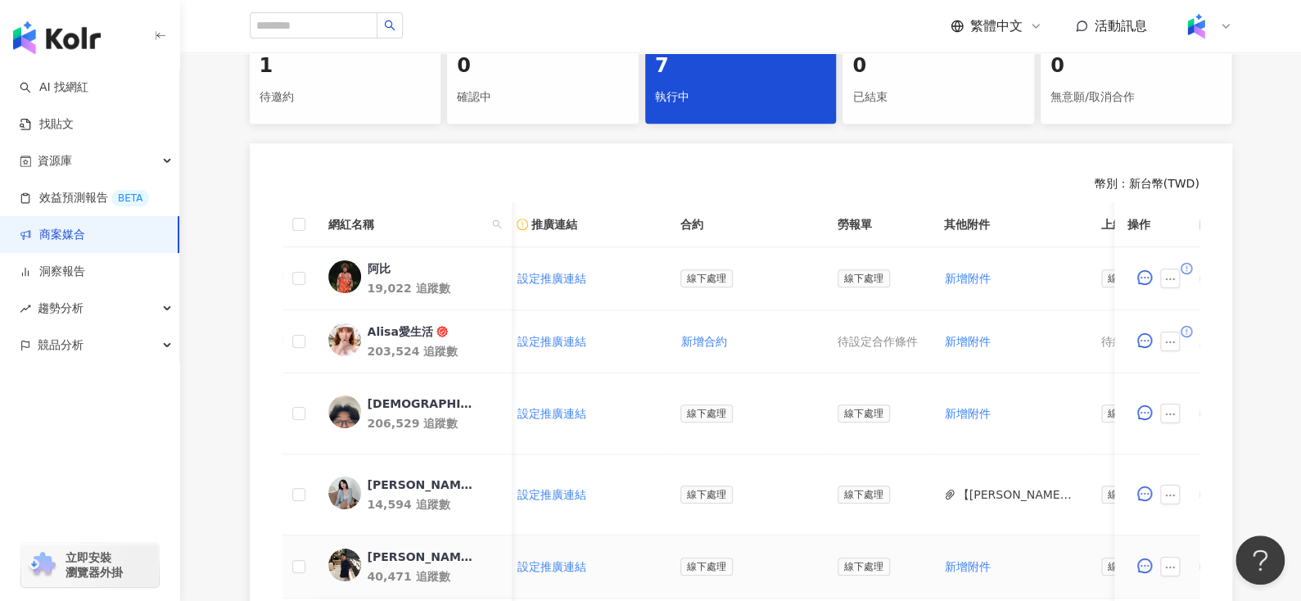
scroll to position [359, 0]
click at [376, 265] on div "阿比" at bounding box center [378, 269] width 23 height 16
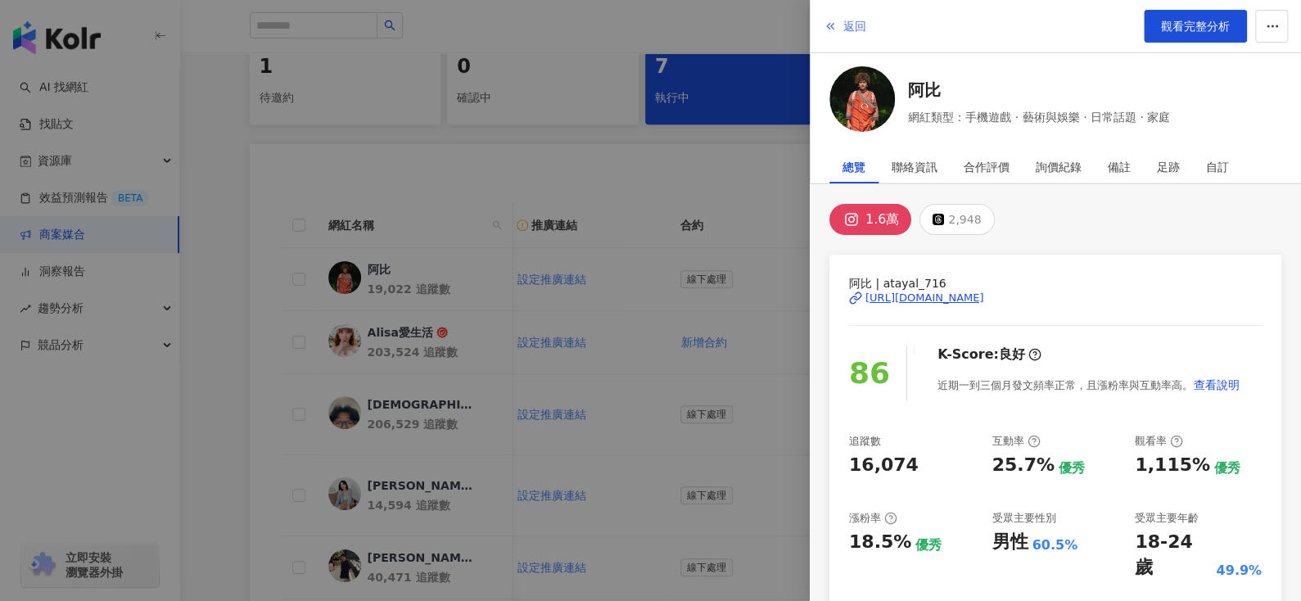
click at [846, 23] on span "返回" at bounding box center [854, 26] width 23 height 13
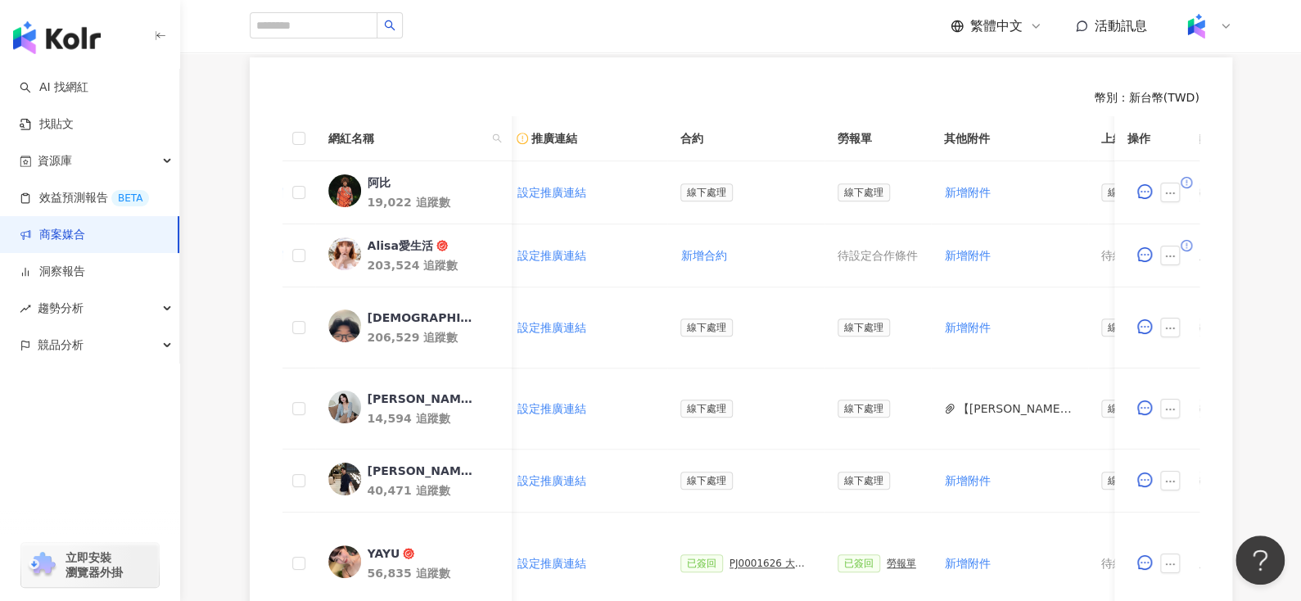
scroll to position [0, 0]
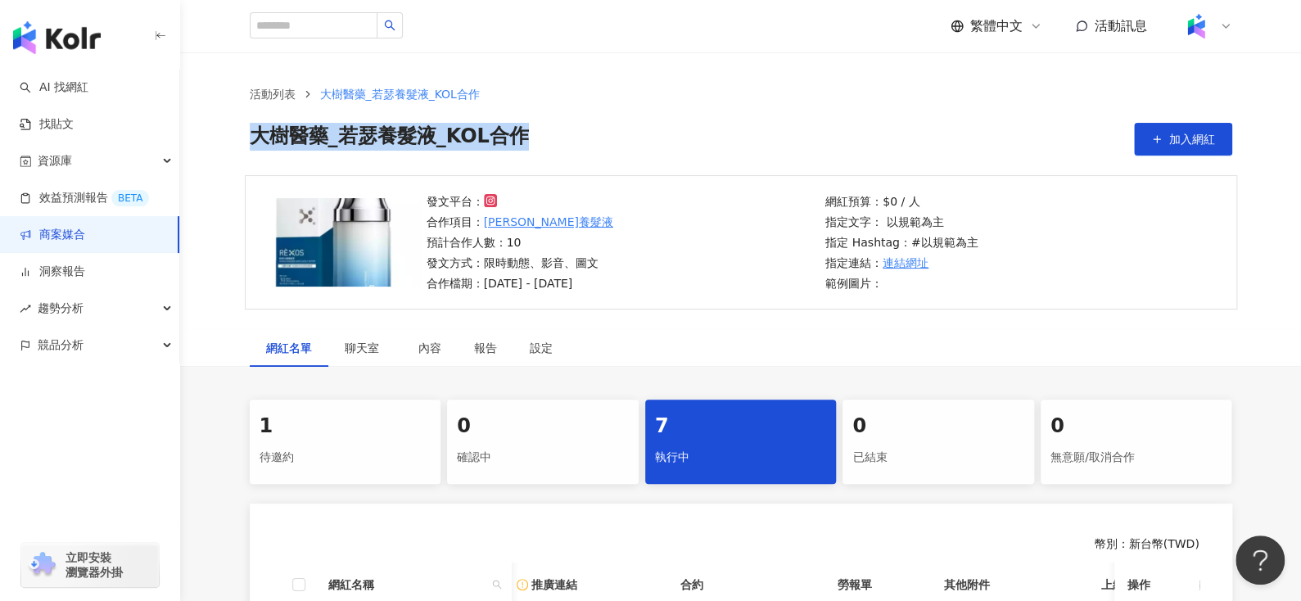
drag, startPoint x: 256, startPoint y: 148, endPoint x: 672, endPoint y: 160, distance: 416.0
click at [672, 160] on div "活動列表 大樹醫藥_若瑟養髮液_KOL合作 大樹醫藥_若瑟養髮液_KOL合作 加入網紅" at bounding box center [740, 113] width 1121 height 123
copy span "大樹醫藥_若瑟養髮液_KOL合作"
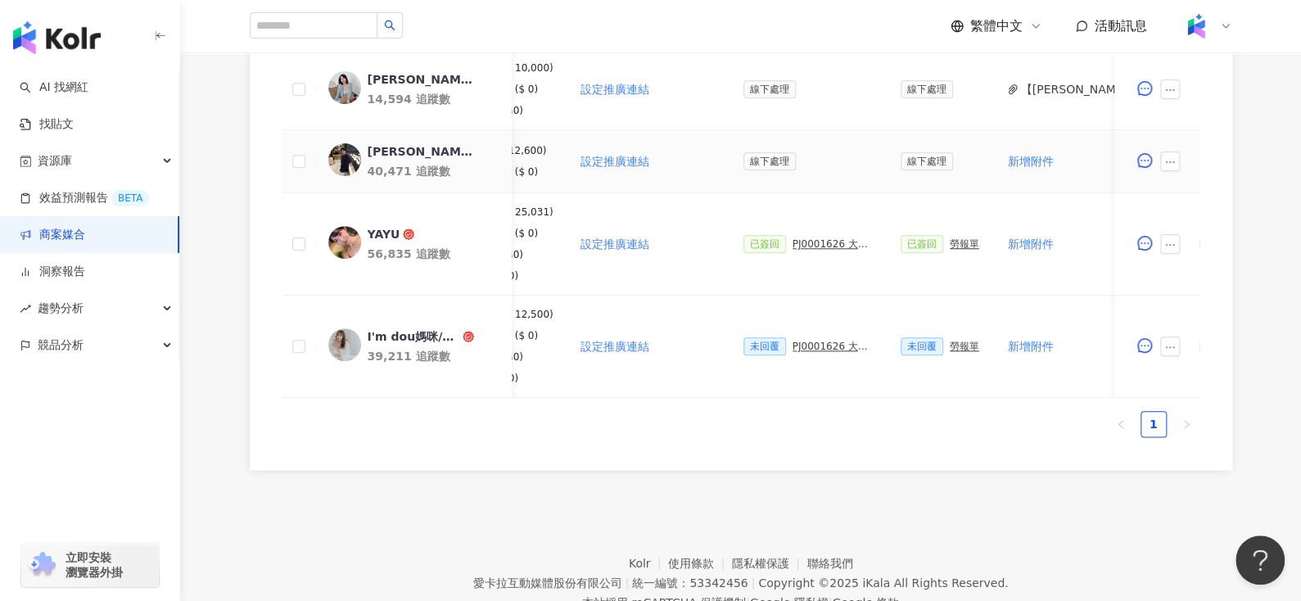
scroll to position [0, 238]
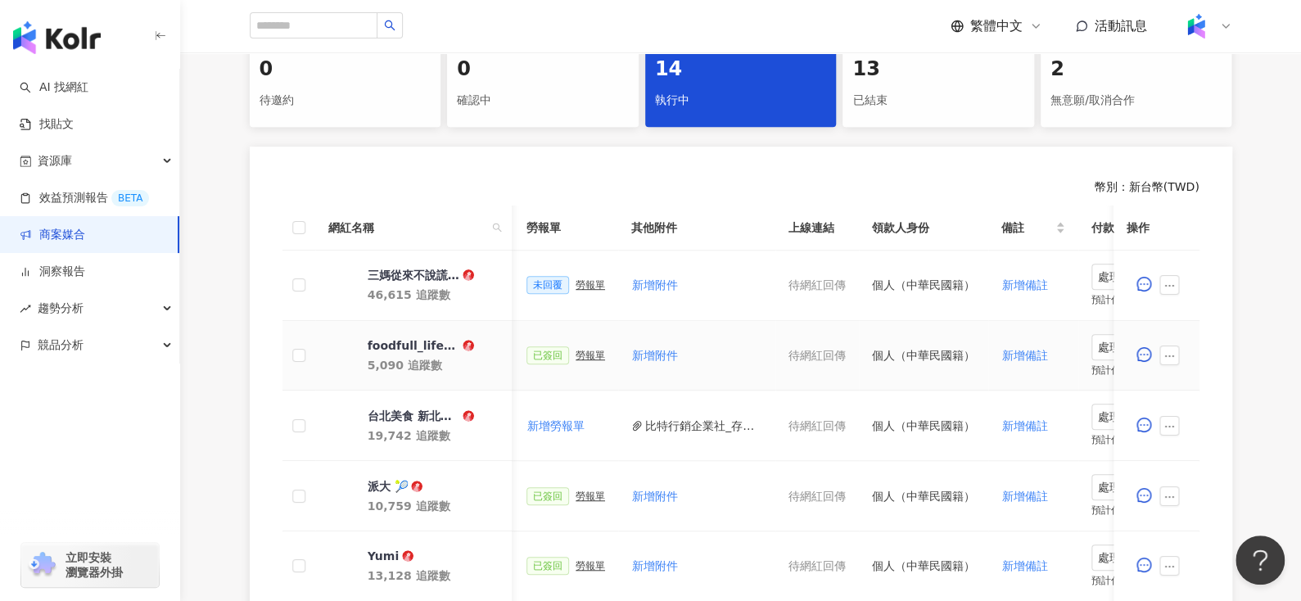
scroll to position [0, 723]
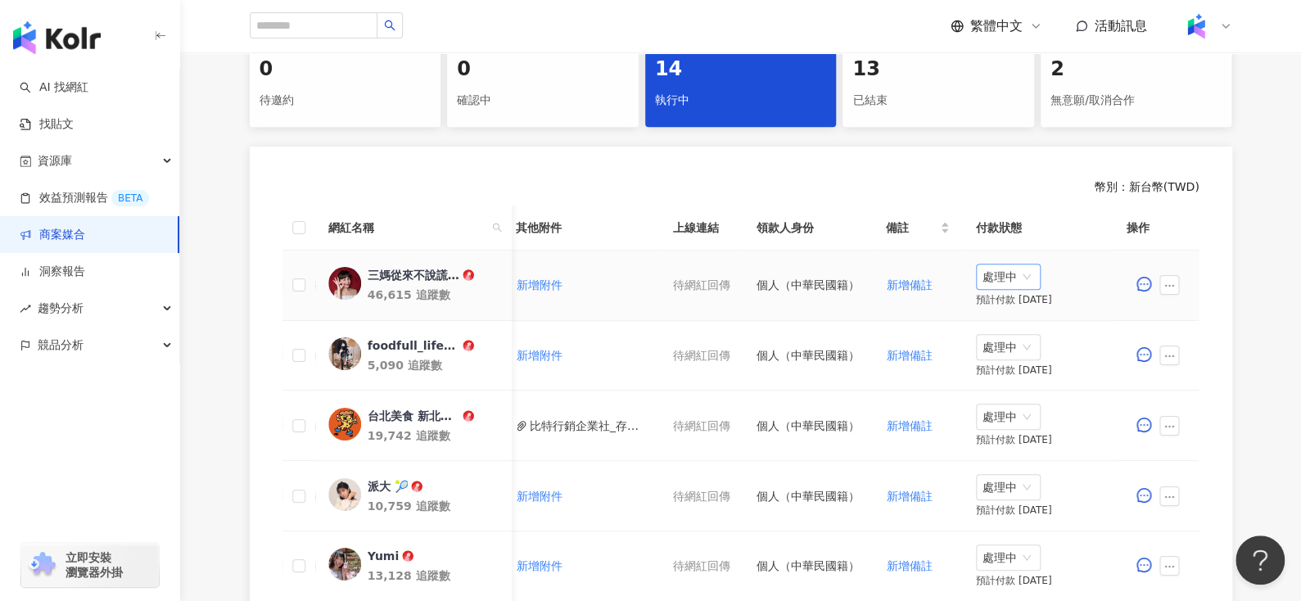
click at [995, 275] on span "處理中" at bounding box center [1008, 276] width 52 height 25
click at [1003, 306] on div "待處理" at bounding box center [999, 309] width 46 height 18
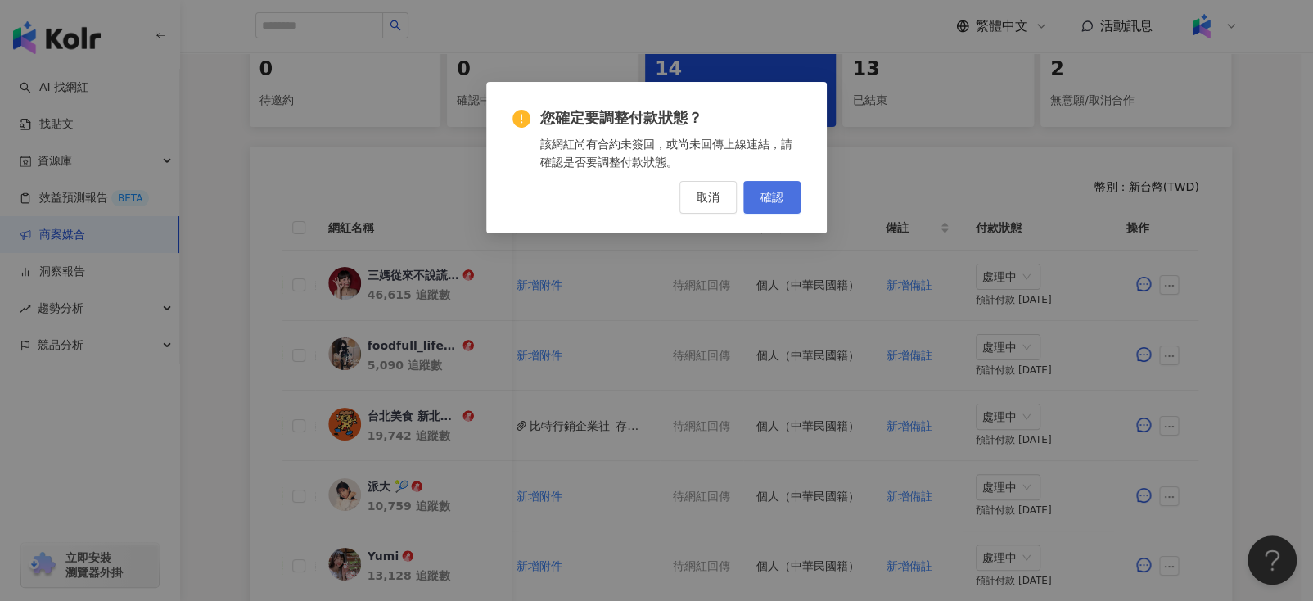
click at [781, 191] on span "確認" at bounding box center [771, 197] width 23 height 13
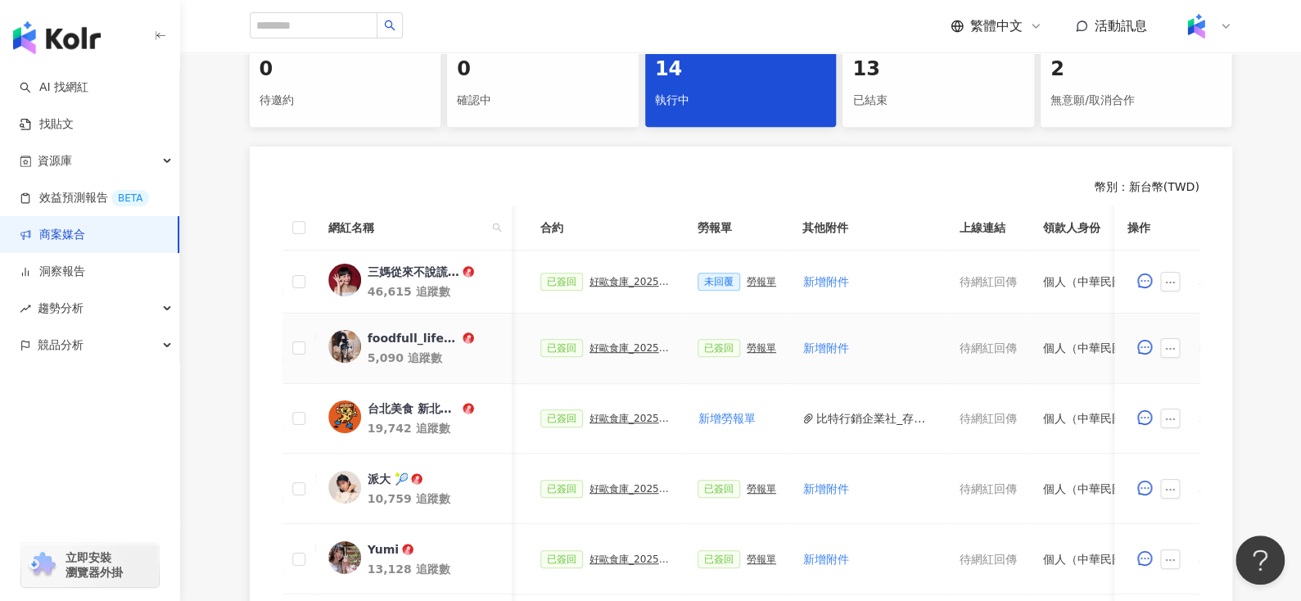
scroll to position [0, 434]
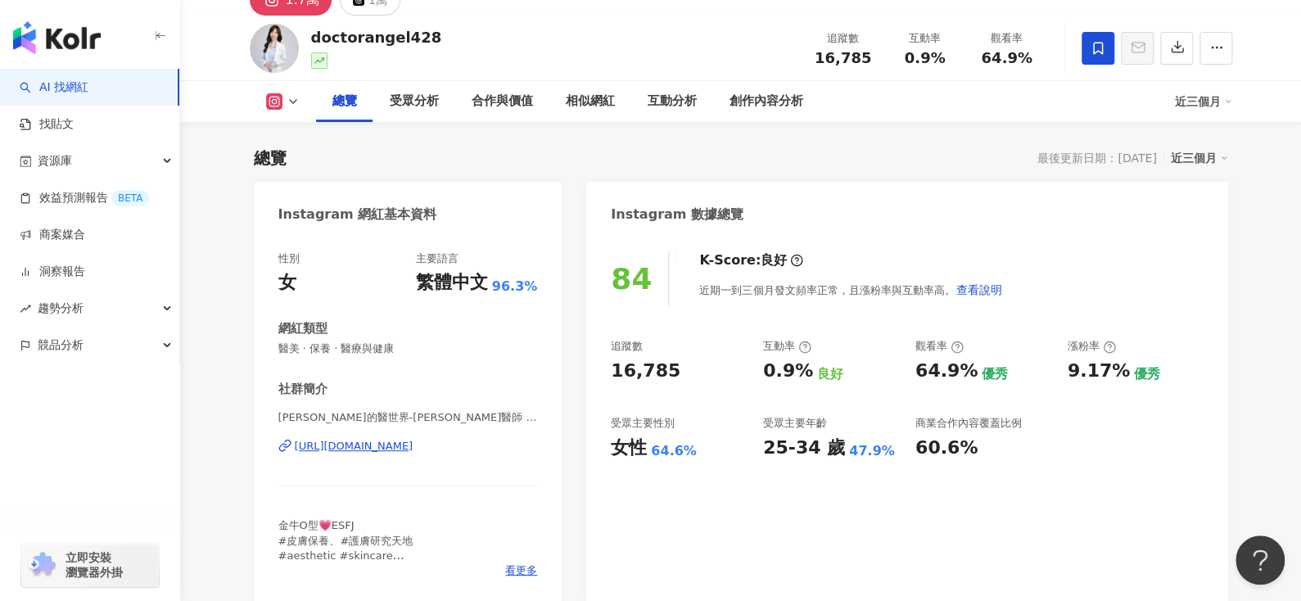
scroll to position [229, 0]
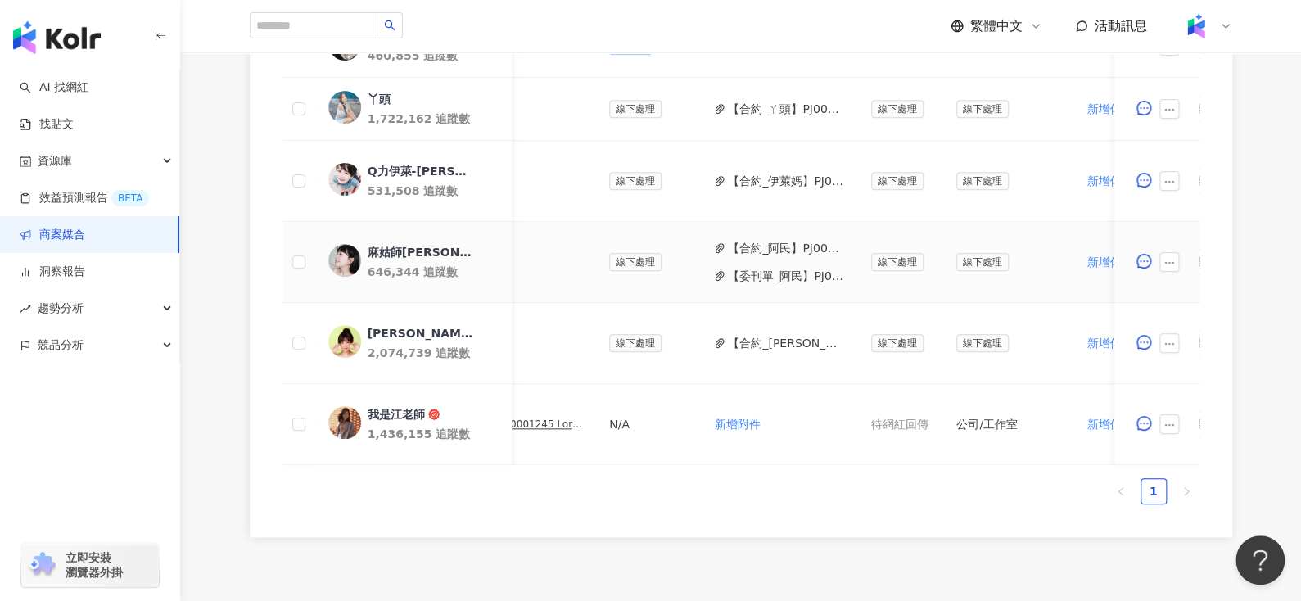
scroll to position [0, 541]
click at [753, 246] on button "【合約_阿民】PJ0001245 Loreal_ACD_SKC_Y25_KOL_[PERSON_NAME]合作備忘錄.pdf" at bounding box center [782, 248] width 117 height 18
click at [791, 277] on button "【委刊單_阿民】PJ0001245 Loreal_ACD_SKC_Y25_KOL.pdf" at bounding box center [782, 276] width 117 height 18
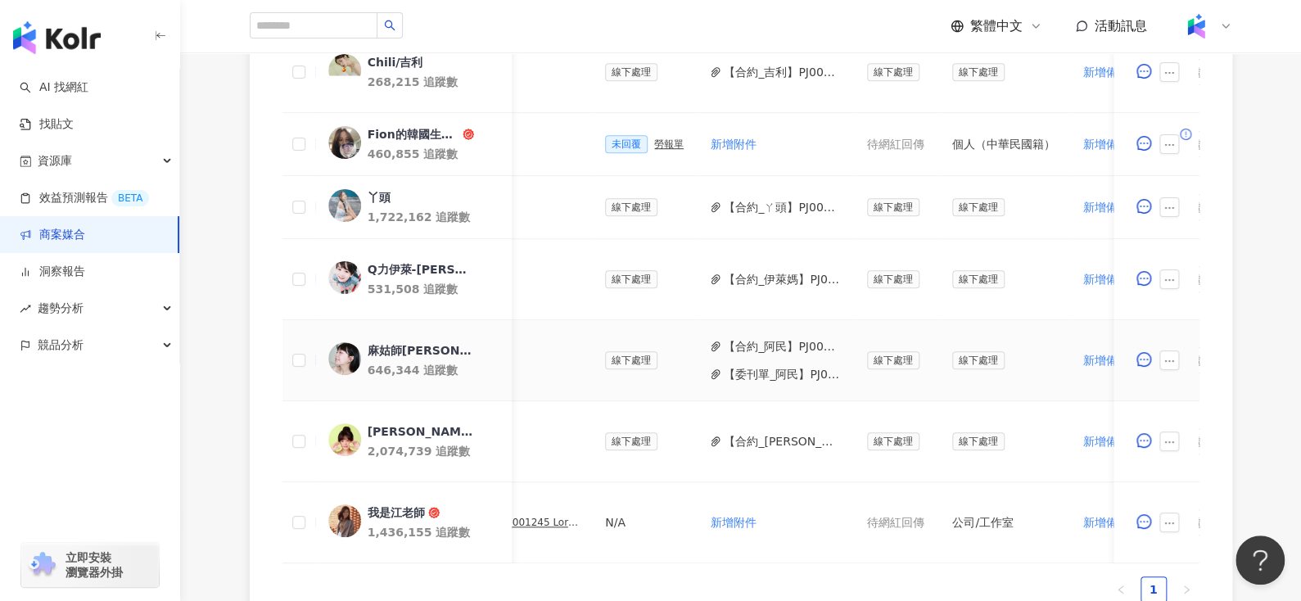
scroll to position [503, 0]
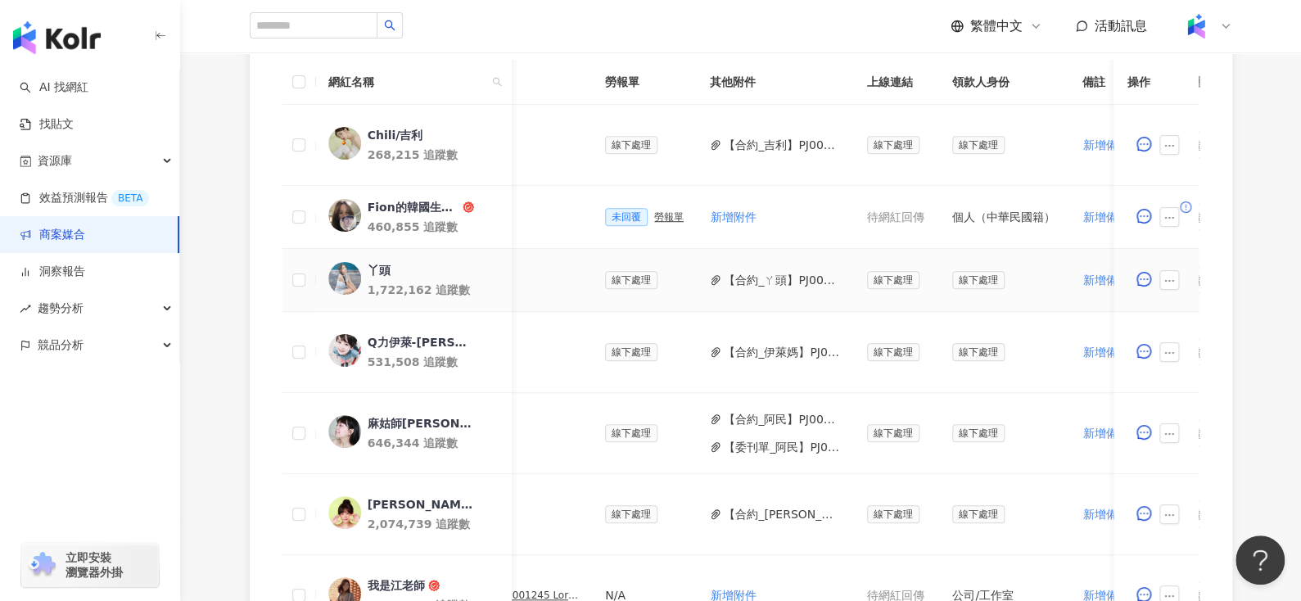
click at [759, 285] on button "【合約_ㄚ頭】PJ0001245_Loreal_ACD_SKC_Y25_KOL_萊雅合作備忘錄.pdf" at bounding box center [782, 280] width 117 height 18
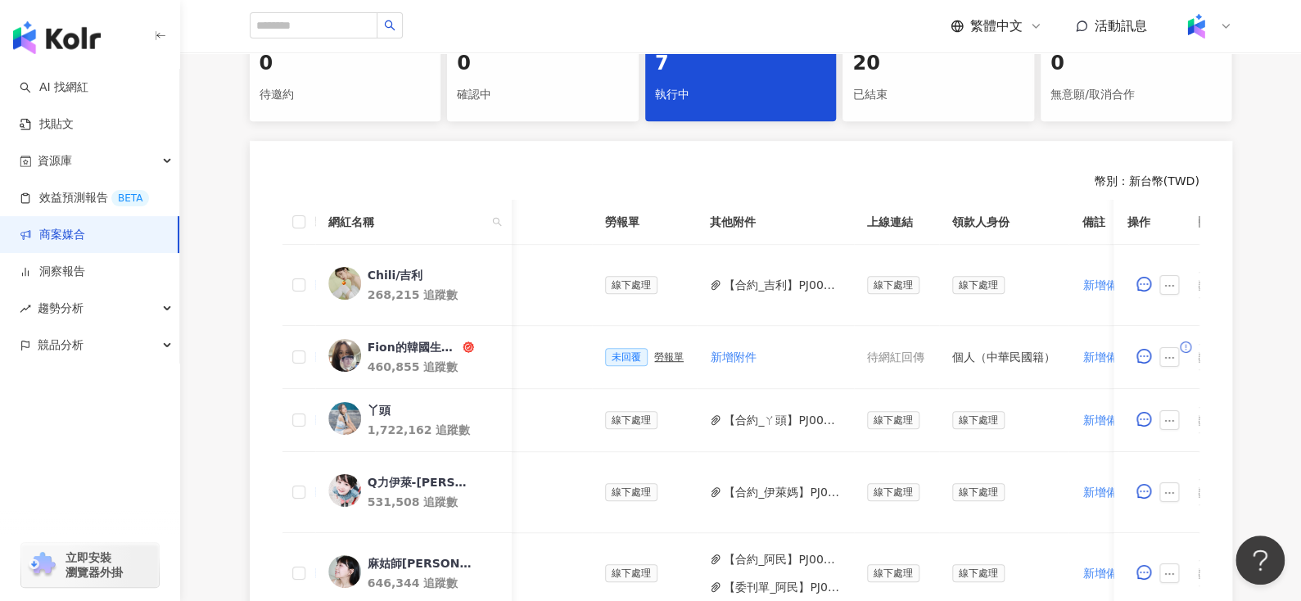
scroll to position [359, 0]
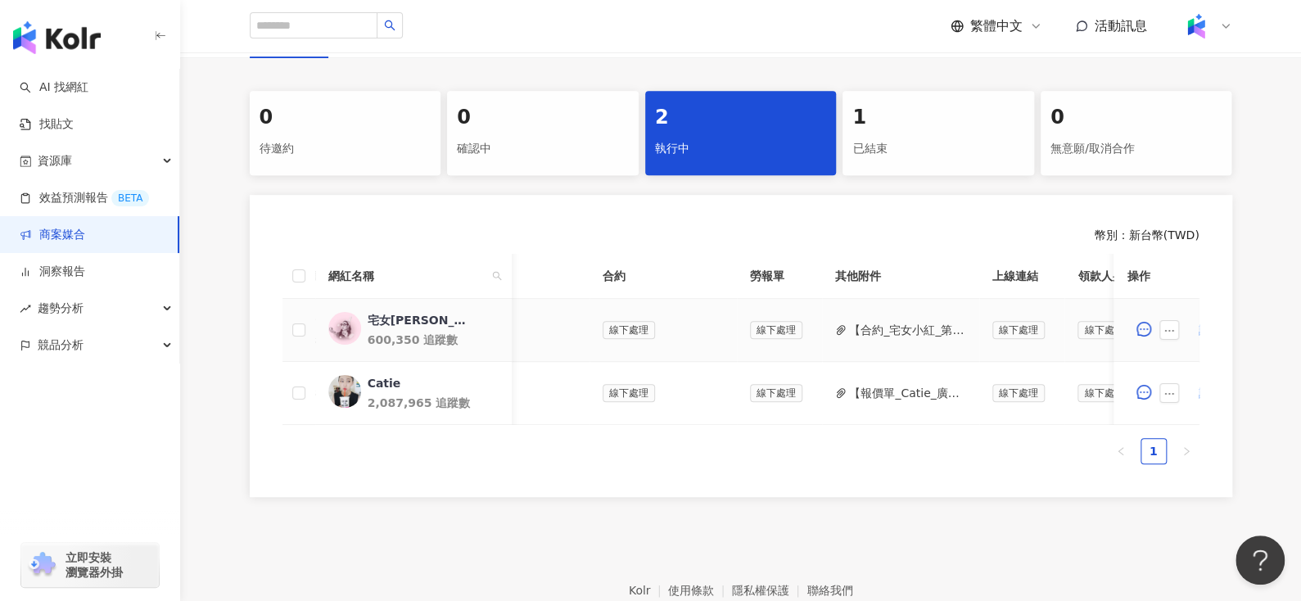
scroll to position [0, 363]
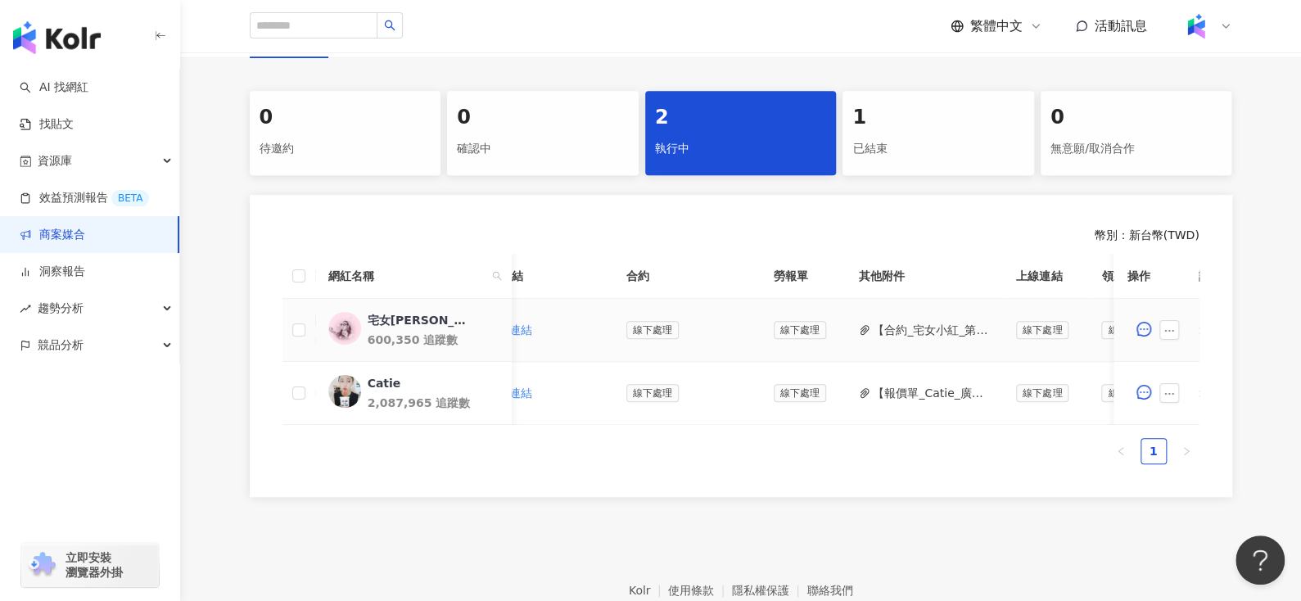
click at [887, 318] on td "【合約_宅女小紅_第四檔】PJ0001245_Loreal_ACD_SKC_Y25_KOL_萊雅合作備忘錄.pdf" at bounding box center [924, 330] width 157 height 63
click at [895, 327] on button "【合約_宅女小紅_第四檔】PJ0001245_Loreal_ACD_SKC_Y25_KOL_萊雅合作備忘錄.pdf" at bounding box center [931, 330] width 117 height 18
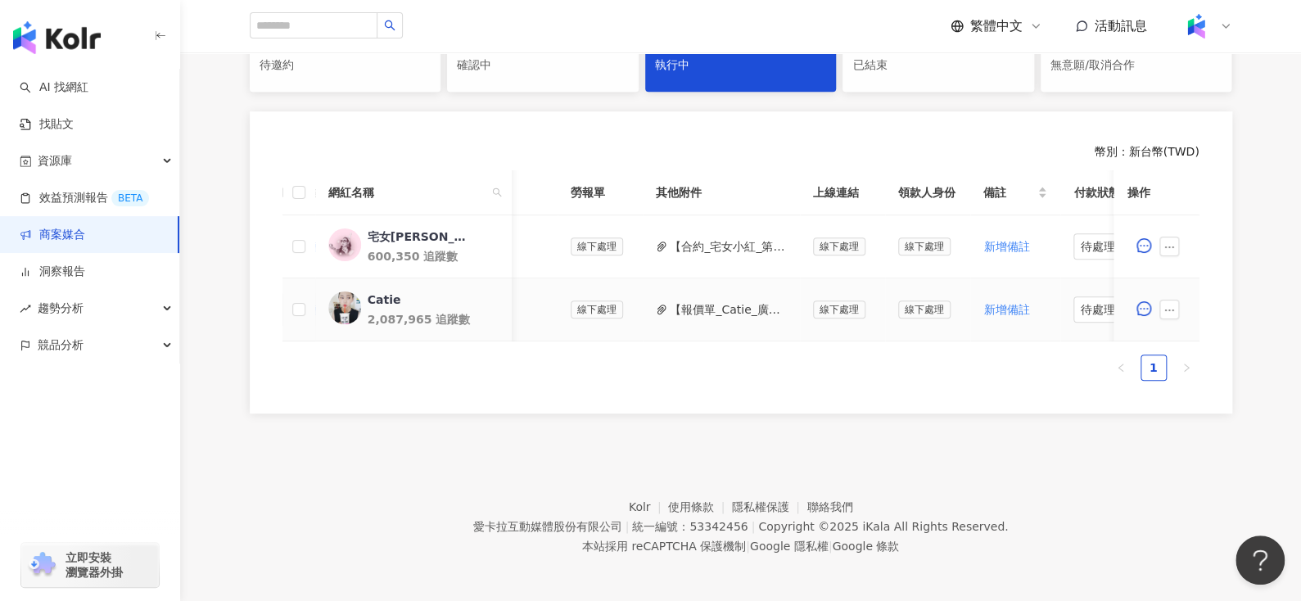
scroll to position [0, 661]
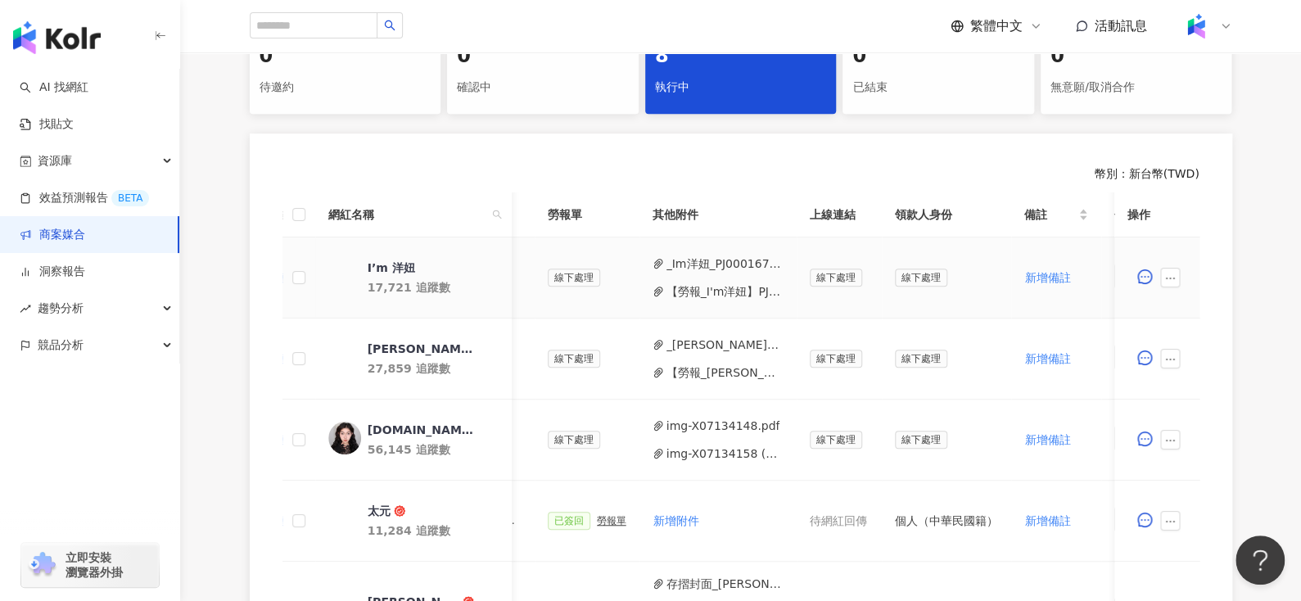
scroll to position [0, 598]
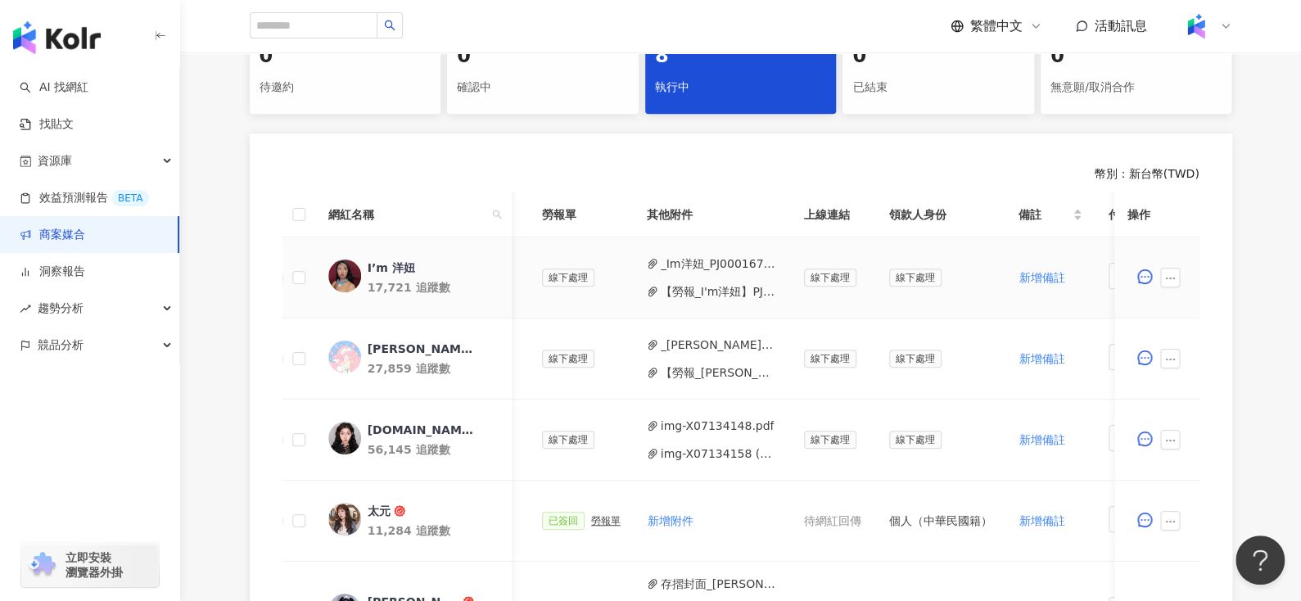
click at [722, 255] on button "_Im洋妞_PJ0001673_洞見數位_護妍天使逆時肌活新品_202509_KOL_活動確認單__2___.pdf" at bounding box center [719, 264] width 117 height 18
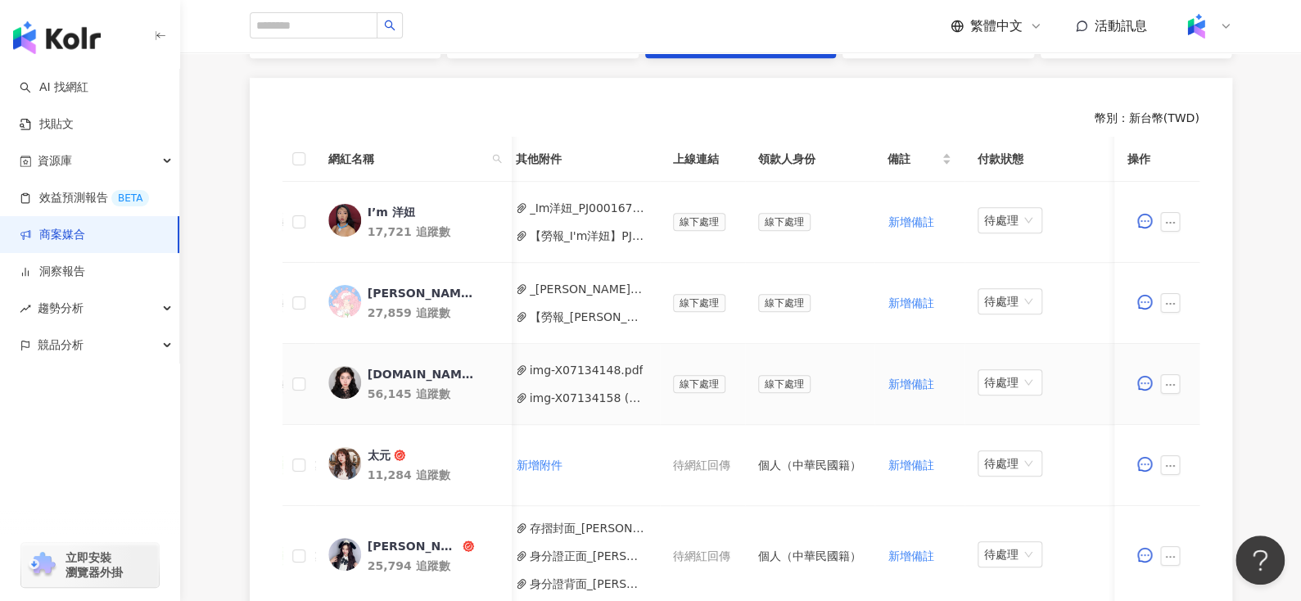
scroll to position [449, 0]
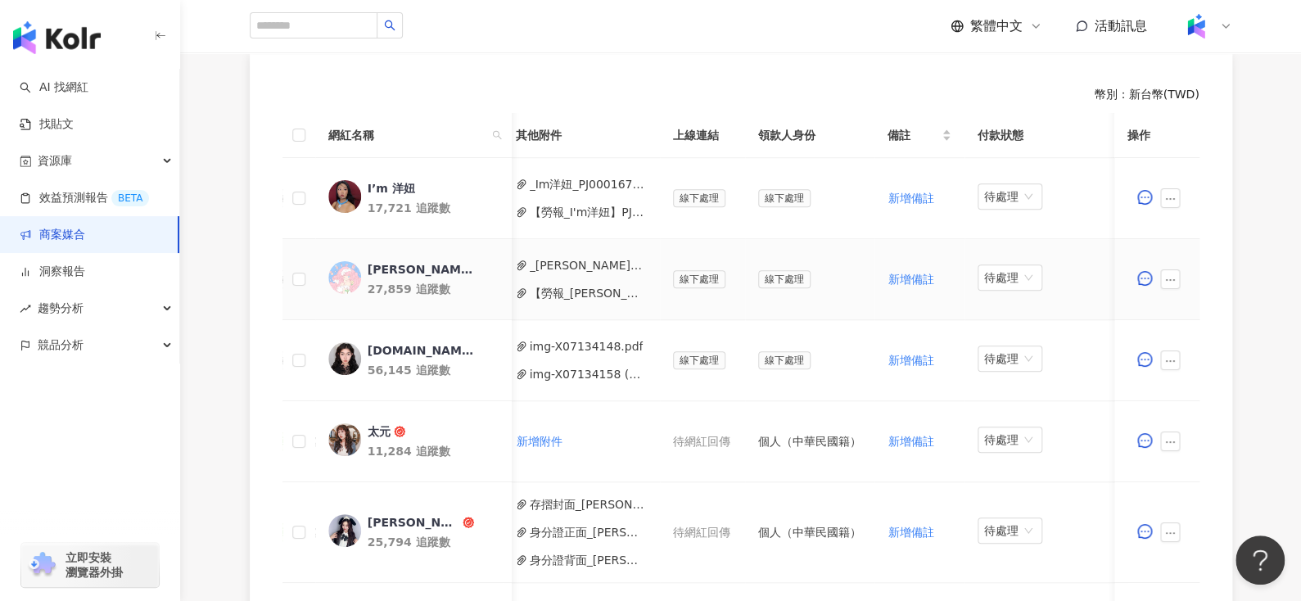
click at [560, 286] on button "【勞報_[PERSON_NAME]】PJ0001673 洞見數位_護妍天使逆時肌活新品_202509_KOL(1).pdf" at bounding box center [588, 293] width 117 height 18
click at [566, 256] on button "_[PERSON_NAME]_PJ0001673_洞見數位_護妍天使逆時肌活新品_202509_KOL_活動確認單_1_.pdf" at bounding box center [588, 265] width 117 height 18
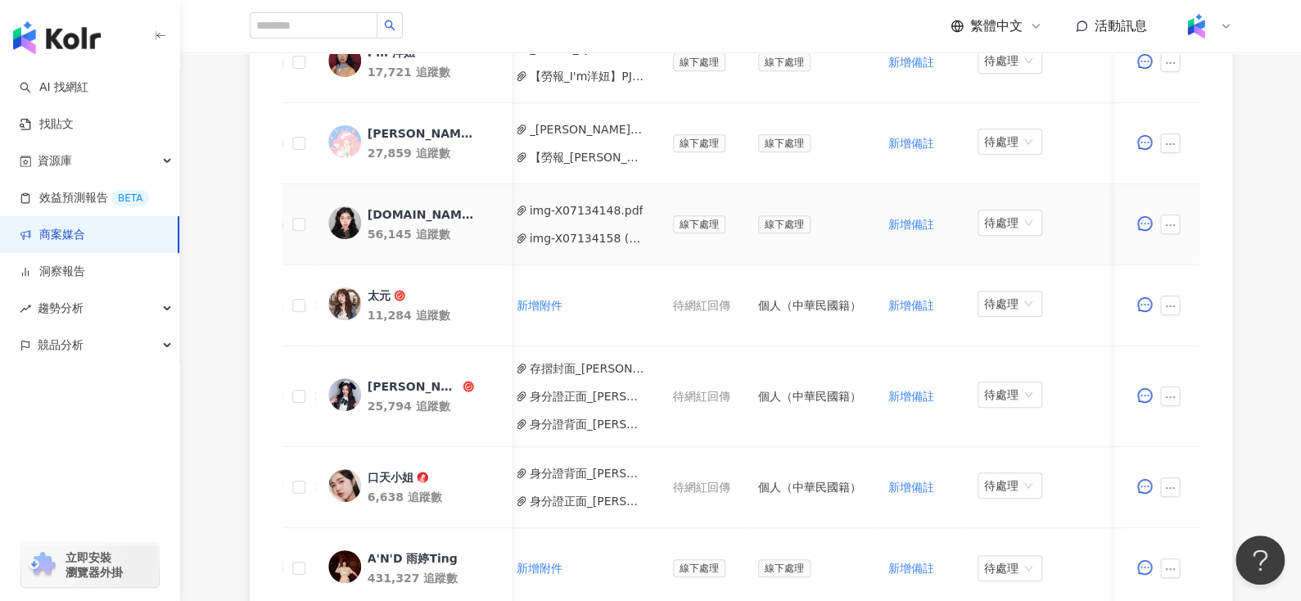
scroll to position [0, 605]
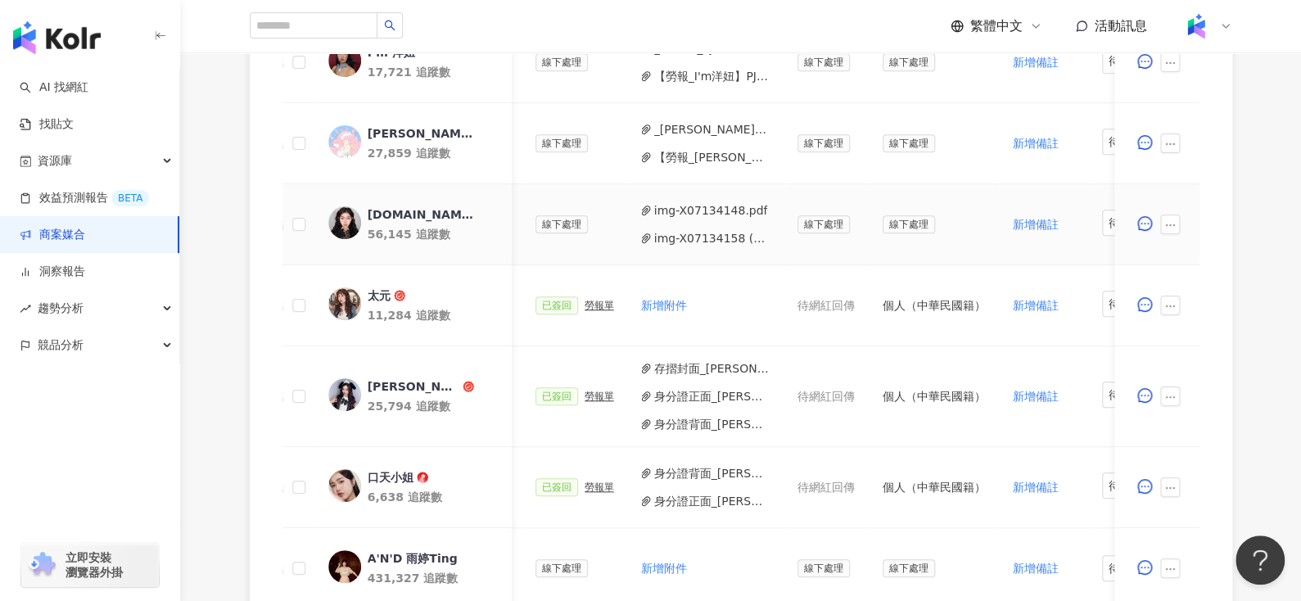
click at [668, 203] on button "img-X07134148.pdf" at bounding box center [711, 210] width 114 height 18
click at [683, 226] on div "img-X07134148.pdf img-X07134158 (1).pdf" at bounding box center [705, 224] width 131 height 46
click at [683, 239] on button "img-X07134158 (1).pdf" at bounding box center [712, 238] width 117 height 18
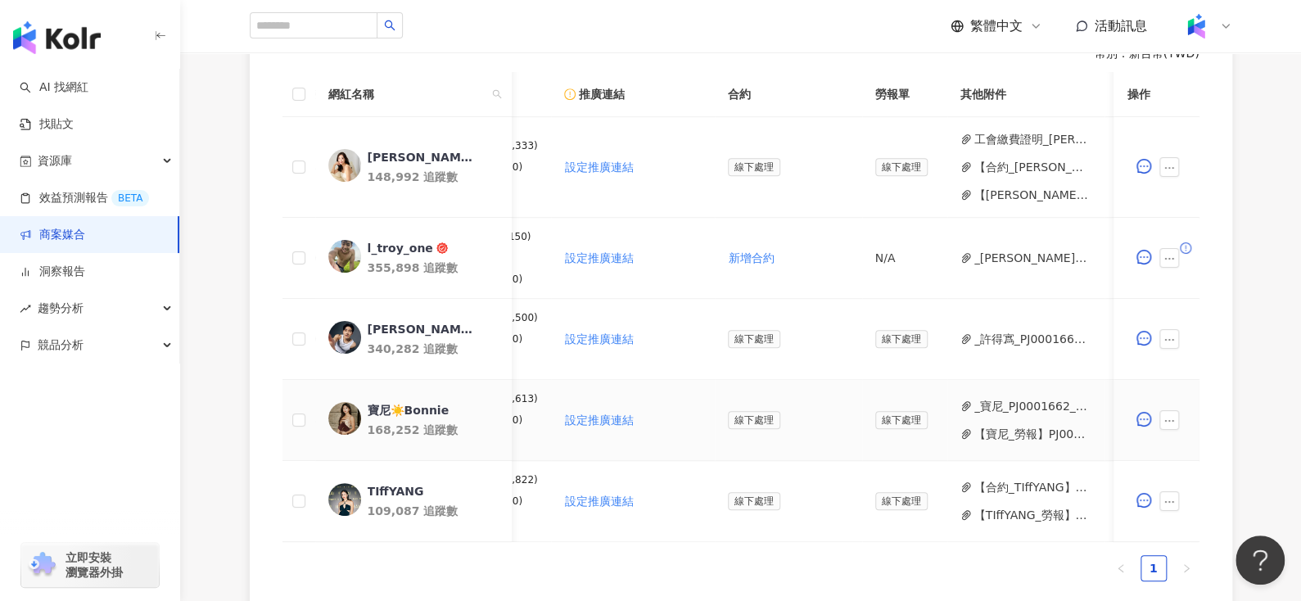
scroll to position [0, 256]
click at [1015, 174] on button "【合約_[PERSON_NAME][PERSON_NAME]】PJ0001662 [PERSON_NAME]納_Sony耳機_健身型KOL_IG合作_2025…" at bounding box center [1031, 167] width 117 height 18
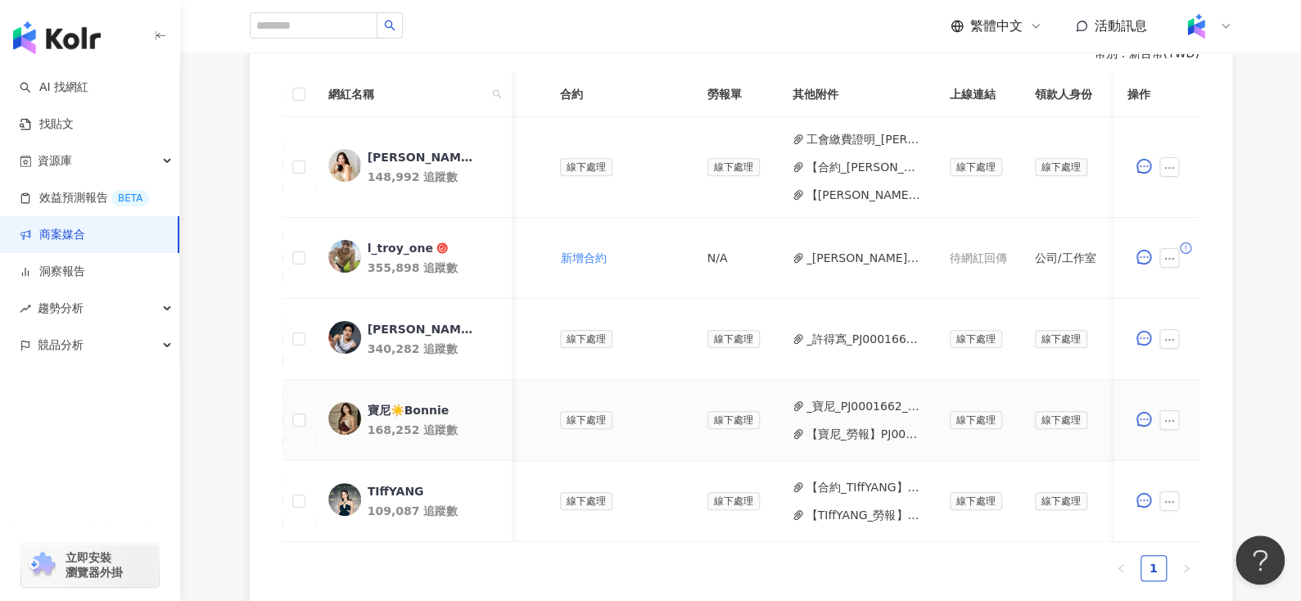
scroll to position [0, 422]
click at [819, 346] on button "_許得寪_PJ0001662_李奧貝納_Sony耳機_健身型KOL_IG合作_202508_活動確認單__1_(2).pdf" at bounding box center [865, 339] width 117 height 18
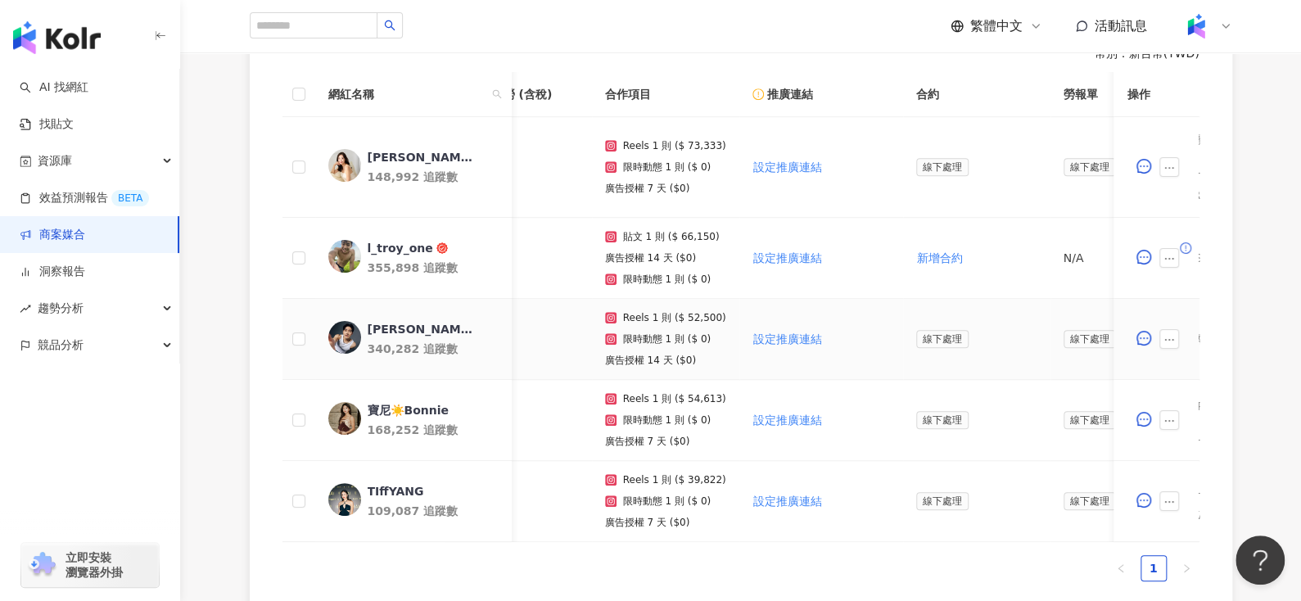
scroll to position [0, 67]
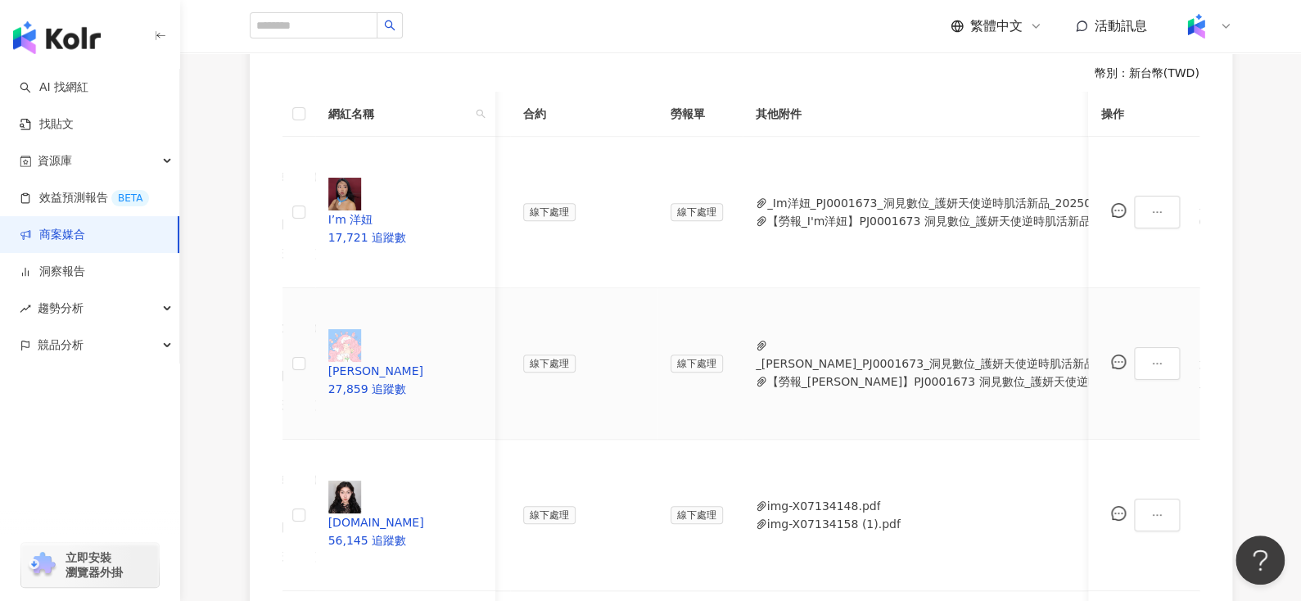
scroll to position [0, 724]
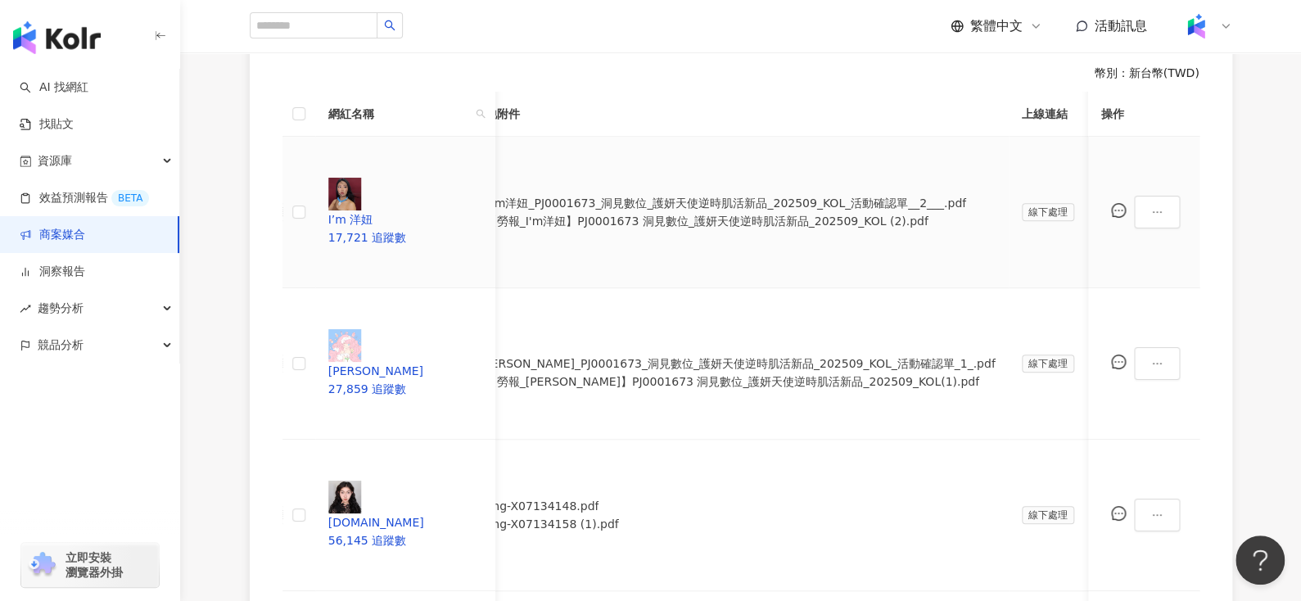
click at [538, 194] on button "_Im洋妞_PJ0001673_洞見數位_護妍天使逆時肌活新品_202509_KOL_活動確認單__2___.pdf" at bounding box center [725, 203] width 480 height 18
click at [995, 241] on div "處理中" at bounding box center [999, 236] width 46 height 18
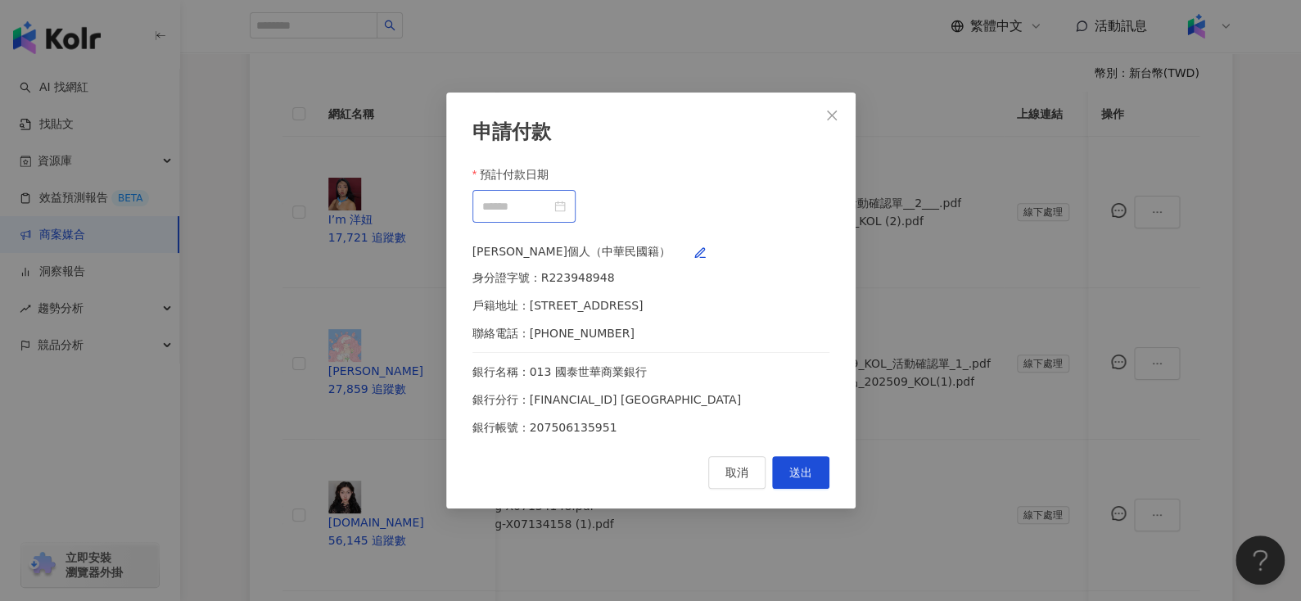
click at [566, 197] on div at bounding box center [523, 206] width 83 height 18
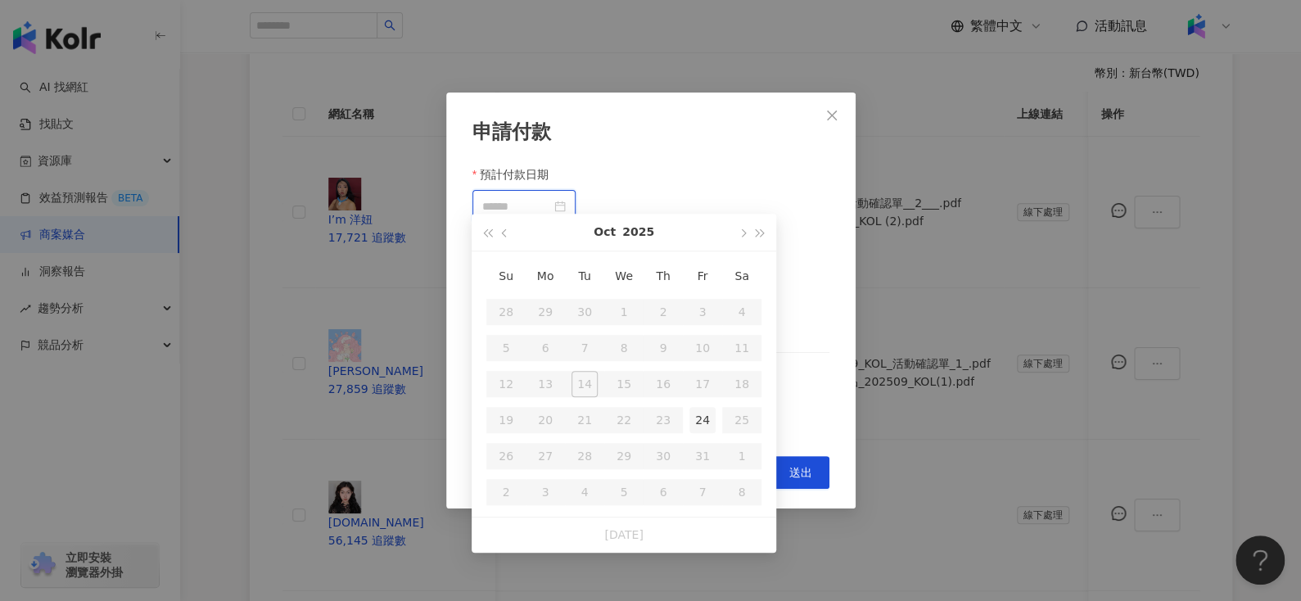
type input "**********"
click at [697, 414] on div "24" at bounding box center [702, 420] width 26 height 26
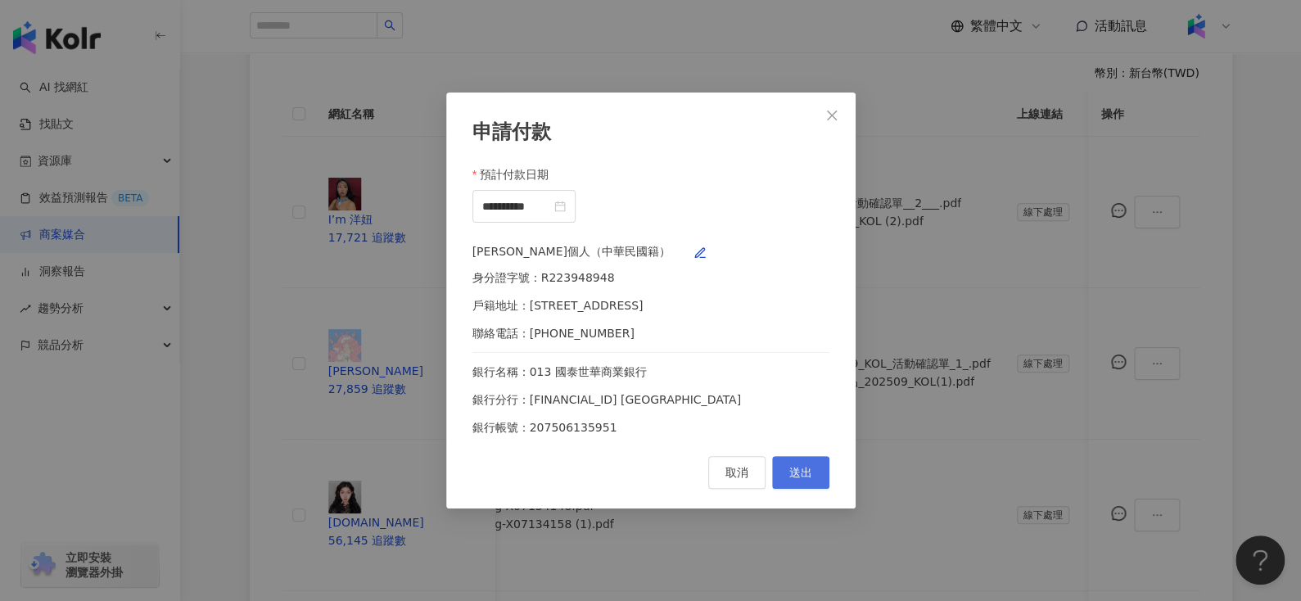
click at [822, 489] on button "送出" at bounding box center [800, 472] width 57 height 33
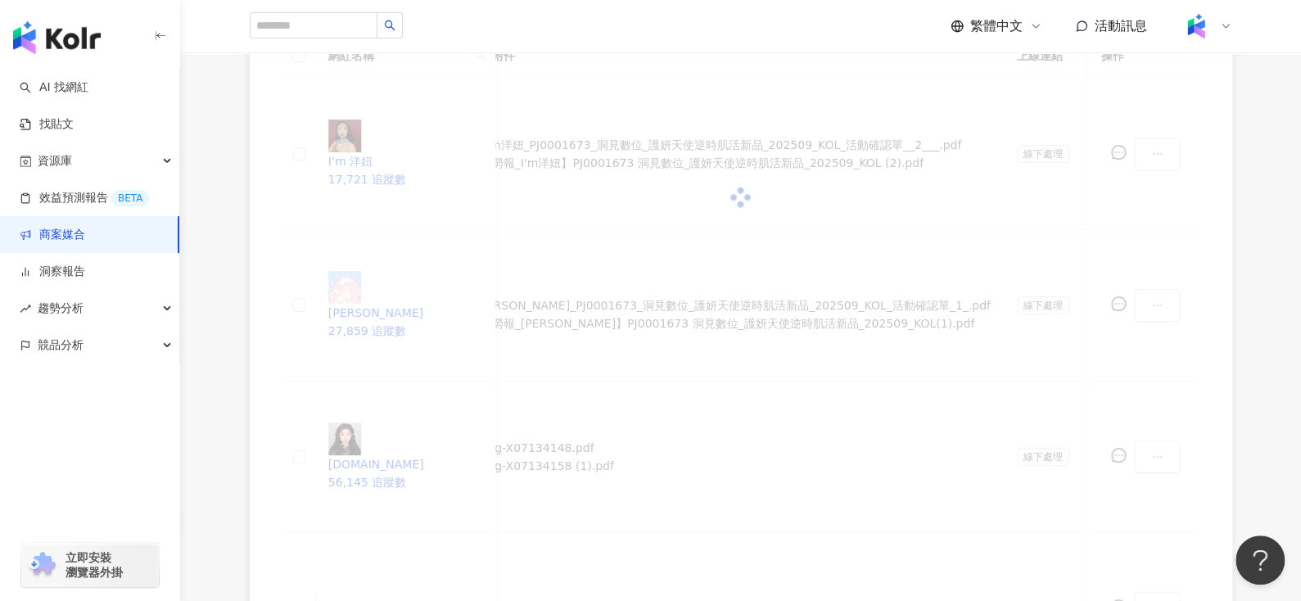
scroll to position [471, 0]
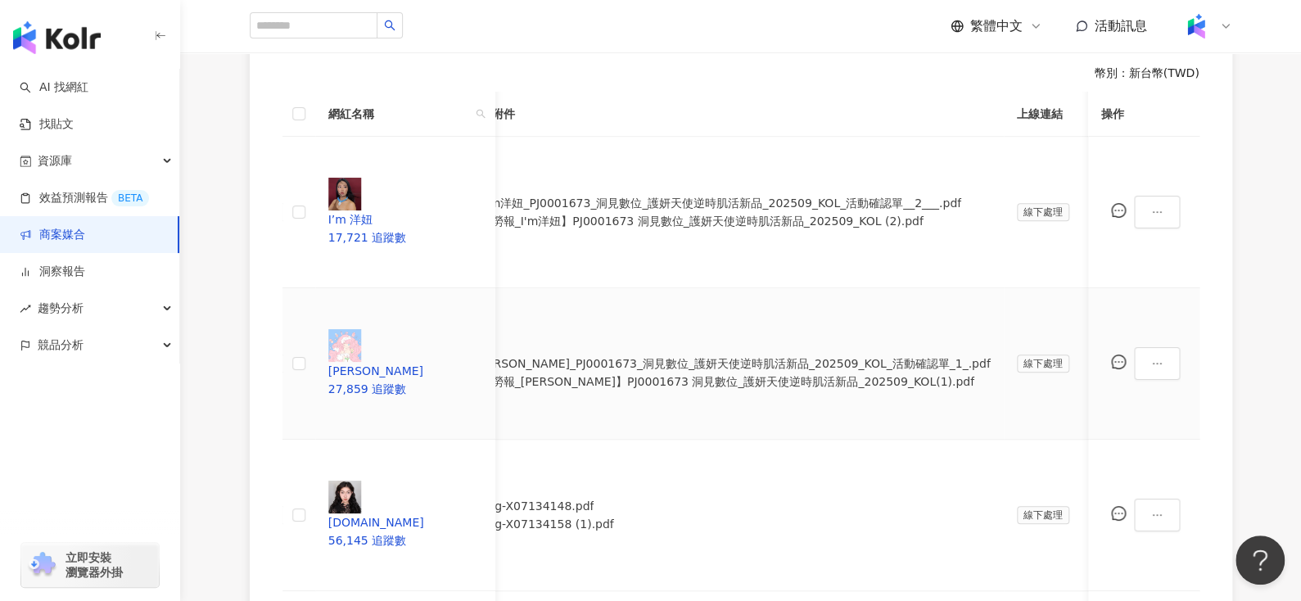
click at [990, 314] on div "處理中" at bounding box center [999, 317] width 46 height 18
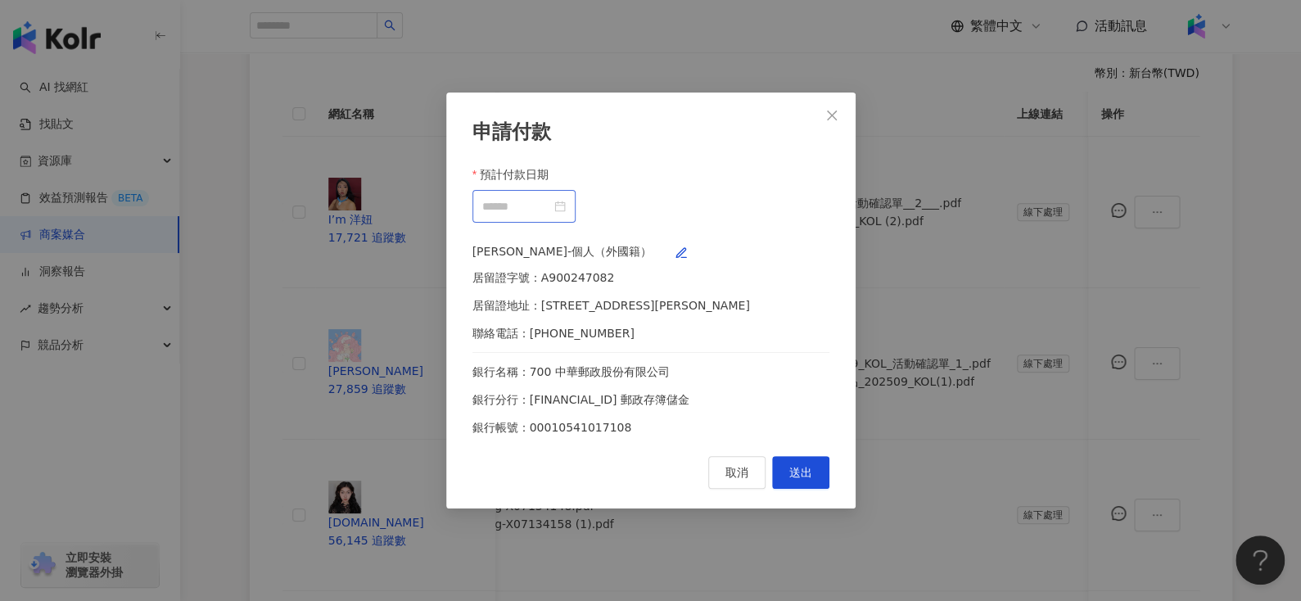
click at [566, 197] on div at bounding box center [523, 206] width 83 height 18
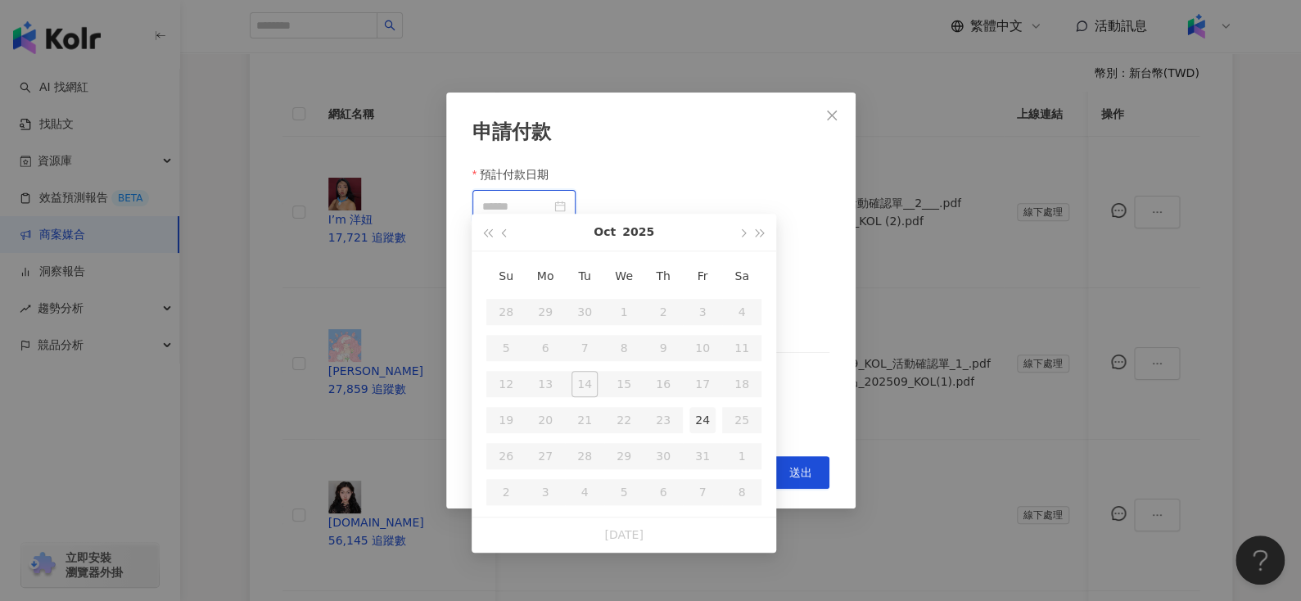
type input "**********"
click at [701, 420] on div "24" at bounding box center [702, 420] width 26 height 26
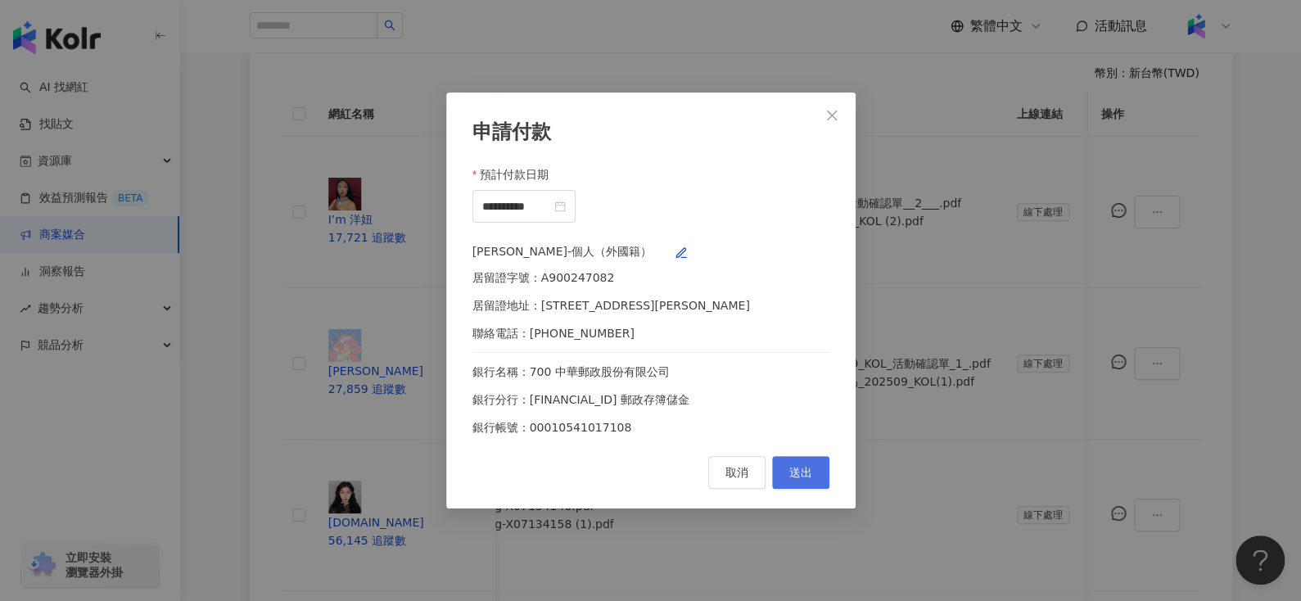
click at [802, 479] on span "送出" at bounding box center [800, 472] width 23 height 13
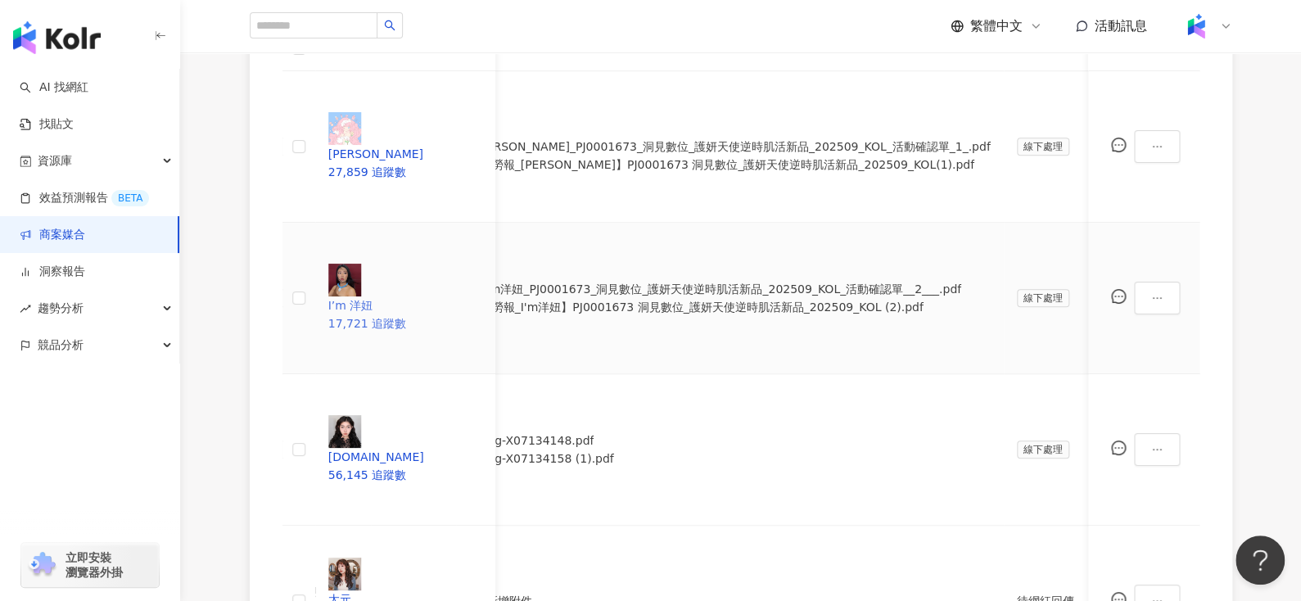
scroll to position [548, 0]
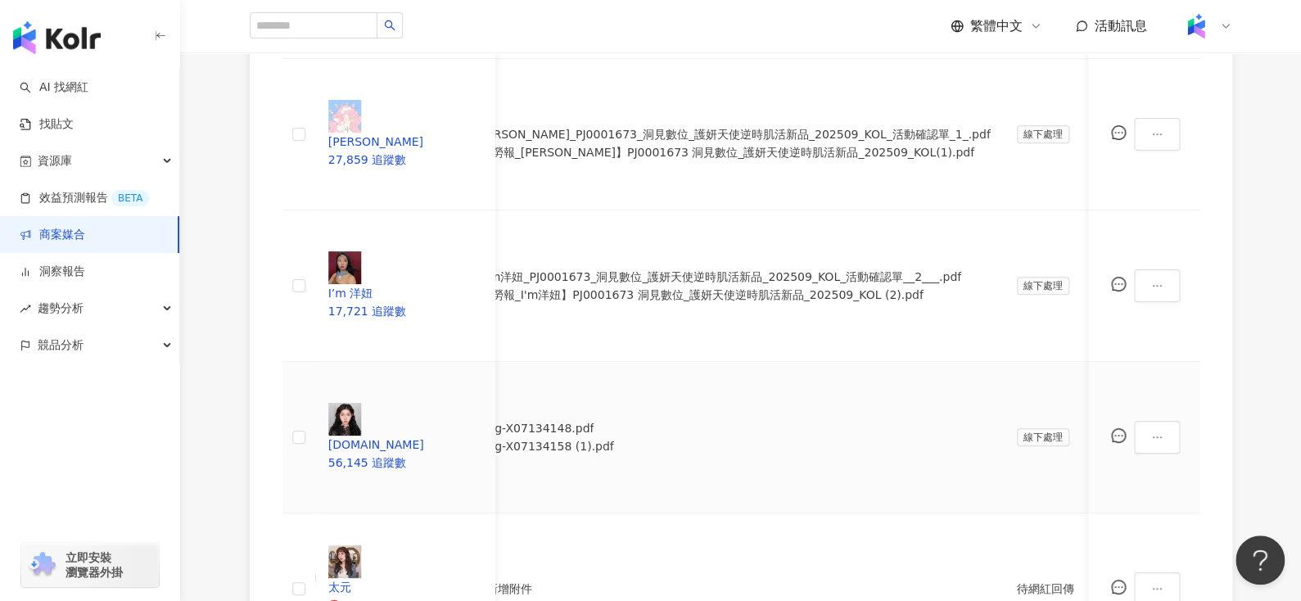
click at [998, 314] on div "處理中" at bounding box center [999, 320] width 46 height 18
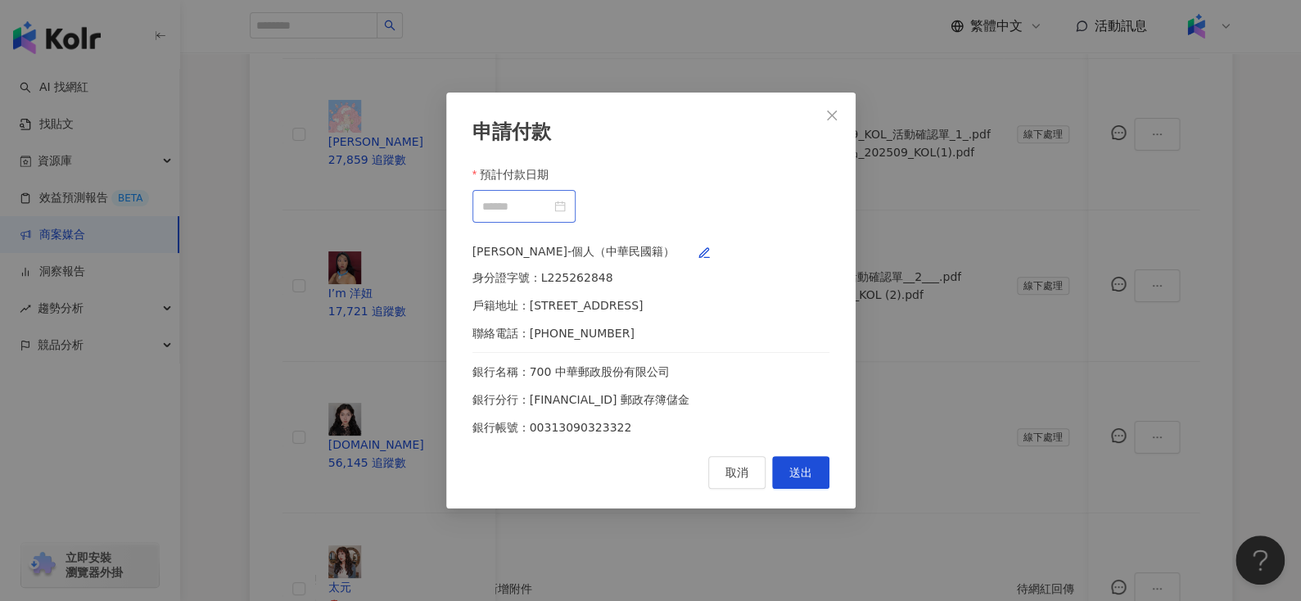
click at [566, 197] on div at bounding box center [523, 206] width 83 height 18
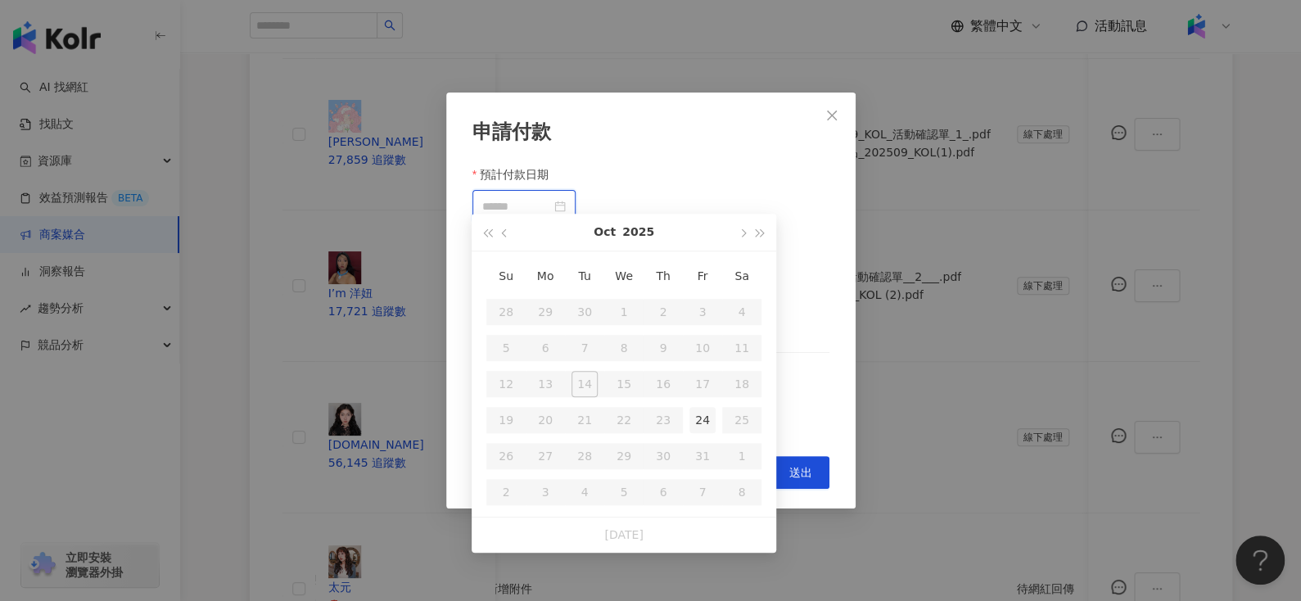
type input "**********"
click at [702, 420] on div "24" at bounding box center [702, 420] width 26 height 26
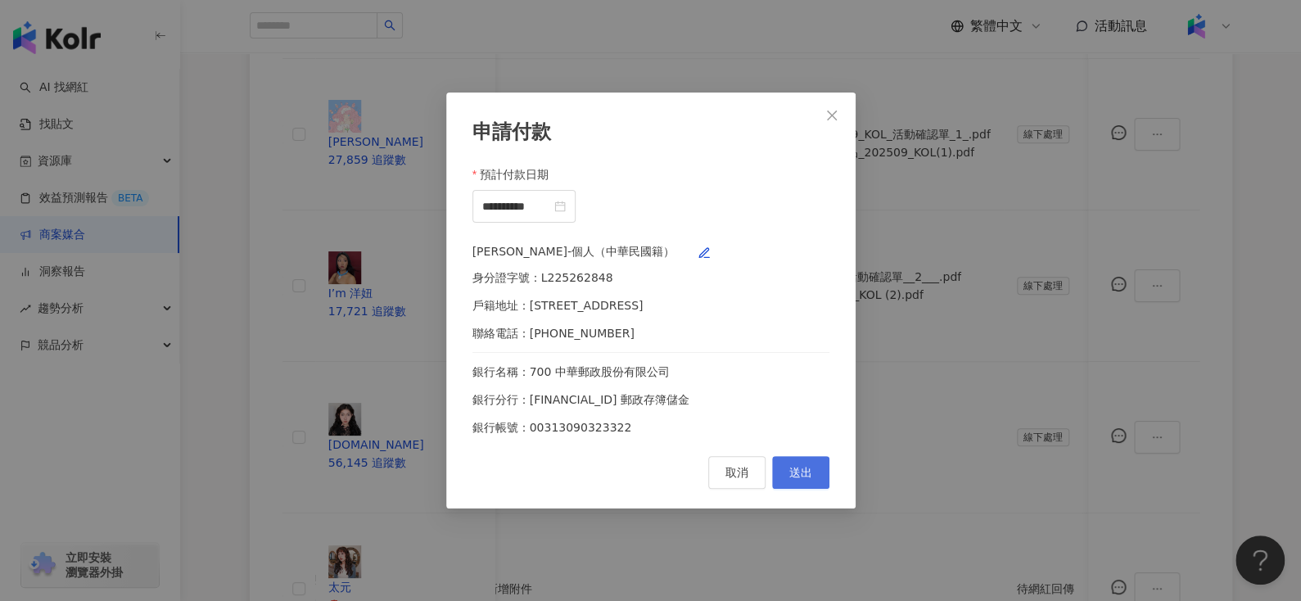
click at [794, 479] on span "送出" at bounding box center [800, 472] width 23 height 13
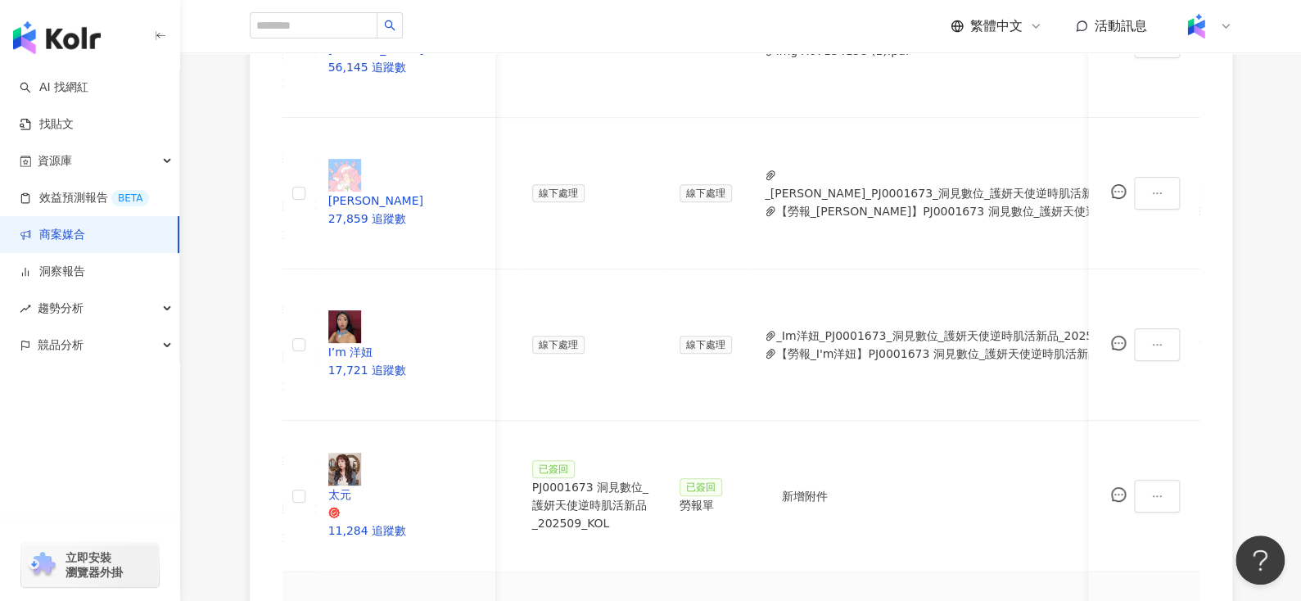
scroll to position [642, 0]
click at [738, 495] on div "勞報單" at bounding box center [708, 504] width 59 height 18
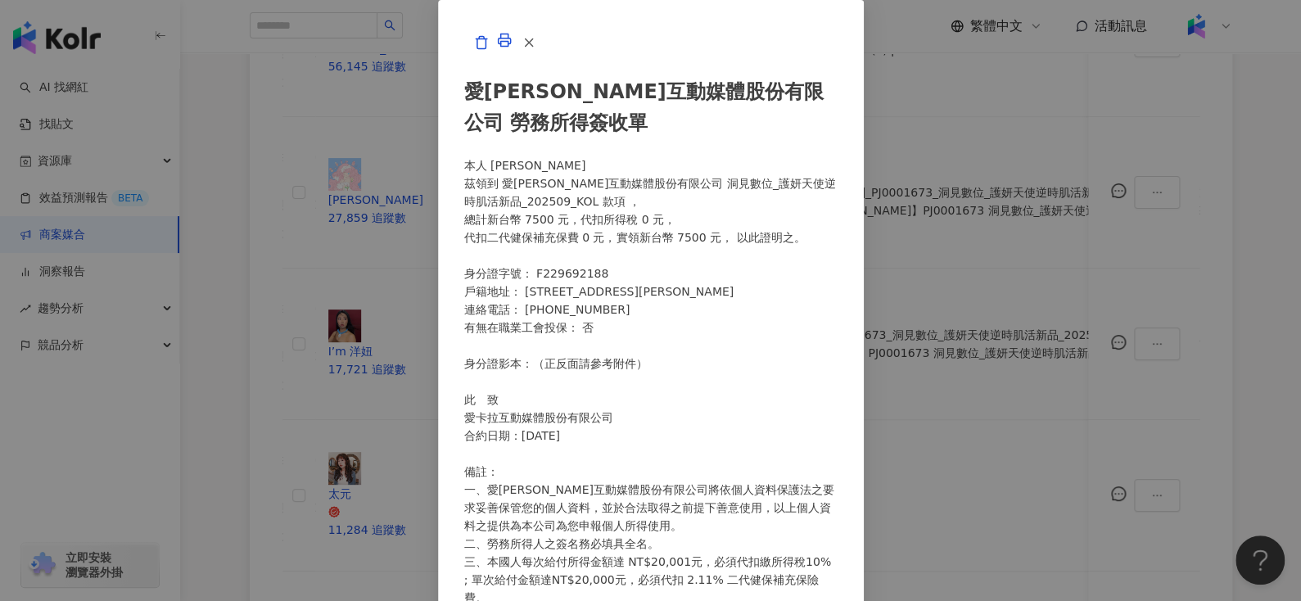
scroll to position [370, 0]
click at [536, 50] on icon "button" at bounding box center [528, 42] width 15 height 15
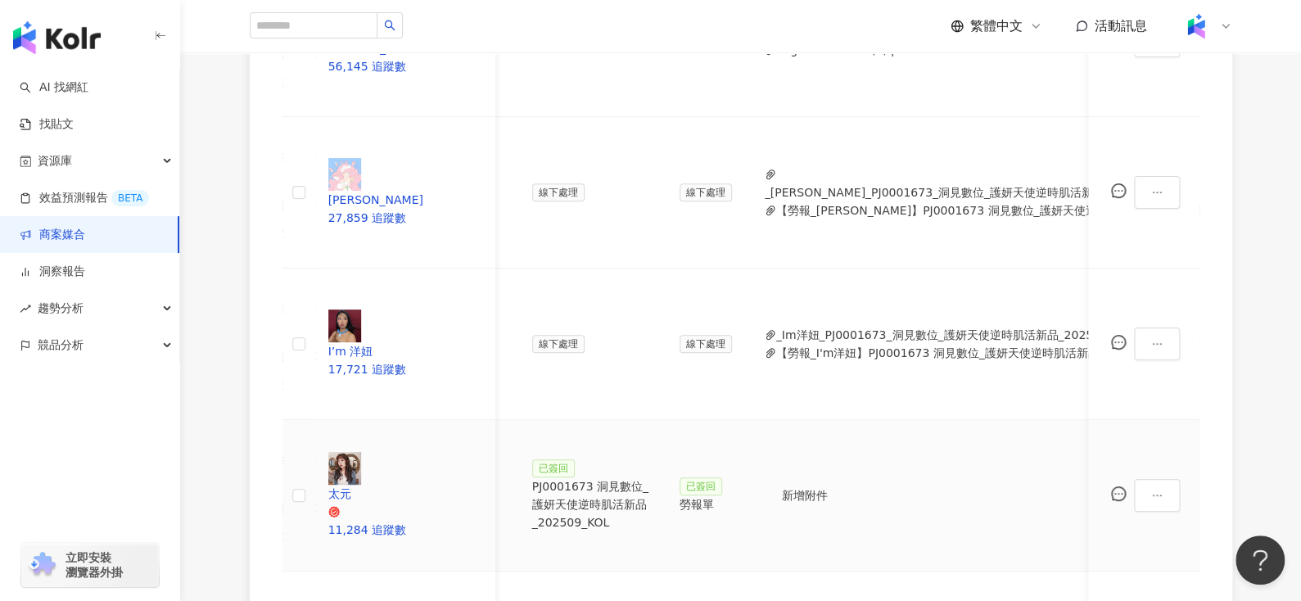
scroll to position [0, 356]
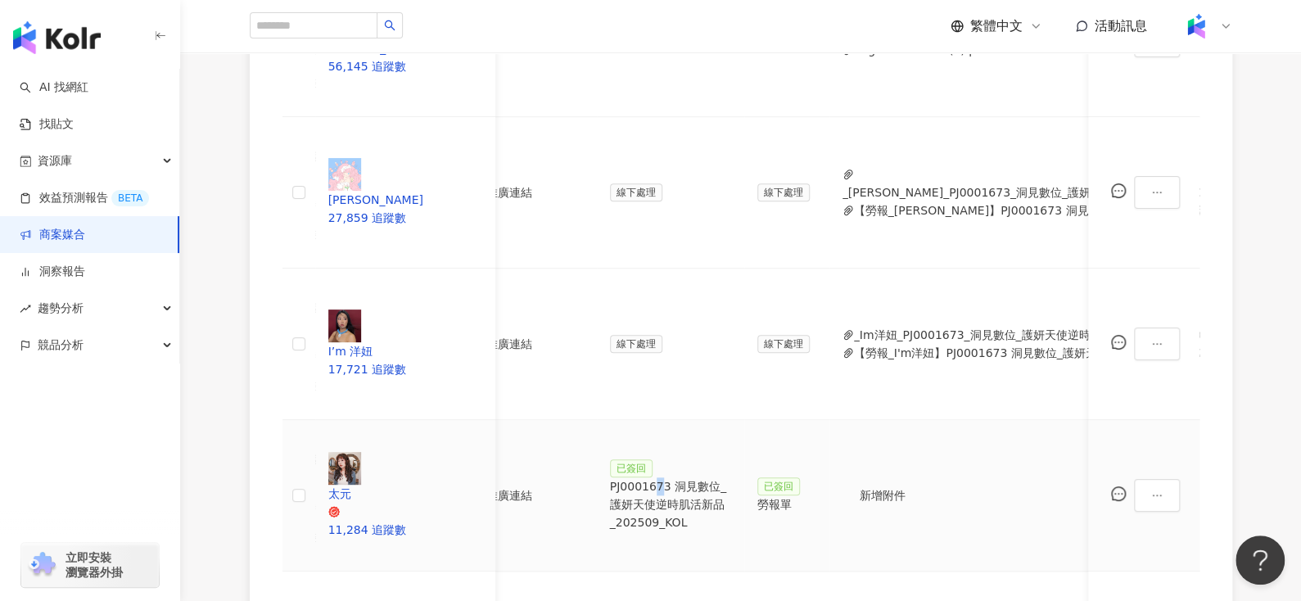
click at [701, 477] on div "PJ0001673 洞見數位_護妍天使逆時肌活新品_202509_KOL" at bounding box center [670, 504] width 121 height 54
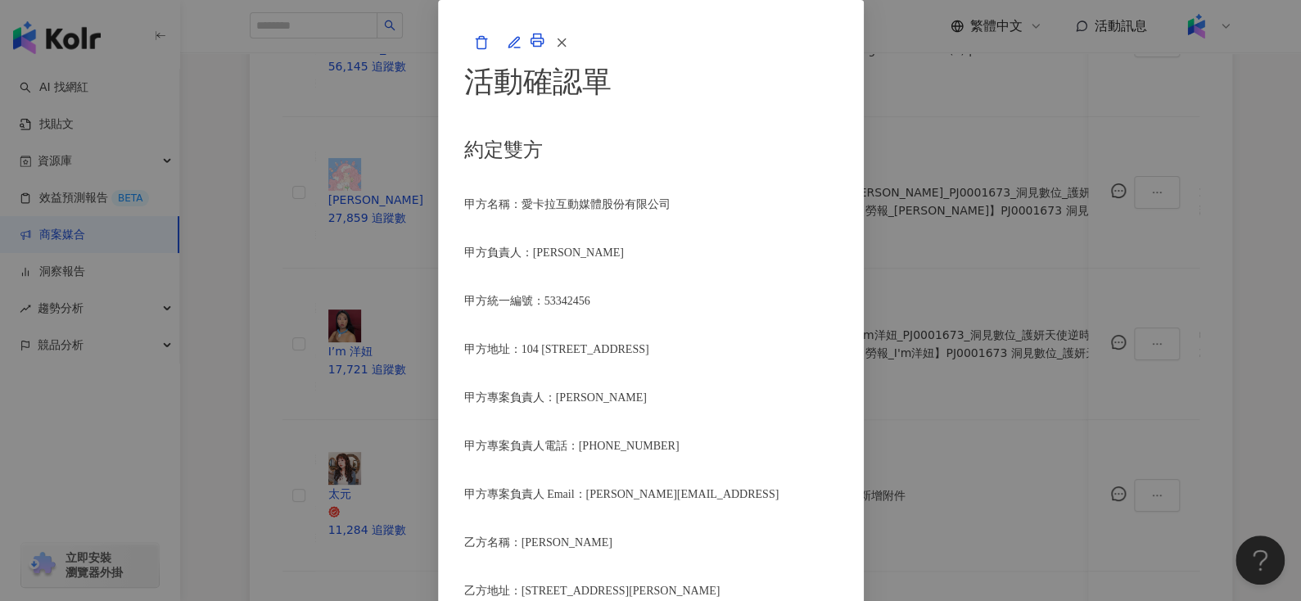
scroll to position [2193, 0]
click at [569, 50] on icon "button" at bounding box center [561, 42] width 15 height 15
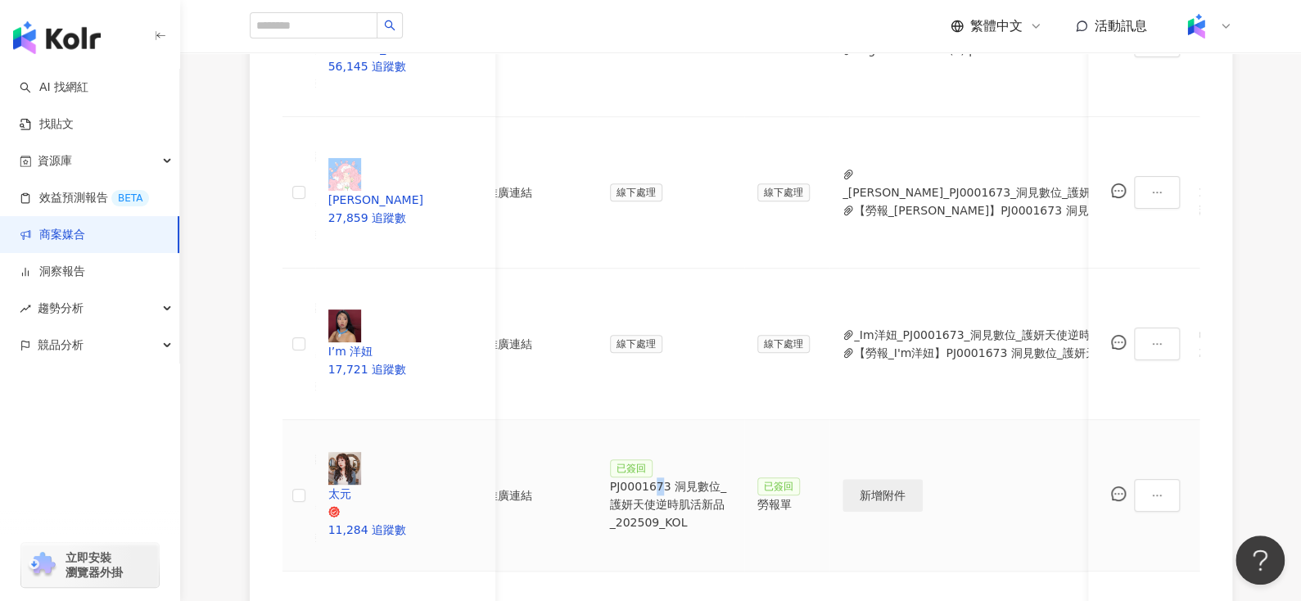
scroll to position [0, 729]
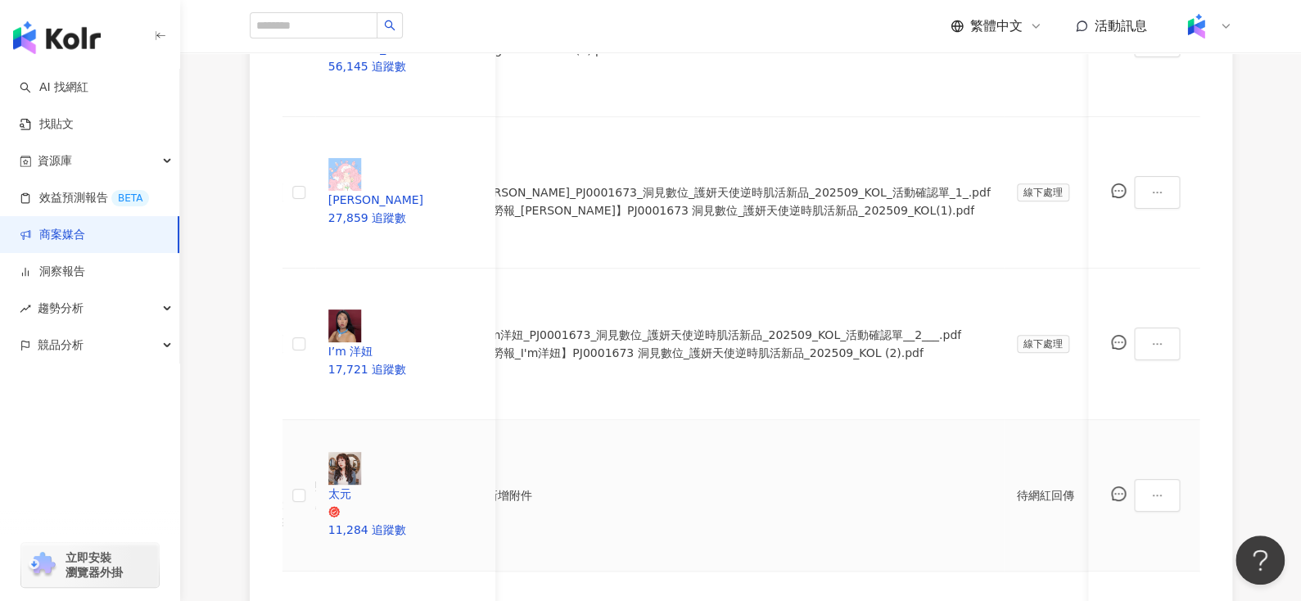
click at [999, 310] on div "處理中" at bounding box center [999, 308] width 46 height 18
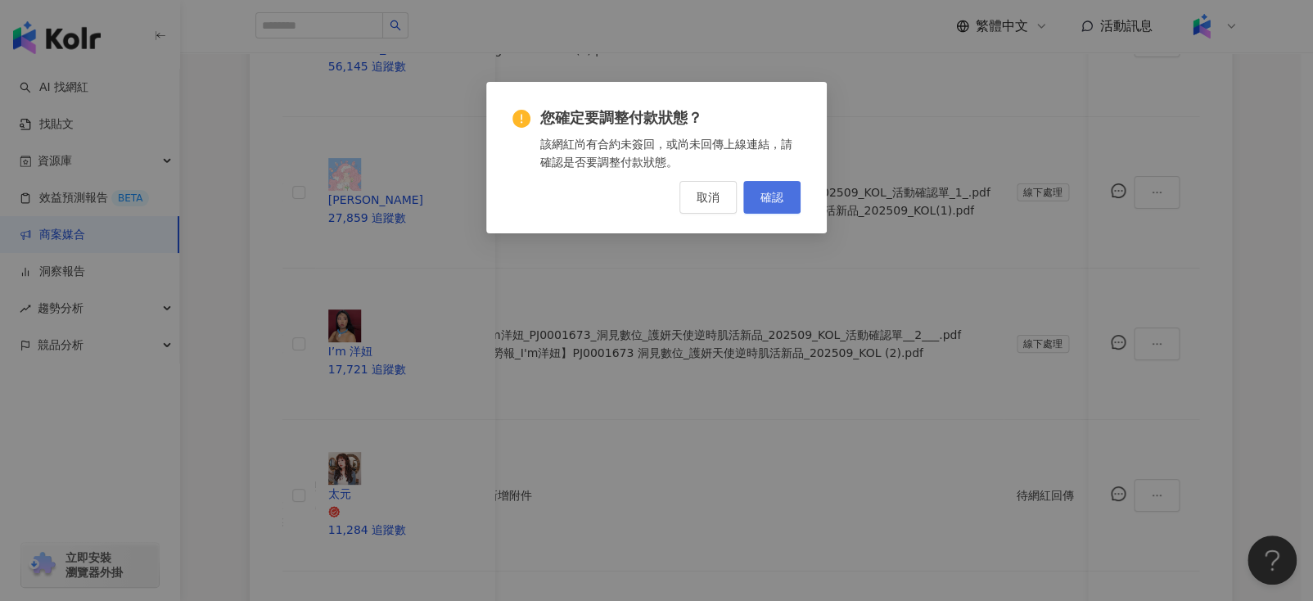
click at [781, 195] on span "確認" at bounding box center [771, 197] width 23 height 13
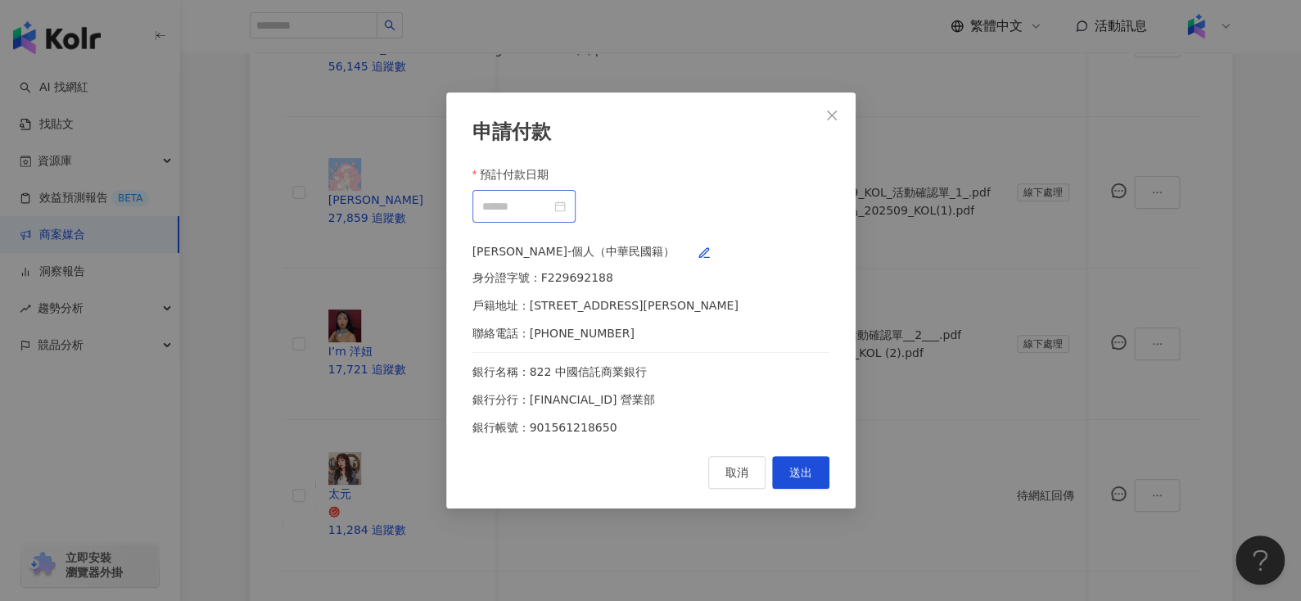
click at [575, 190] on div at bounding box center [523, 206] width 103 height 33
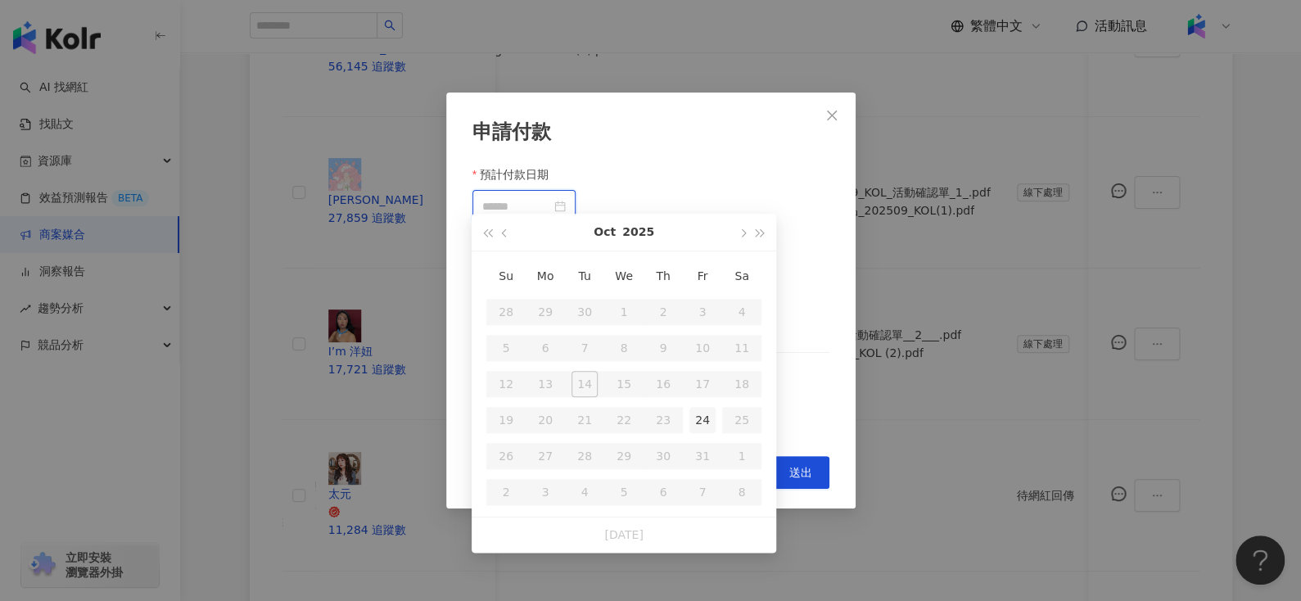
type input "**********"
click at [709, 415] on div "24" at bounding box center [702, 420] width 26 height 26
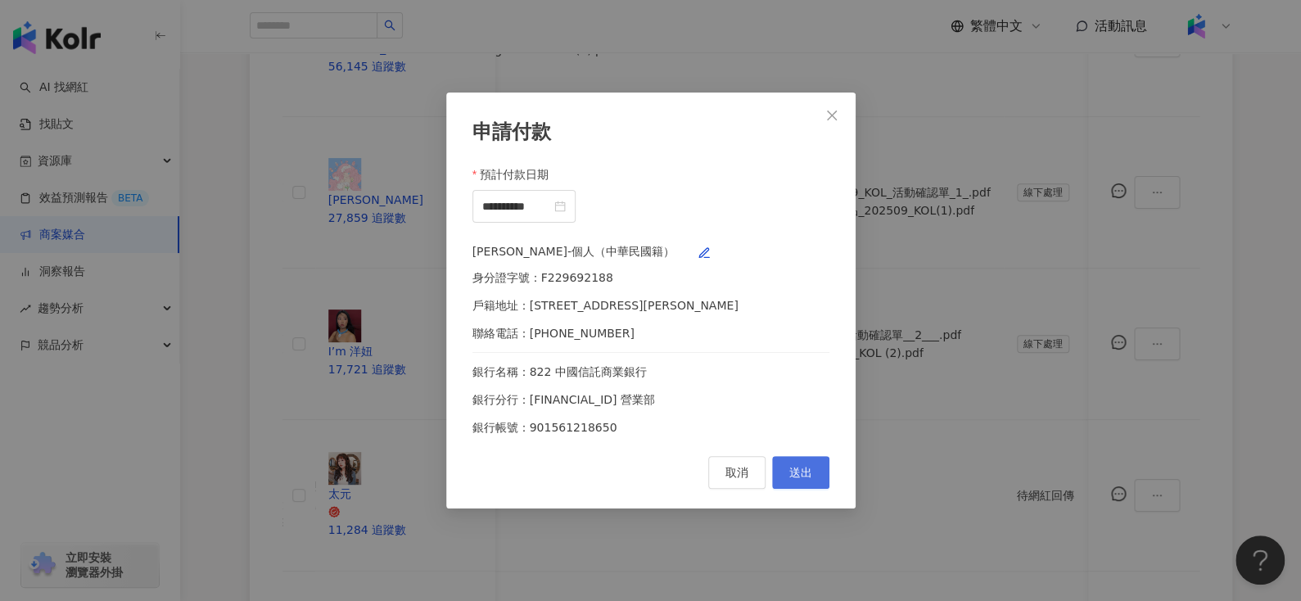
click at [815, 478] on button "送出" at bounding box center [800, 472] width 57 height 33
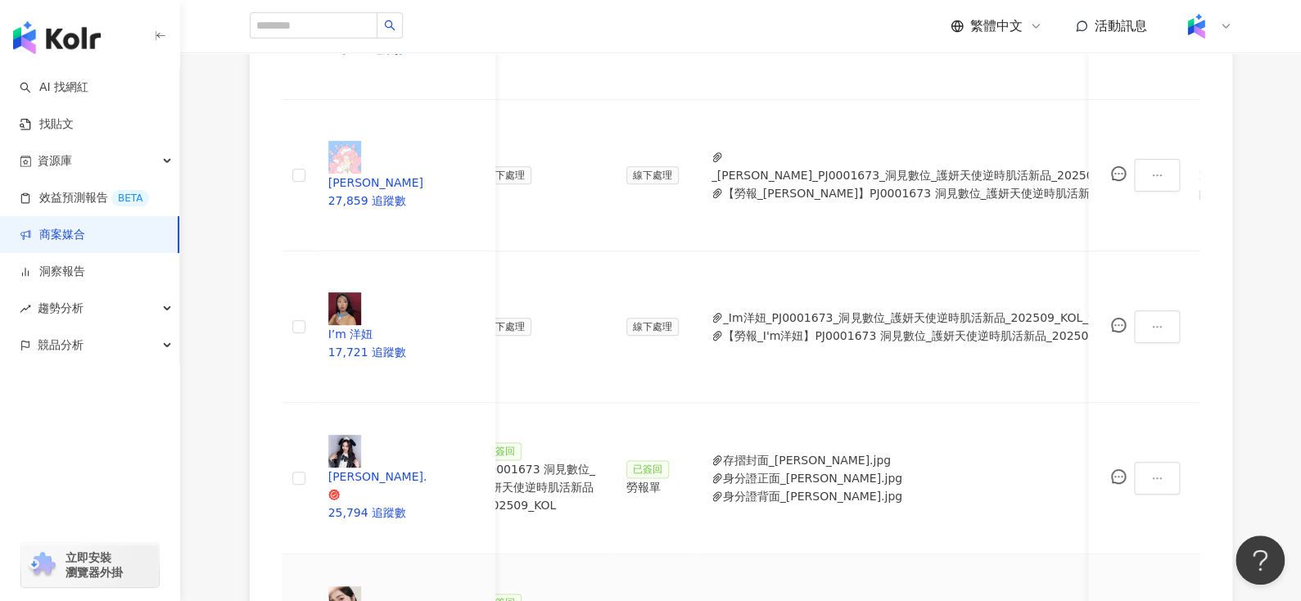
scroll to position [0, 489]
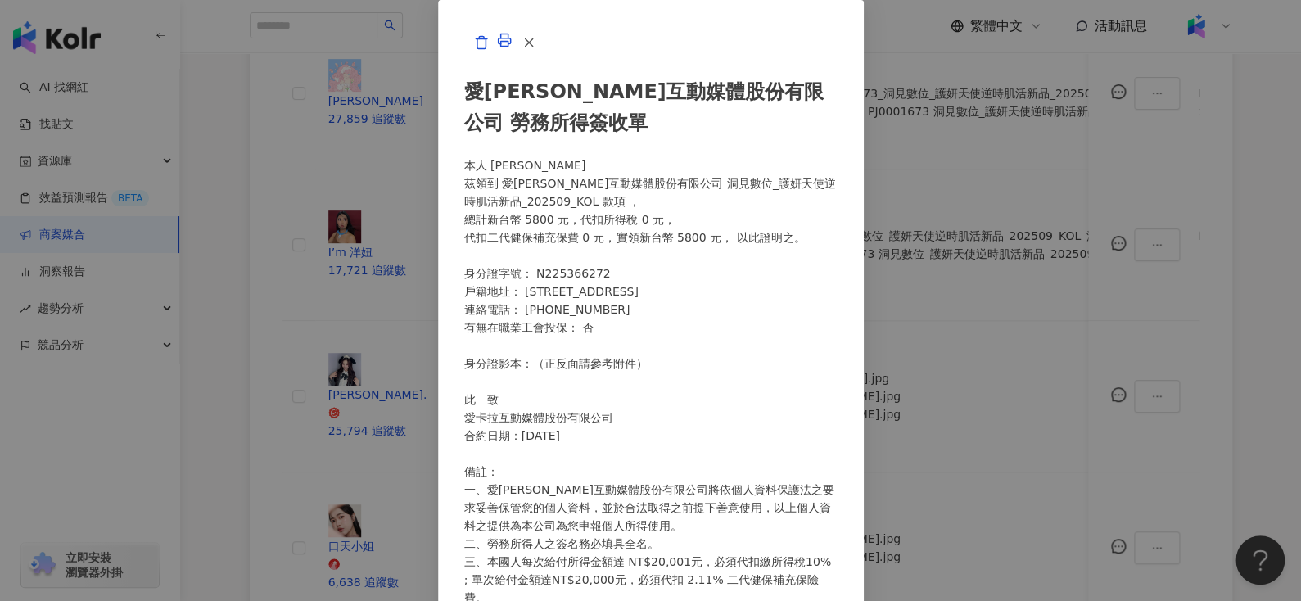
scroll to position [130, 0]
click at [532, 46] on line "button" at bounding box center [528, 41] width 7 height 7
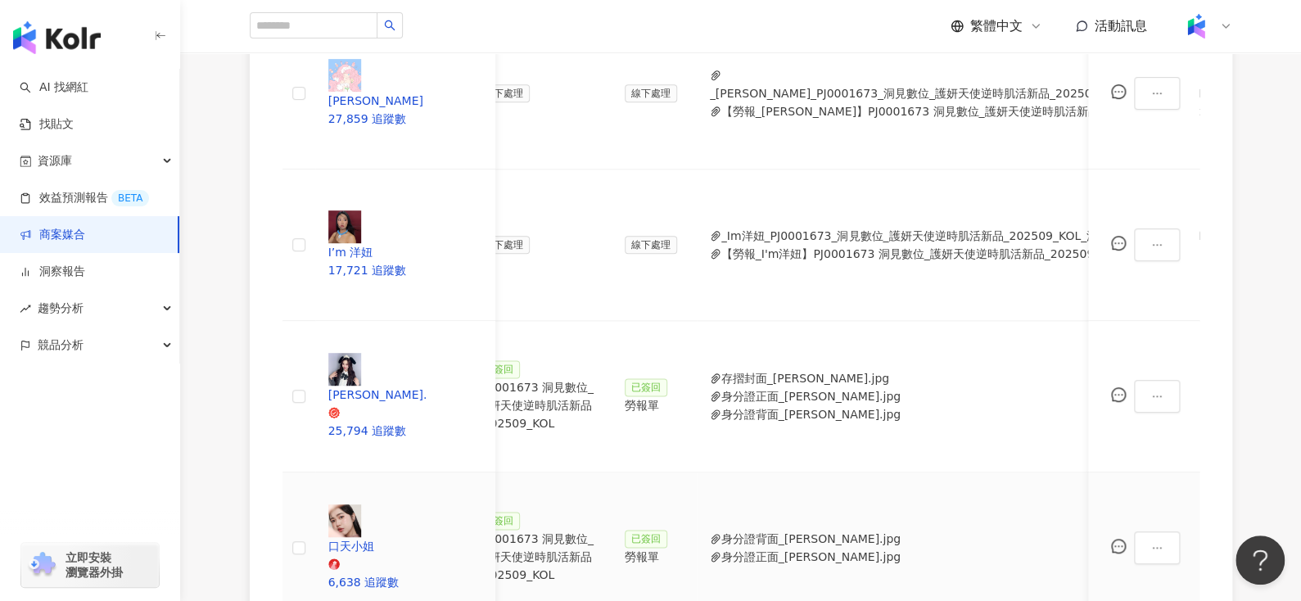
click at [575, 530] on div "PJ0001673 洞見數位_護妍天使逆時肌活新品_202509_KOL" at bounding box center [537, 557] width 121 height 54
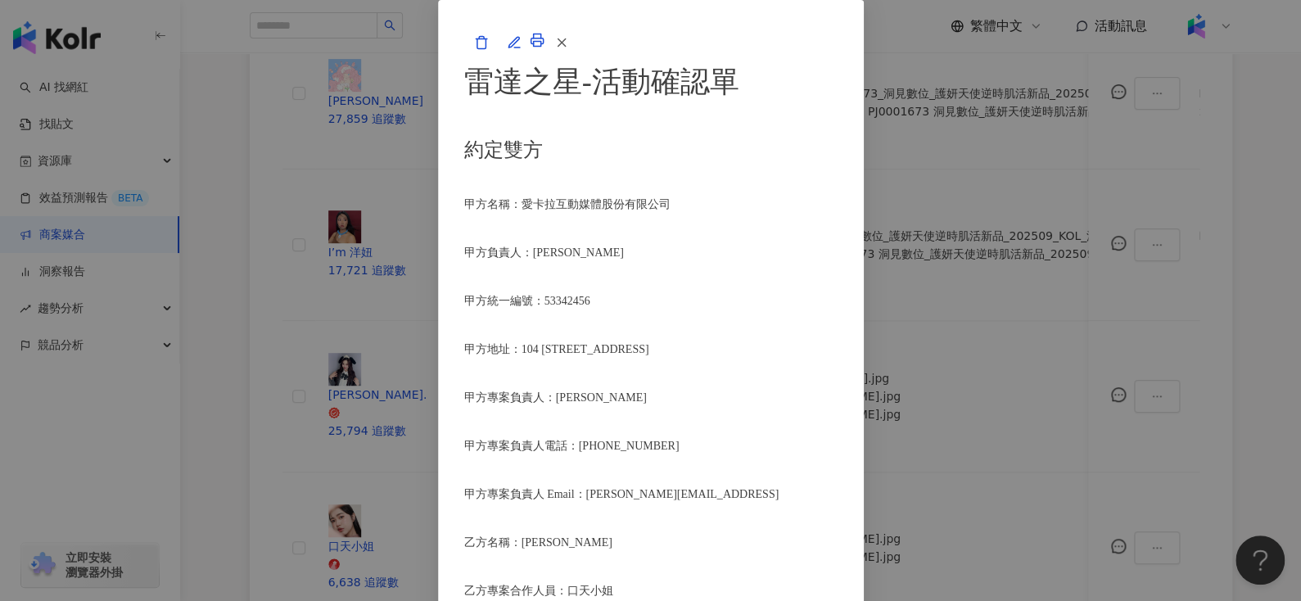
scroll to position [381, 0]
click at [569, 50] on icon "button" at bounding box center [561, 42] width 15 height 15
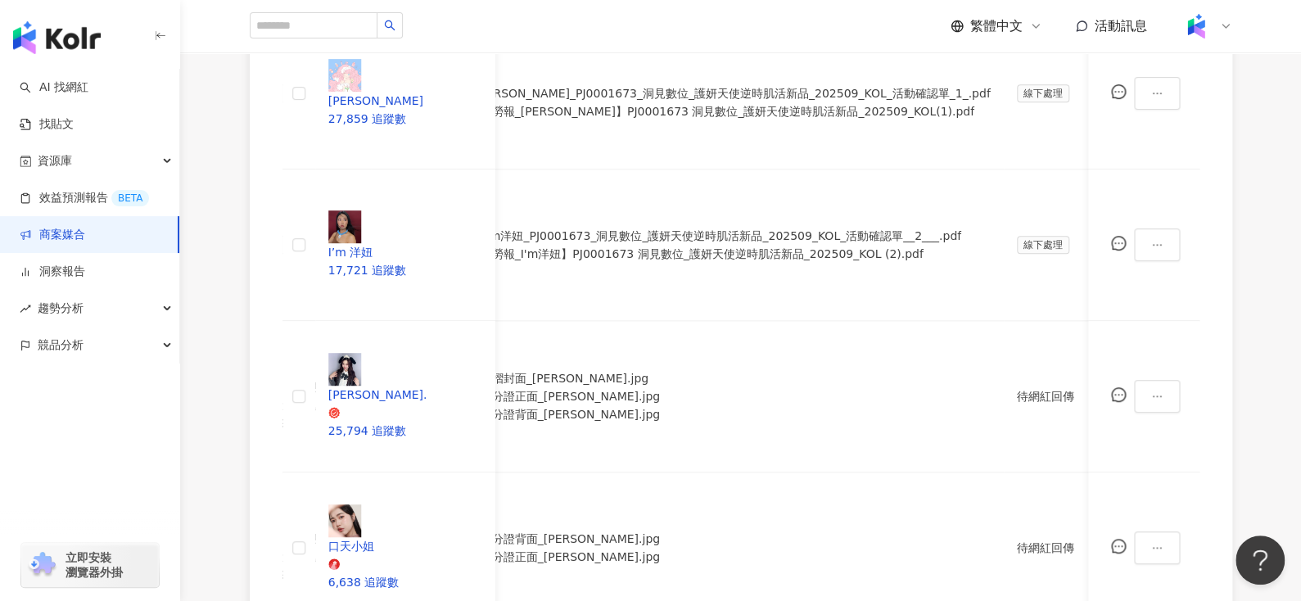
scroll to position [749, 0]
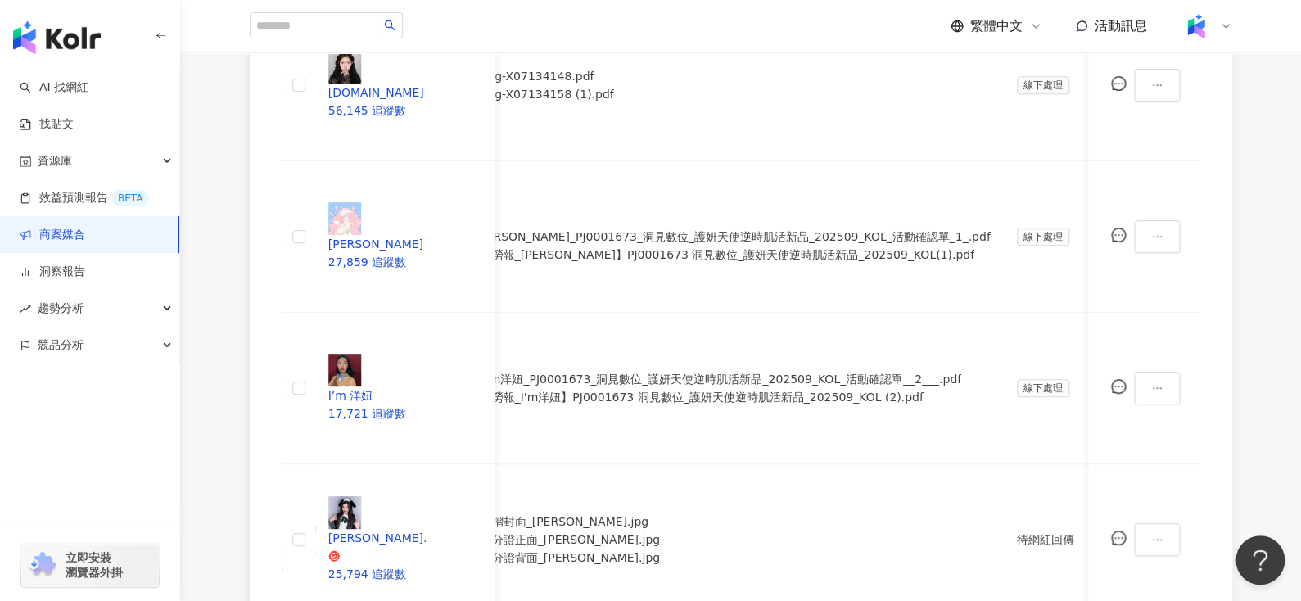
click at [995, 381] on div "處理中" at bounding box center [999, 381] width 46 height 18
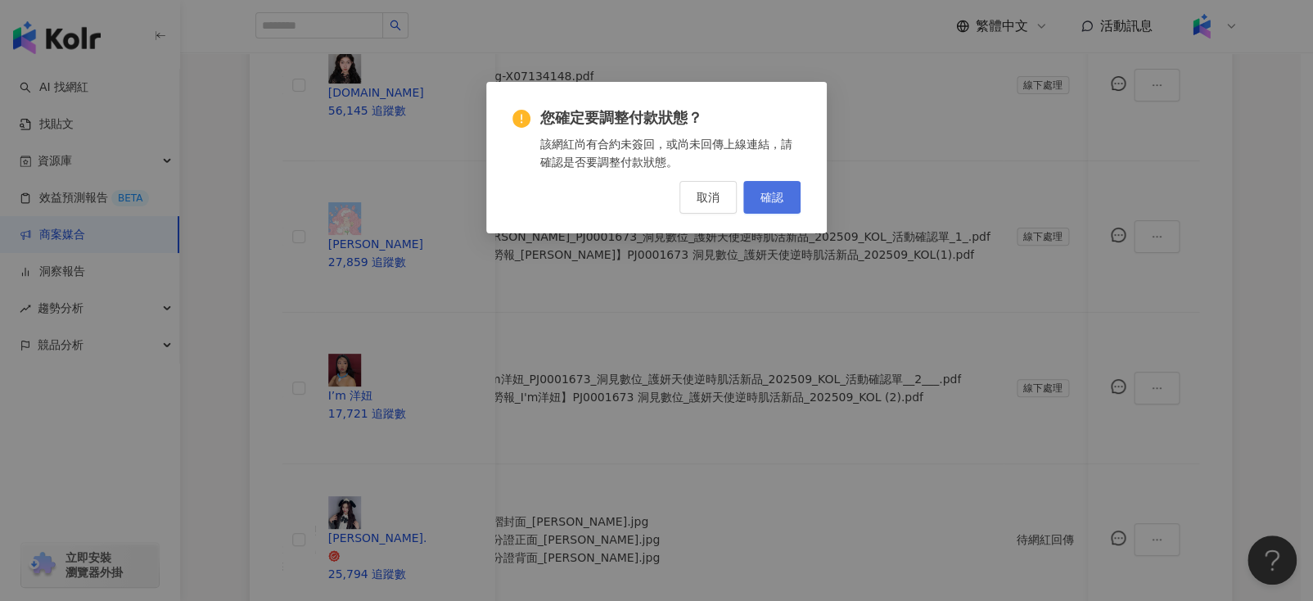
click at [770, 195] on span "確認" at bounding box center [771, 197] width 23 height 13
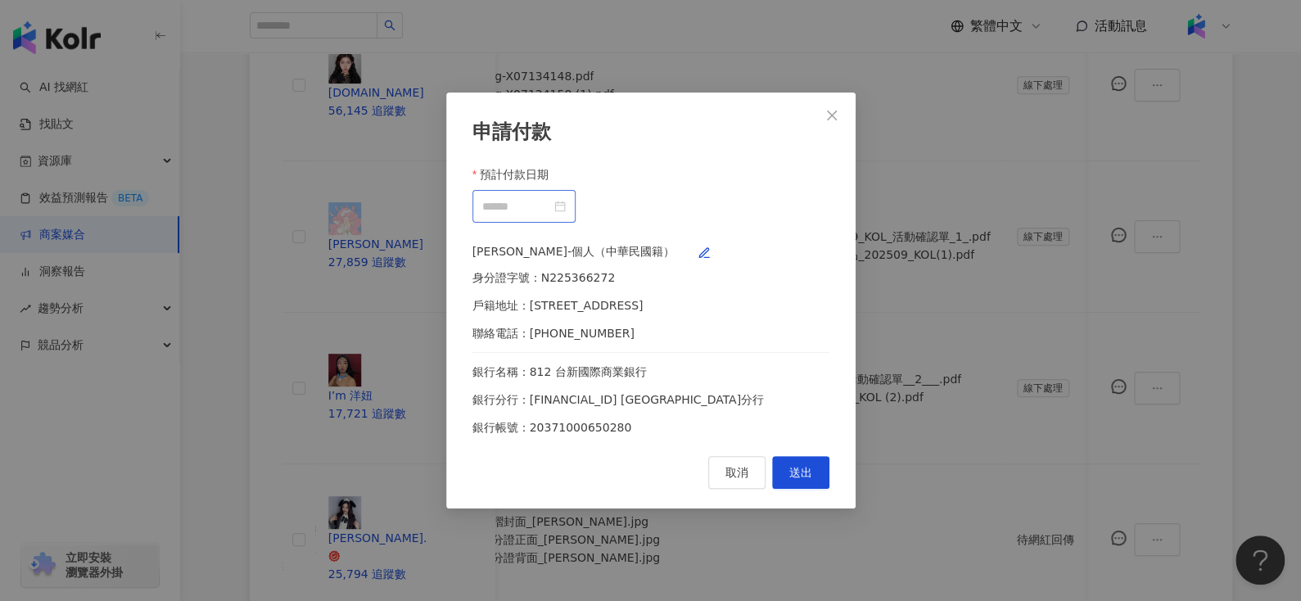
click at [566, 197] on div at bounding box center [523, 206] width 83 height 18
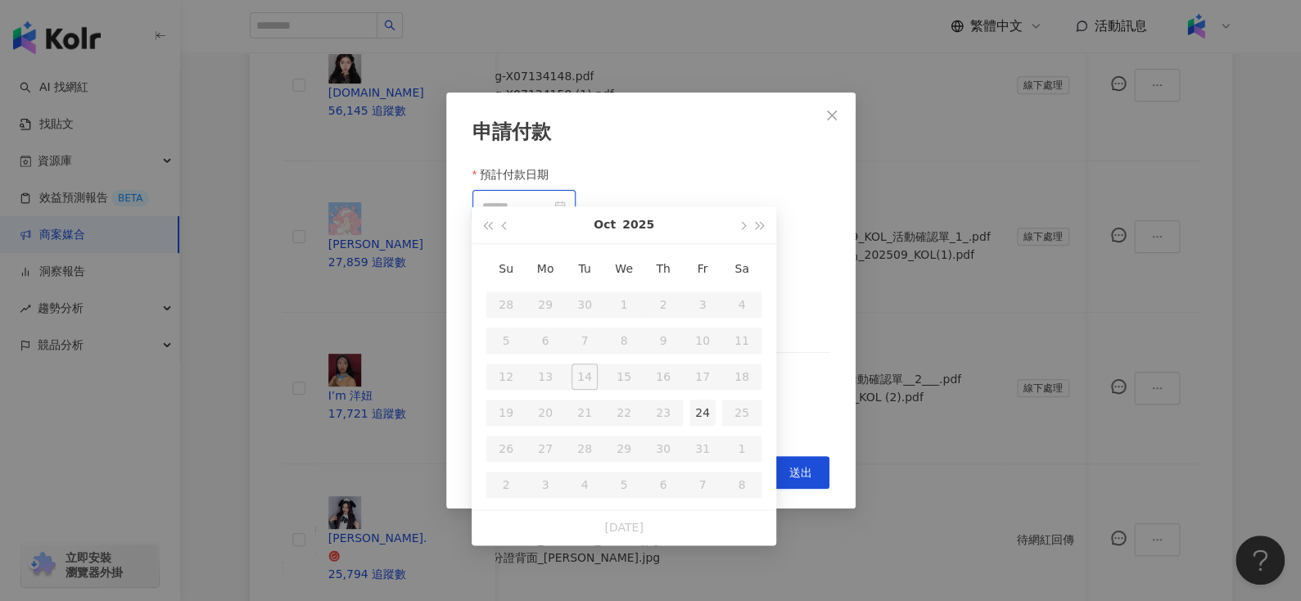
type input "**********"
click at [702, 400] on div "24" at bounding box center [702, 412] width 26 height 26
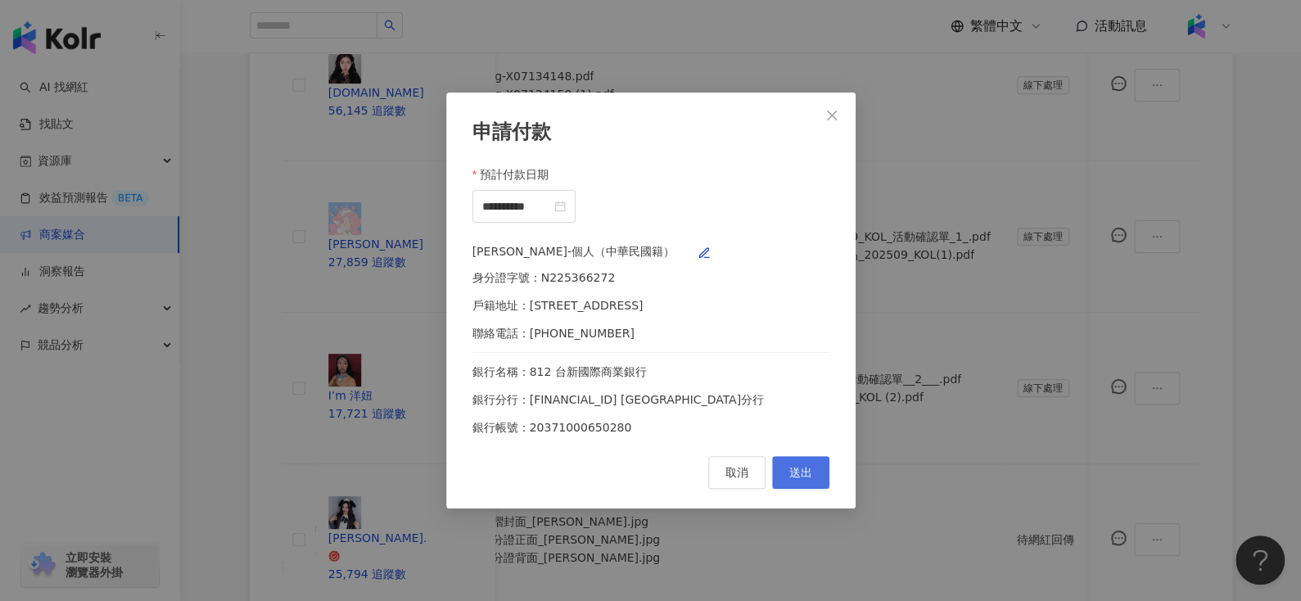
click at [790, 479] on span "送出" at bounding box center [800, 472] width 23 height 13
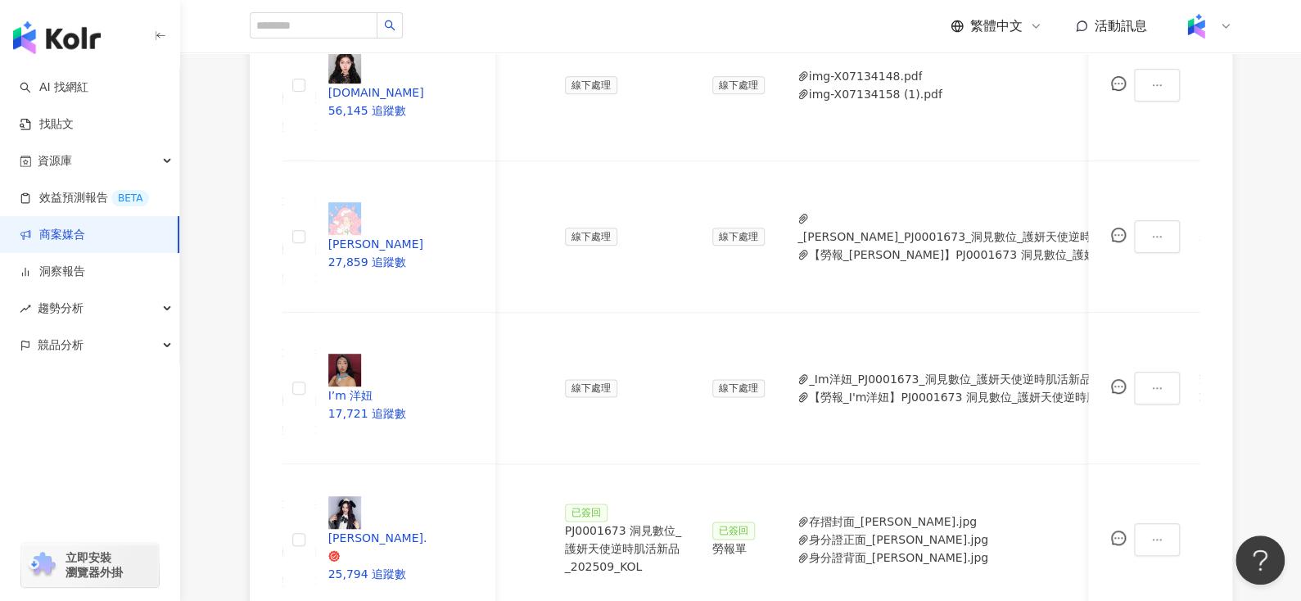
scroll to position [901, 0]
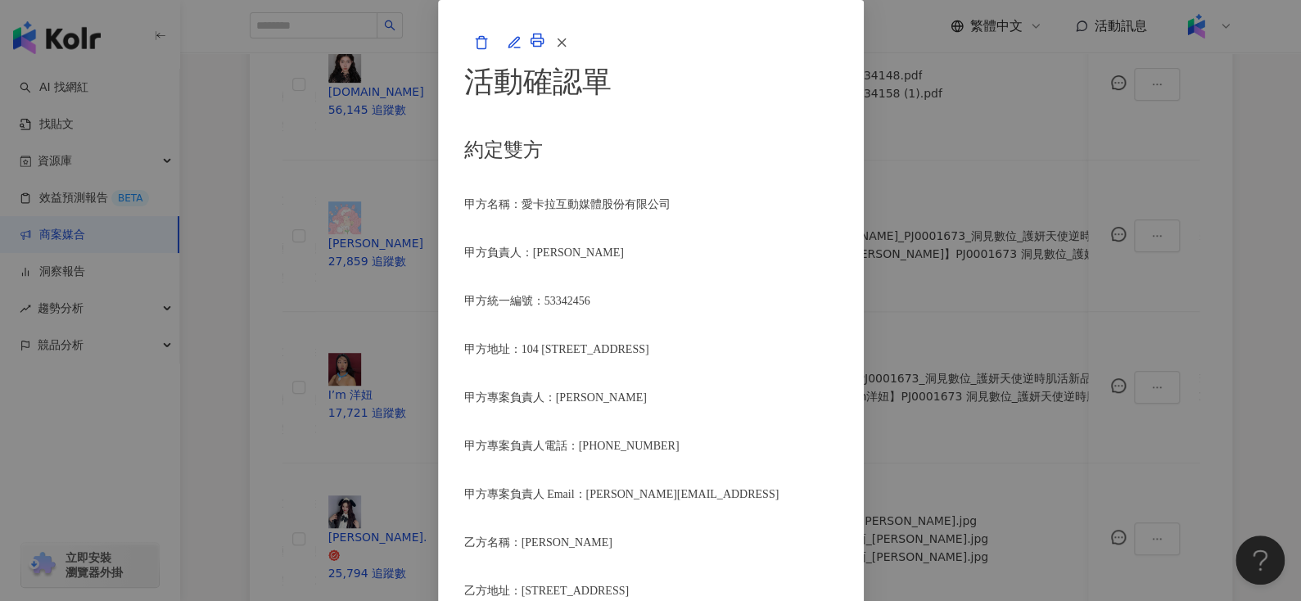
scroll to position [1624, 0]
click at [569, 50] on icon "button" at bounding box center [561, 42] width 15 height 15
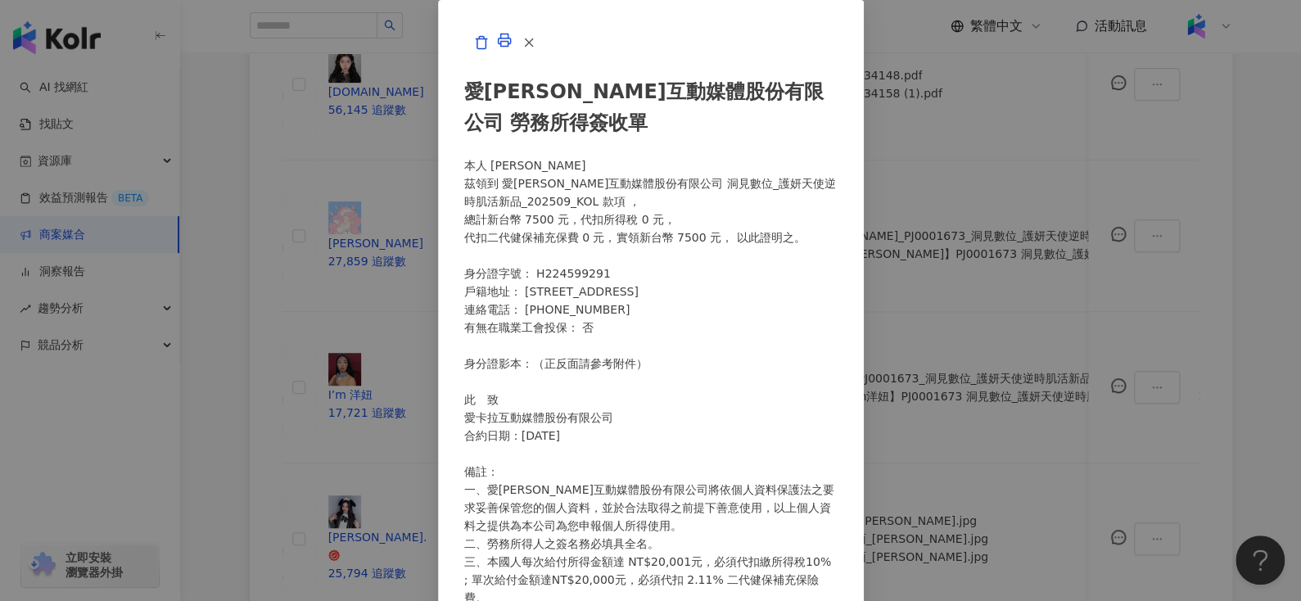
scroll to position [214, 0]
click at [536, 50] on icon "button" at bounding box center [528, 42] width 15 height 15
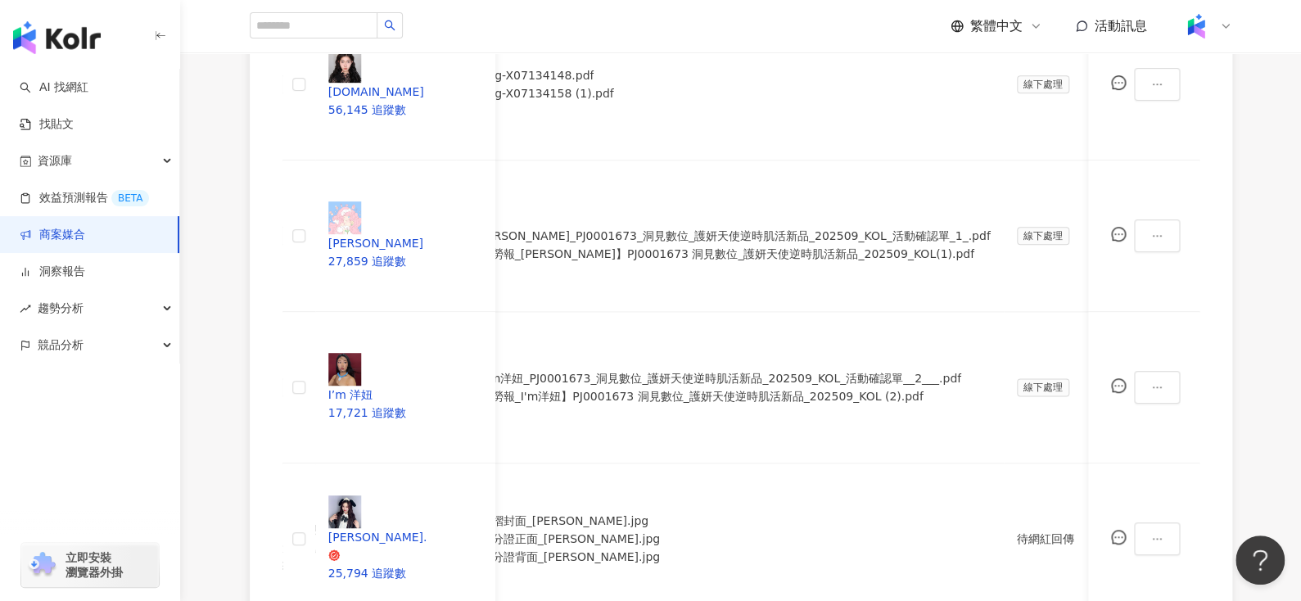
scroll to position [850, 0]
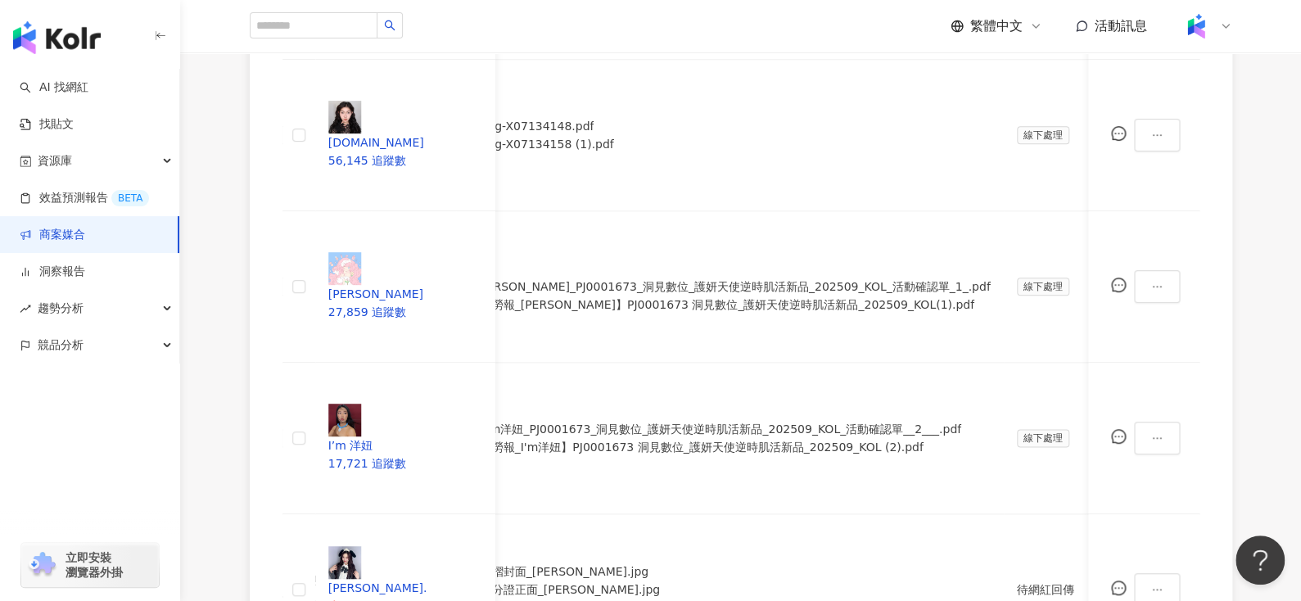
click at [990, 435] on div "處理中" at bounding box center [999, 444] width 46 height 18
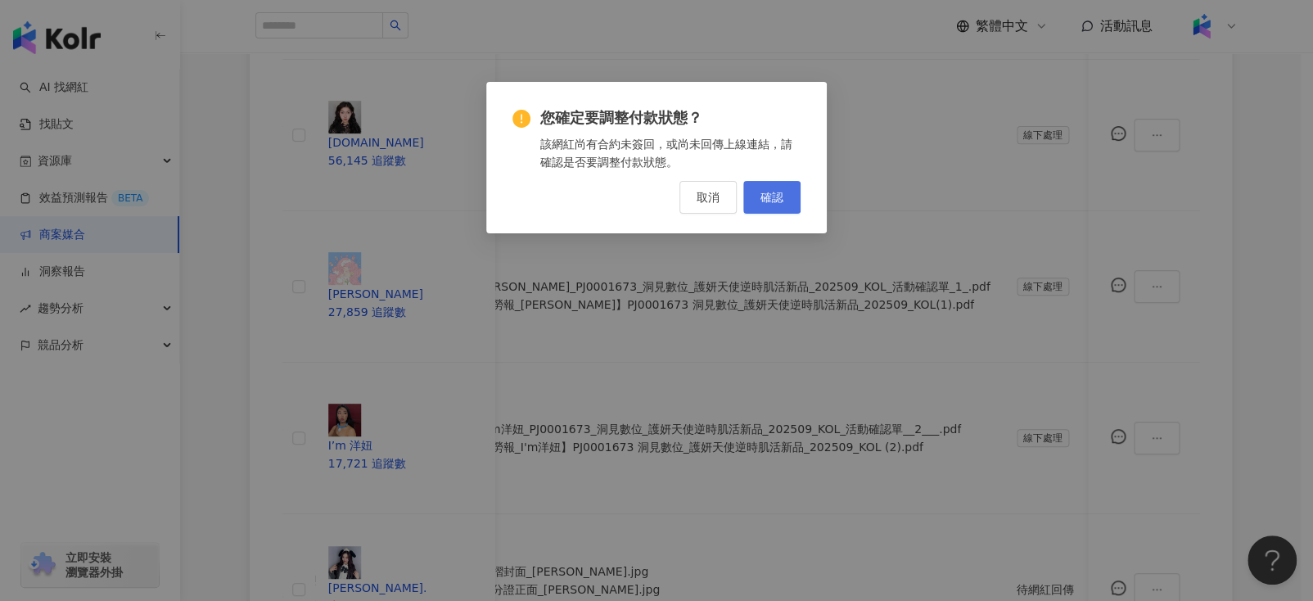
click at [779, 201] on span "確認" at bounding box center [771, 197] width 23 height 13
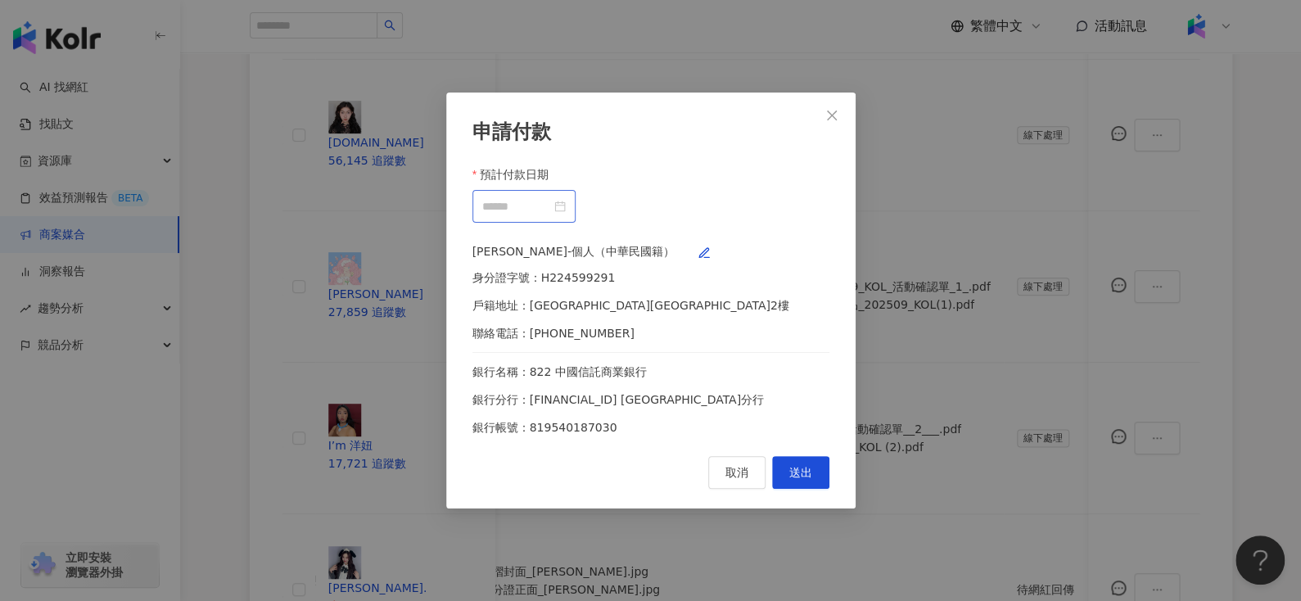
click at [575, 201] on div at bounding box center [523, 206] width 103 height 33
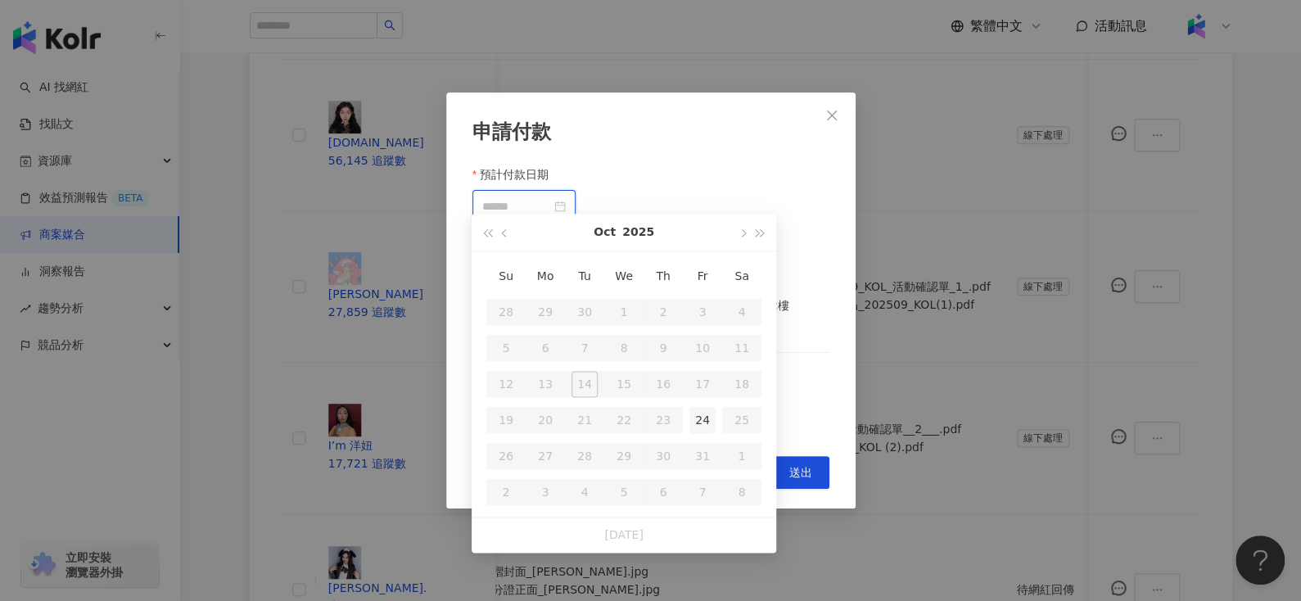
type input "**********"
click at [706, 434] on td "24" at bounding box center [702, 420] width 39 height 36
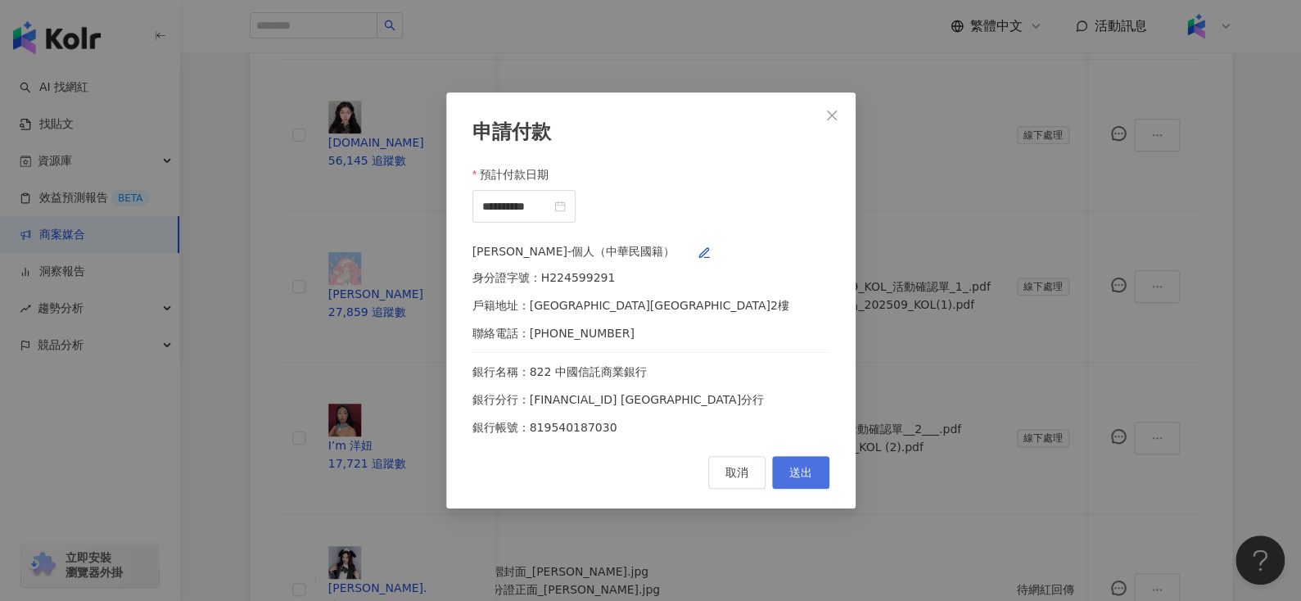
click at [805, 479] on span "送出" at bounding box center [800, 472] width 23 height 13
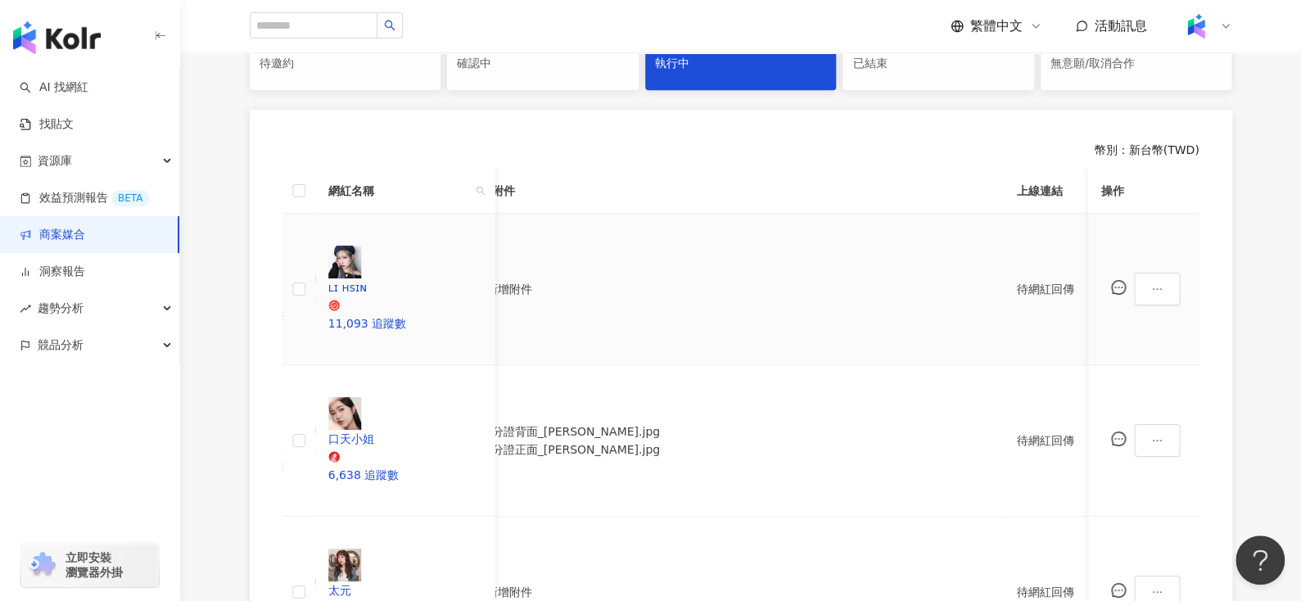
scroll to position [393, 0]
click at [1162, 284] on icon "ellipsis" at bounding box center [1156, 289] width 11 height 11
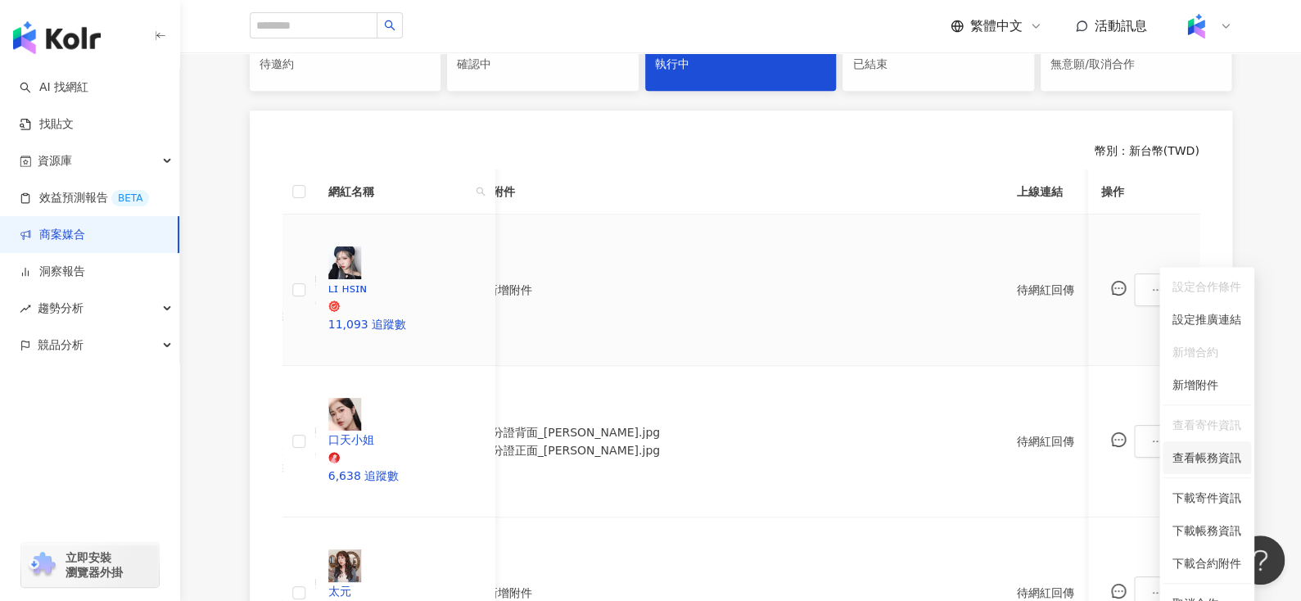
click at [1181, 468] on li "查看帳務資訊" at bounding box center [1206, 457] width 88 height 33
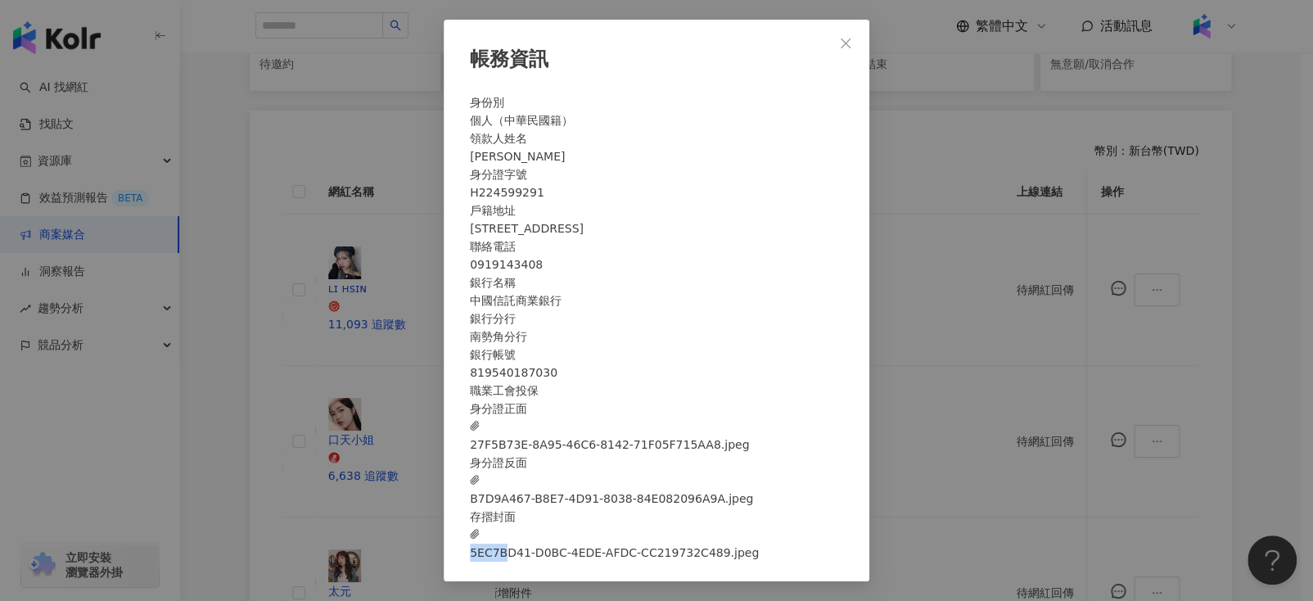
drag, startPoint x: 641, startPoint y: 589, endPoint x: 698, endPoint y: 567, distance: 61.1
click at [698, 562] on div "存摺封面 5EC7BD41-D0BC-4EDE-AFDC-CC219732C489.jpeg" at bounding box center [656, 534] width 373 height 54
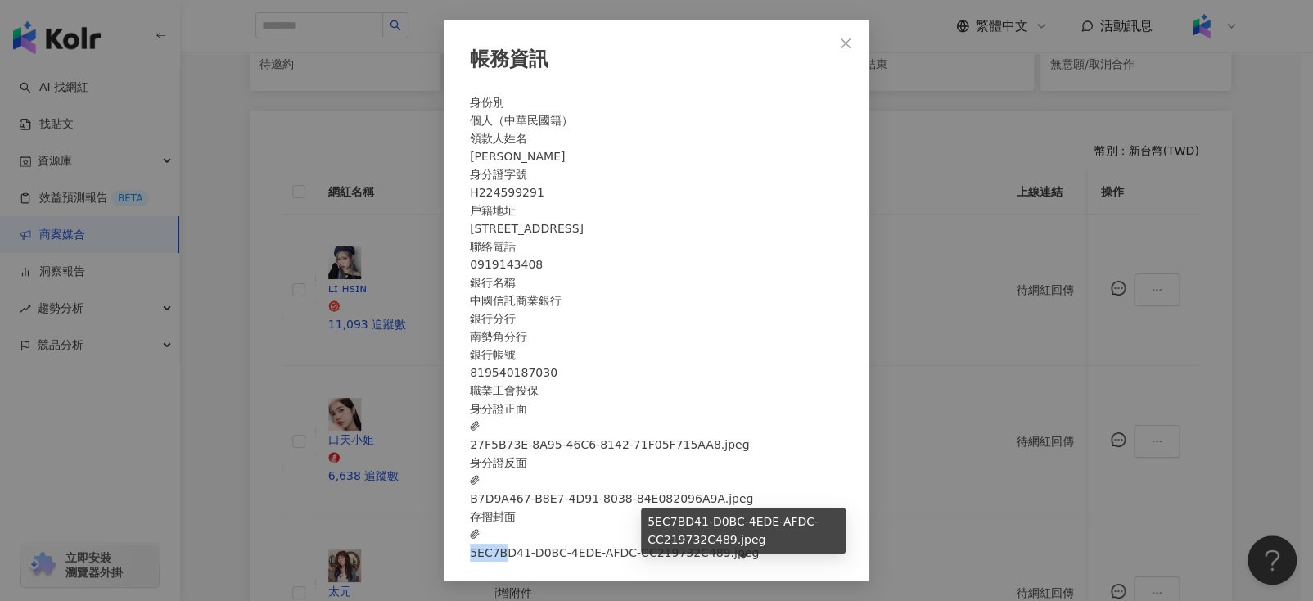
click at [698, 562] on span "5EC7BD41-D0BC-4EDE-AFDC-CC219732C489.jpeg" at bounding box center [614, 544] width 289 height 36
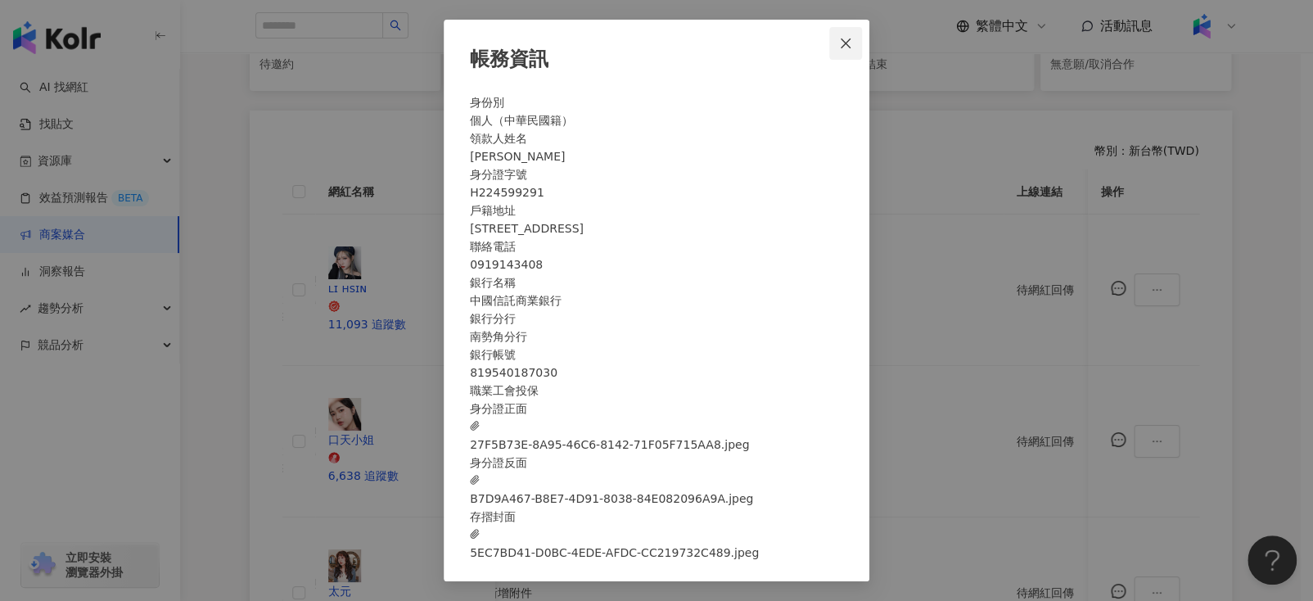
click at [839, 37] on icon "close" at bounding box center [845, 43] width 13 height 13
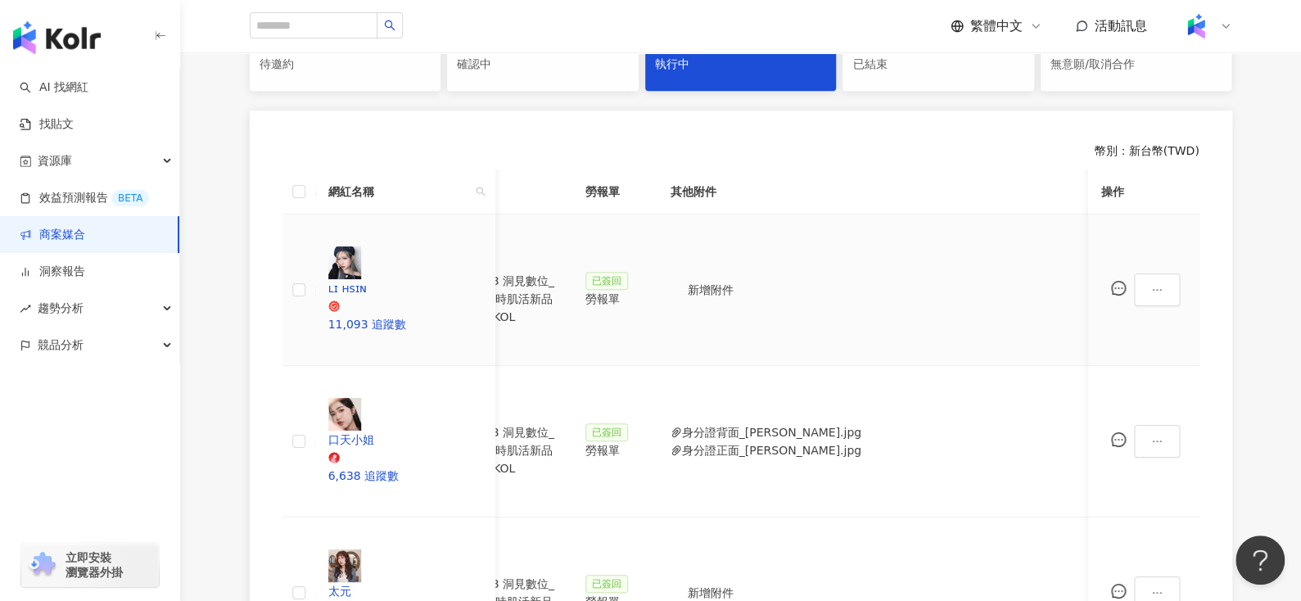
scroll to position [0, 527]
click at [536, 272] on div "PJ0001673 洞見數位_護妍天使逆時肌活新品_202509_KOL" at bounding box center [499, 299] width 121 height 54
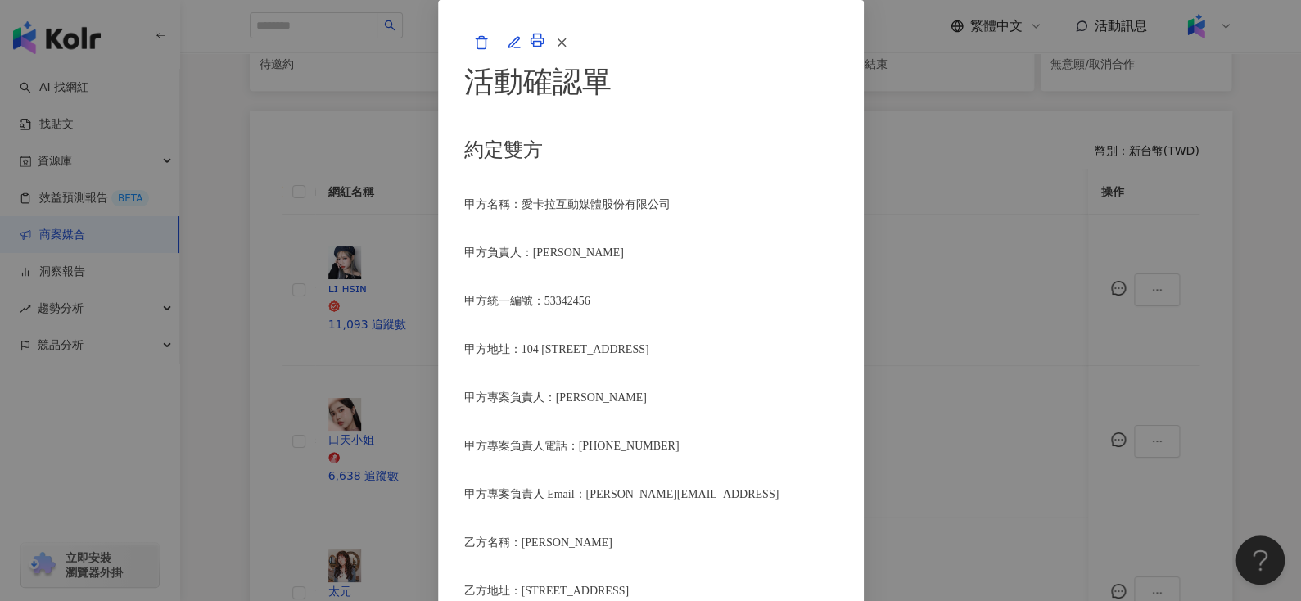
scroll to position [460, 0]
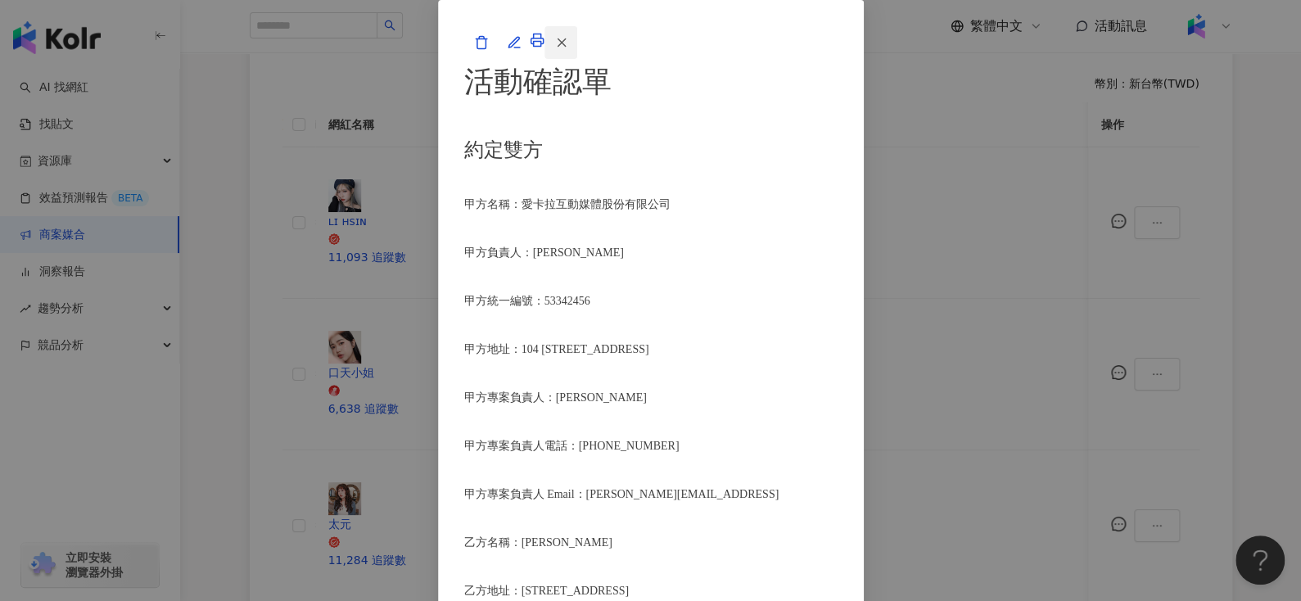
click at [577, 59] on button "button" at bounding box center [560, 42] width 33 height 33
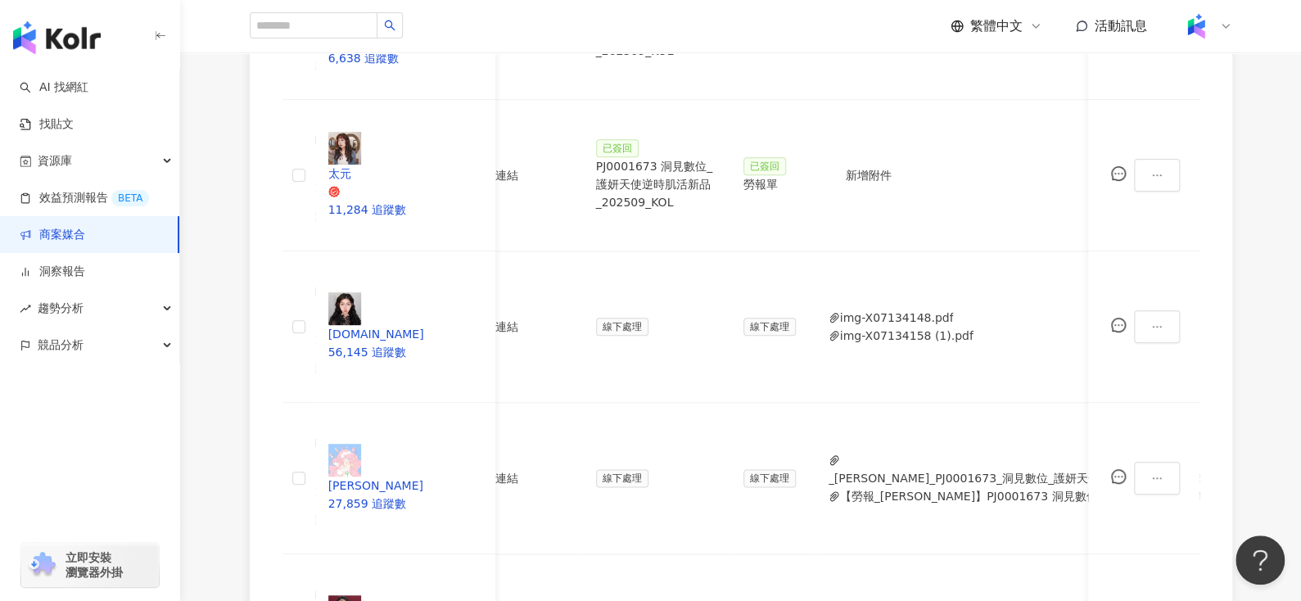
scroll to position [0, 369]
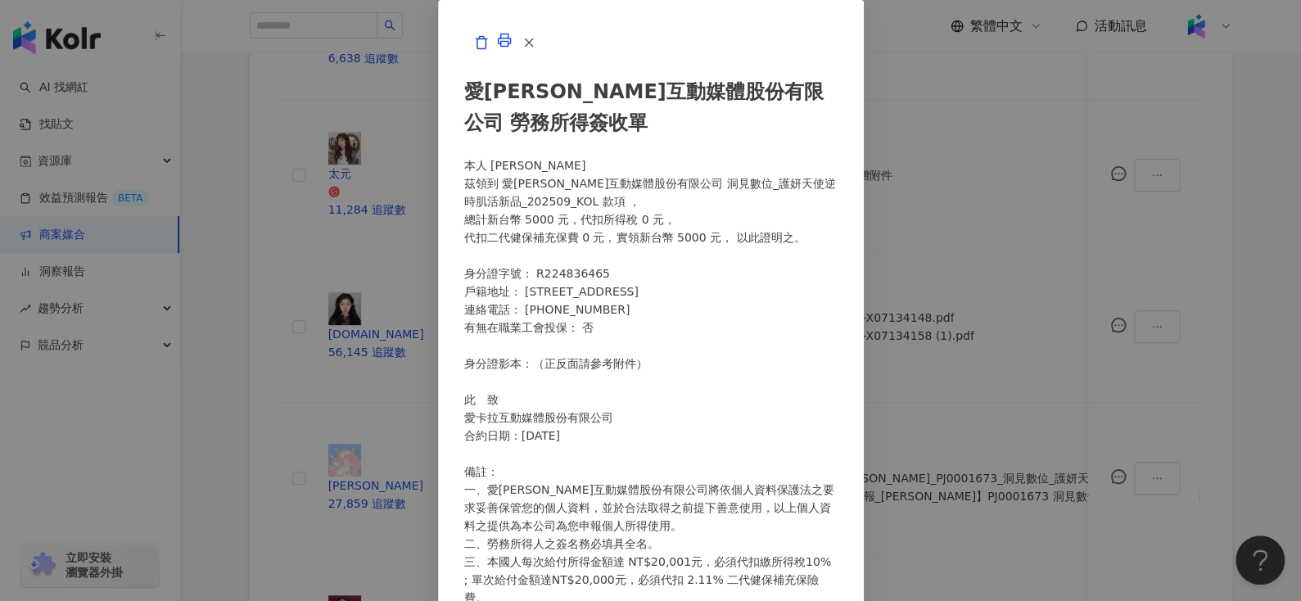
scroll to position [29, 0]
click at [536, 51] on span "button" at bounding box center [528, 42] width 15 height 17
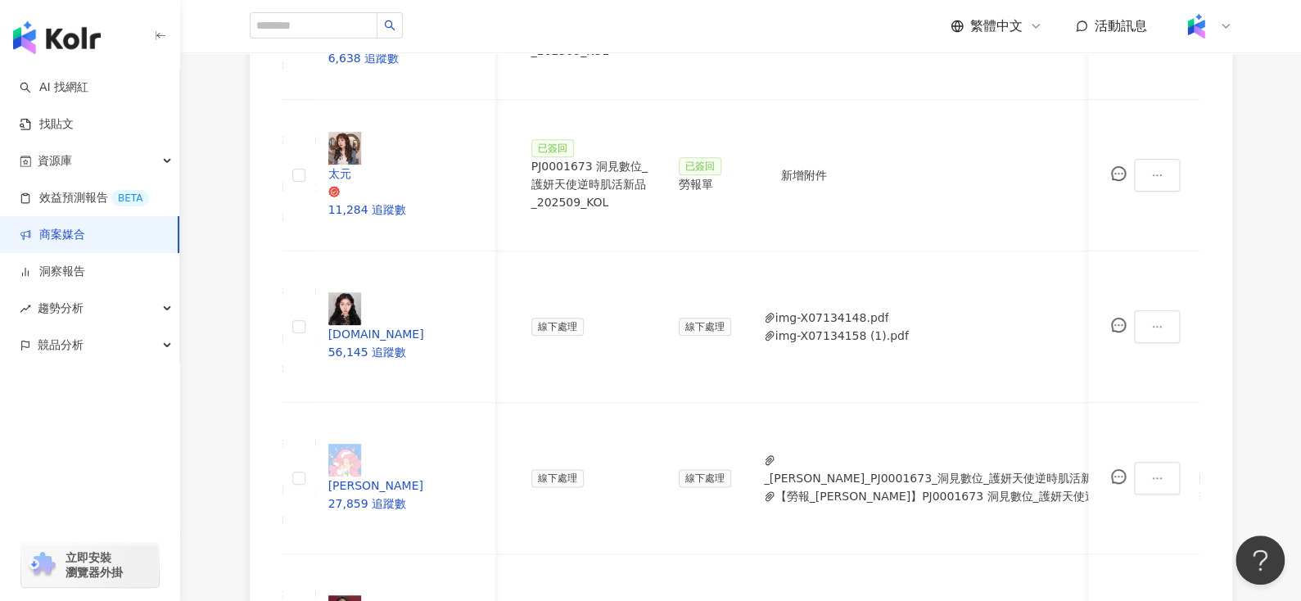
scroll to position [0, 441]
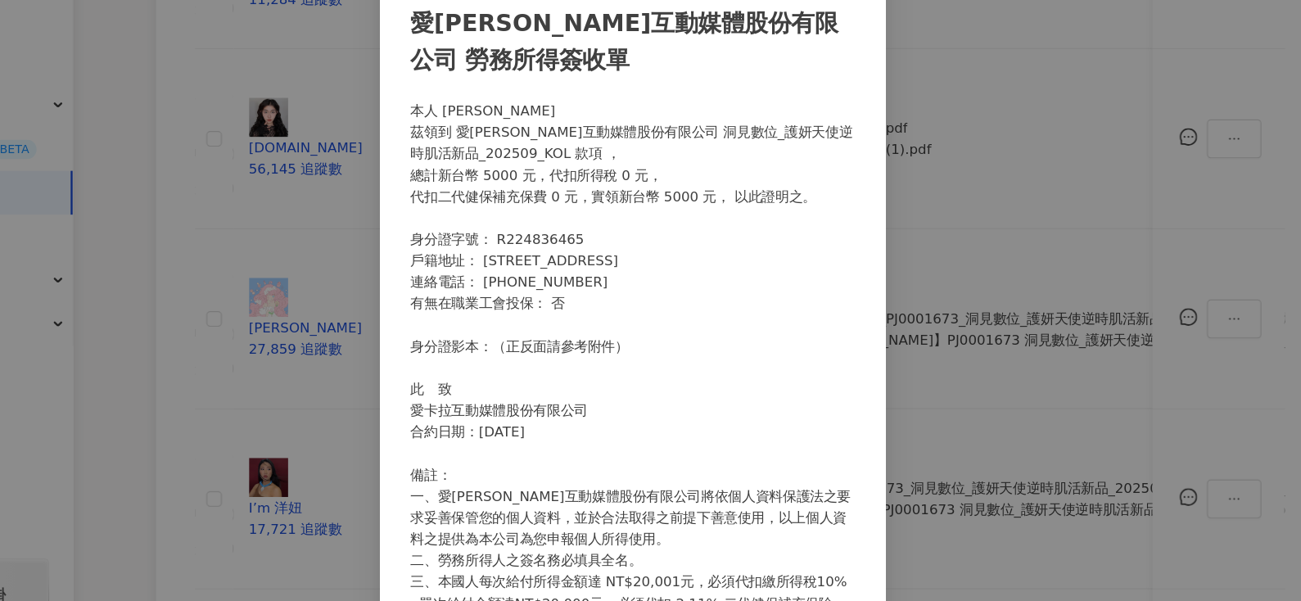
scroll to position [948, 0]
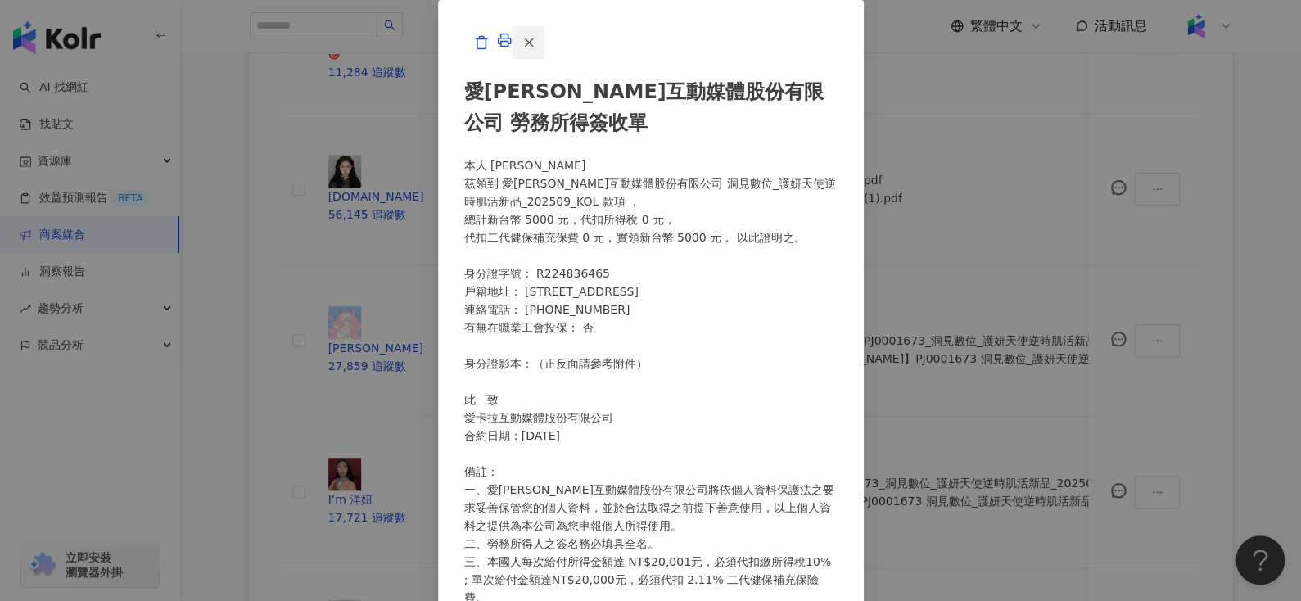
click at [544, 59] on button "button" at bounding box center [528, 42] width 33 height 33
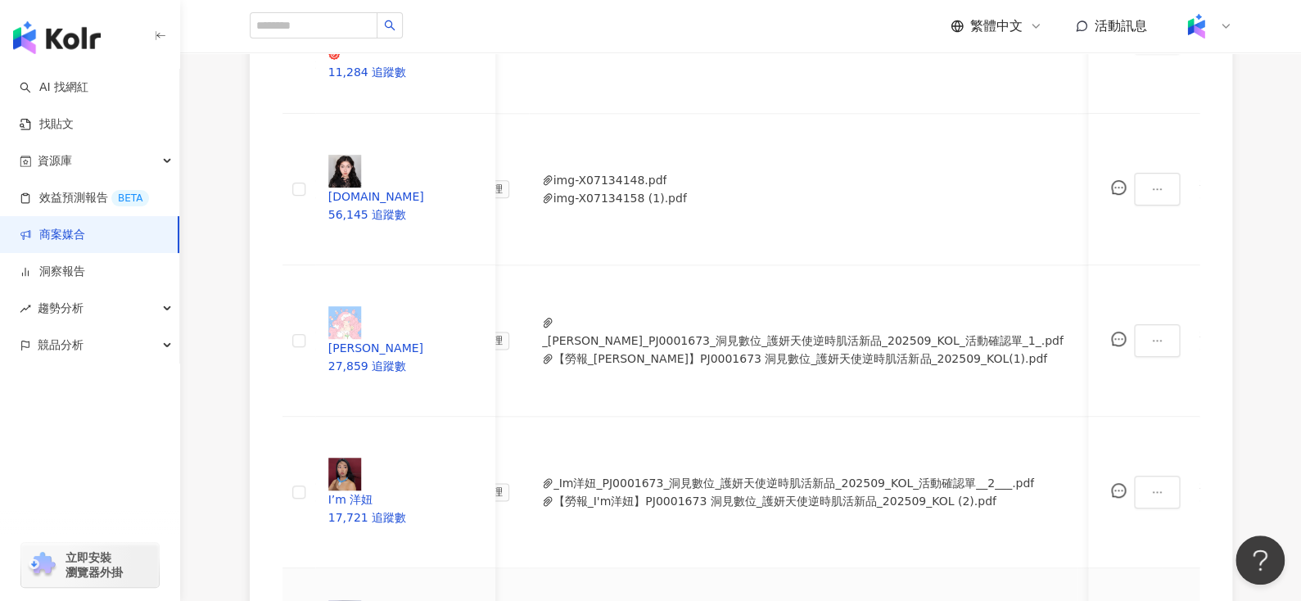
scroll to position [0, 729]
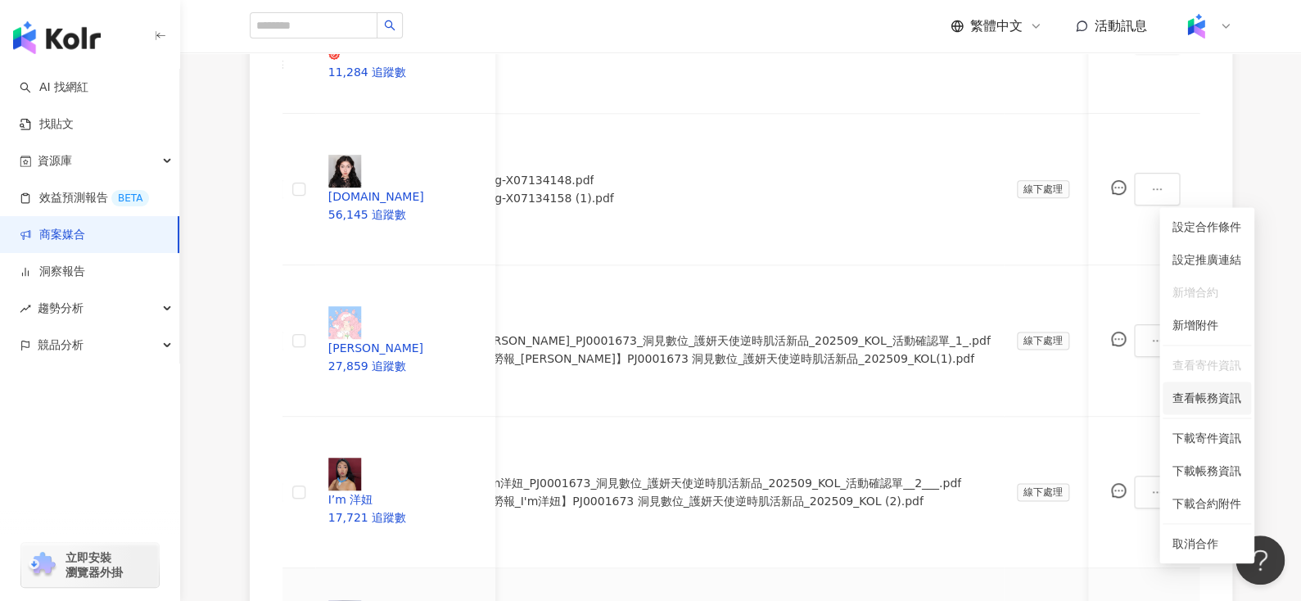
click at [1195, 407] on li "查看帳務資訊" at bounding box center [1206, 397] width 88 height 33
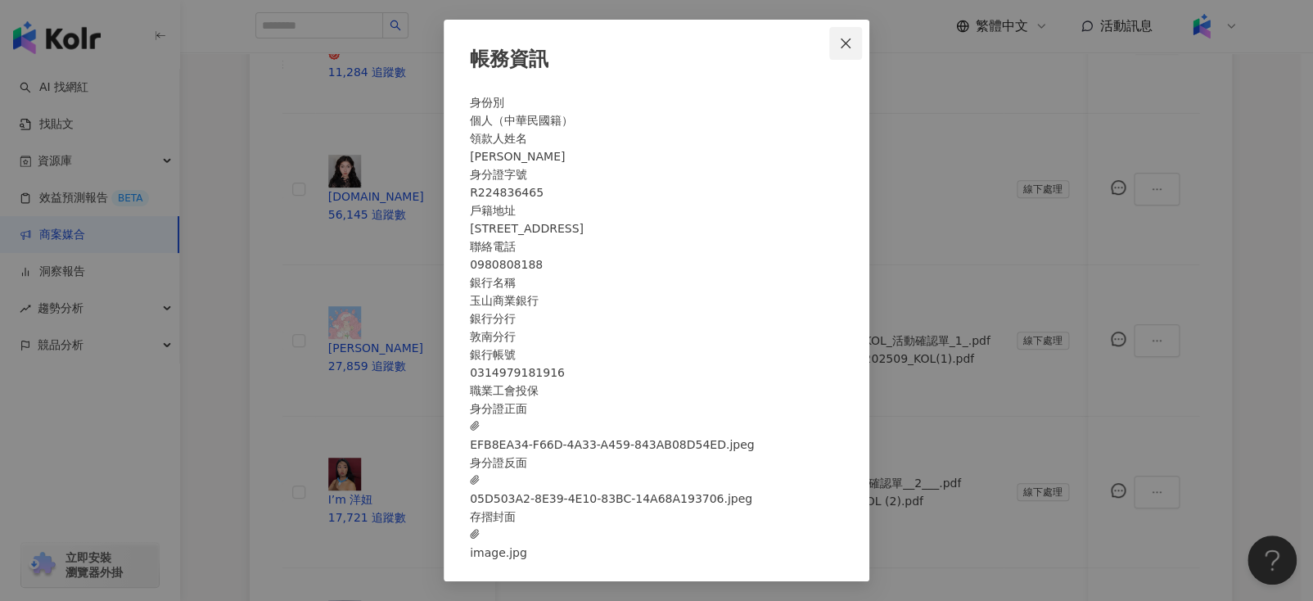
click at [846, 37] on span "Close" at bounding box center [845, 43] width 33 height 13
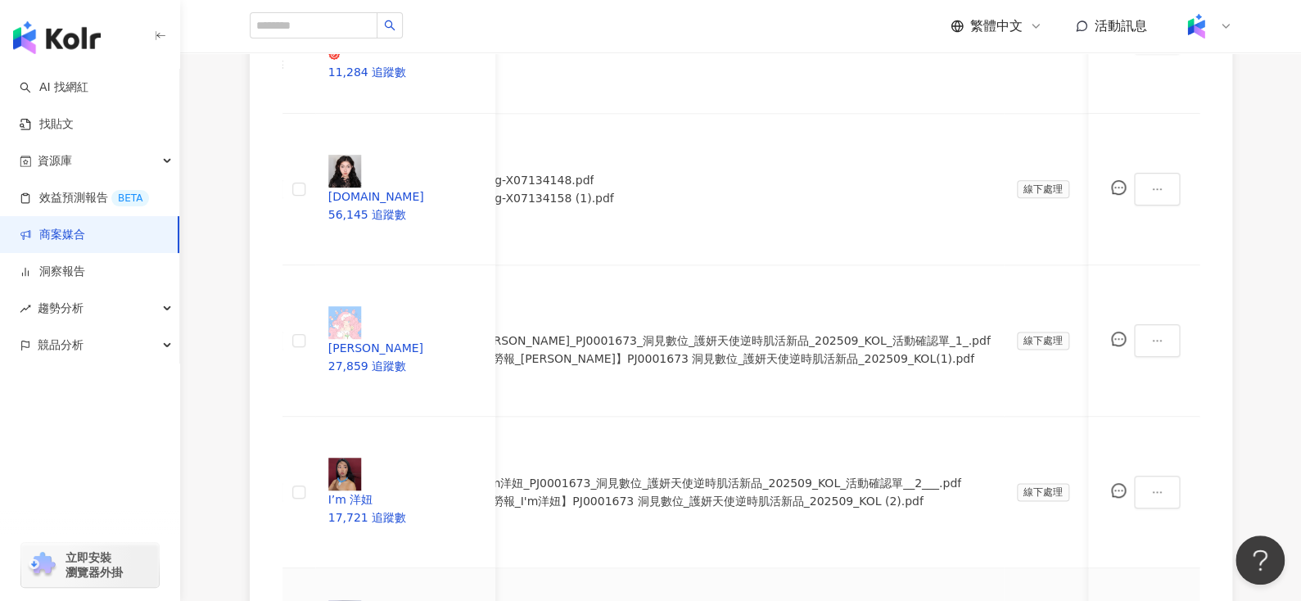
click at [1013, 247] on div "處理中" at bounding box center [991, 254] width 46 height 18
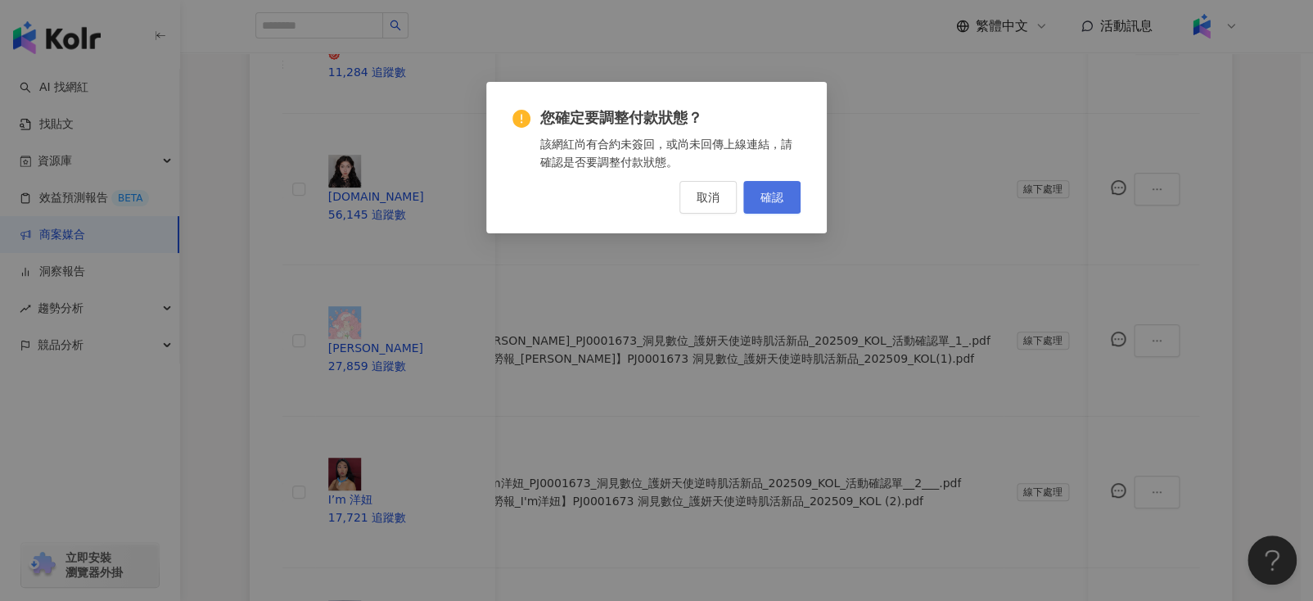
click at [778, 200] on span "確認" at bounding box center [771, 197] width 23 height 13
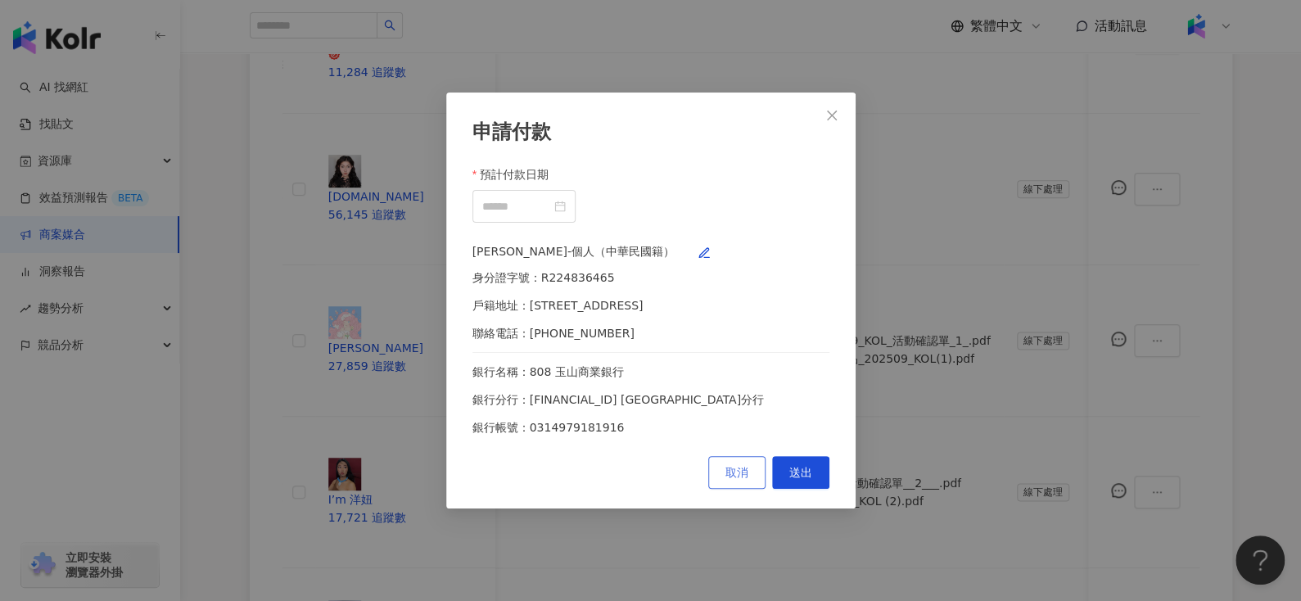
click at [720, 481] on button "取消" at bounding box center [736, 472] width 57 height 33
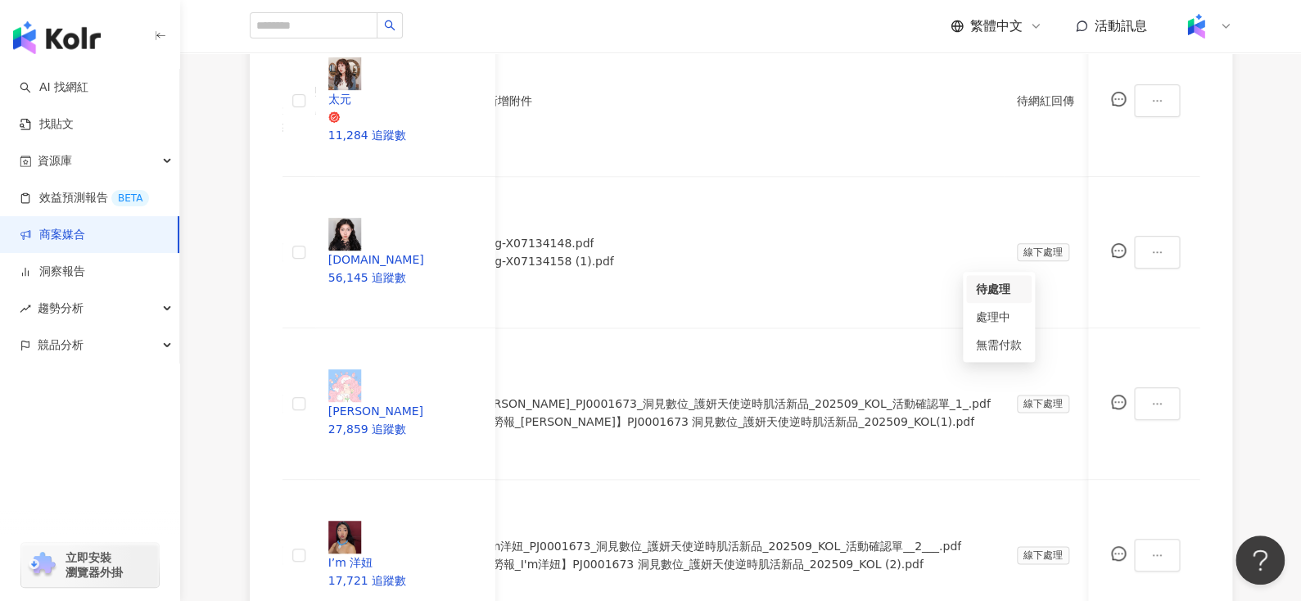
click at [997, 320] on div "處理中" at bounding box center [999, 317] width 46 height 18
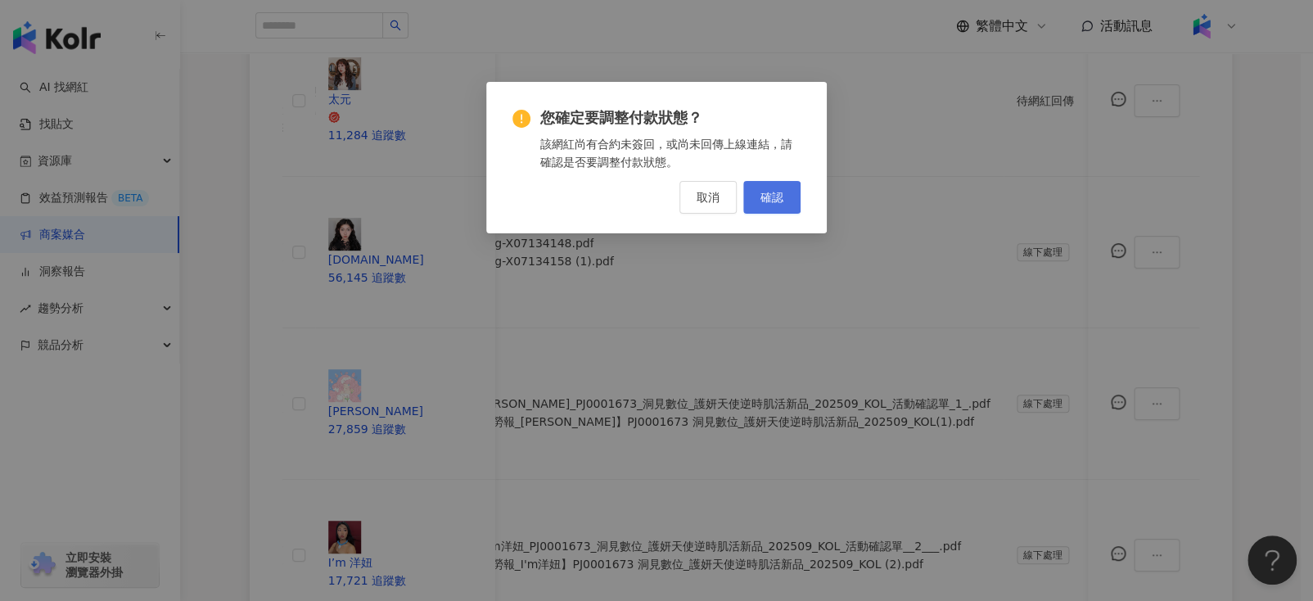
click at [765, 191] on span "確認" at bounding box center [771, 197] width 23 height 13
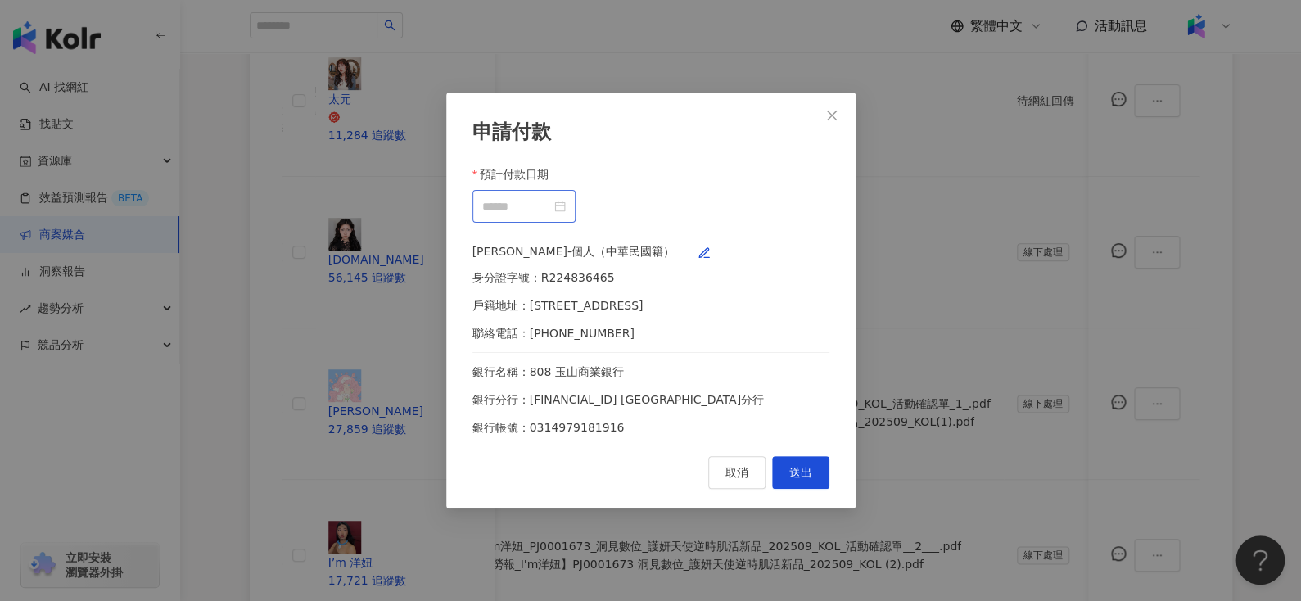
click at [566, 197] on div at bounding box center [523, 206] width 83 height 18
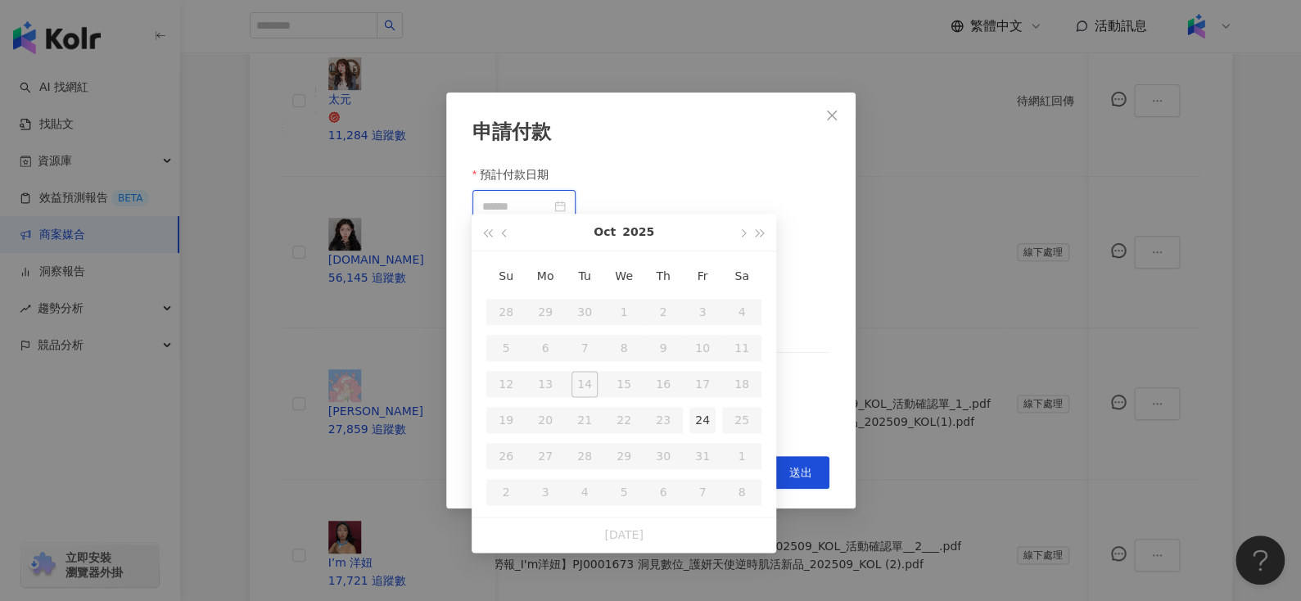
type input "**********"
click at [694, 428] on div "24" at bounding box center [702, 420] width 26 height 26
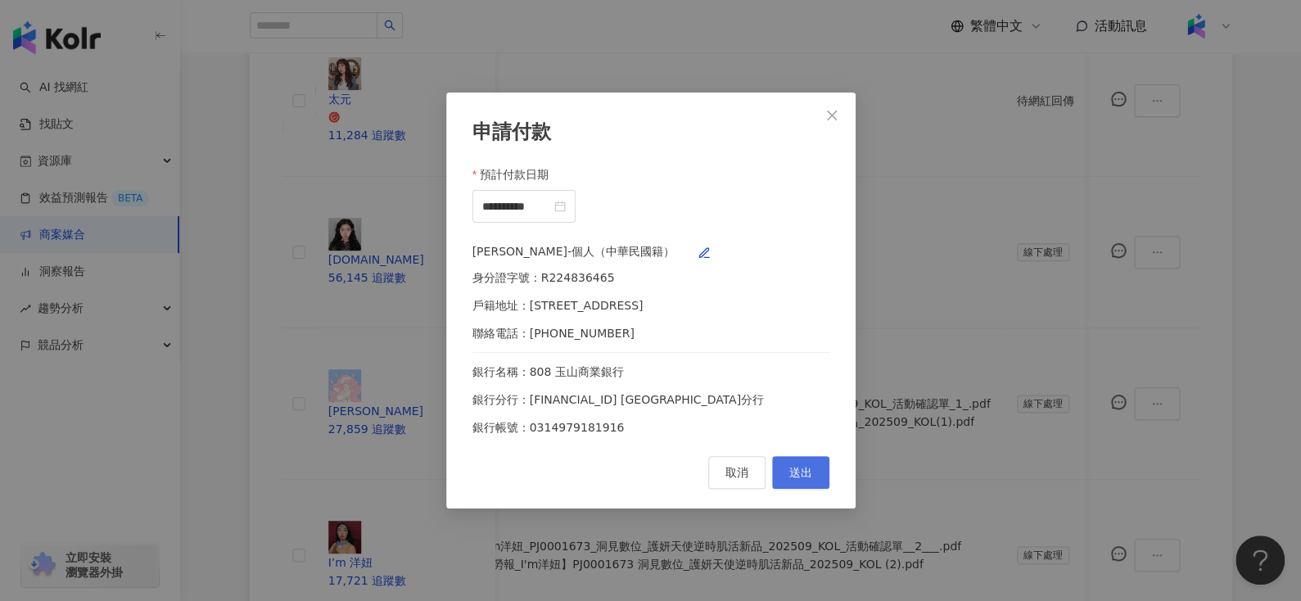
click at [803, 479] on span "送出" at bounding box center [800, 472] width 23 height 13
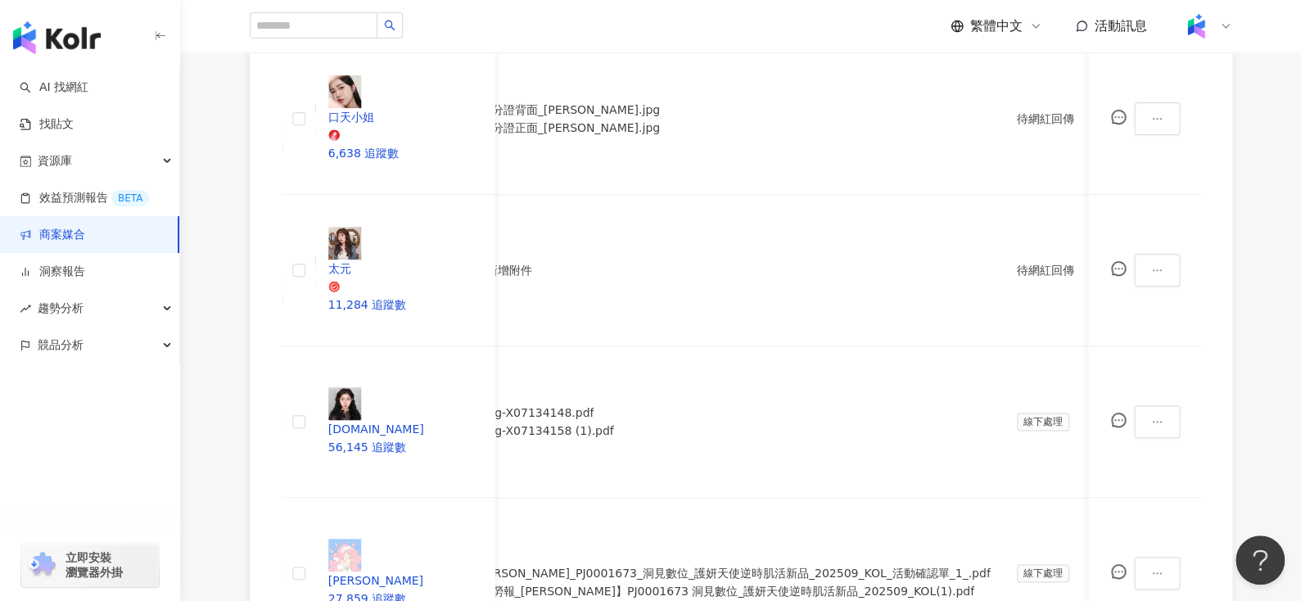
scroll to position [948, 0]
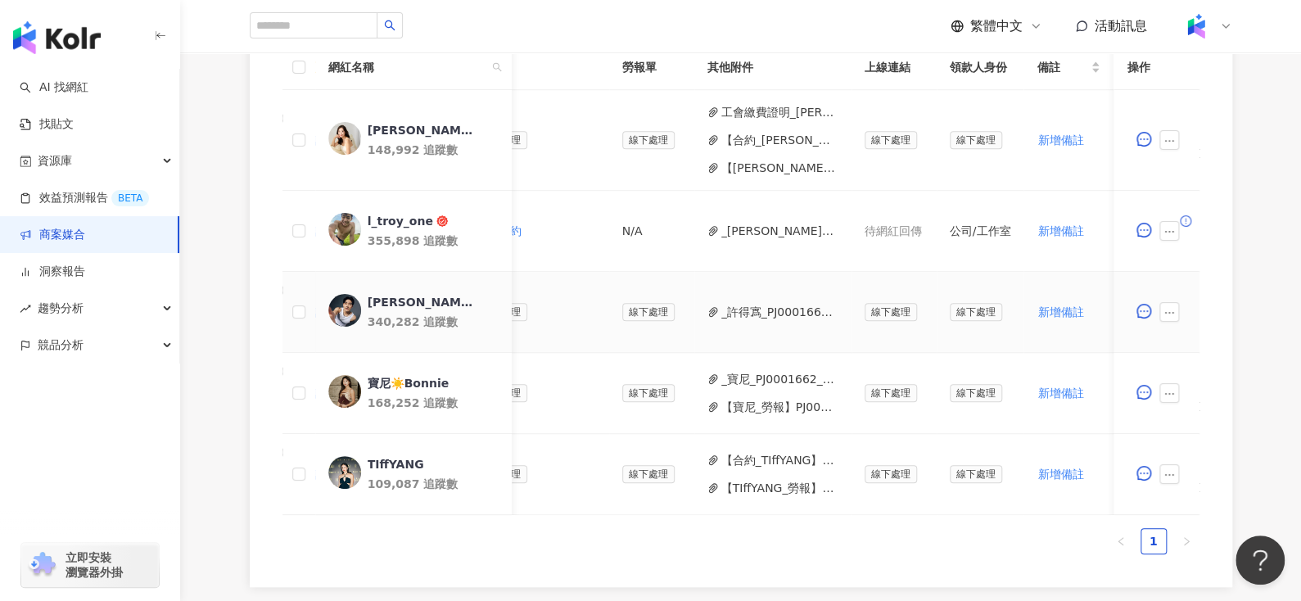
scroll to position [0, 508]
click at [729, 227] on button "_[PERSON_NAME]_PJ0001662_[PERSON_NAME]納_Sony耳機_健身型KOL_IG合作_202508_活動確認單_final_ …" at bounding box center [779, 231] width 117 height 18
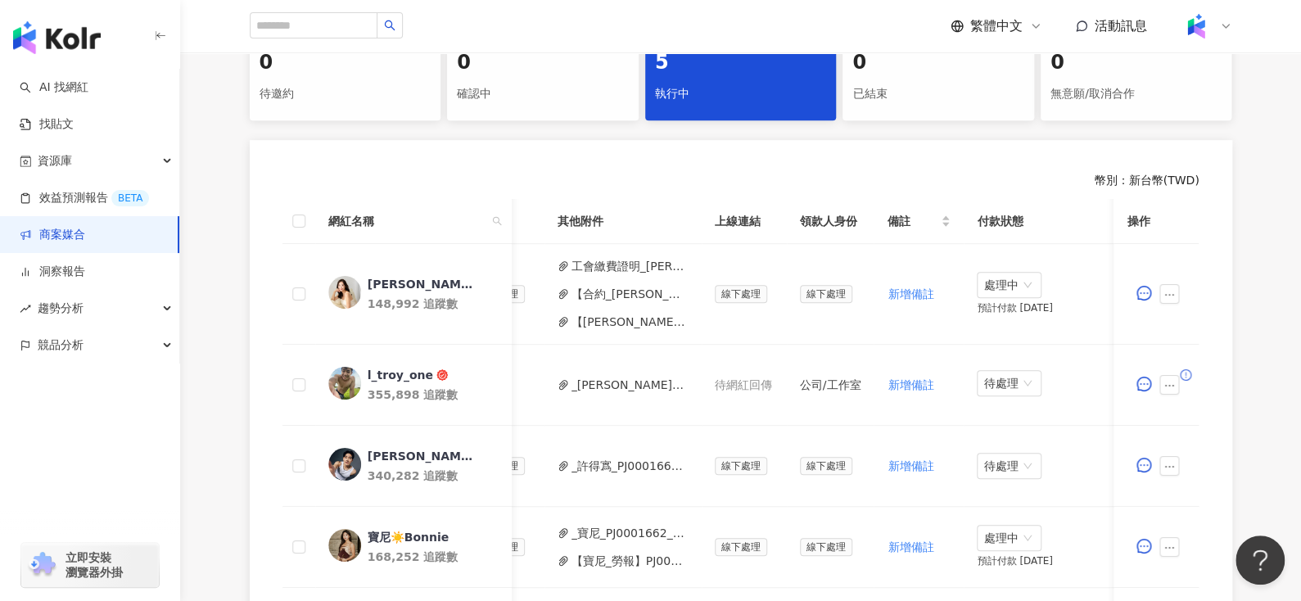
scroll to position [545, 0]
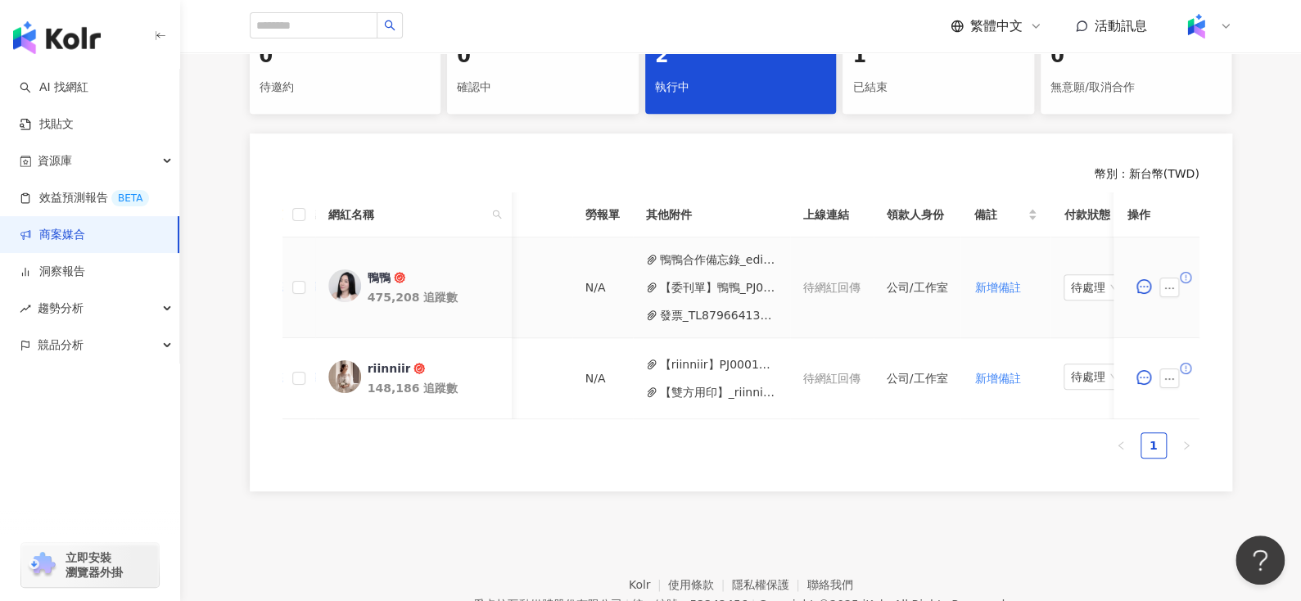
scroll to position [0, 545]
click at [690, 253] on button "鴨鴨合作備忘錄_edited.pdf" at bounding box center [718, 259] width 117 height 18
click at [672, 289] on button "【委刊單】鴨鴨_PJ0001663 愛家概念_AJ2_Combo沙發_KOL合作.pdf" at bounding box center [718, 287] width 117 height 18
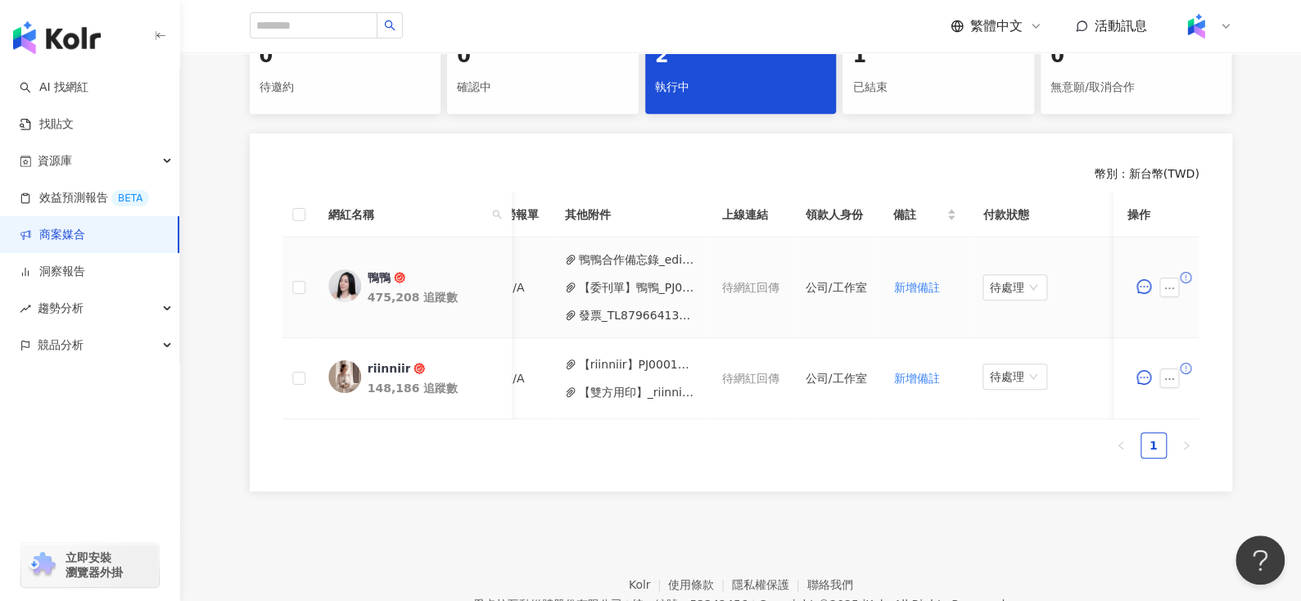
scroll to position [0, 633]
click at [992, 277] on span "待處理" at bounding box center [1008, 287] width 52 height 25
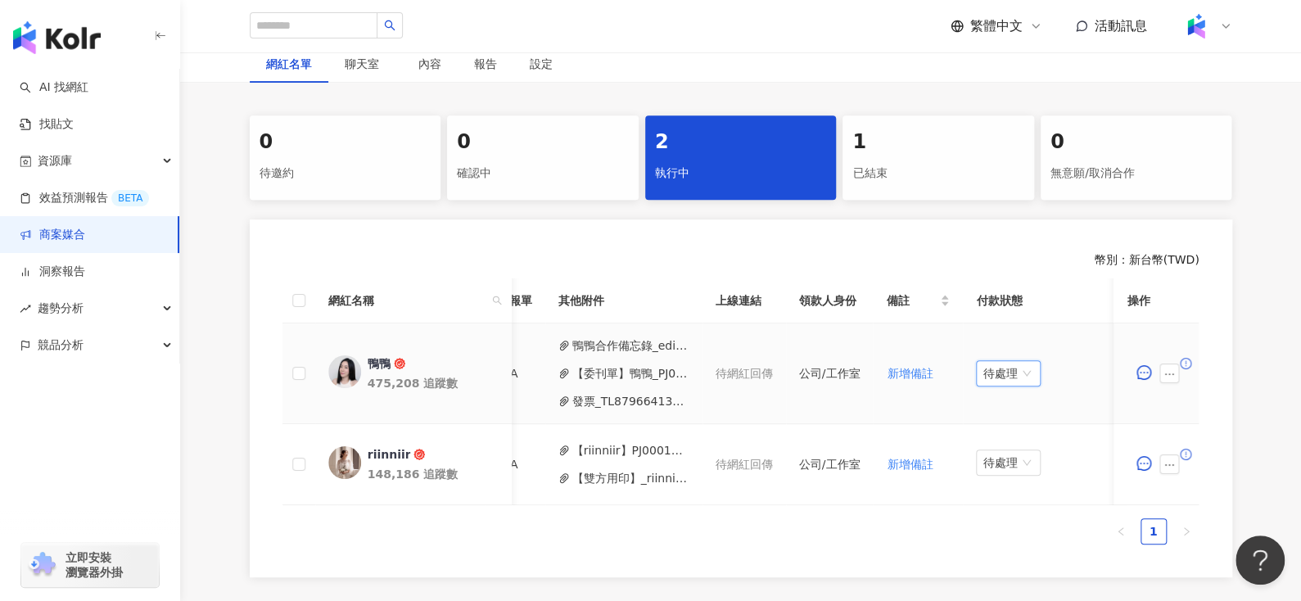
scroll to position [283, 0]
click at [999, 369] on span "待處理" at bounding box center [1008, 374] width 52 height 25
click at [996, 439] on div "處理中" at bounding box center [1000, 435] width 46 height 18
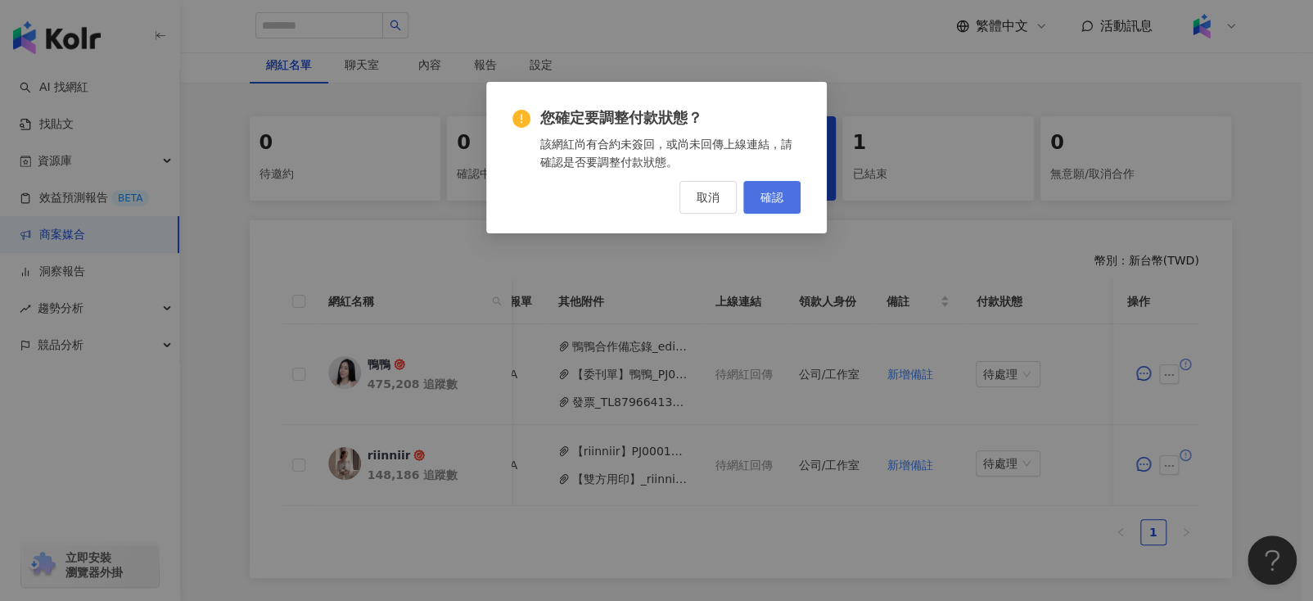
click at [774, 194] on span "確認" at bounding box center [771, 197] width 23 height 13
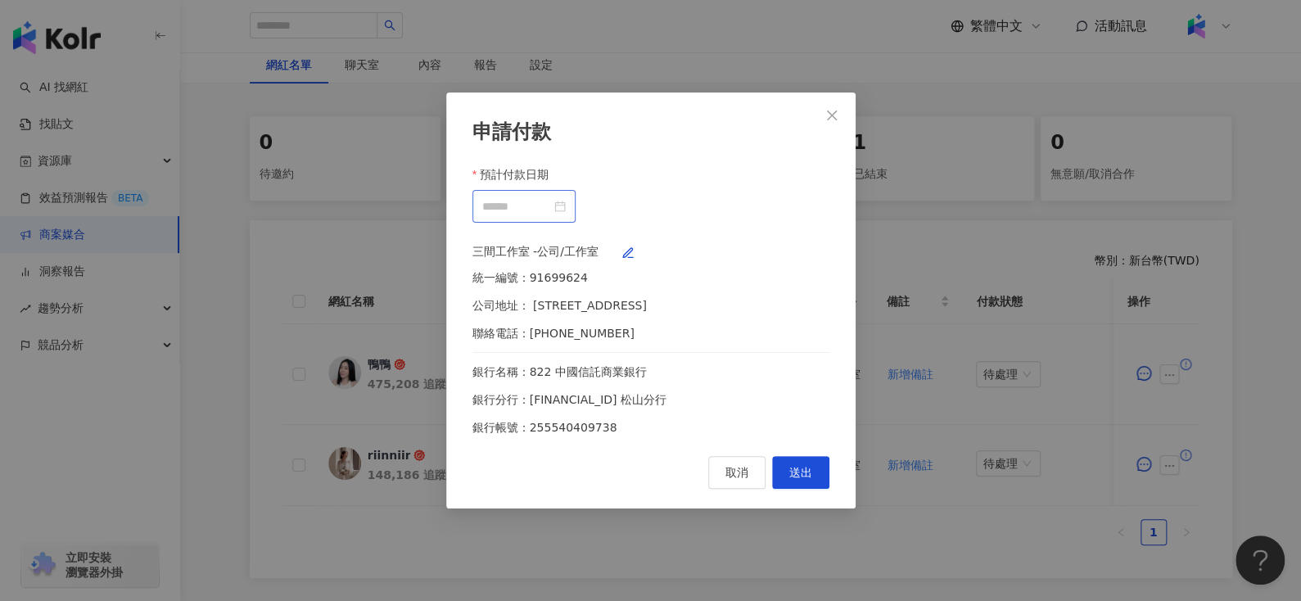
click at [566, 198] on div at bounding box center [523, 206] width 83 height 18
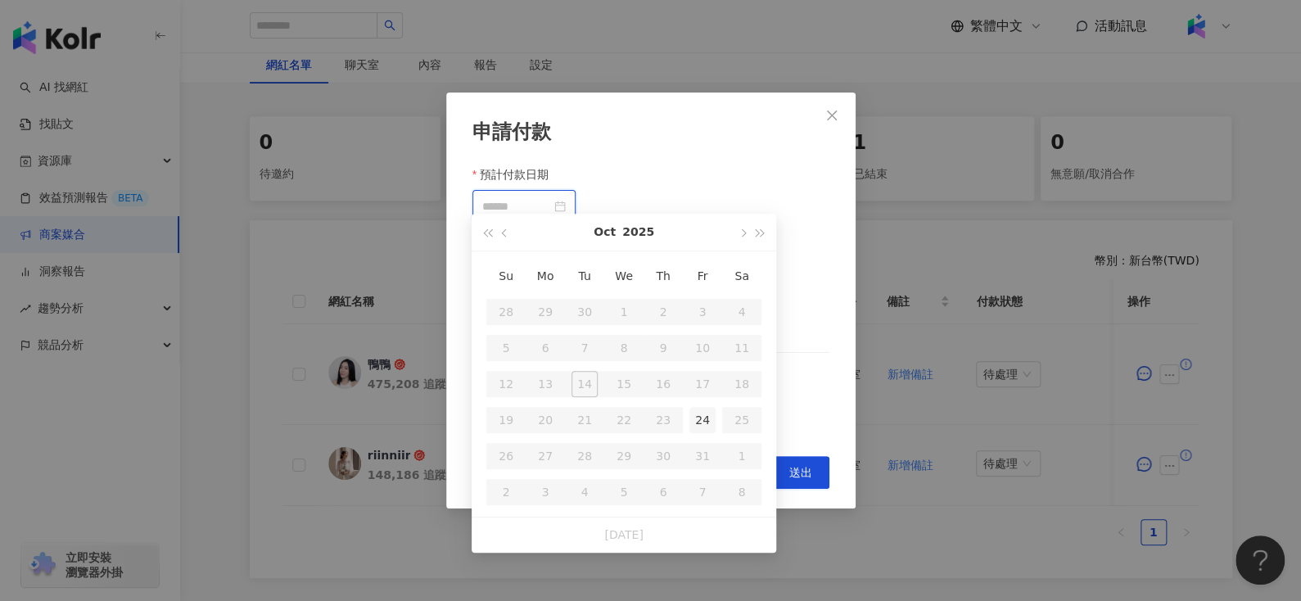
type input "**********"
click at [708, 420] on div "24" at bounding box center [702, 420] width 26 height 26
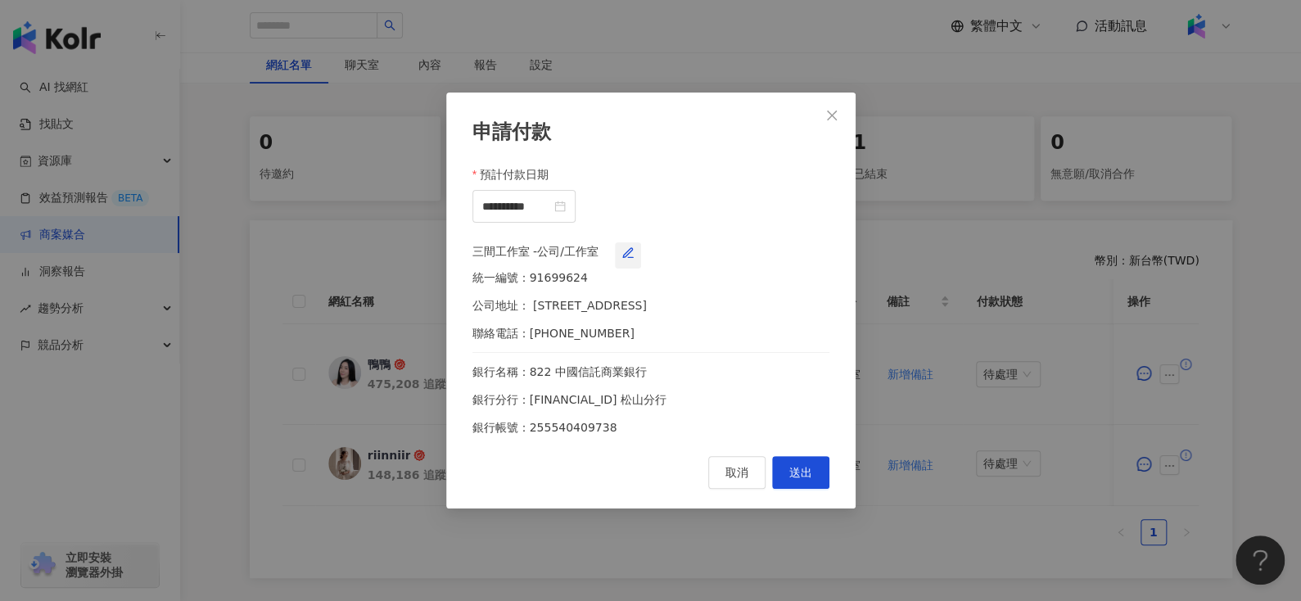
click at [634, 254] on icon "button" at bounding box center [627, 252] width 13 height 13
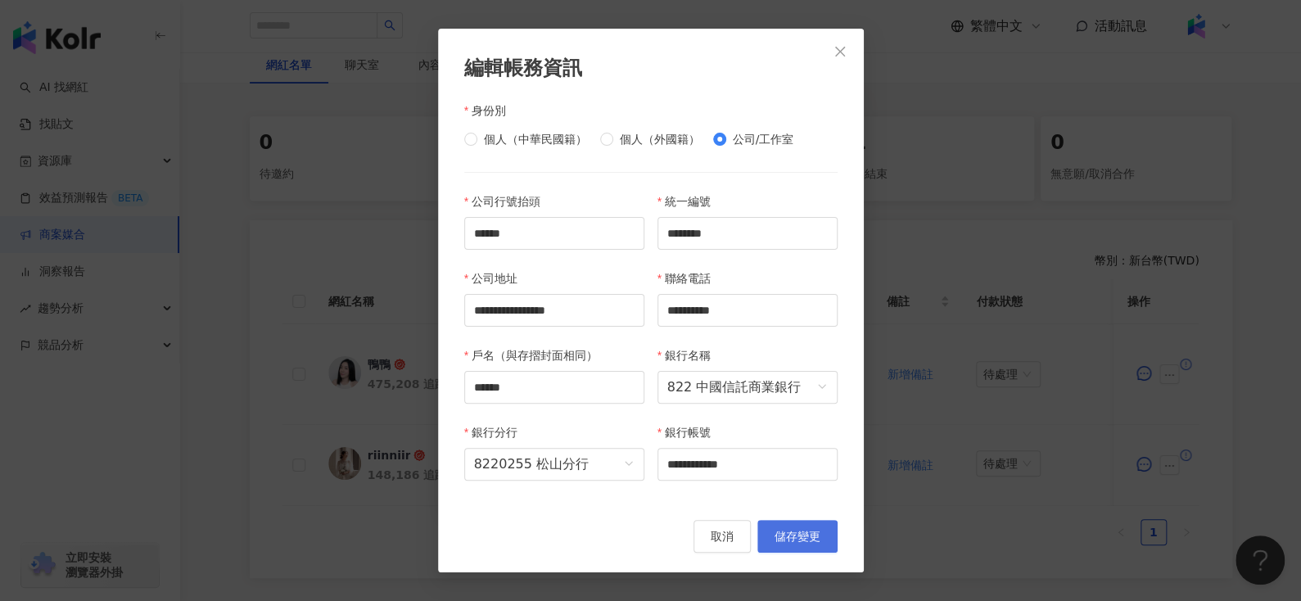
click at [781, 535] on span "儲存變更" at bounding box center [797, 536] width 46 height 13
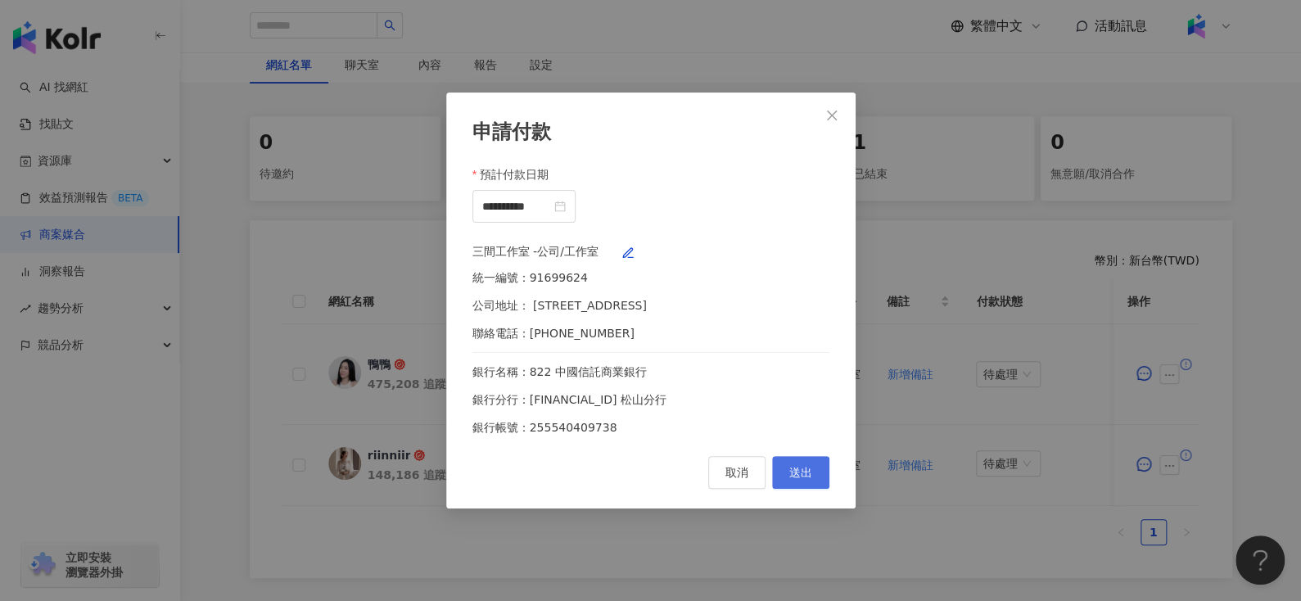
click at [803, 479] on span "送出" at bounding box center [800, 472] width 23 height 13
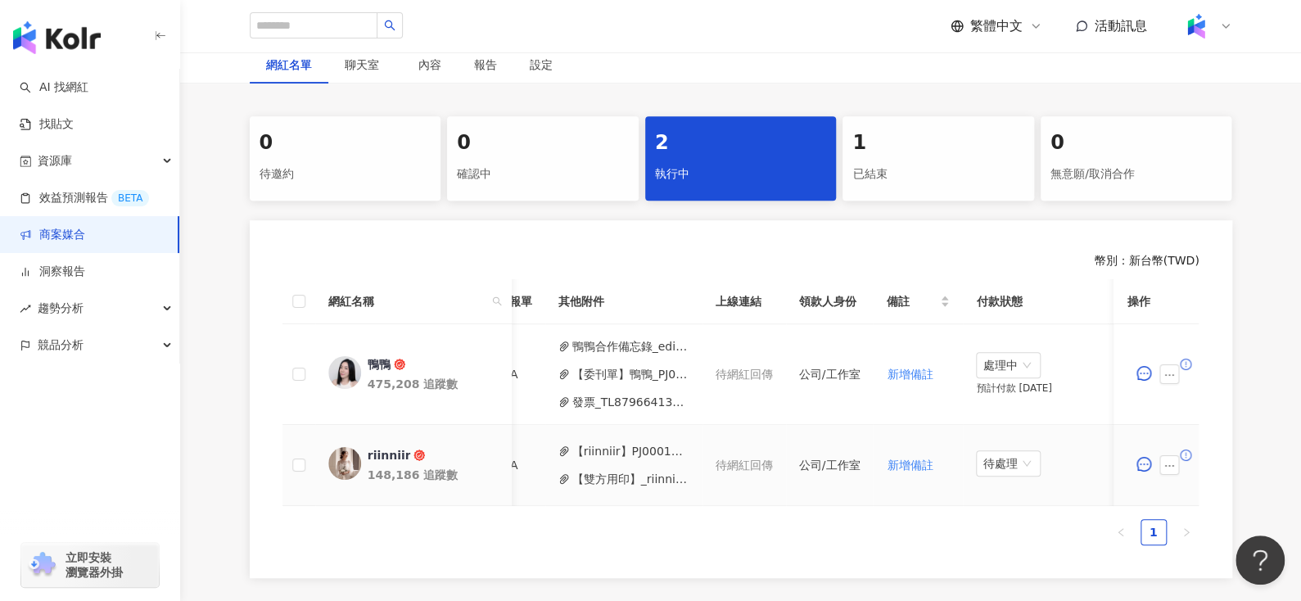
click at [591, 450] on button "【riinniir】PJ0001663 愛家概念_AJ2_Combo沙發_KOL合作_活動確認單.pdf" at bounding box center [630, 451] width 117 height 18
click at [602, 465] on div "【riinniir】PJ0001663 愛家概念_AJ2_Combo沙發_KOL合作_活動確認單.pdf 【雙方用印】_riinniir_PJ0001663_…" at bounding box center [623, 465] width 131 height 46
click at [602, 480] on button "【雙方用印】_riinniir_PJ0001663_愛家概念_AJ2_Combo沙發_KOL合作_活動確認單__1_.pdf" at bounding box center [630, 479] width 117 height 18
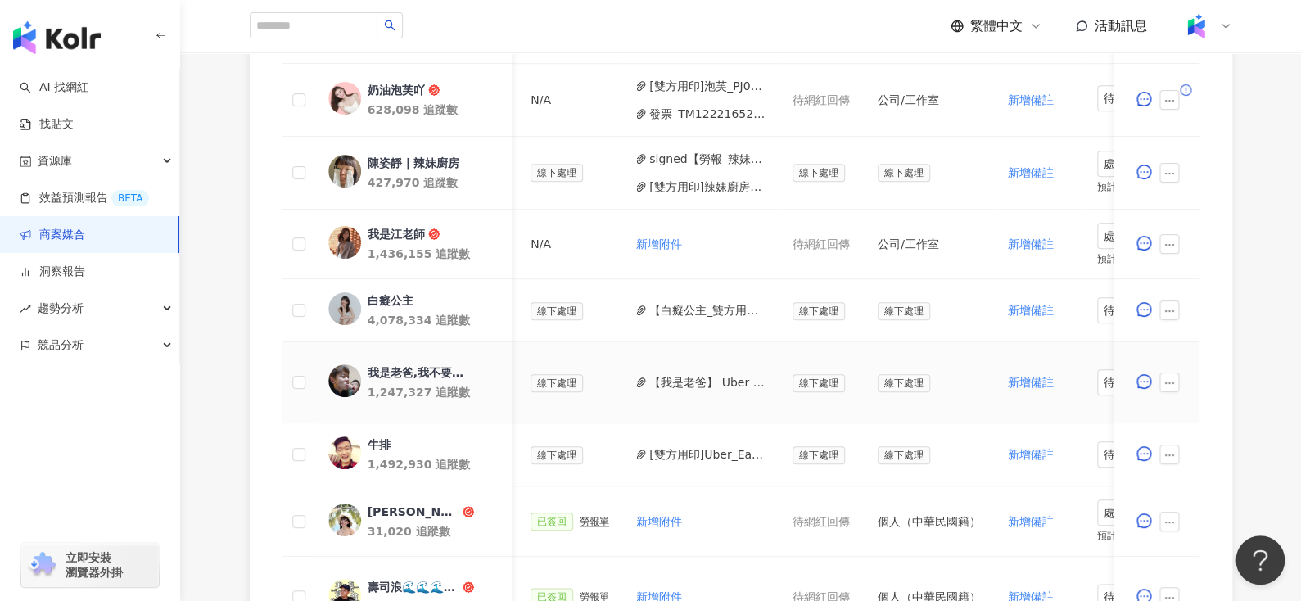
scroll to position [0, 673]
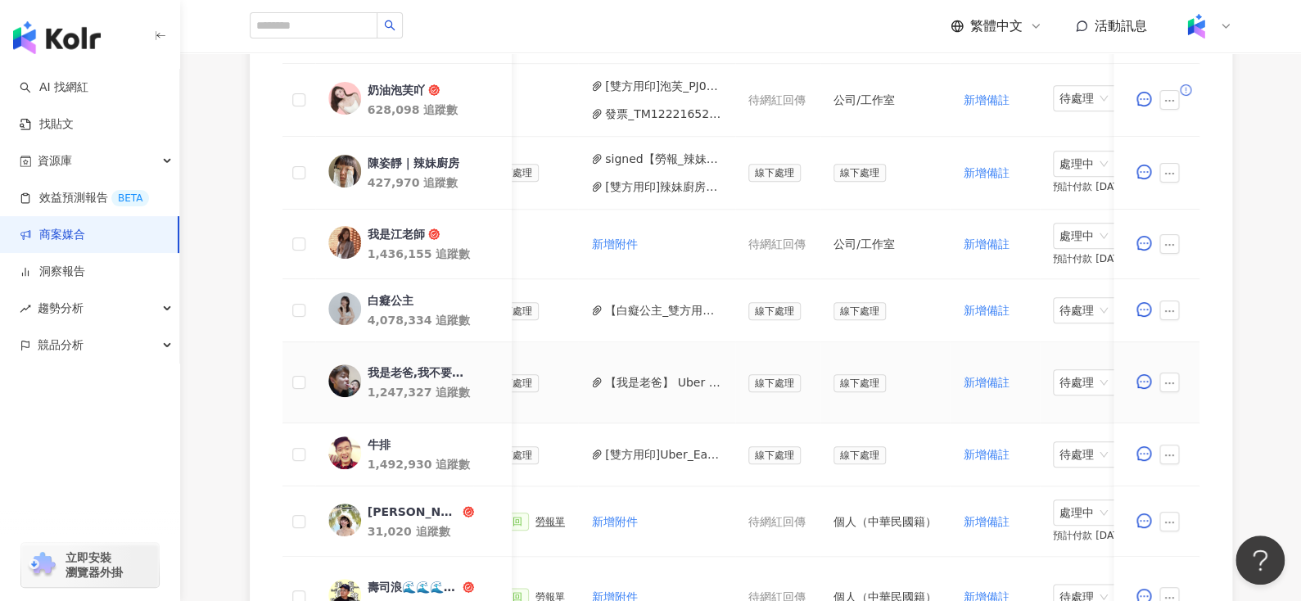
click at [649, 373] on button "【我是老爸】 Uber Eats_Costco_202509_KOL_Buzz_委刊單.pdf" at bounding box center [663, 382] width 117 height 18
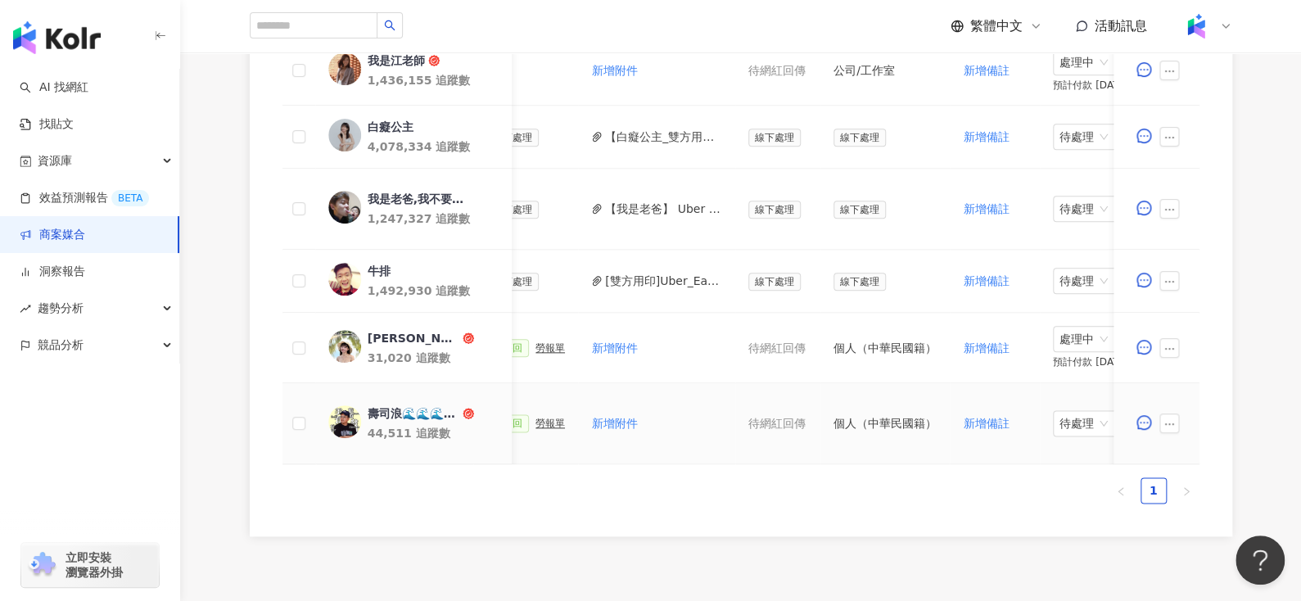
scroll to position [809, 0]
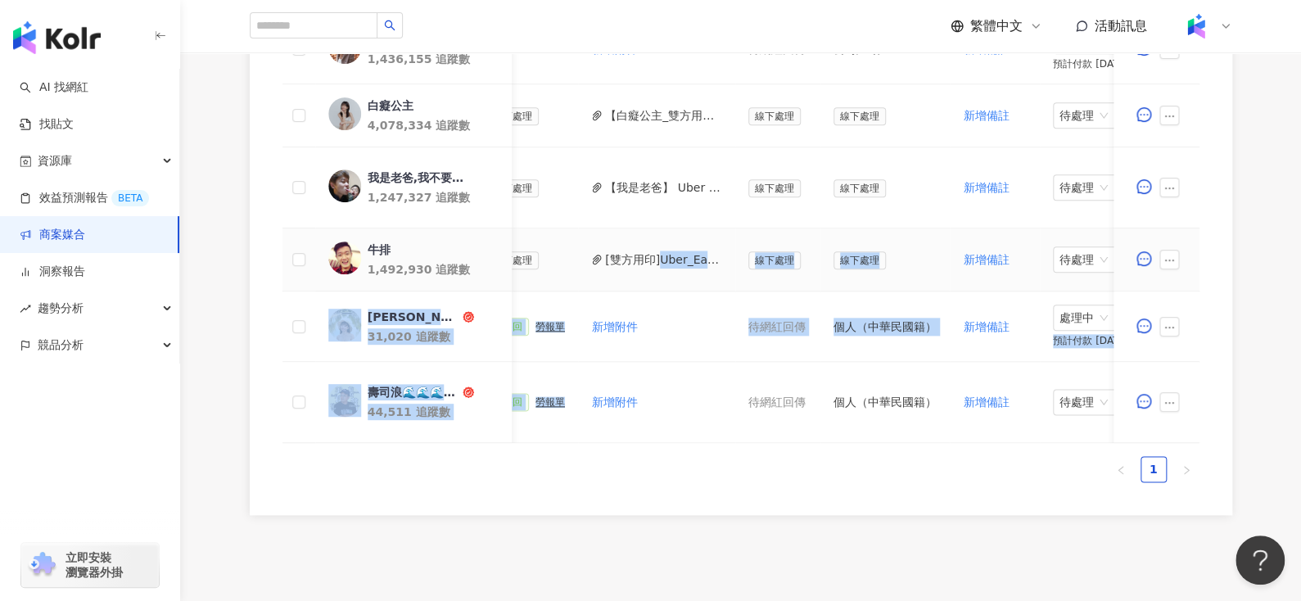
click at [644, 257] on button "[雙方用印]Uber_Eats限動_X_牛排_合約.pdf" at bounding box center [663, 259] width 117 height 18
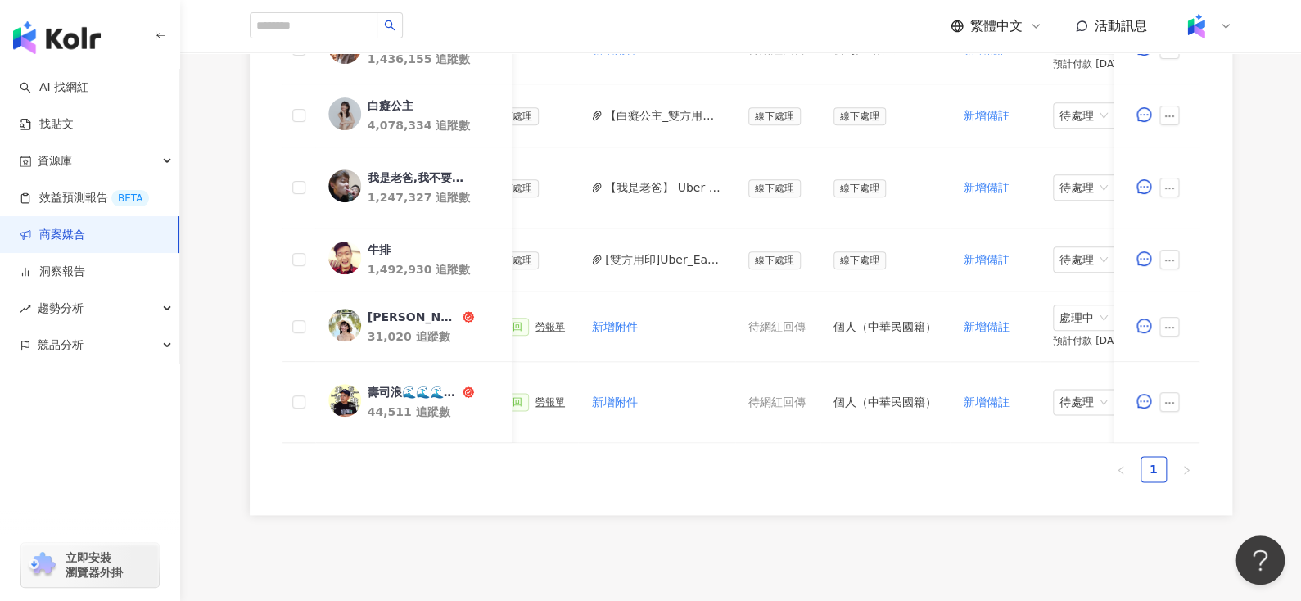
click at [677, 492] on div "網紅名稱 合作總酬勞 (含稅) 合作項目 推廣連結 合約 勞報單 其他附件 上線連結 領款人身份 備註 付款狀態 操作 好市多我都唸Costco 267,25…" at bounding box center [740, 125] width 917 height 742
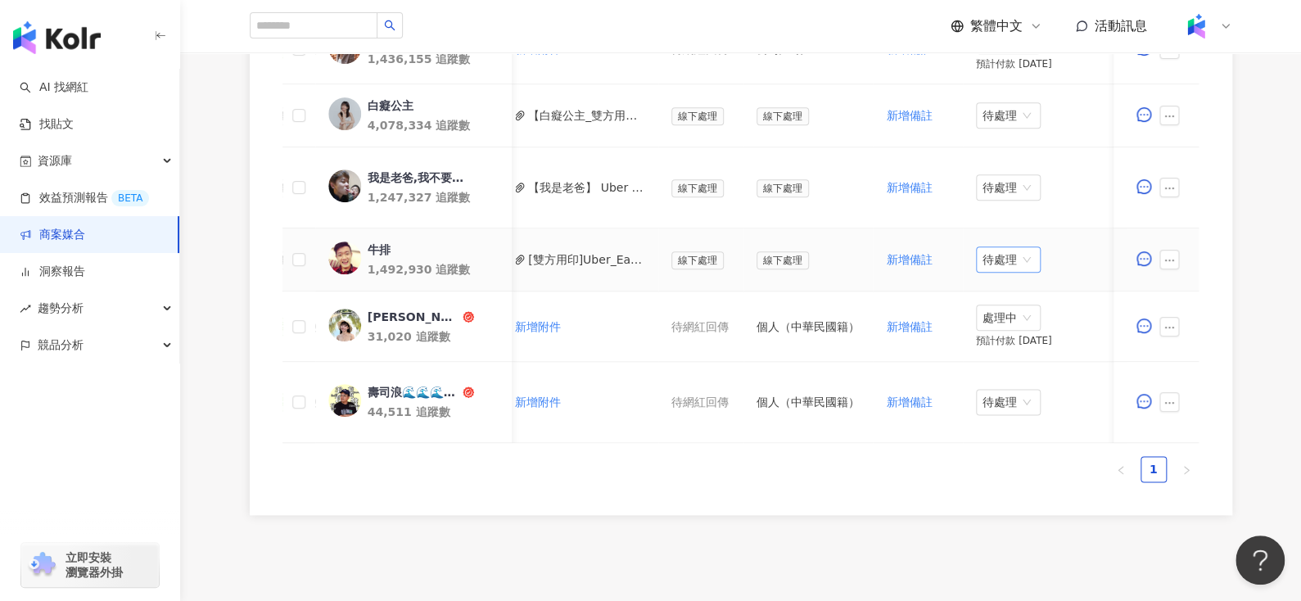
click at [988, 262] on span "待處理" at bounding box center [1008, 259] width 52 height 25
click at [994, 314] on div "處理中" at bounding box center [999, 320] width 46 height 18
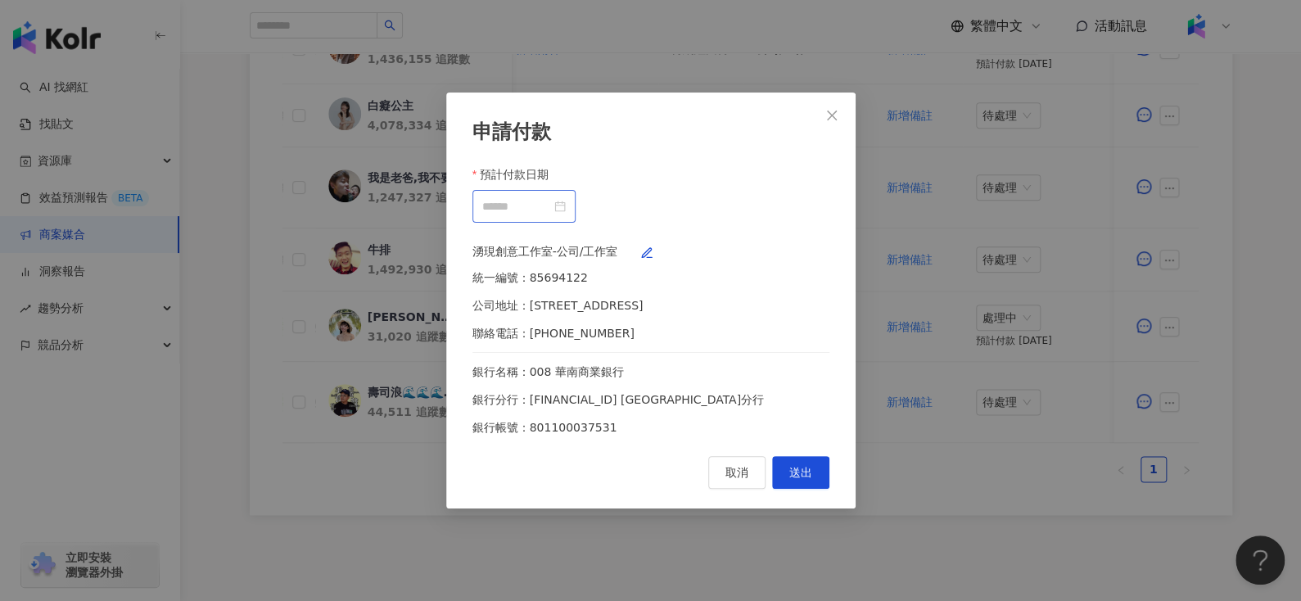
click at [566, 197] on div at bounding box center [523, 206] width 83 height 18
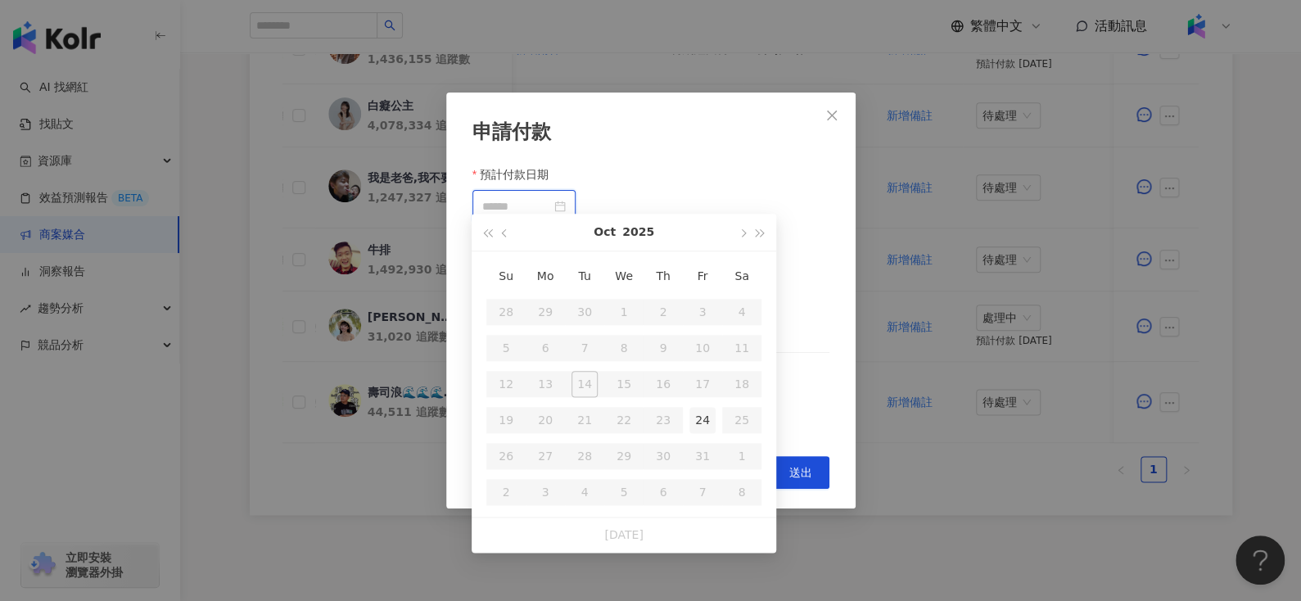
type input "**********"
click at [701, 416] on div "24" at bounding box center [702, 420] width 26 height 26
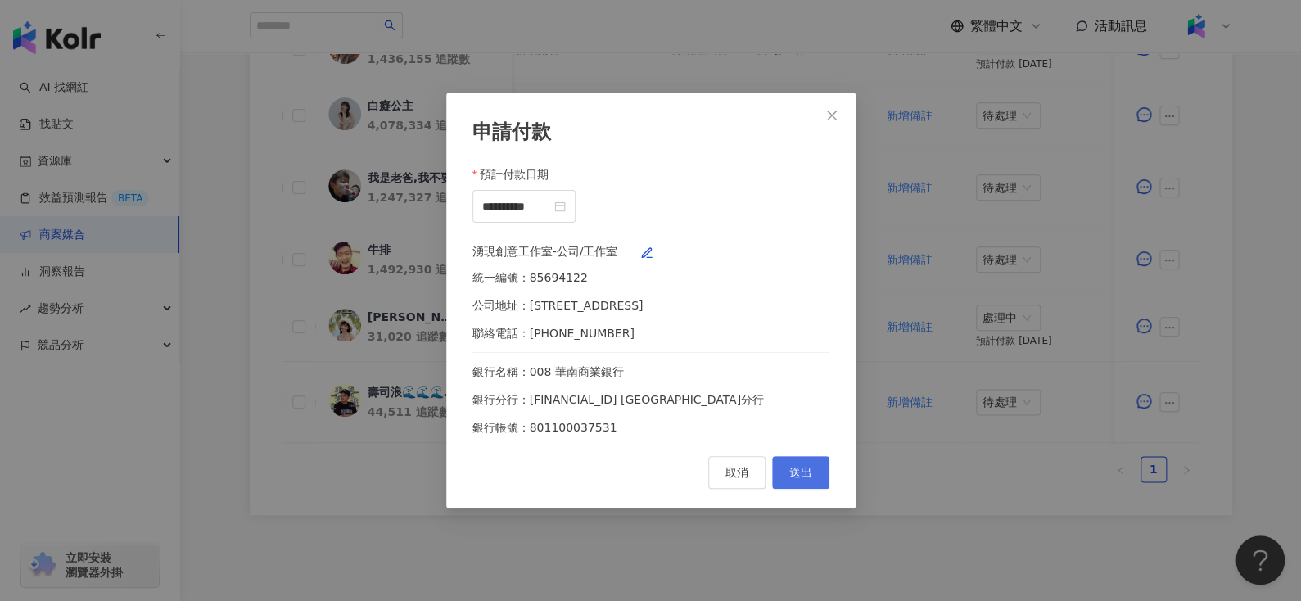
click at [801, 479] on span "送出" at bounding box center [800, 472] width 23 height 13
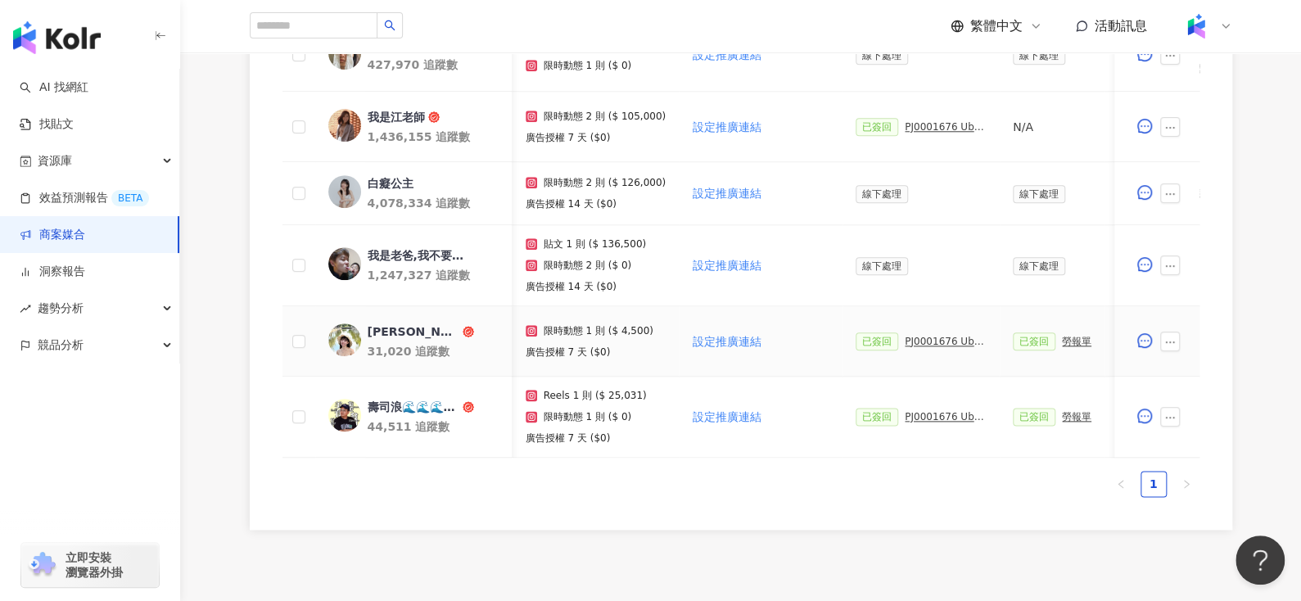
scroll to position [0, 146]
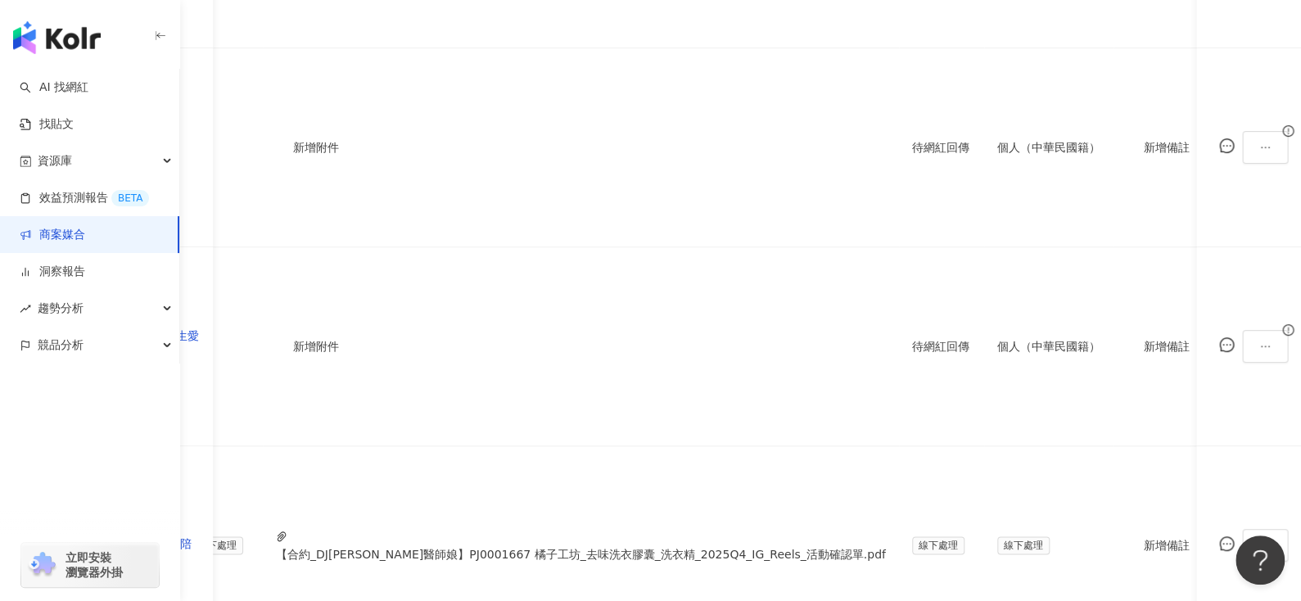
scroll to position [0, 664]
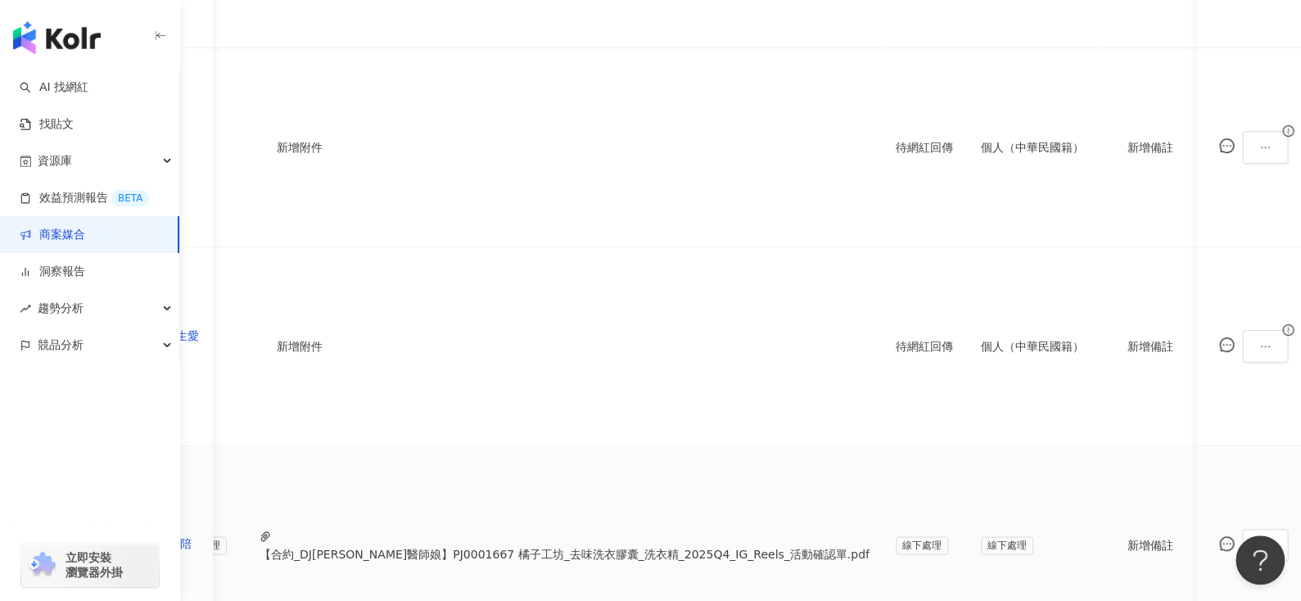
click at [615, 545] on button "【合約_DJ[PERSON_NAME]醫師娘】PJ0001667 橘子工坊_去味洗衣膠囊_洗衣精_2025Q4_IG_Reels_活動確認單.pdf" at bounding box center [564, 554] width 610 height 18
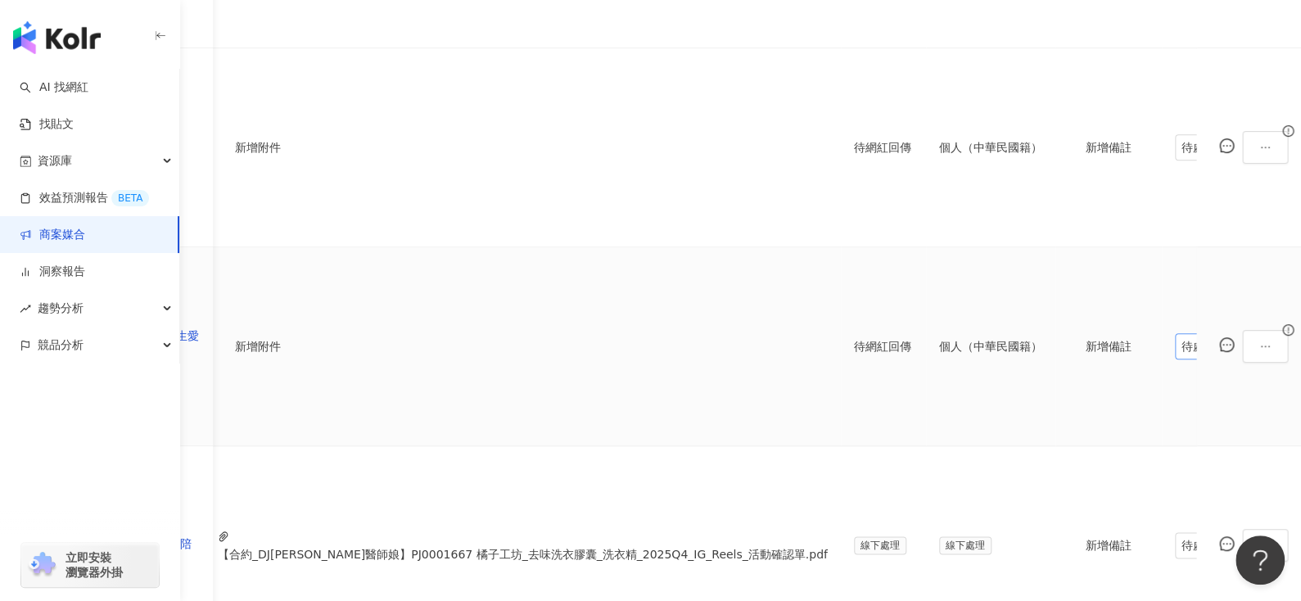
click at [1181, 334] on span "待處理" at bounding box center [1207, 346] width 52 height 25
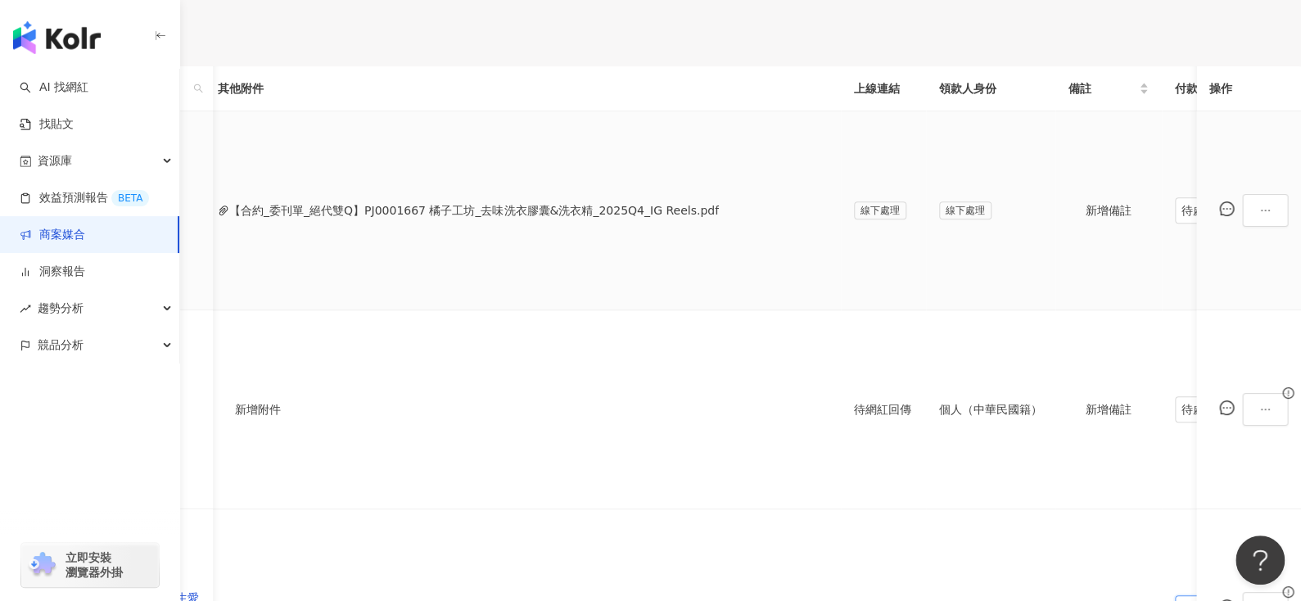
scroll to position [0, 567]
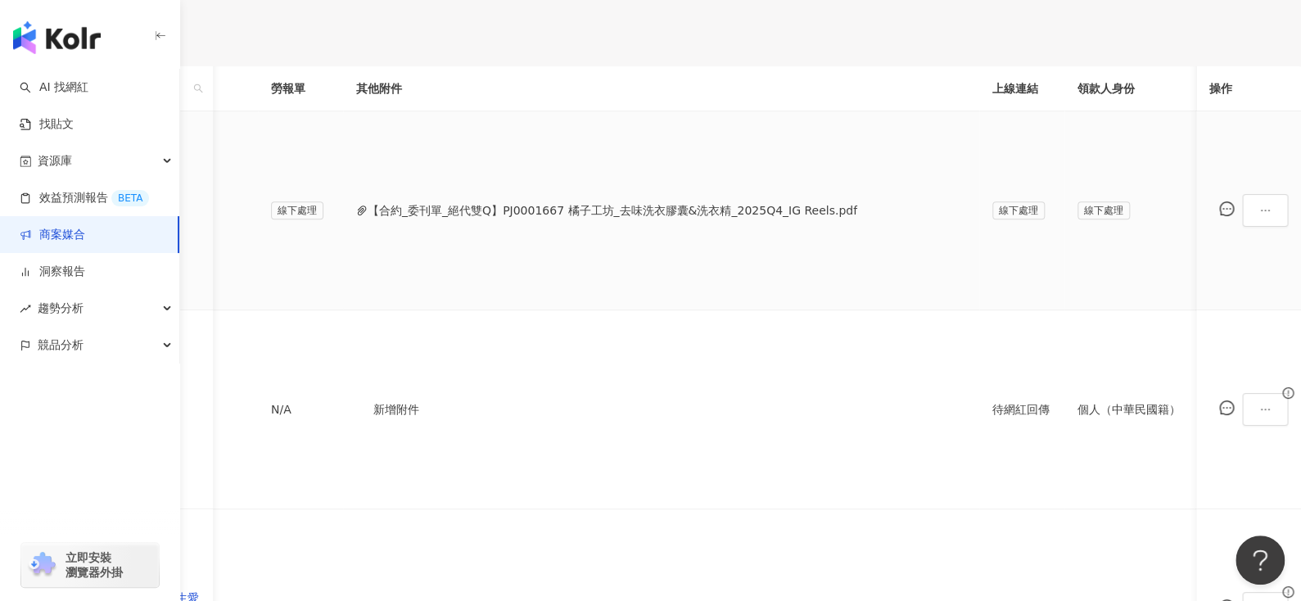
click at [683, 201] on button "【合約_委刊單_絕代雙Q】PJ0001667 橘子工坊_去味洗衣膠囊&洗衣精_2025Q4_IG Reels.pdf" at bounding box center [612, 210] width 489 height 18
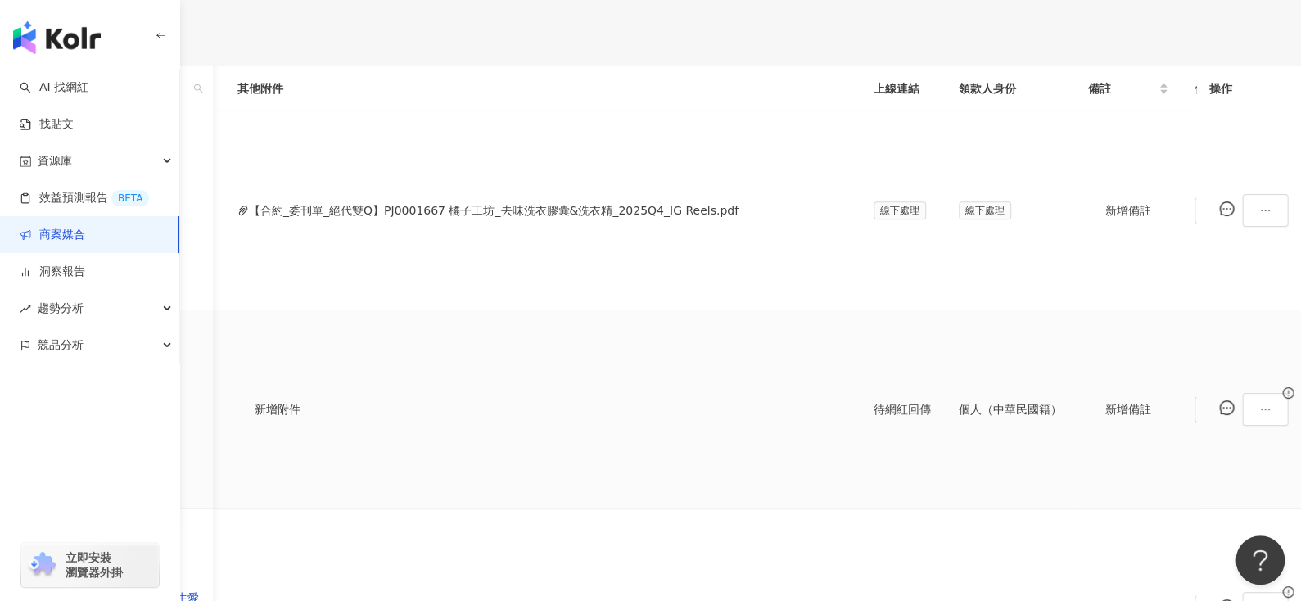
scroll to position [0, 706]
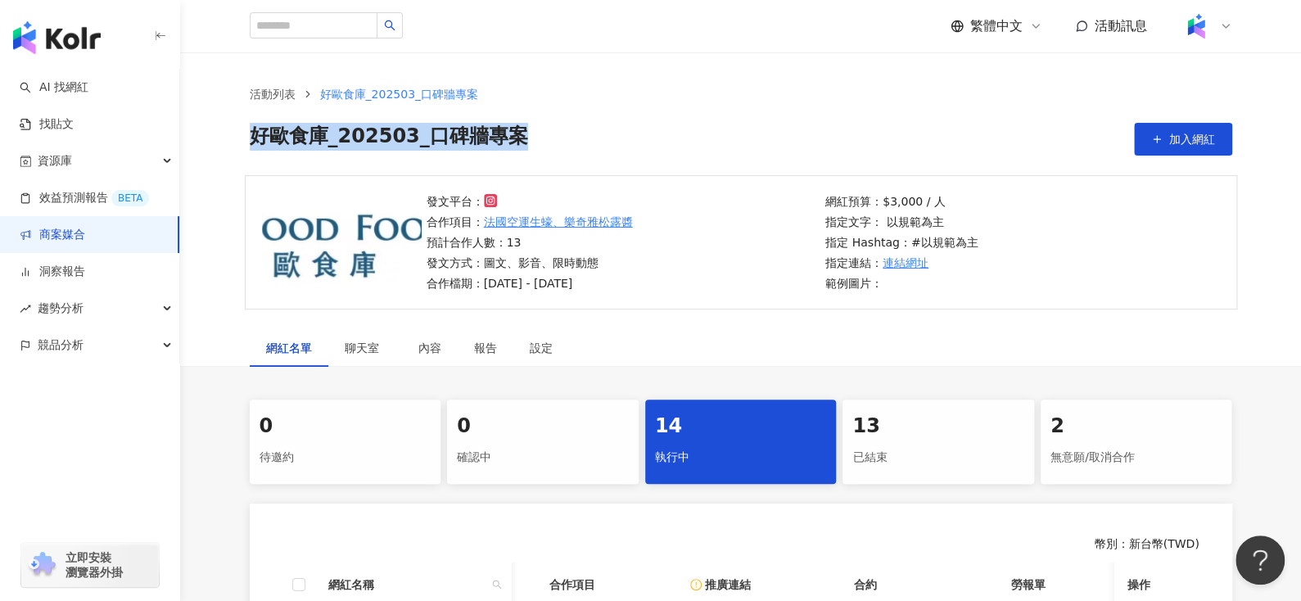
drag, startPoint x: 490, startPoint y: 132, endPoint x: 219, endPoint y: 124, distance: 271.9
click at [219, 124] on div "活動列表 好歐食庫_202503_口碑牆專案 好歐食庫_202503_口碑牆專案 加入網紅" at bounding box center [741, 120] width 1048 height 70
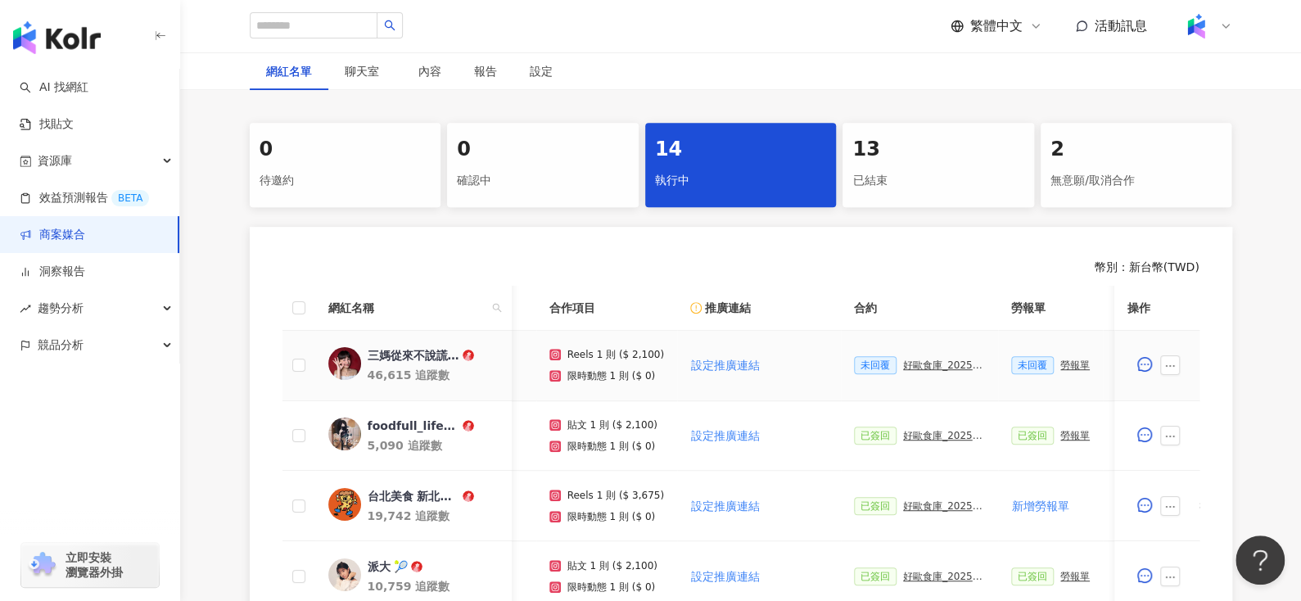
scroll to position [278, 0]
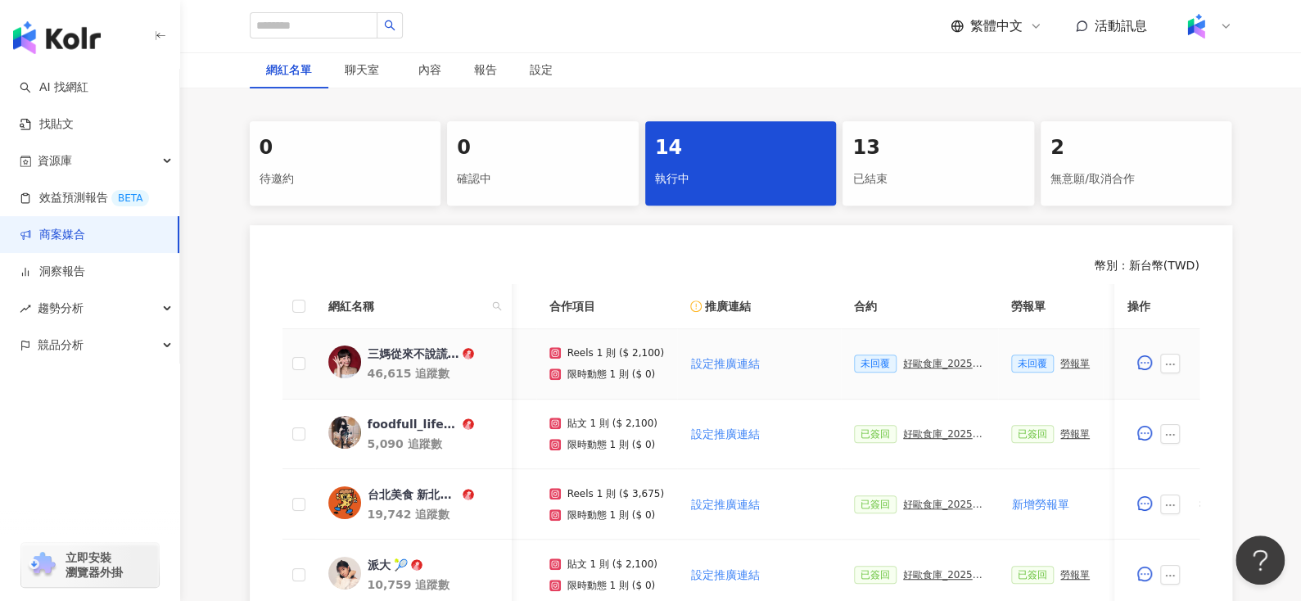
click at [397, 350] on div "三媽從來不說謊 Sama Never Lies" at bounding box center [413, 353] width 92 height 16
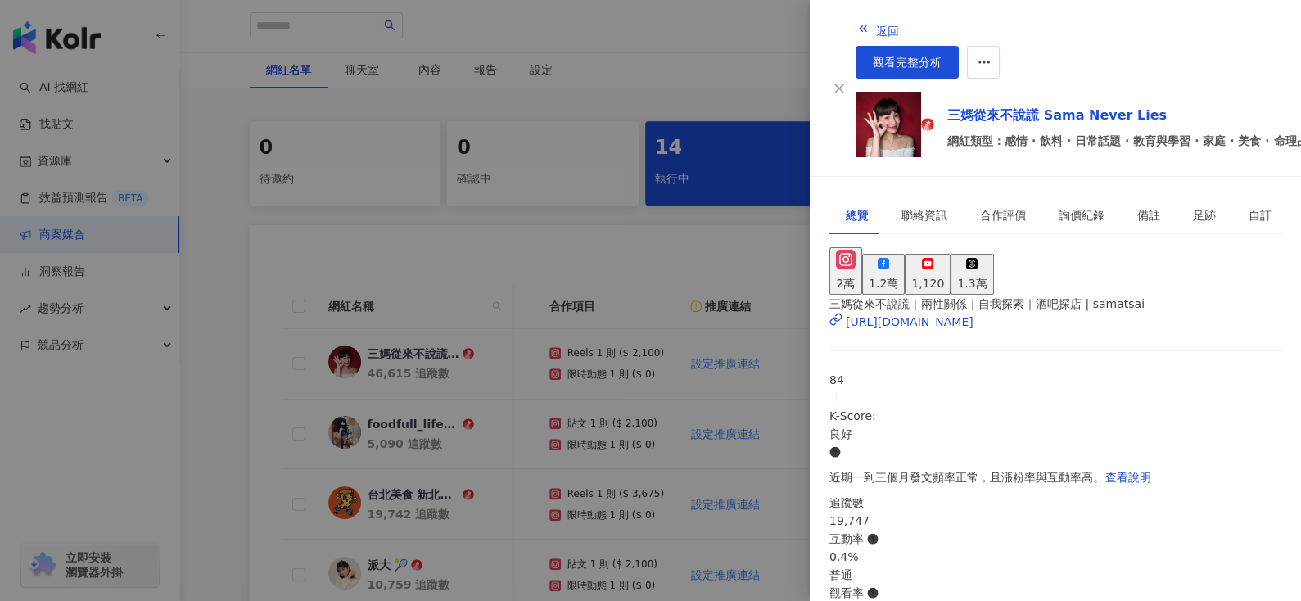
drag, startPoint x: 903, startPoint y: 62, endPoint x: 1216, endPoint y: 58, distance: 312.7
click at [1216, 58] on div "返回 觀看完整分析 三媽從來不說謊 [PERSON_NAME] Never Lies 網紅類型：感情 · 飲料 · 日常話題 · 教育與學習 · 家庭 · 美…" at bounding box center [1115, 88] width 521 height 150
drag, startPoint x: 901, startPoint y: 65, endPoint x: 1016, endPoint y: 70, distance: 114.7
click at [1016, 70] on div "返回 觀看完整分析 三媽從來不說謊 [PERSON_NAME] Never Lies 網紅類型：感情 · 飲料 · 日常話題 · 教育與學習 · 家庭 · 美…" at bounding box center [1115, 88] width 521 height 150
copy div "三媽從來不說謊"
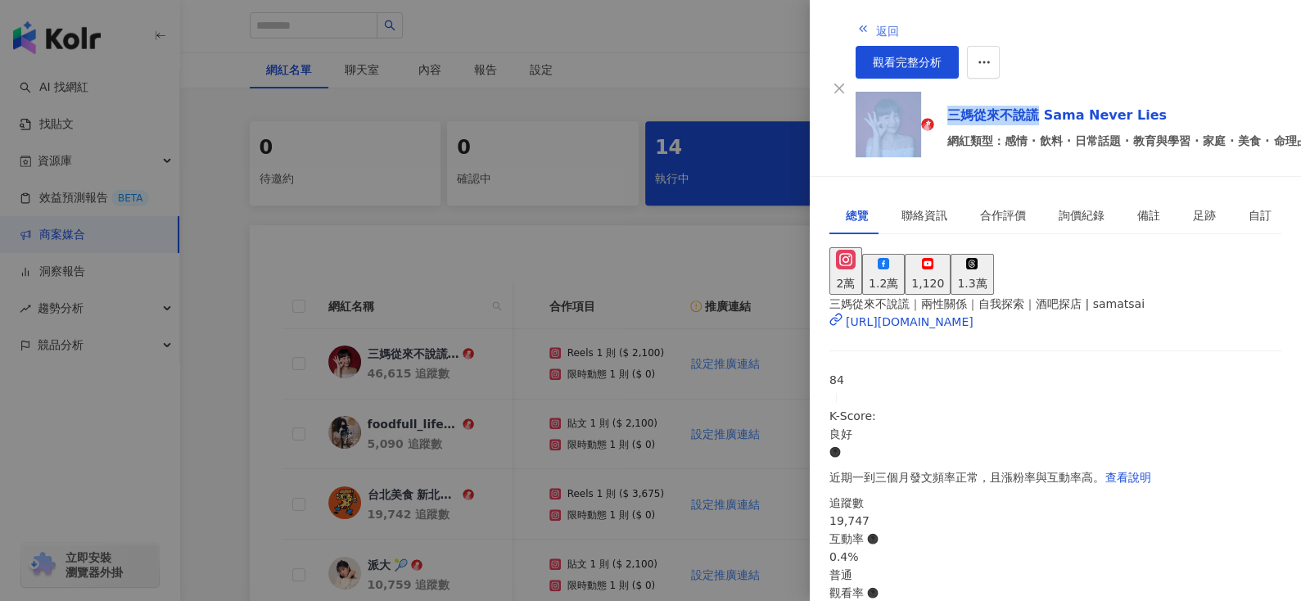
click at [855, 18] on button "返回" at bounding box center [877, 29] width 44 height 33
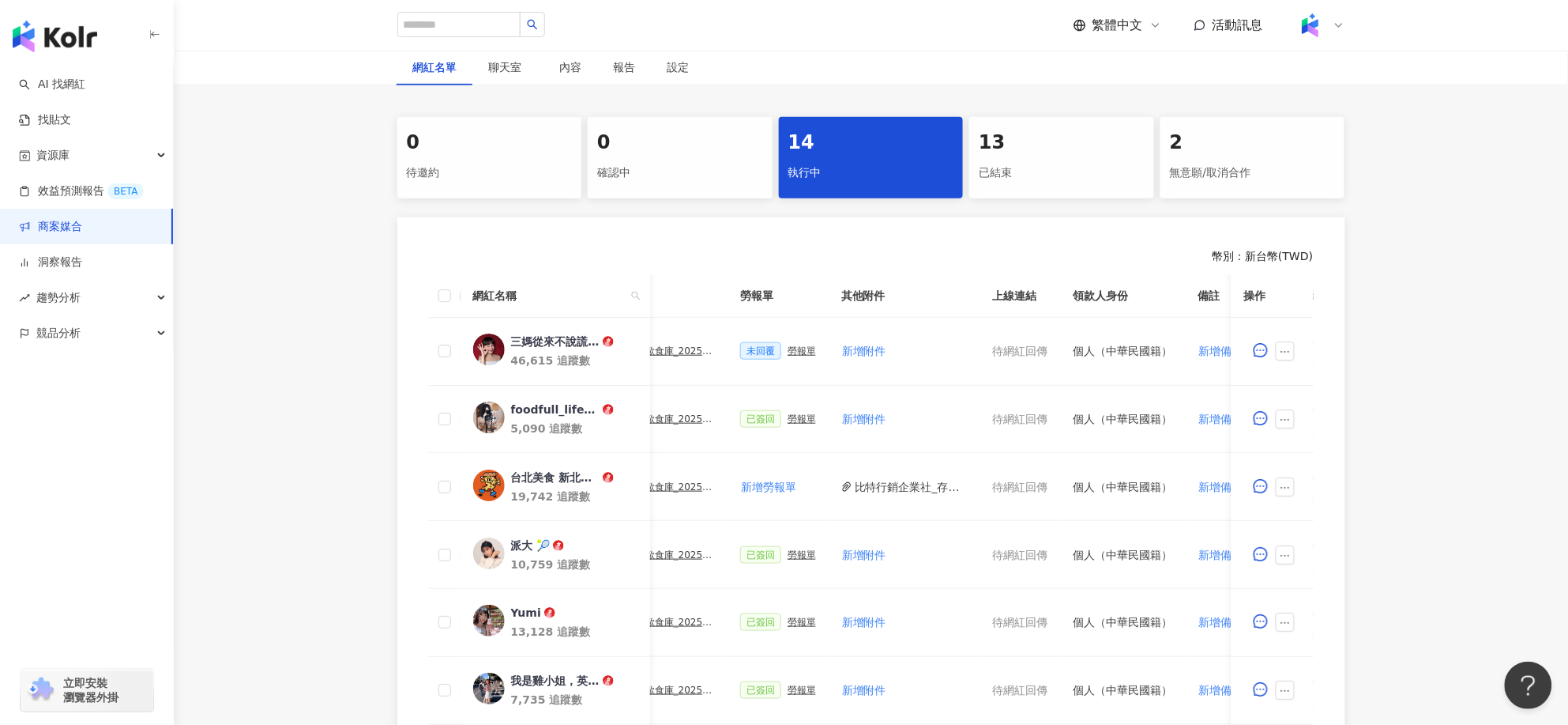
scroll to position [0, 502]
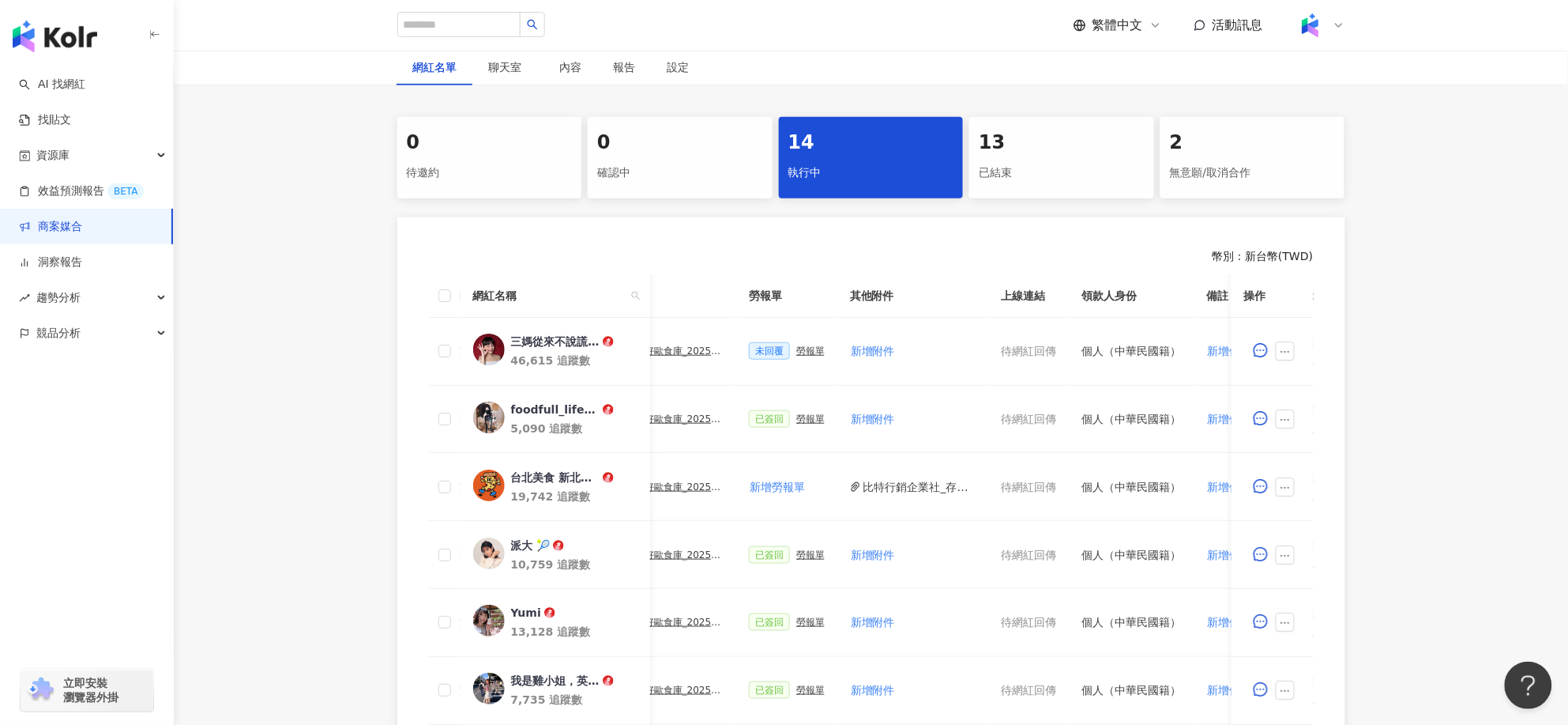
drag, startPoint x: 1178, startPoint y: 4, endPoint x: 925, endPoint y: 253, distance: 355.0
click at [925, 253] on div "幣別 ： 新台幣 ( TWD )" at bounding box center [870, 257] width 885 height 15
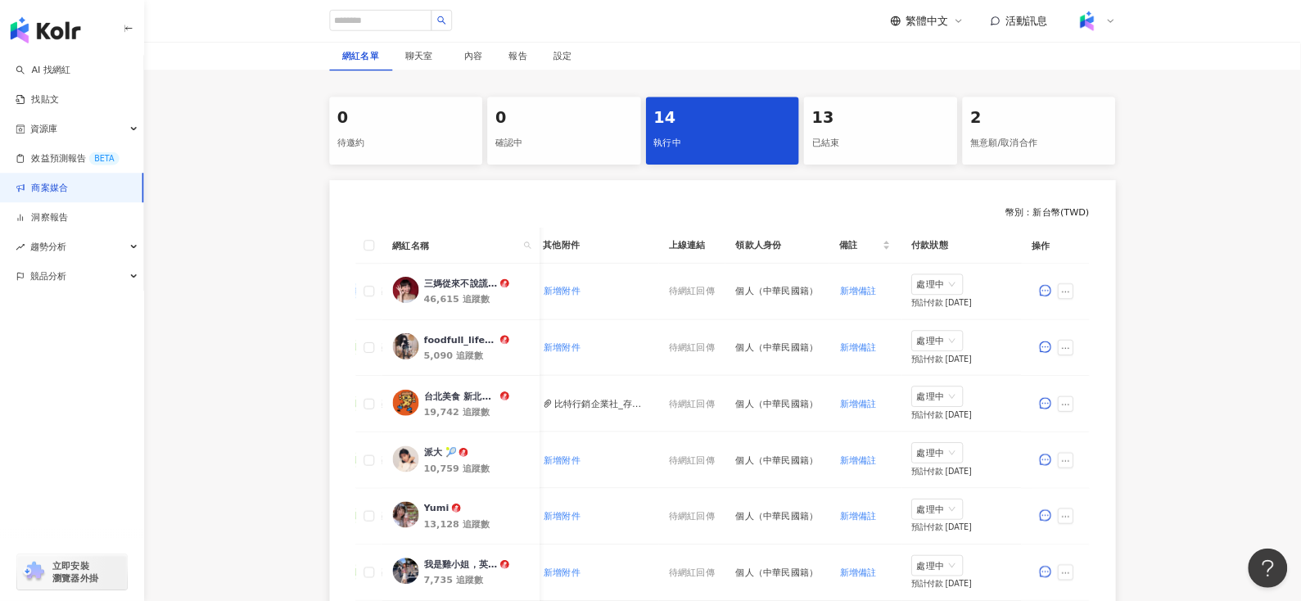
scroll to position [0, 723]
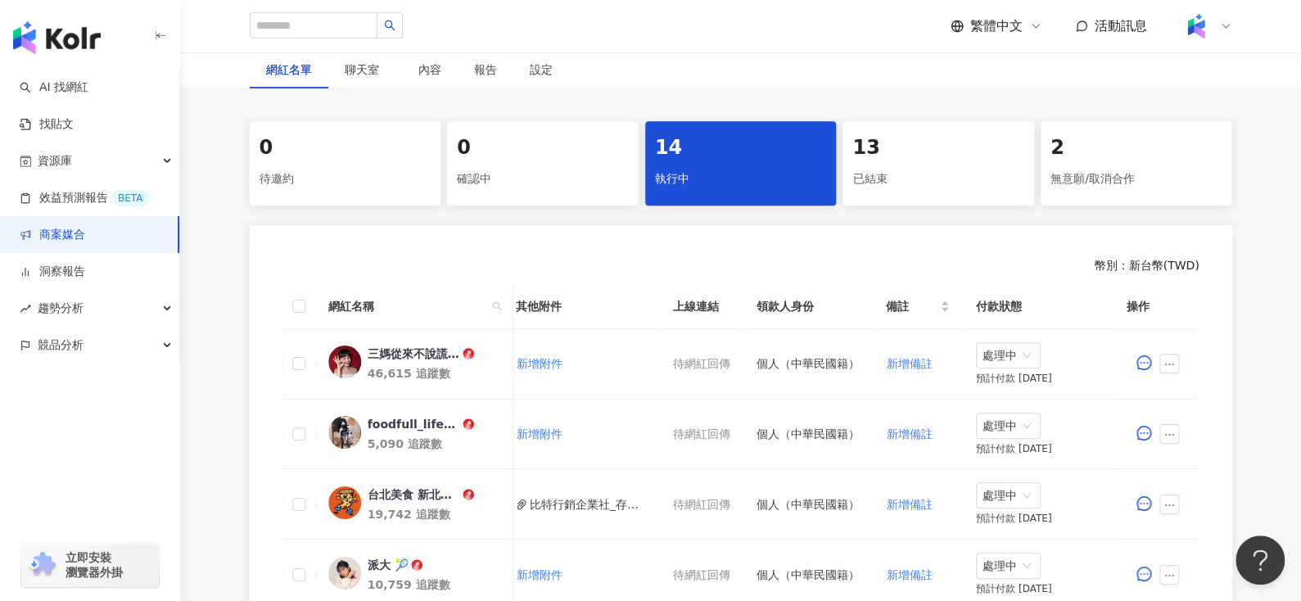
drag, startPoint x: 1509, startPoint y: 4, endPoint x: 773, endPoint y: 237, distance: 772.5
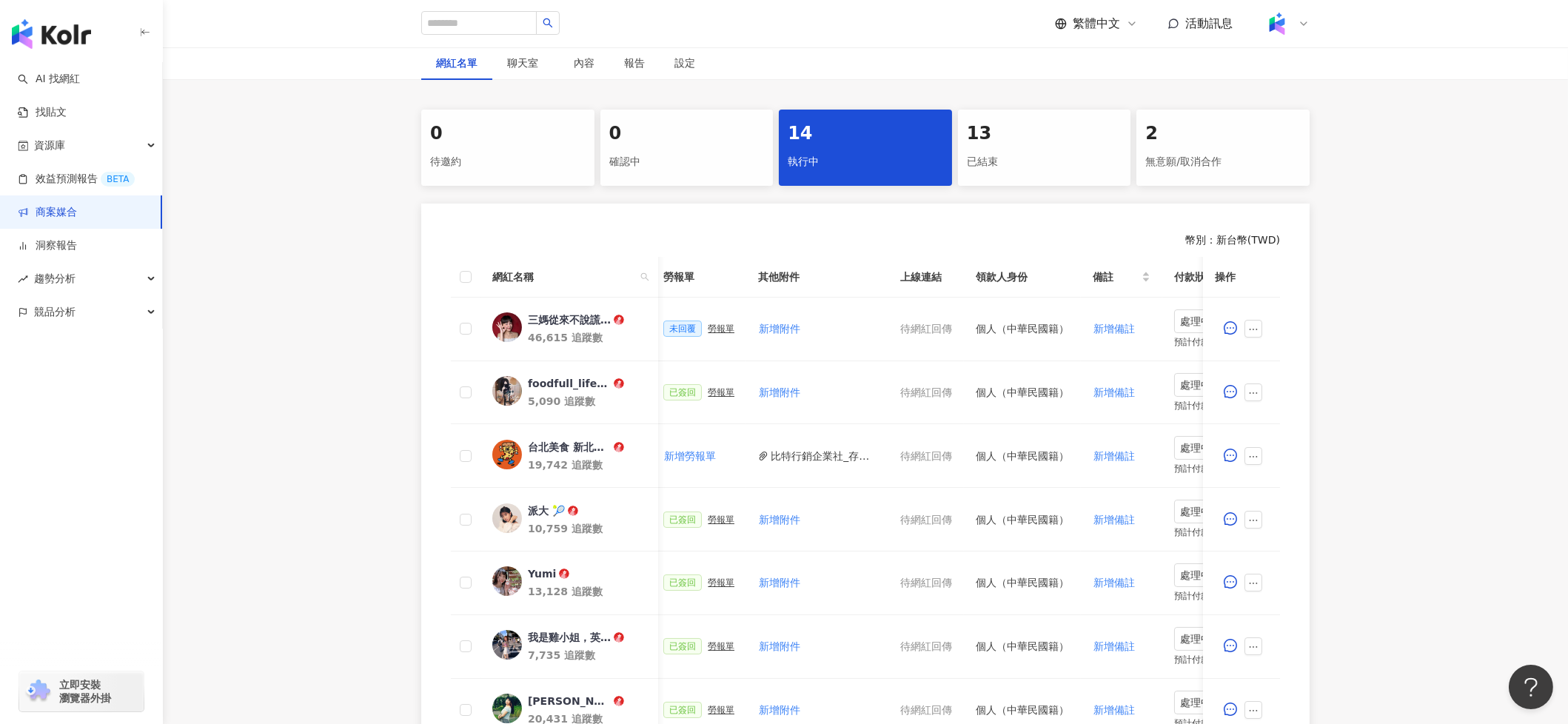
scroll to position [0, 557]
drag, startPoint x: 1185, startPoint y: 0, endPoint x: 360, endPoint y: 302, distance: 878.5
click at [360, 302] on div "0 待邀約 0 確認中 14 執行中 13 已結束 2 無意願/取消合作 幣別 ： 新台幣 ( TWD ) 網紅名稱 合作總酬勞 (含稅) 合作項目 推廣連結…" at bounding box center [865, 553] width 1405 height 888
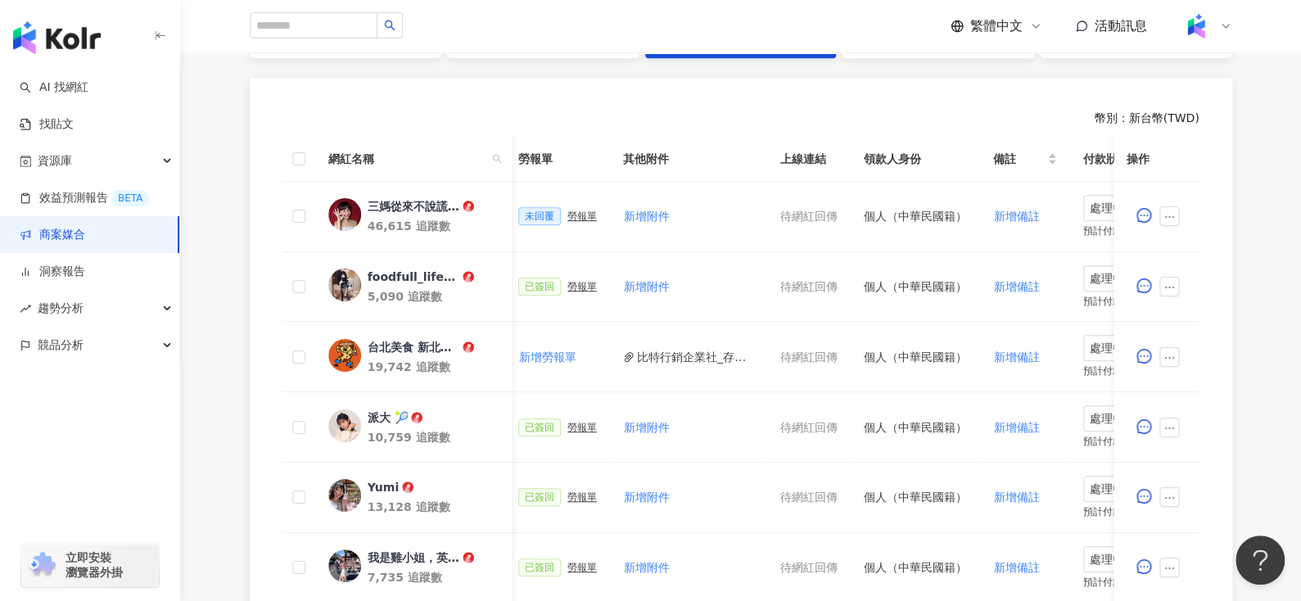
scroll to position [447, 0]
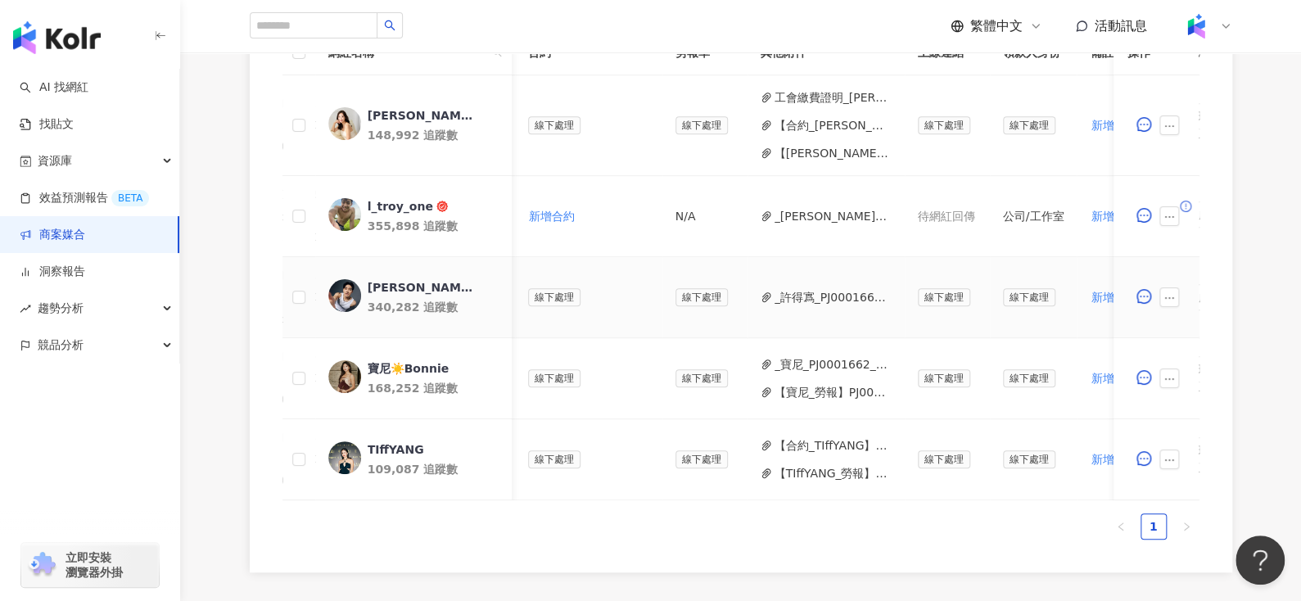
scroll to position [0, 490]
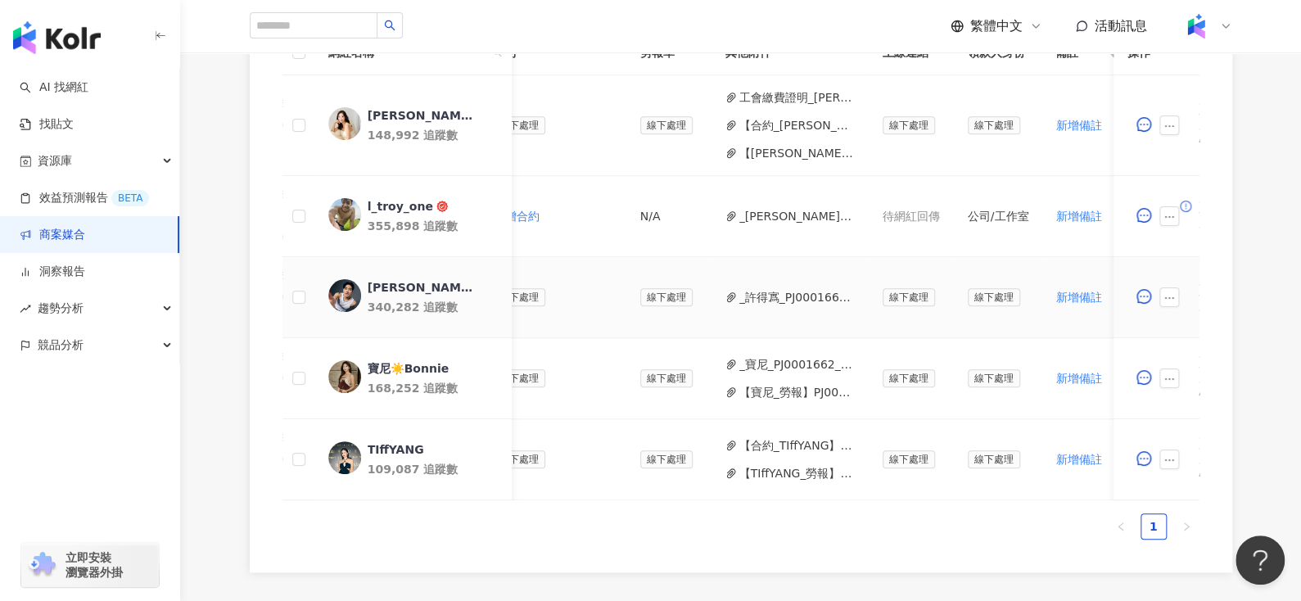
click at [768, 290] on button "_許得寪_PJ0001662_[PERSON_NAME]納_Sony耳機_健身型KOL_IG合作_202508_活動確認單__1_(2).pdf" at bounding box center [797, 297] width 117 height 18
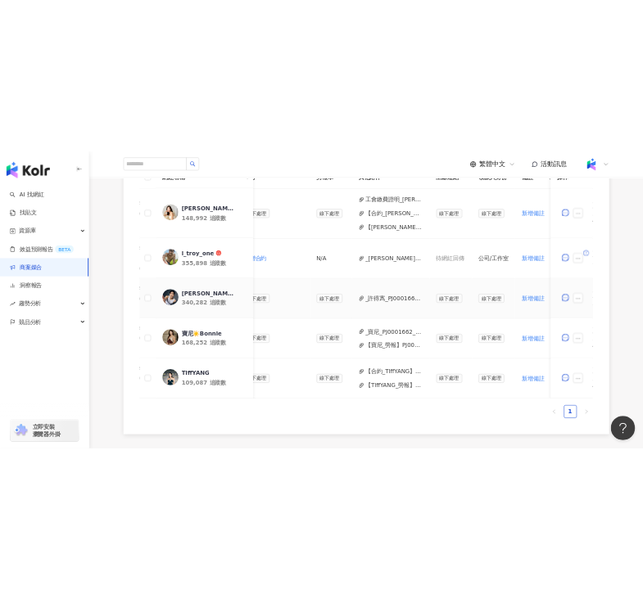
scroll to position [0, 658]
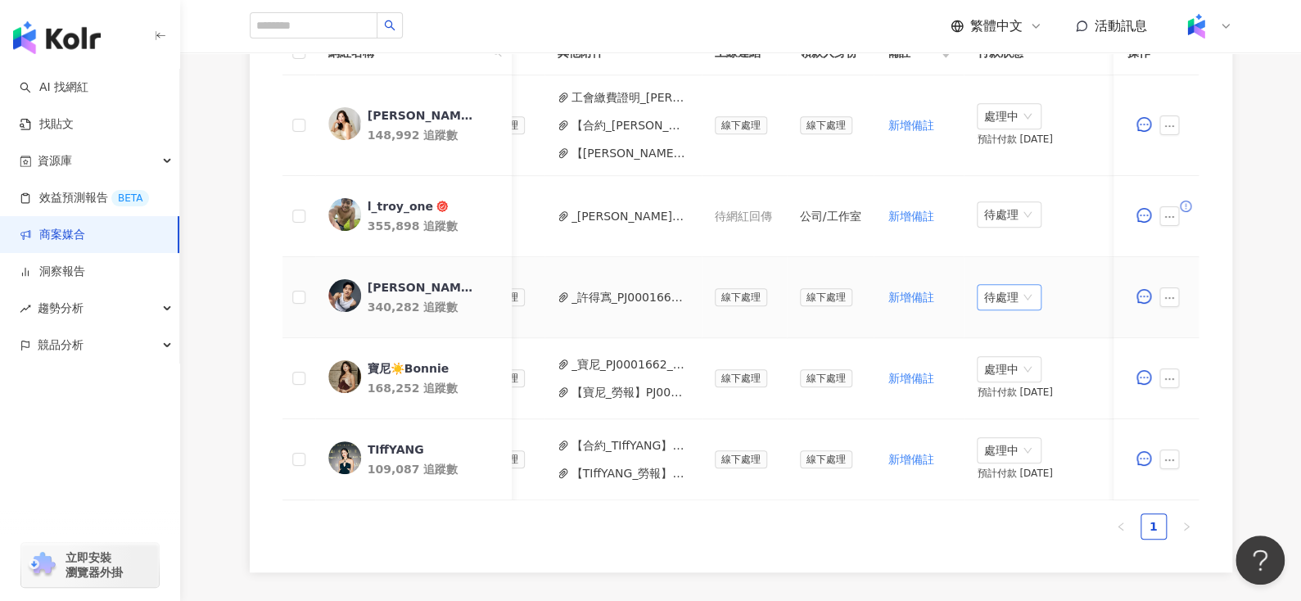
click at [995, 292] on span "待處理" at bounding box center [1009, 297] width 52 height 25
click at [1013, 359] on div "處理中" at bounding box center [1000, 358] width 46 height 18
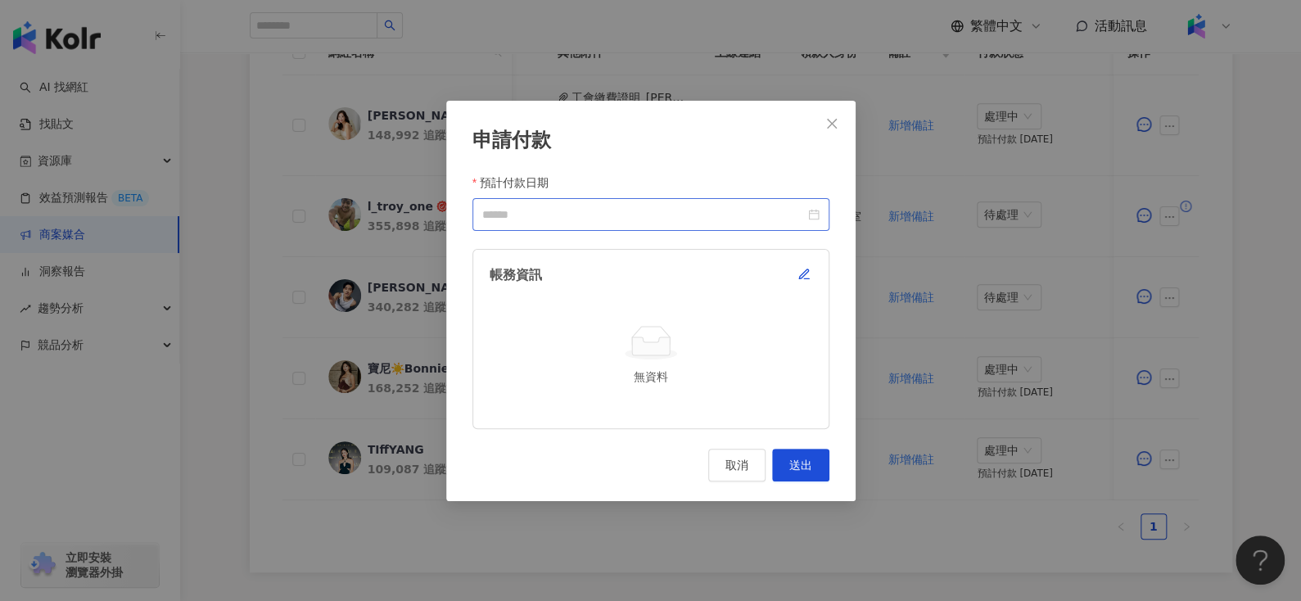
click at [808, 218] on div at bounding box center [650, 214] width 337 height 18
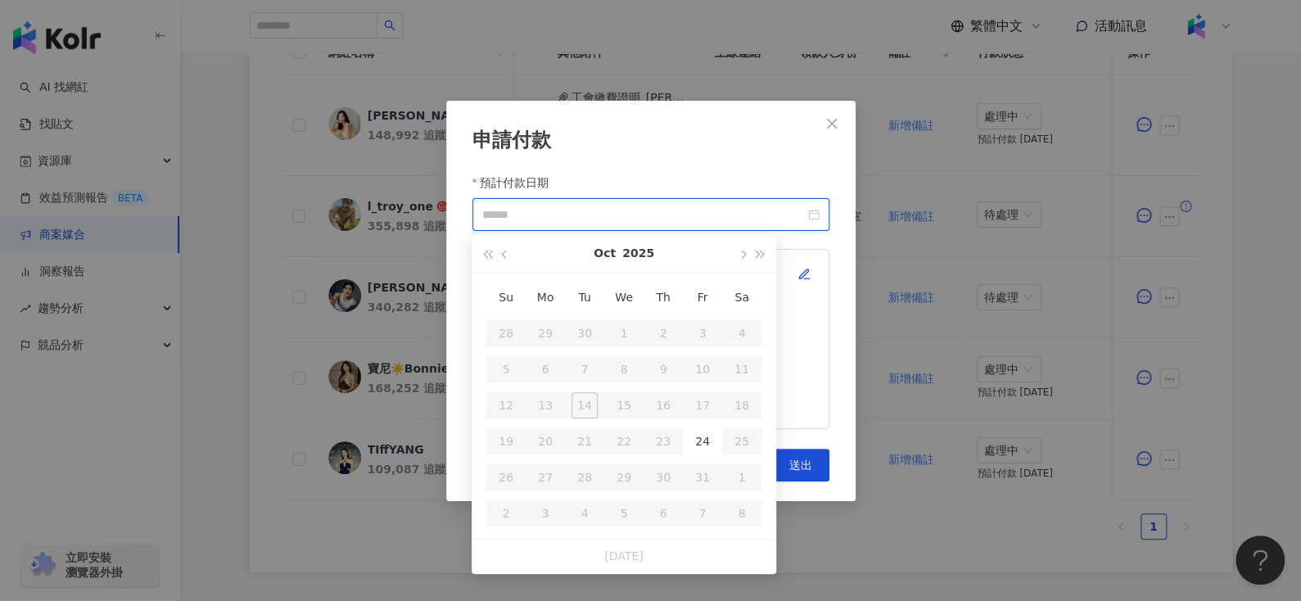
type input "**********"
click at [702, 437] on div "24" at bounding box center [702, 441] width 26 height 26
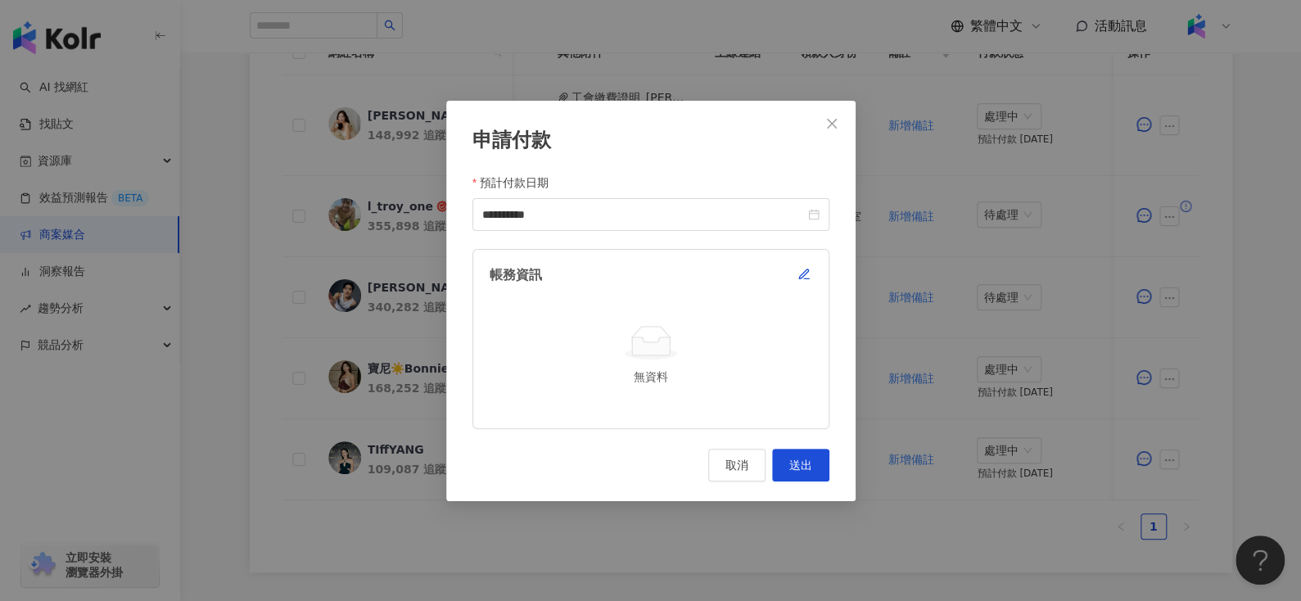
click at [818, 278] on div "帳務資訊 無資料" at bounding box center [650, 338] width 357 height 179
click at [814, 280] on div "帳務資訊 無資料" at bounding box center [650, 338] width 357 height 179
click at [811, 280] on div "帳務資訊 無資料" at bounding box center [650, 338] width 357 height 179
click at [801, 277] on icon "button" at bounding box center [803, 274] width 13 height 13
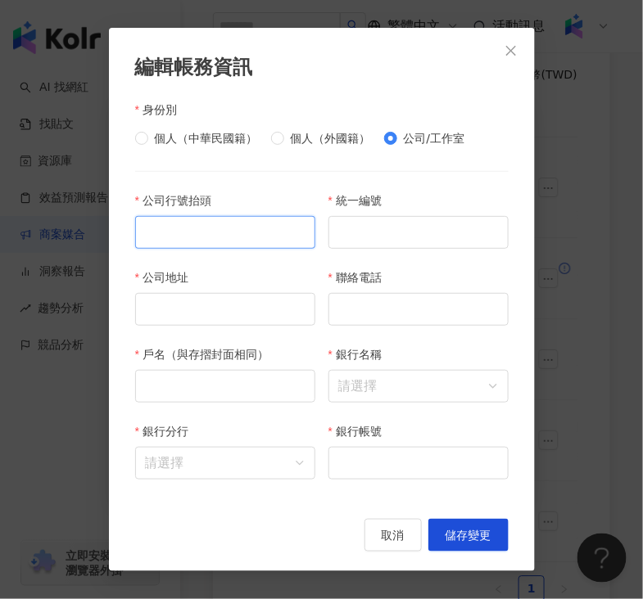
click at [201, 225] on input "公司行號抬頭" at bounding box center [225, 232] width 180 height 33
paste input "**********"
click at [150, 236] on input "**********" at bounding box center [225, 232] width 180 height 33
type input "**********"
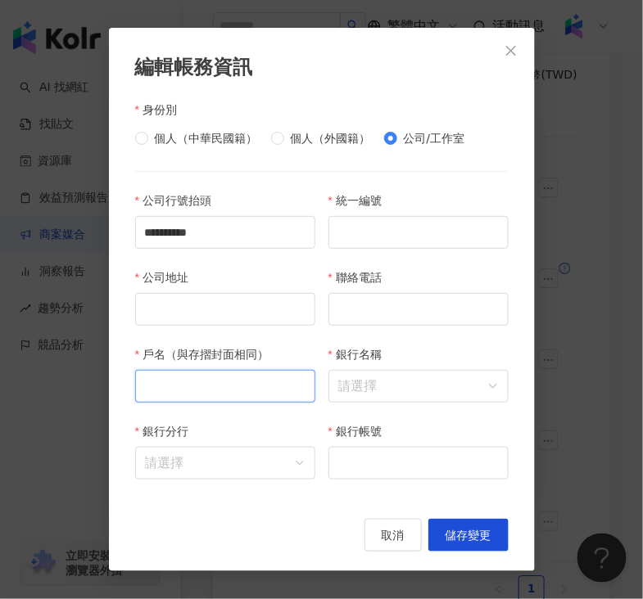
click at [165, 398] on input "戶名（與存摺封面相同）" at bounding box center [225, 386] width 180 height 33
paste input "**********"
click at [143, 377] on input "**********" at bounding box center [225, 386] width 180 height 33
type input "**********"
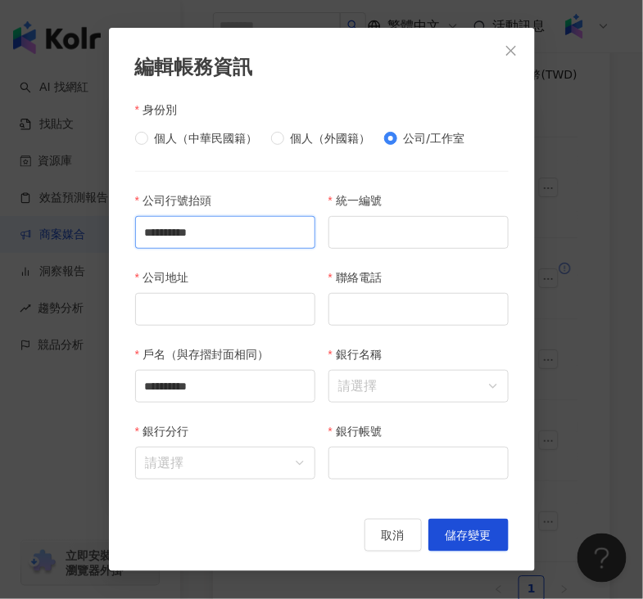
click at [280, 229] on input "**********" at bounding box center [225, 232] width 180 height 33
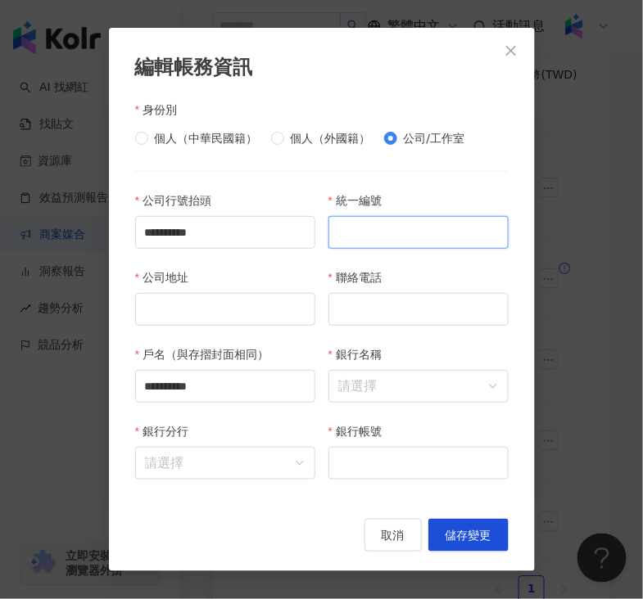
click at [395, 232] on input "統一編號" at bounding box center [418, 232] width 180 height 33
paste input "*******"
type input "********"
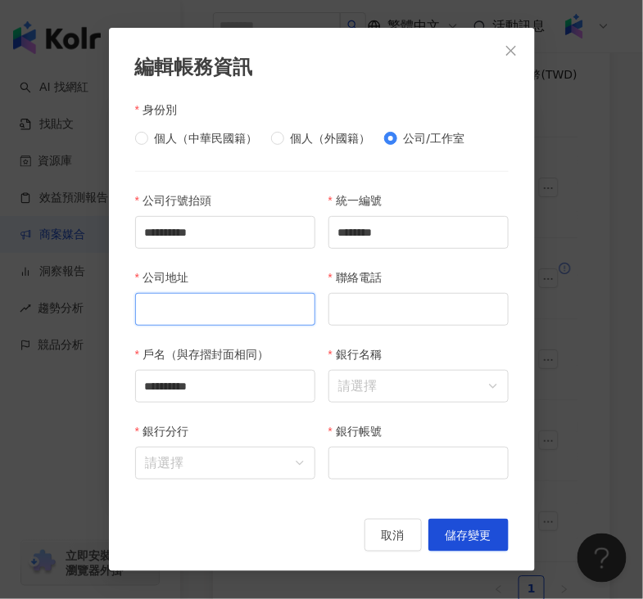
click at [187, 296] on input "公司地址" at bounding box center [225, 309] width 180 height 33
paste input "**********"
type input "**********"
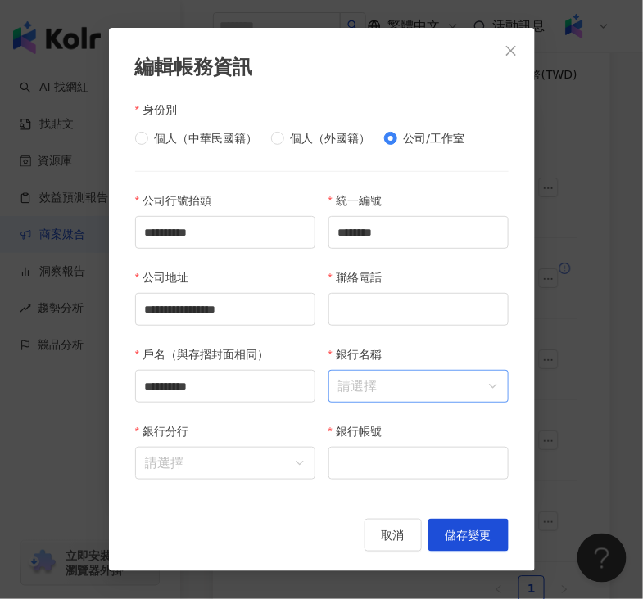
click at [417, 392] on input "銀行名稱" at bounding box center [418, 386] width 160 height 31
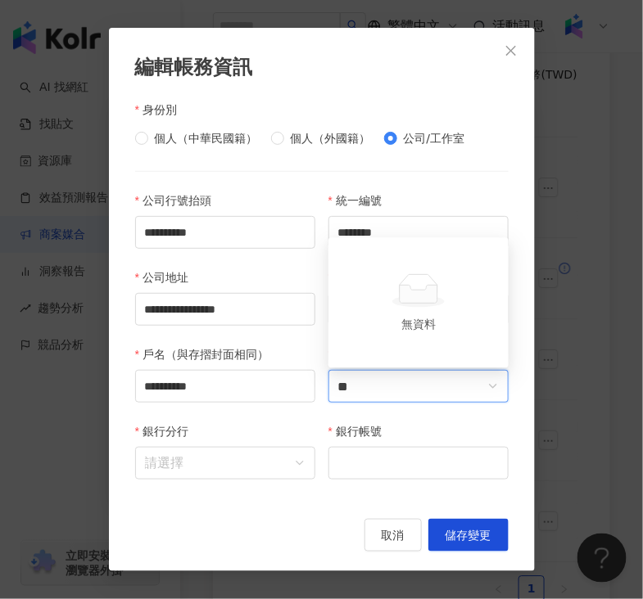
type input "*"
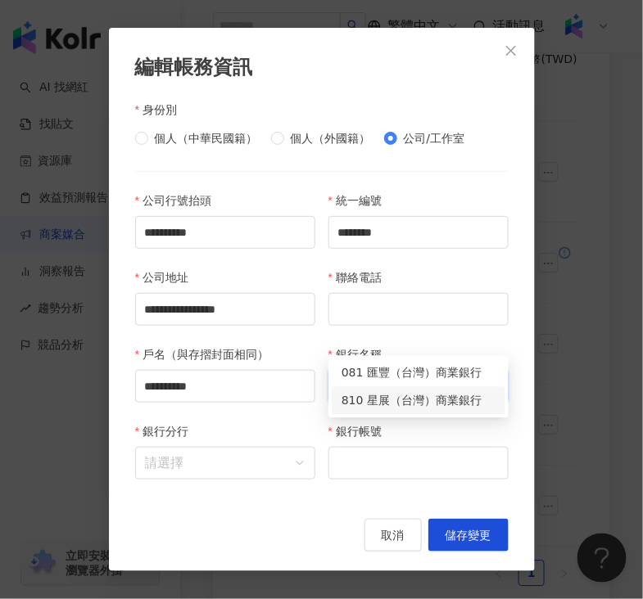
scroll to position [541, 0]
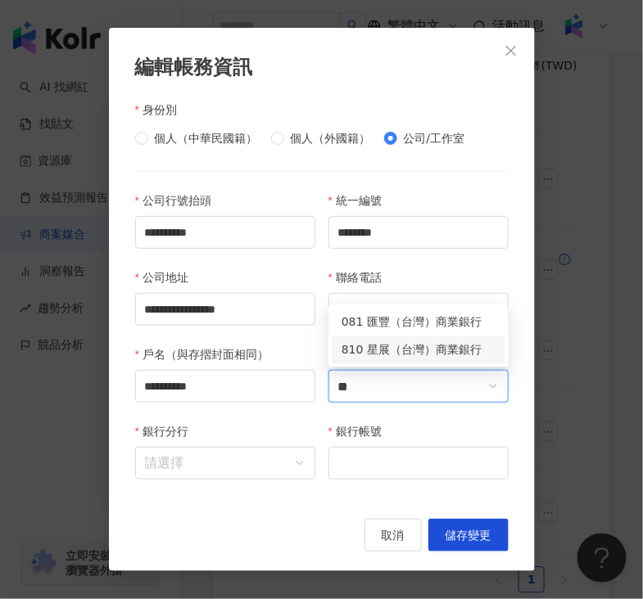
type input "*"
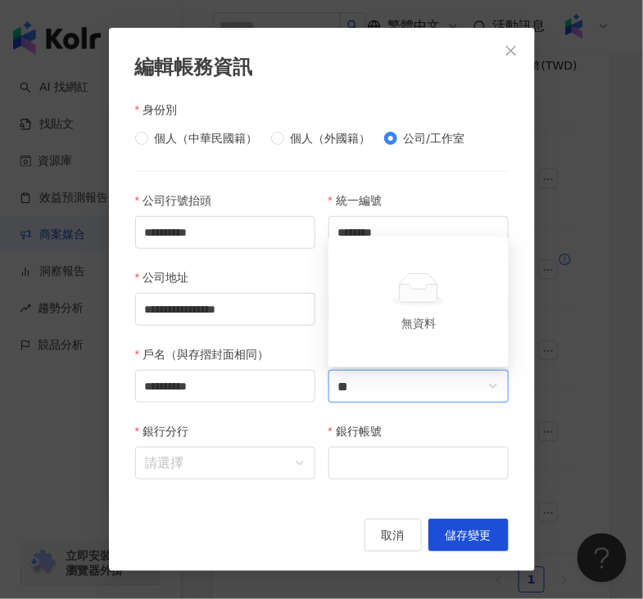
type input "*"
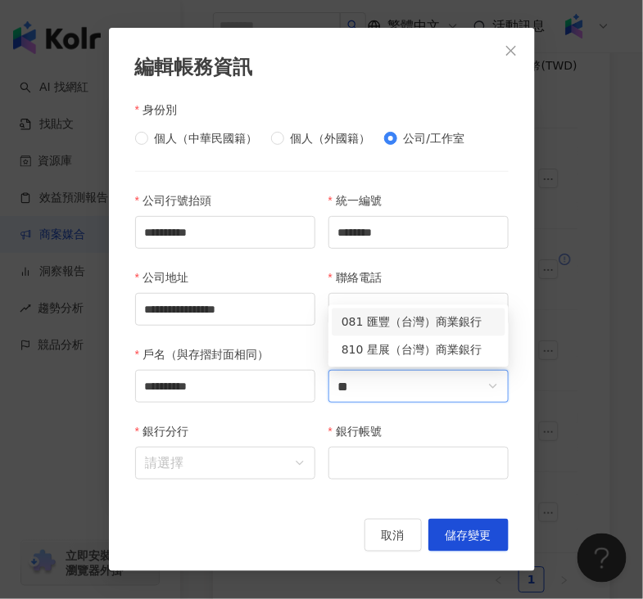
type input "*"
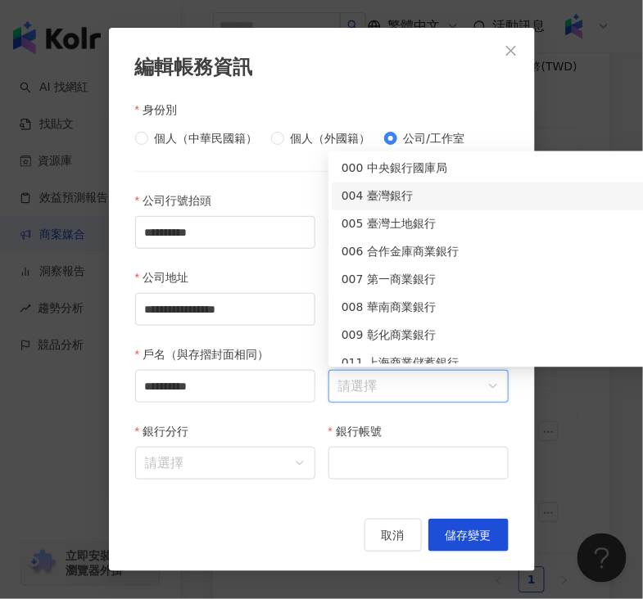
click at [412, 194] on div "004 臺灣銀行" at bounding box center [503, 196] width 324 height 18
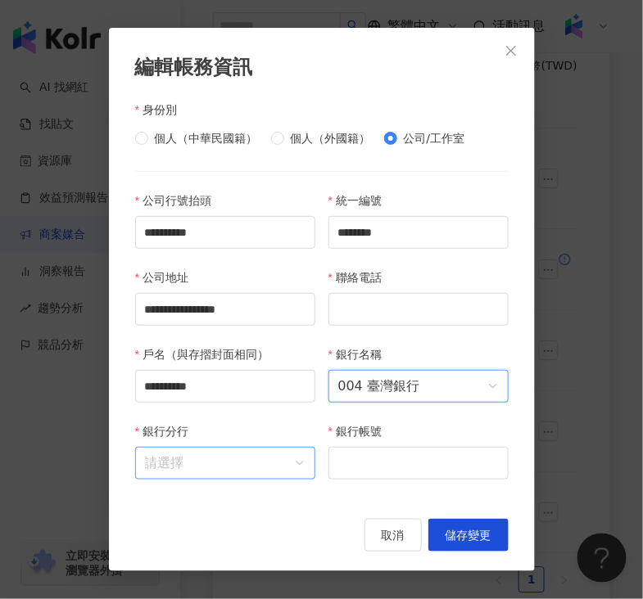
click at [219, 459] on input "銀行分行" at bounding box center [225, 463] width 160 height 31
click at [206, 459] on input "銀行分行" at bounding box center [225, 463] width 160 height 31
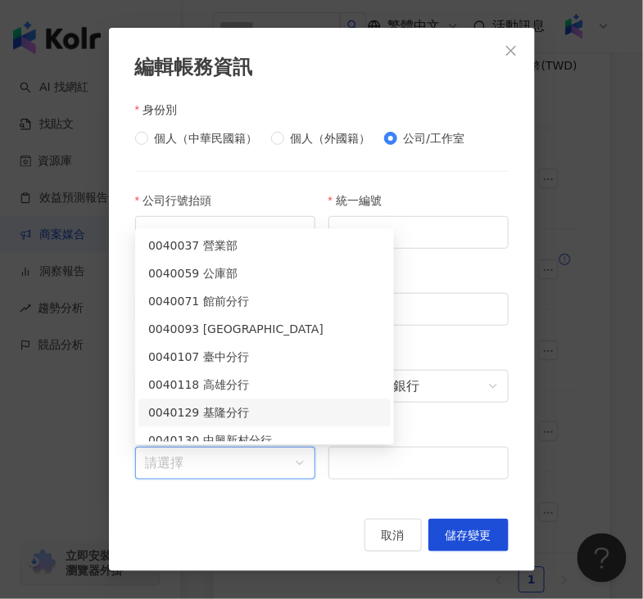
paste input "**"
type input "**"
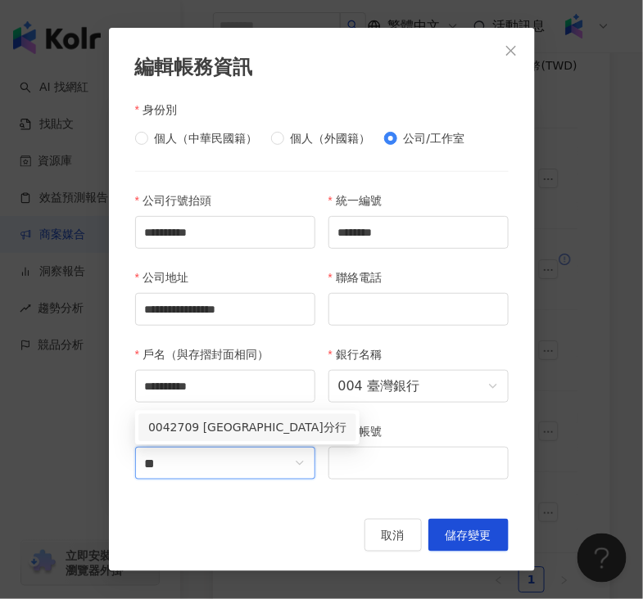
click at [230, 421] on div "0042709 [GEOGRAPHIC_DATA]分行" at bounding box center [247, 428] width 198 height 18
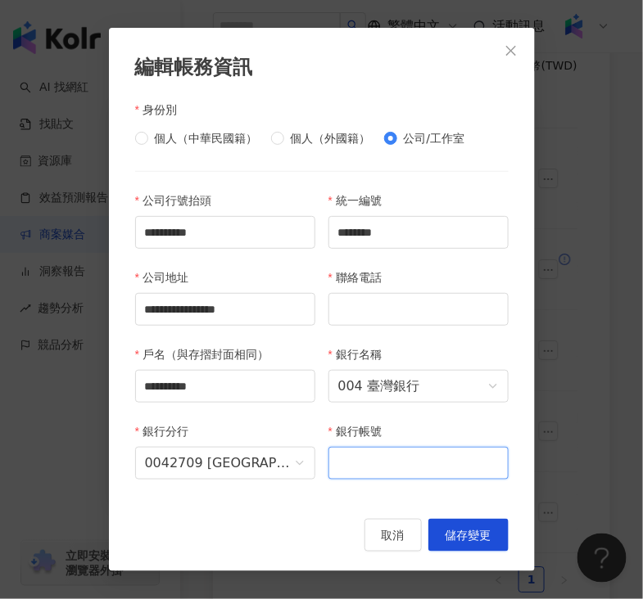
click at [350, 467] on input "銀行帳號" at bounding box center [418, 463] width 180 height 33
paste input "**********"
type input "**********"
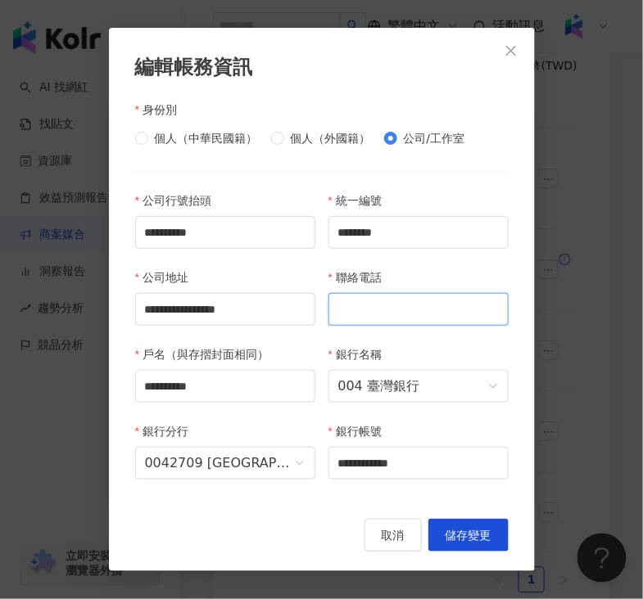
click at [405, 306] on input "聯絡電話" at bounding box center [418, 309] width 180 height 33
paste input "**********"
type input "**********"
click at [236, 497] on div "銀行分行 [FINANCIAL_ID] [GEOGRAPHIC_DATA]分行" at bounding box center [225, 460] width 193 height 77
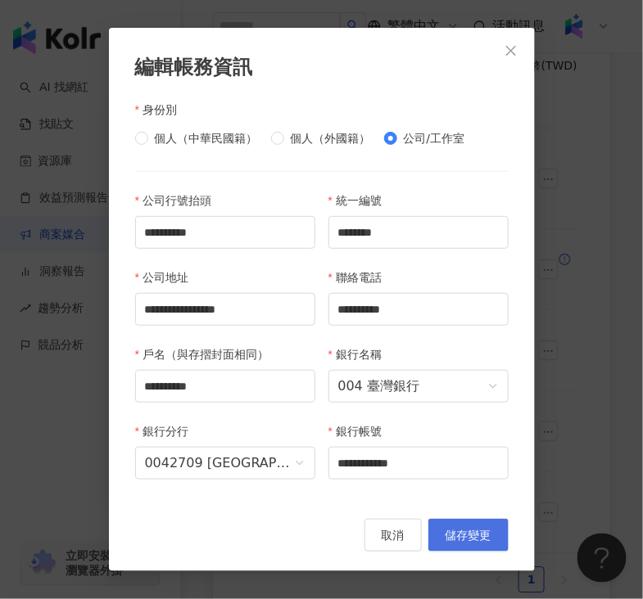
click at [482, 535] on span "儲存變更" at bounding box center [468, 535] width 46 height 13
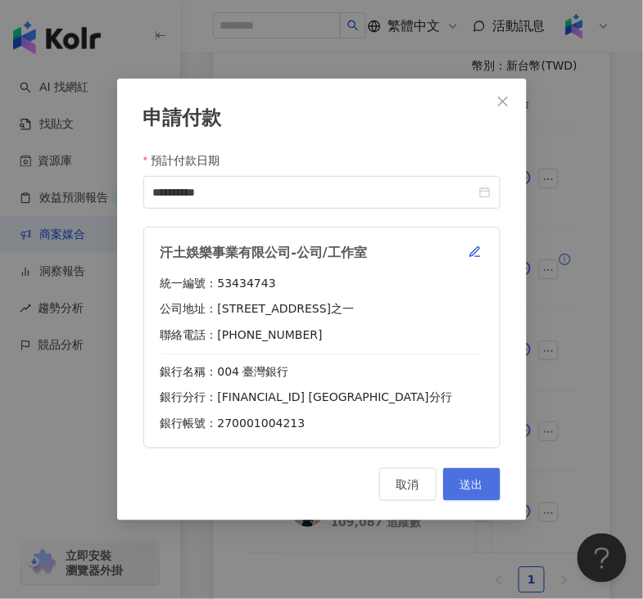
click at [475, 484] on span "送出" at bounding box center [471, 484] width 23 height 13
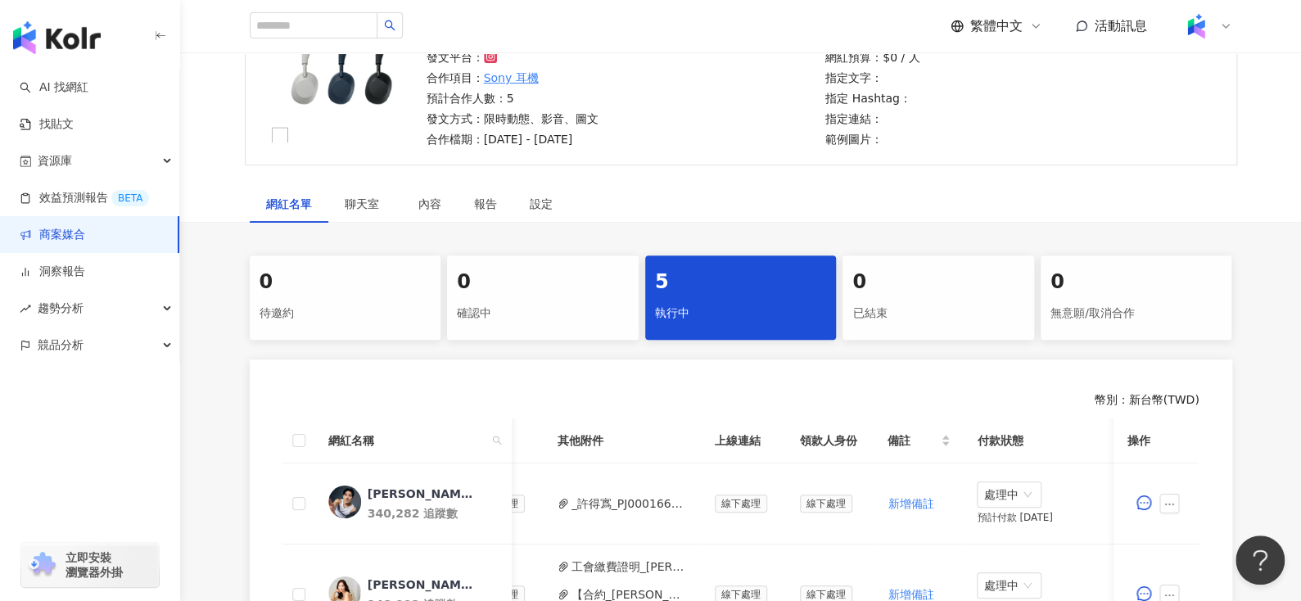
scroll to position [0, 0]
